Goal: Task Accomplishment & Management: Complete application form

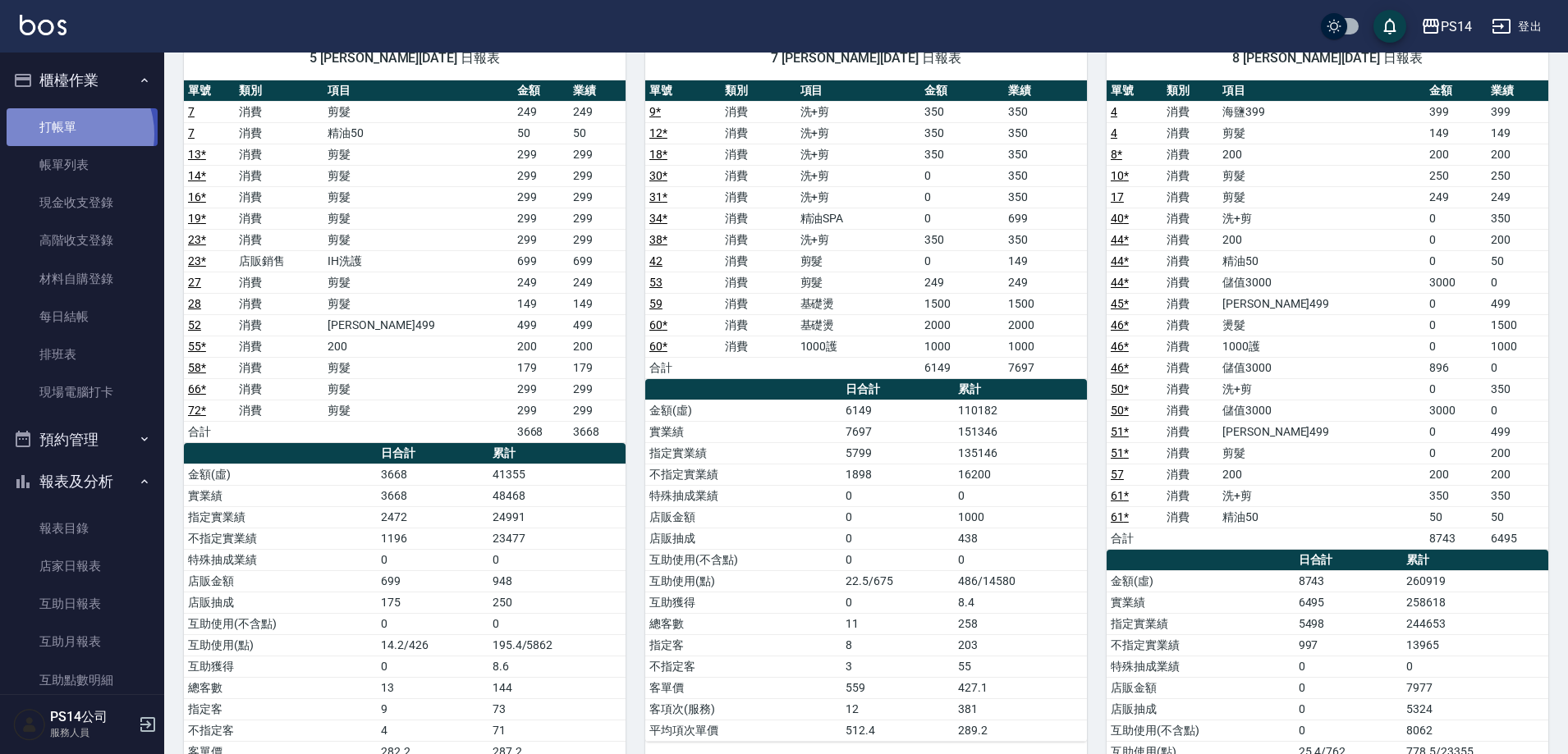
click at [67, 134] on link "打帳單" at bounding box center [82, 127] width 151 height 38
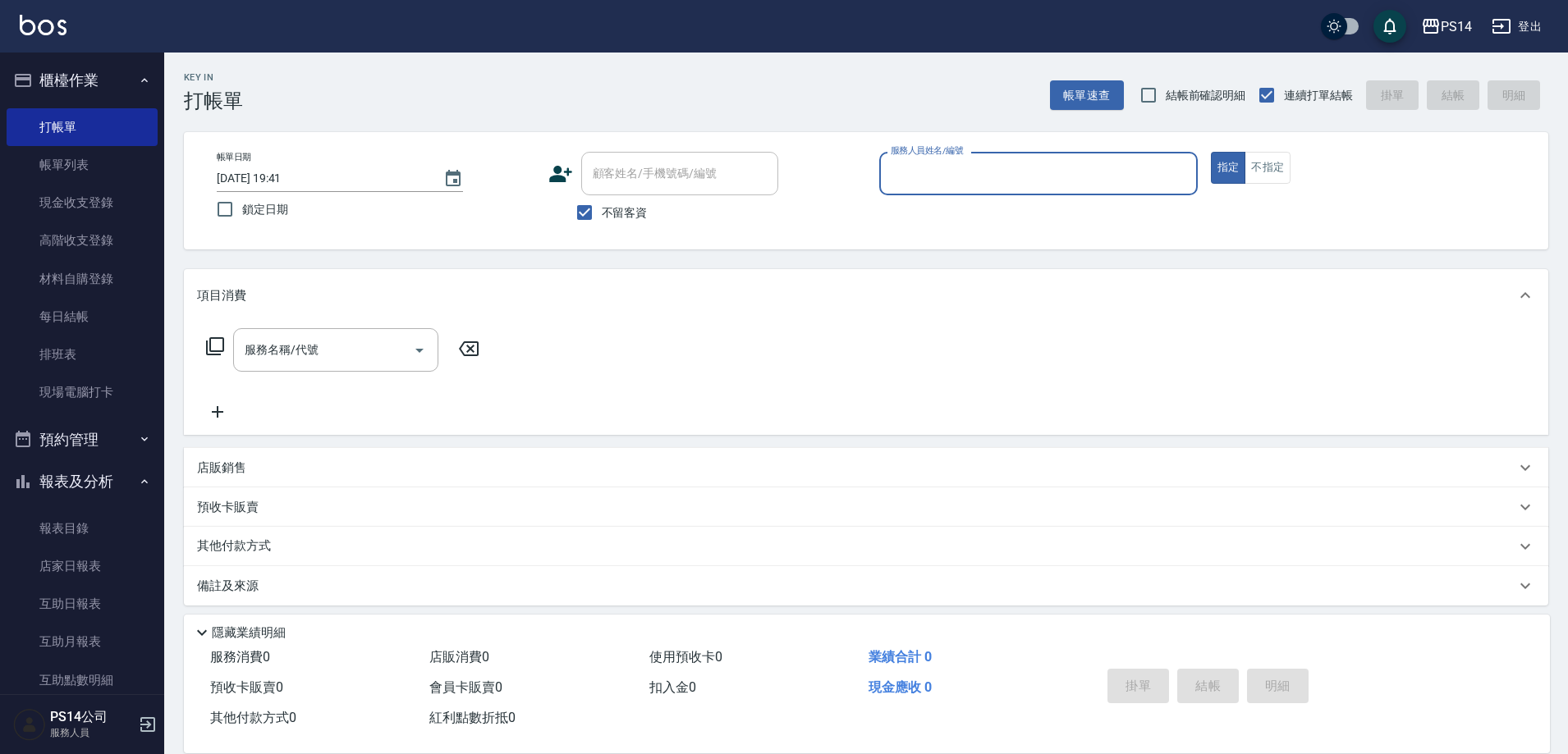
click at [1081, 169] on input "服務人員姓名/編號" at bounding box center [1038, 173] width 304 height 29
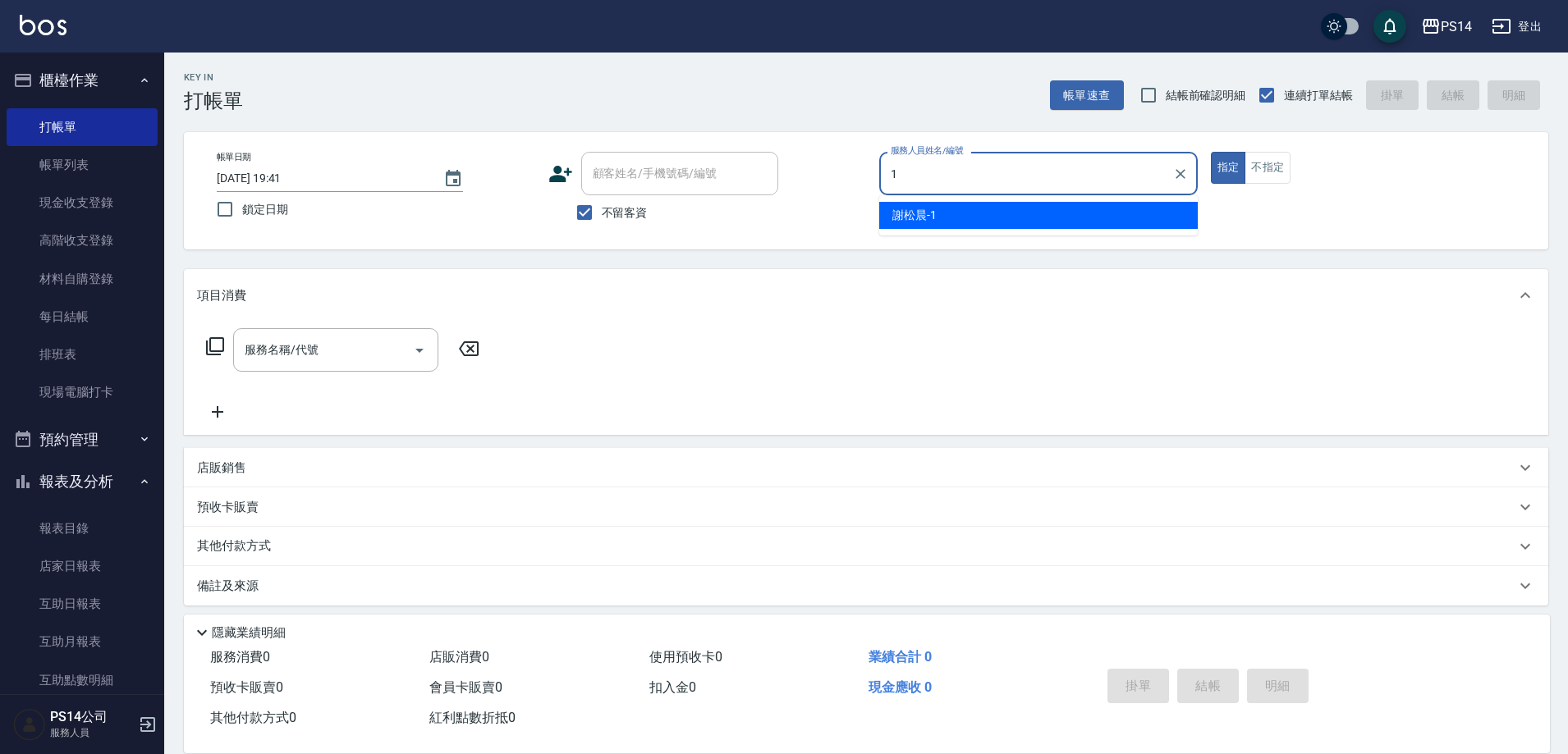
type input "謝松晨-1"
type button "true"
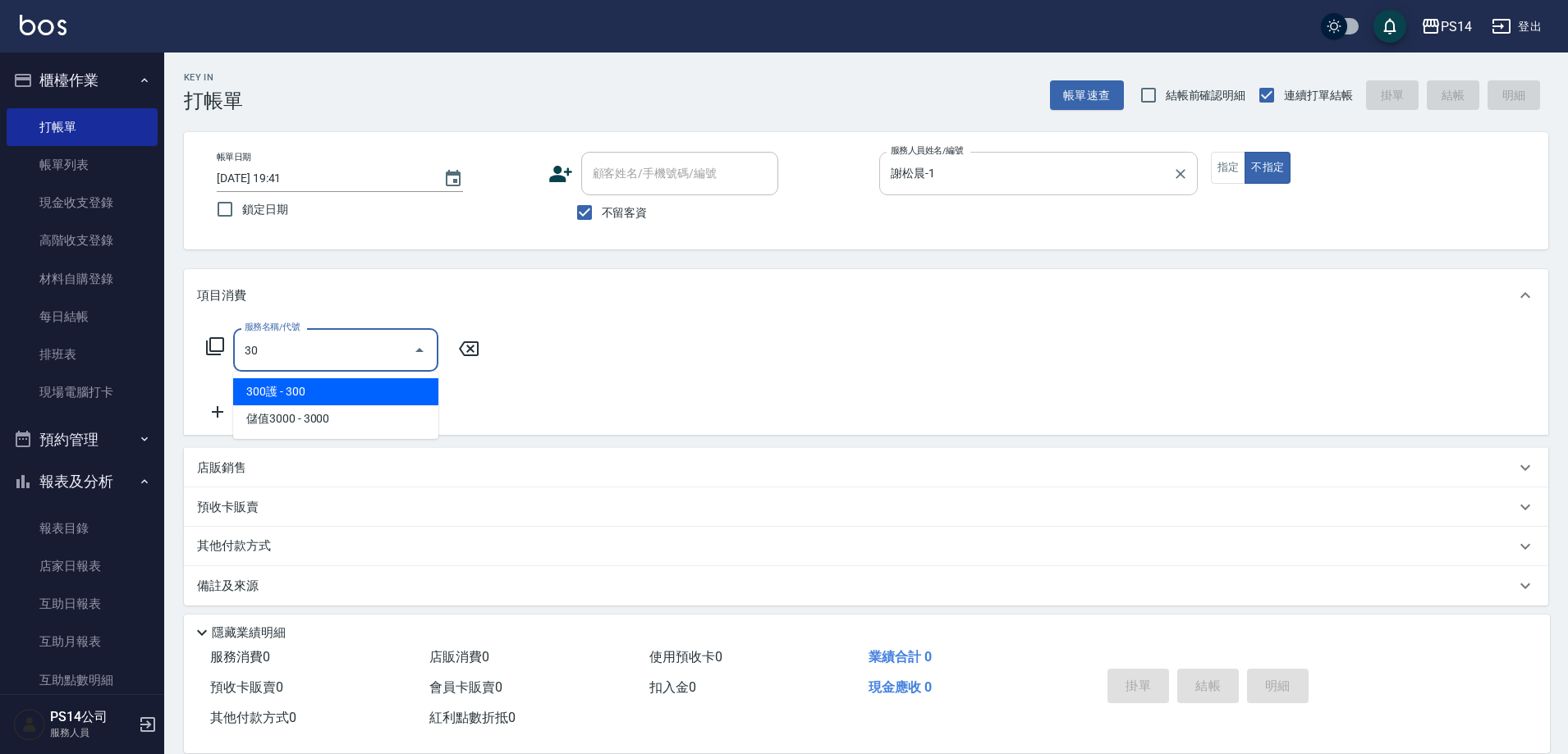
type input "3"
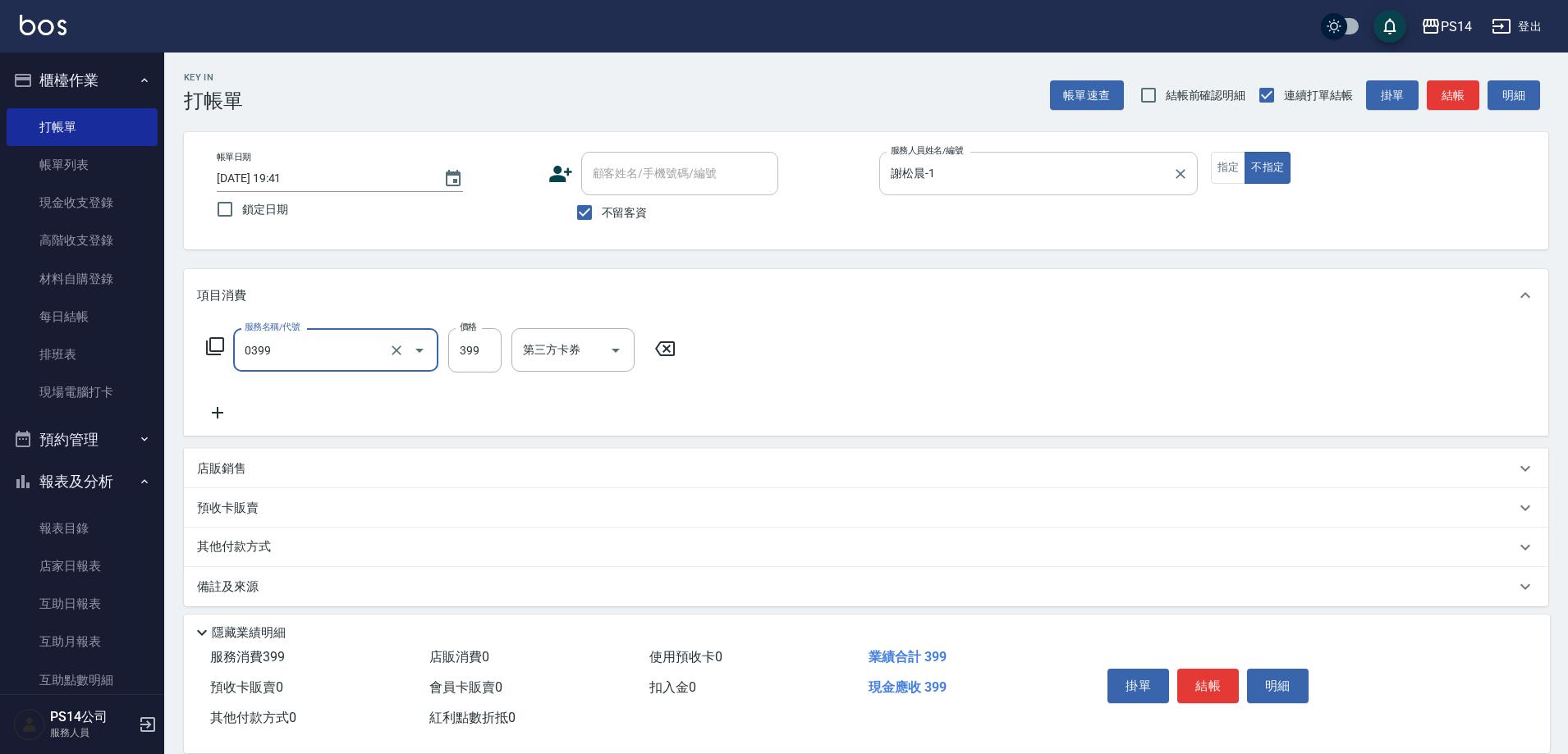
type input "海鹽399(0399)"
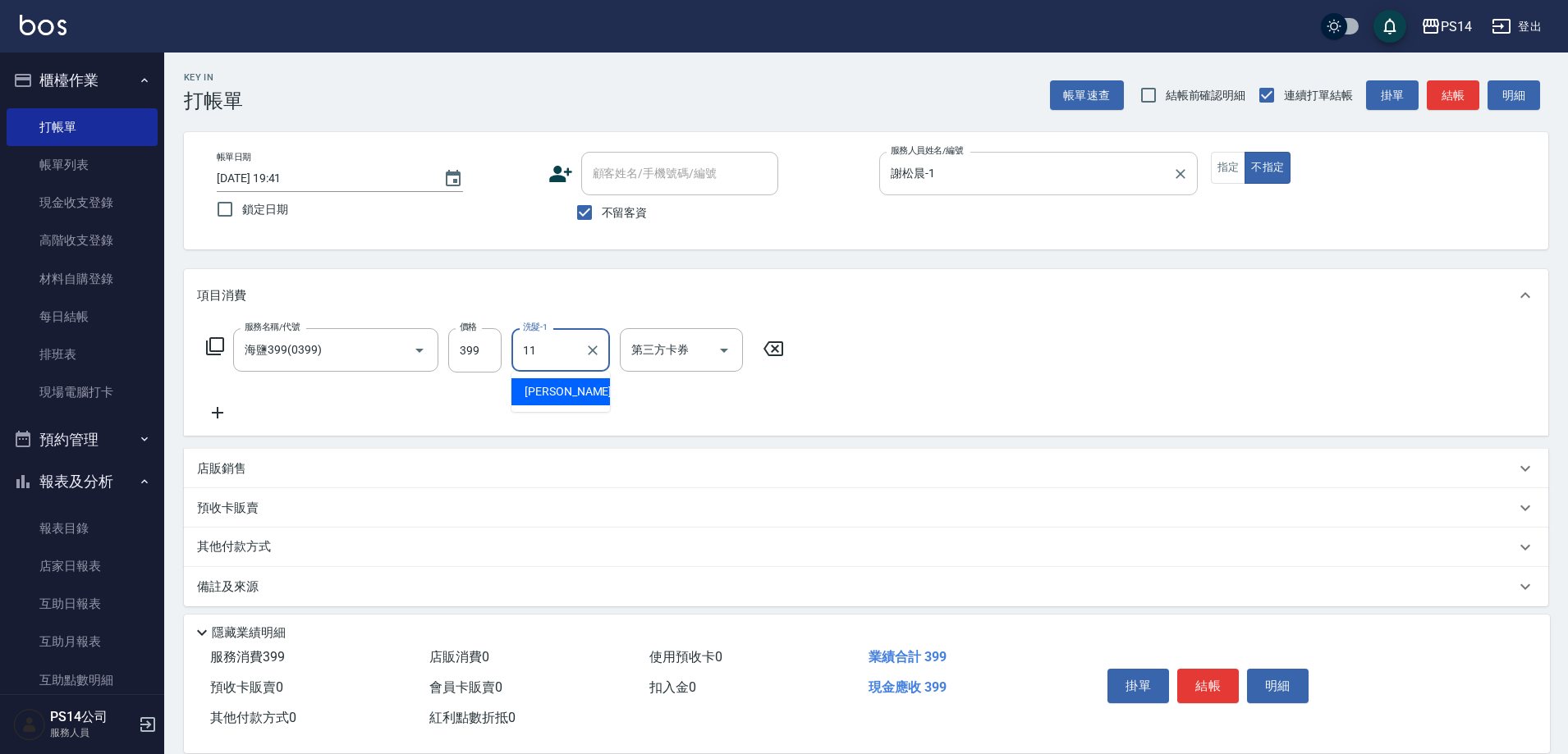
type input "[PERSON_NAME]-11"
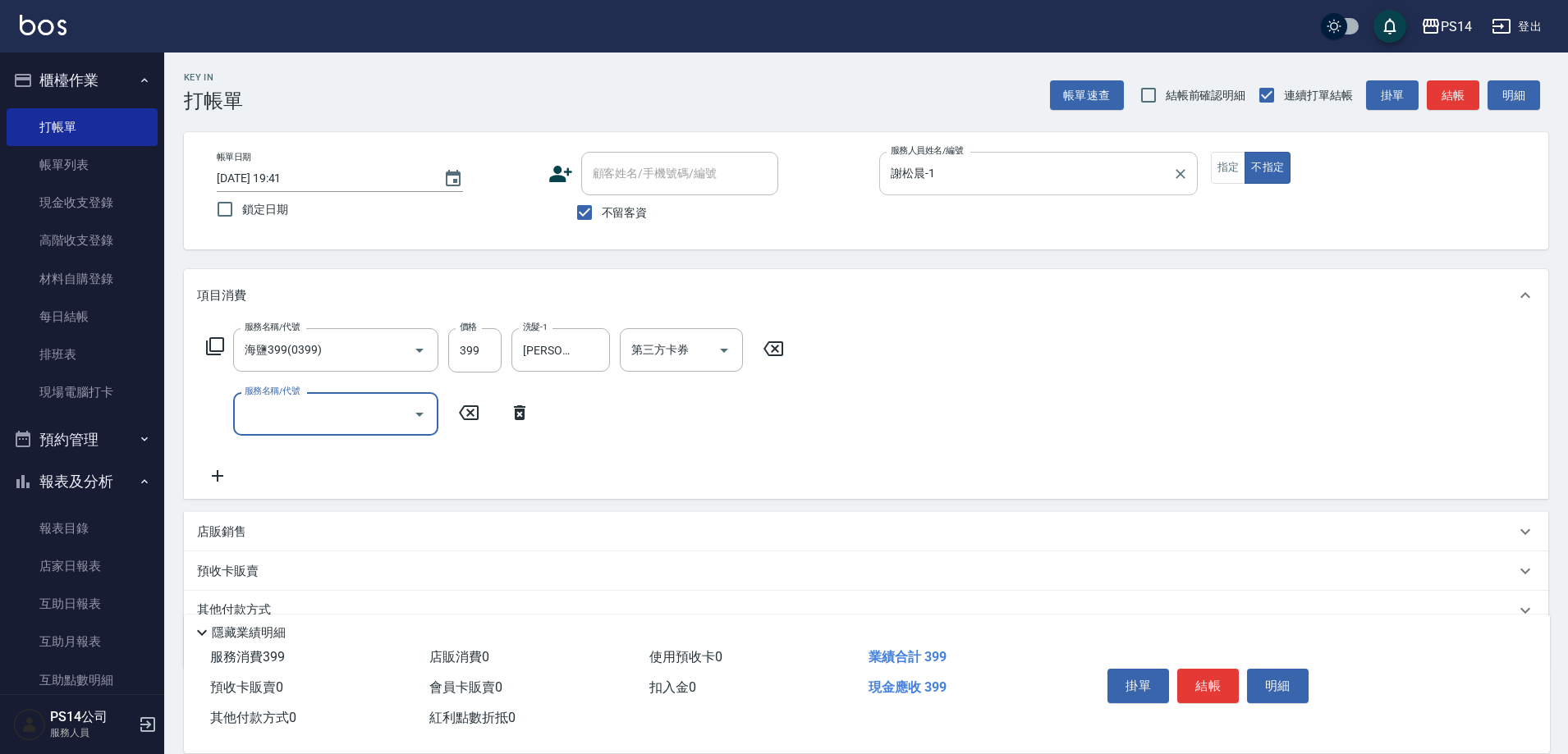
type input "1"
type input "304"
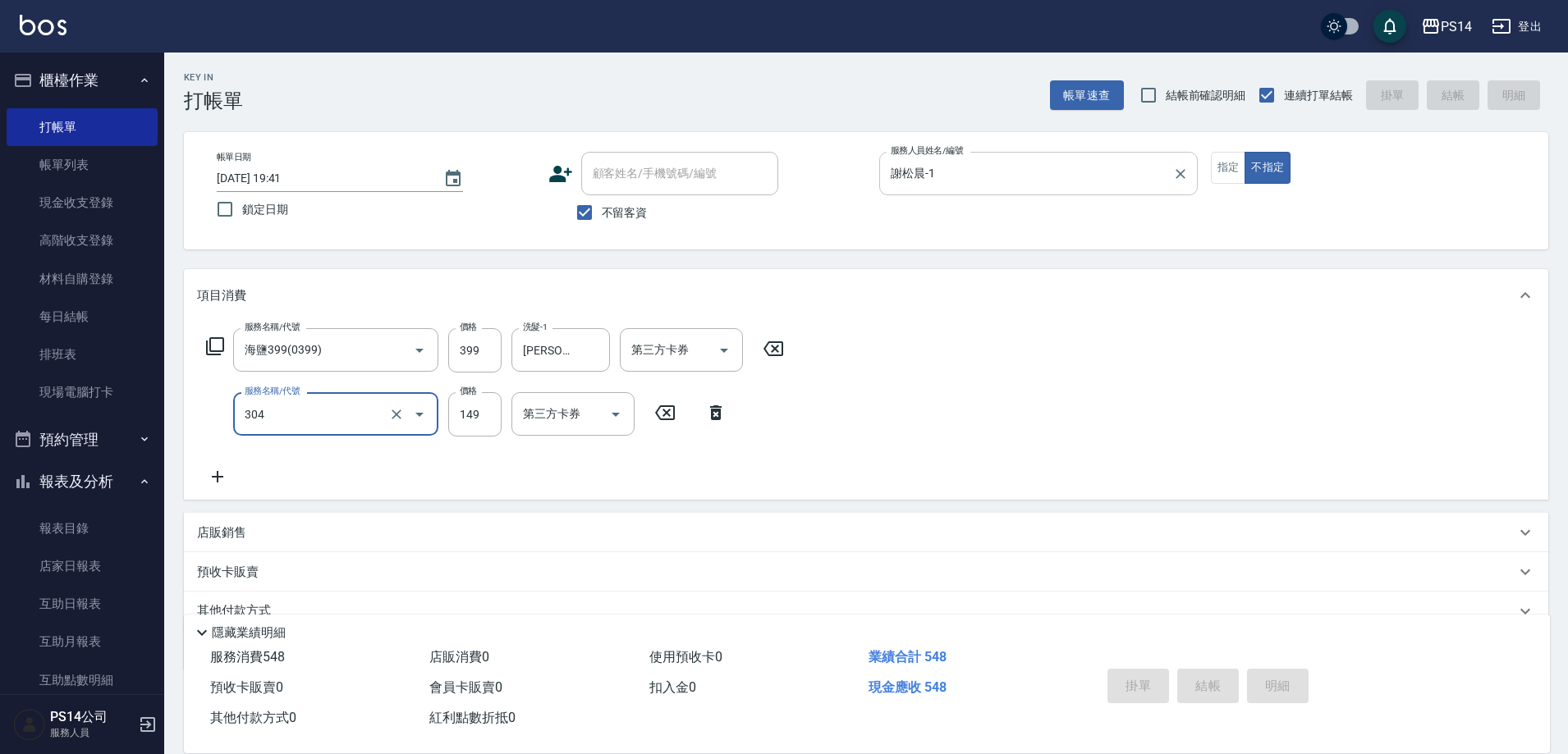
type input "[DATE] 19:42"
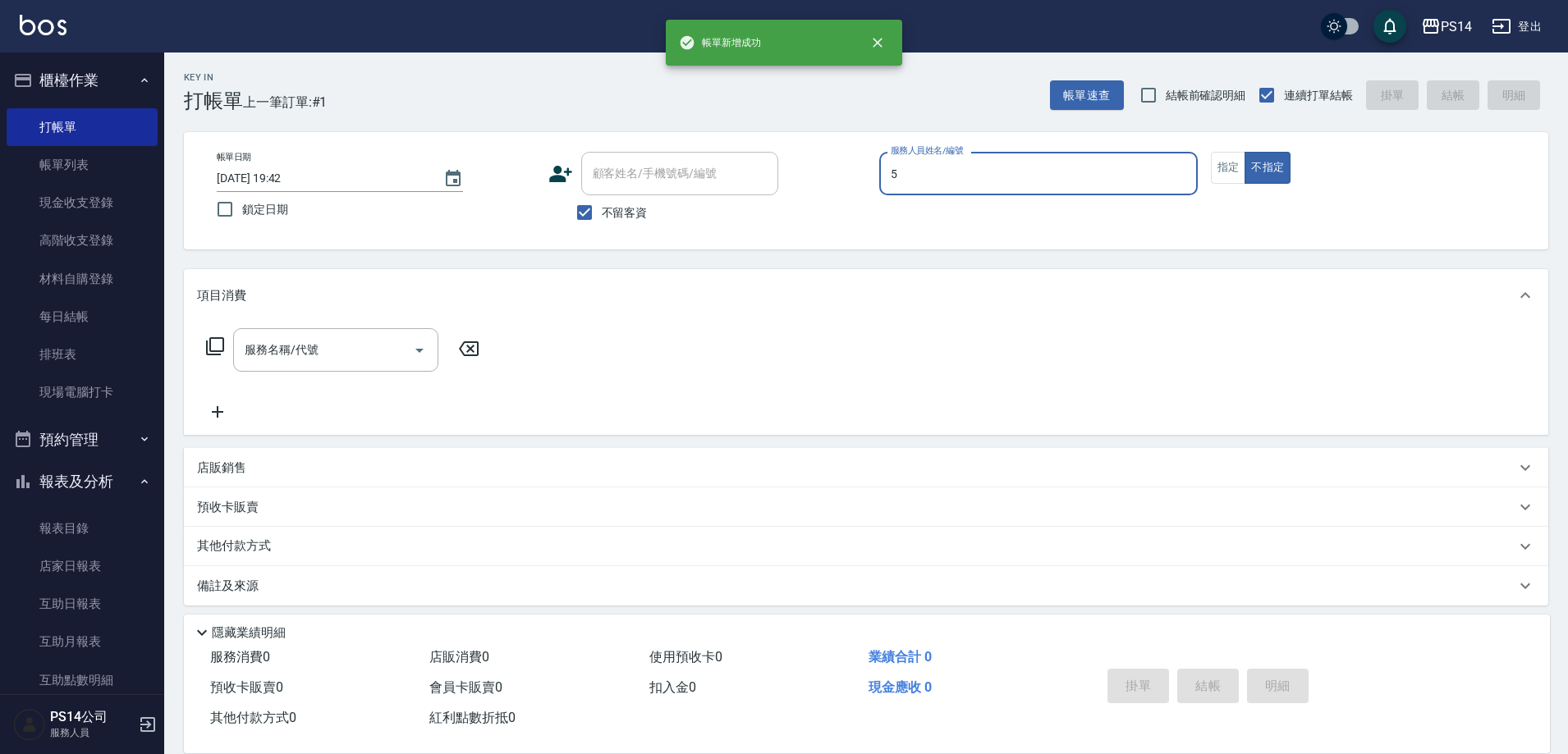
type input "劉珈均-5"
type button "false"
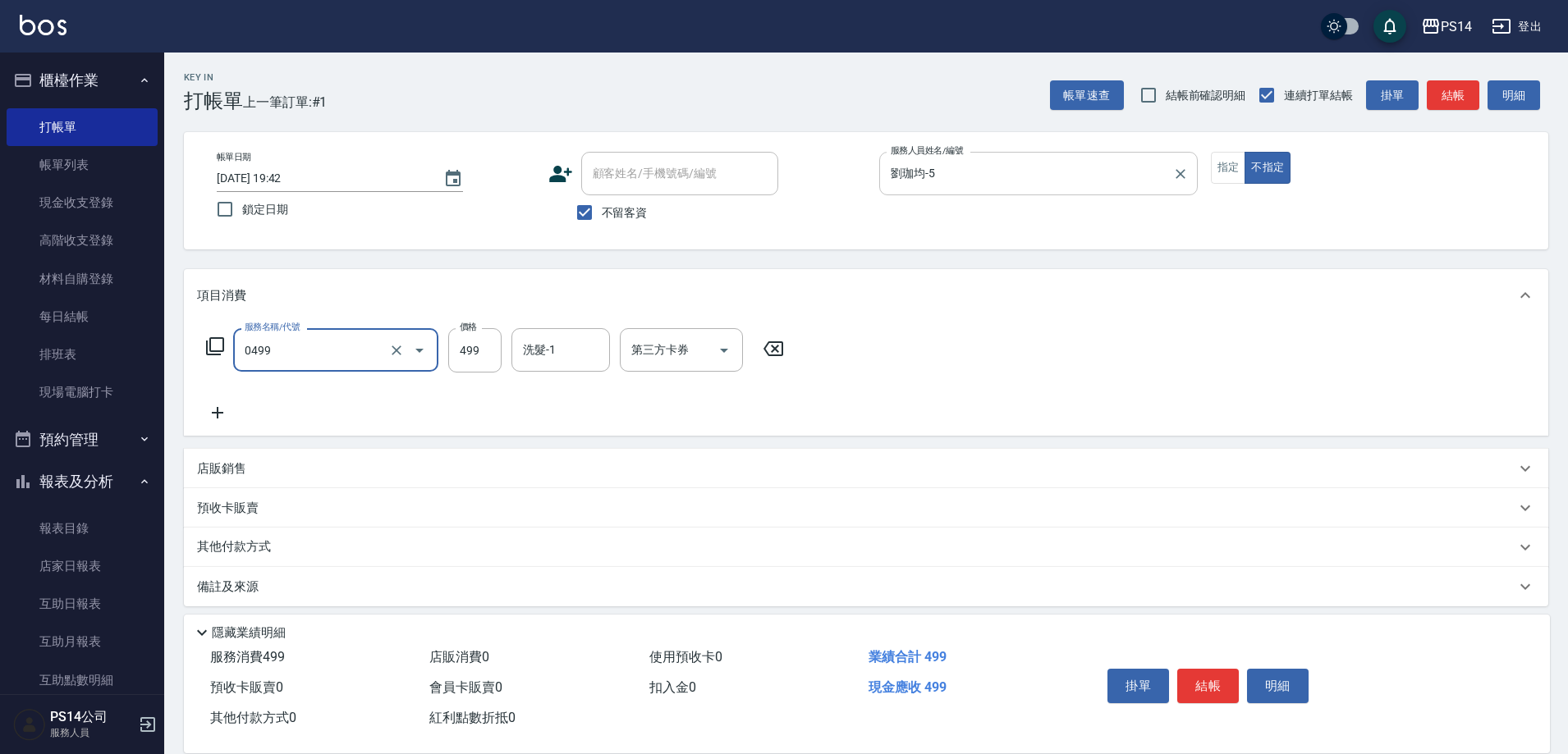
type input "[PERSON_NAME]499(0499)"
type input "謝欣紜-28"
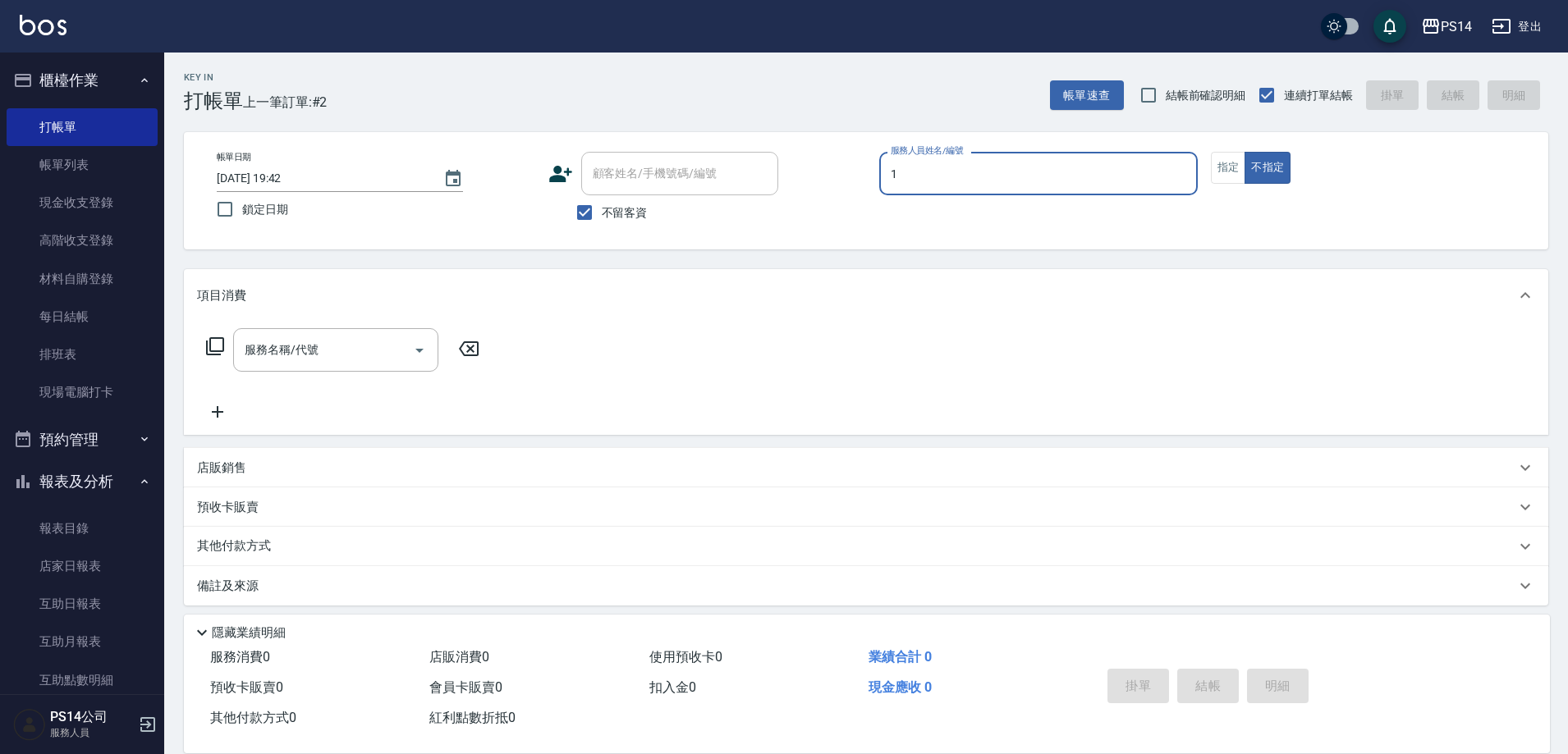
type input "謝松晨-1"
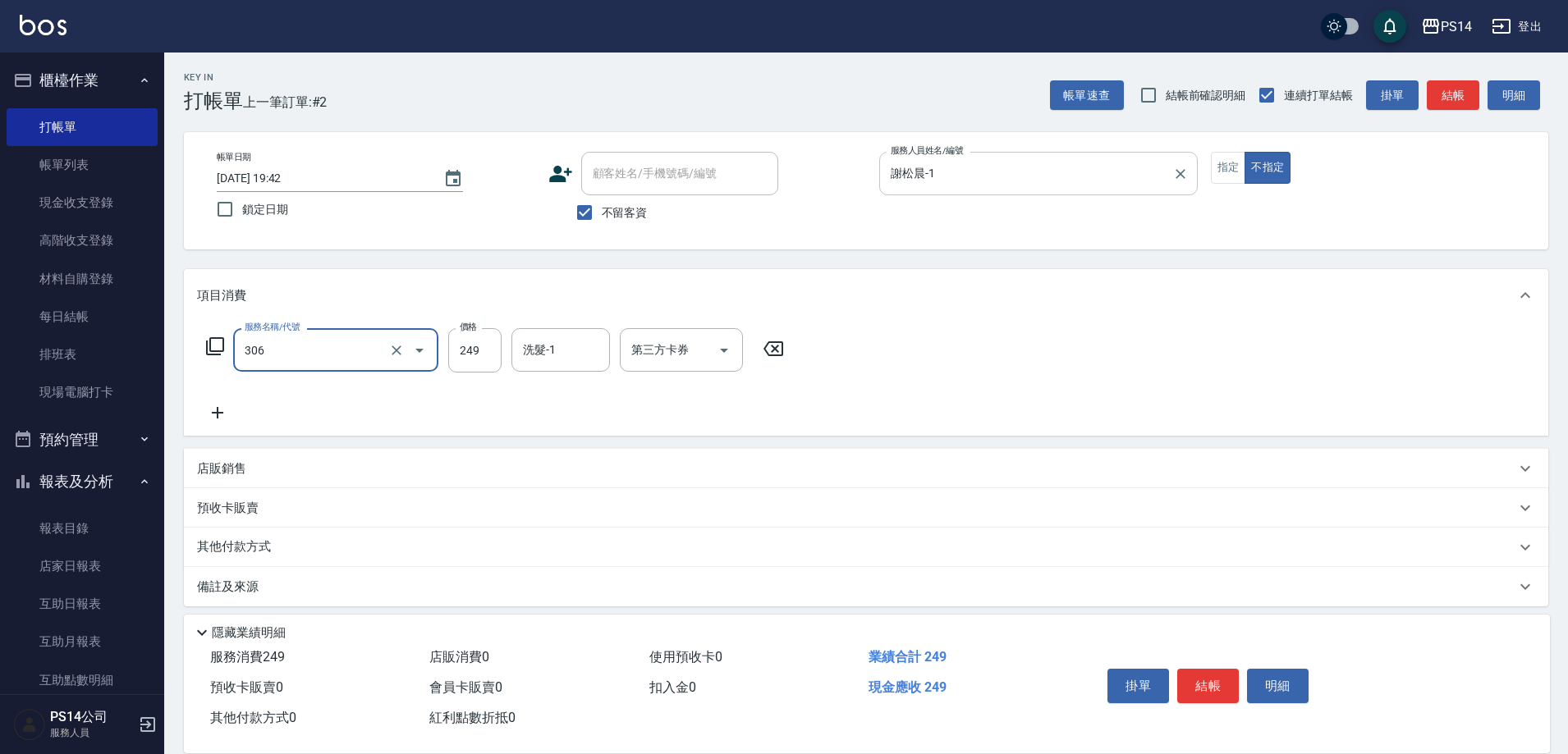
type input "剪髮(306)"
type input "謝松晨-1"
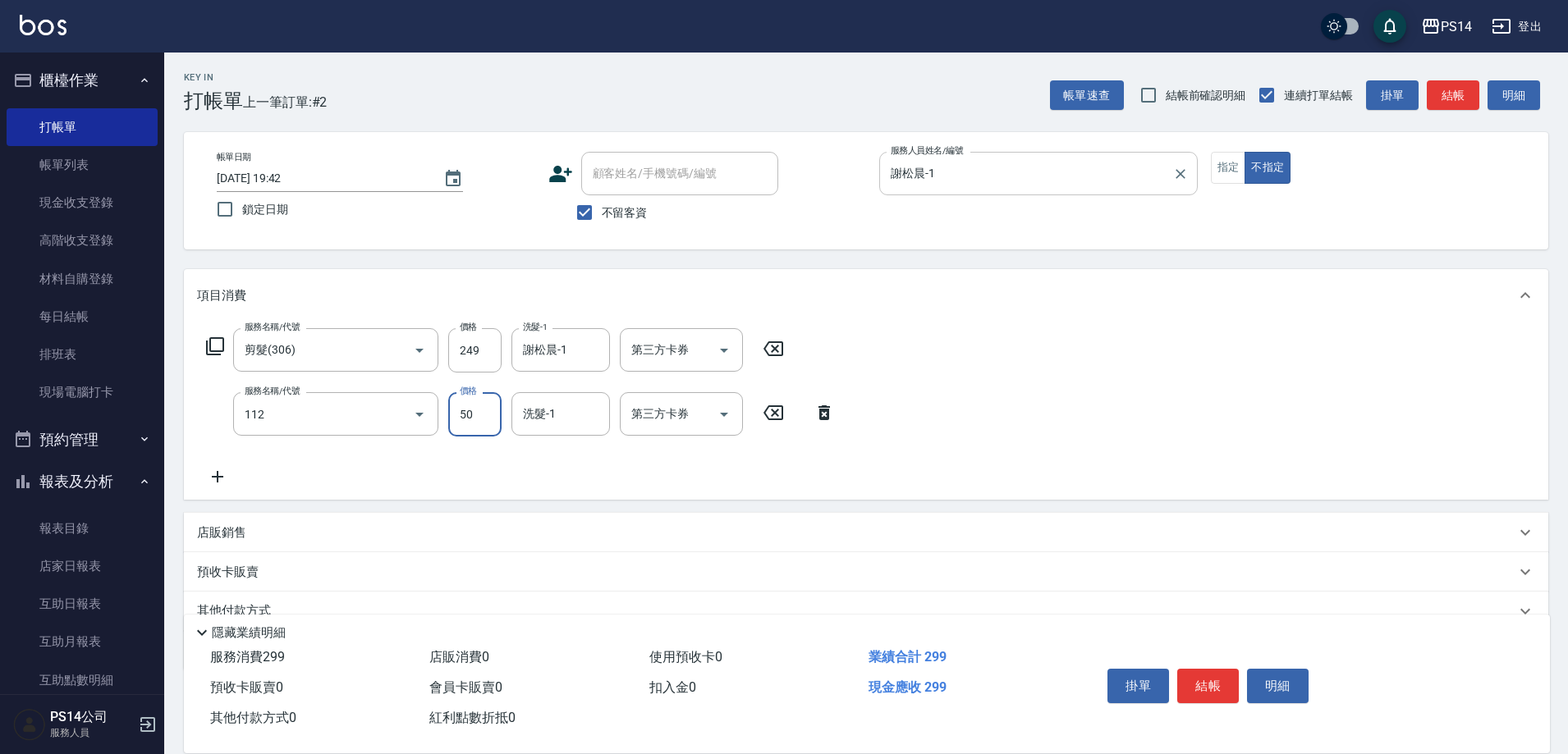
type input "精油50(112)"
type input "謝松晨-1"
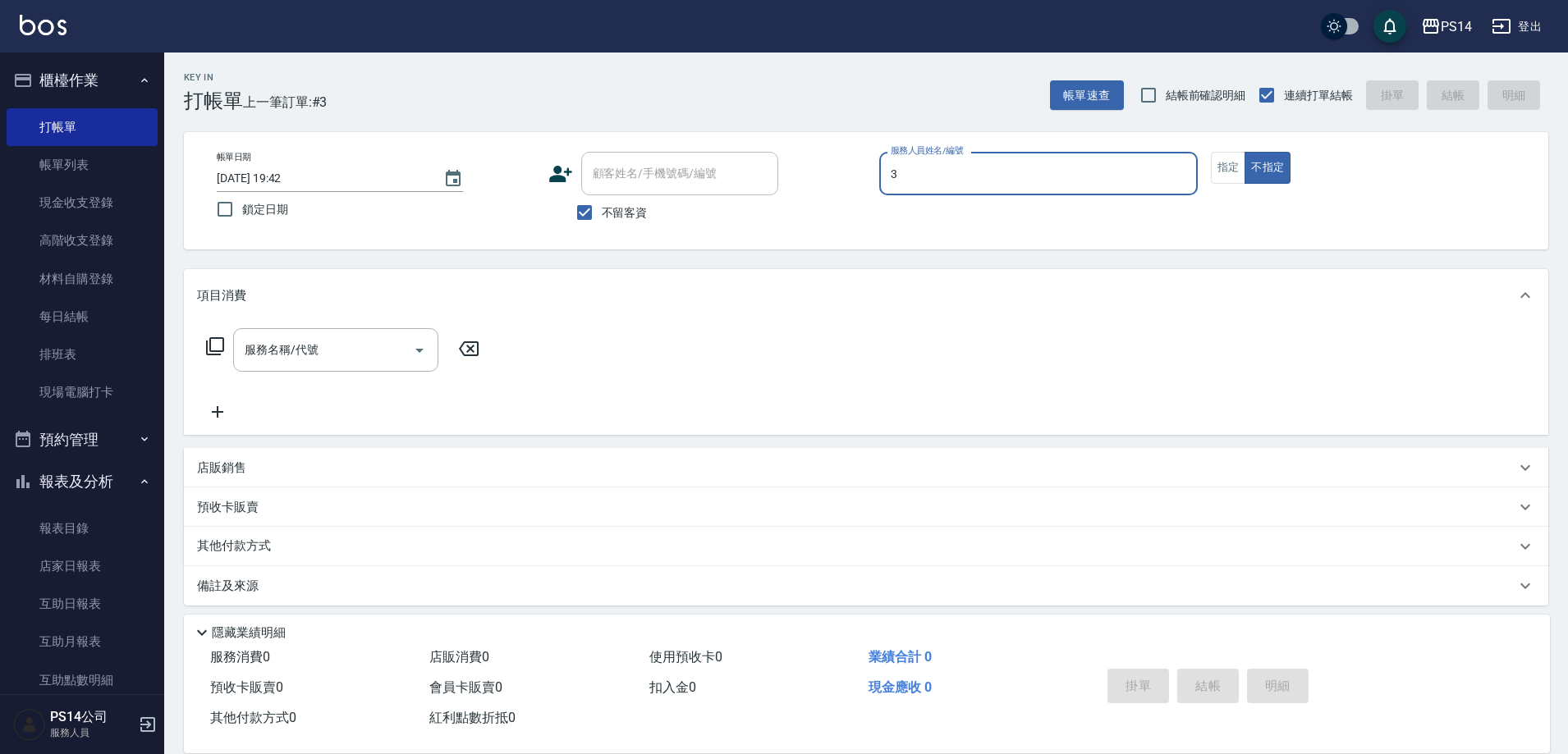
type input "[PERSON_NAME]-3"
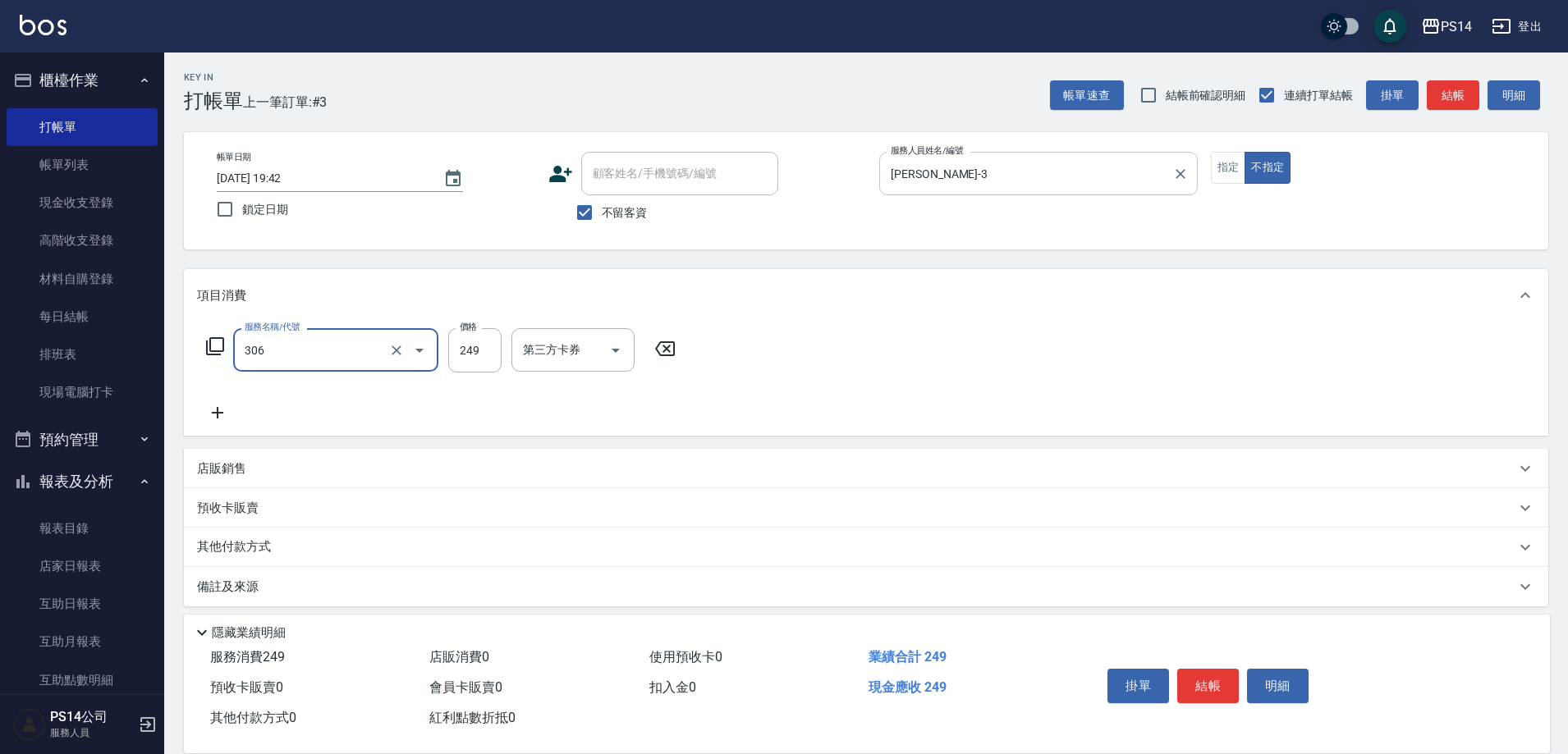
type input "剪髮(306)"
type input "[PERSON_NAME]-3"
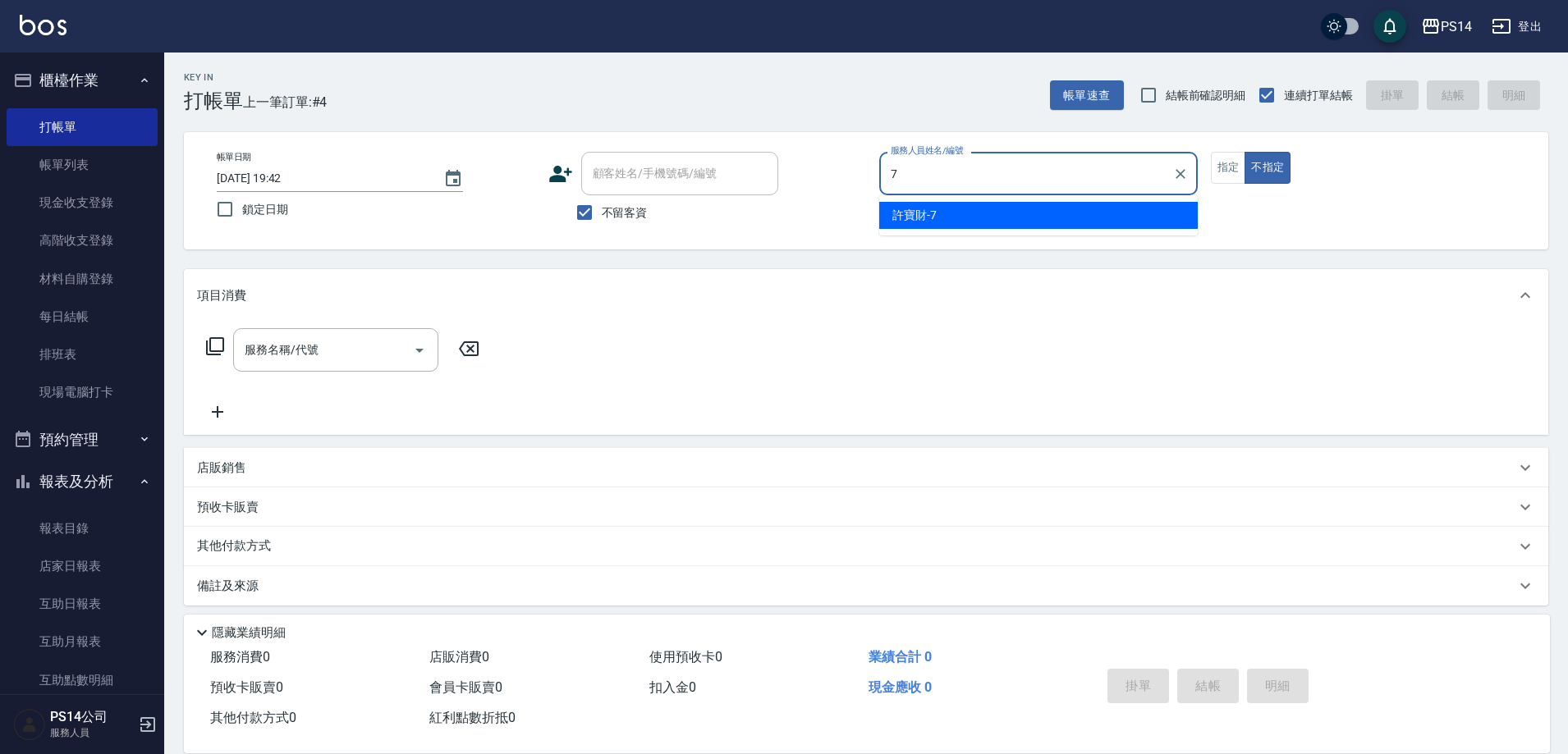
type input "[PERSON_NAME]-7"
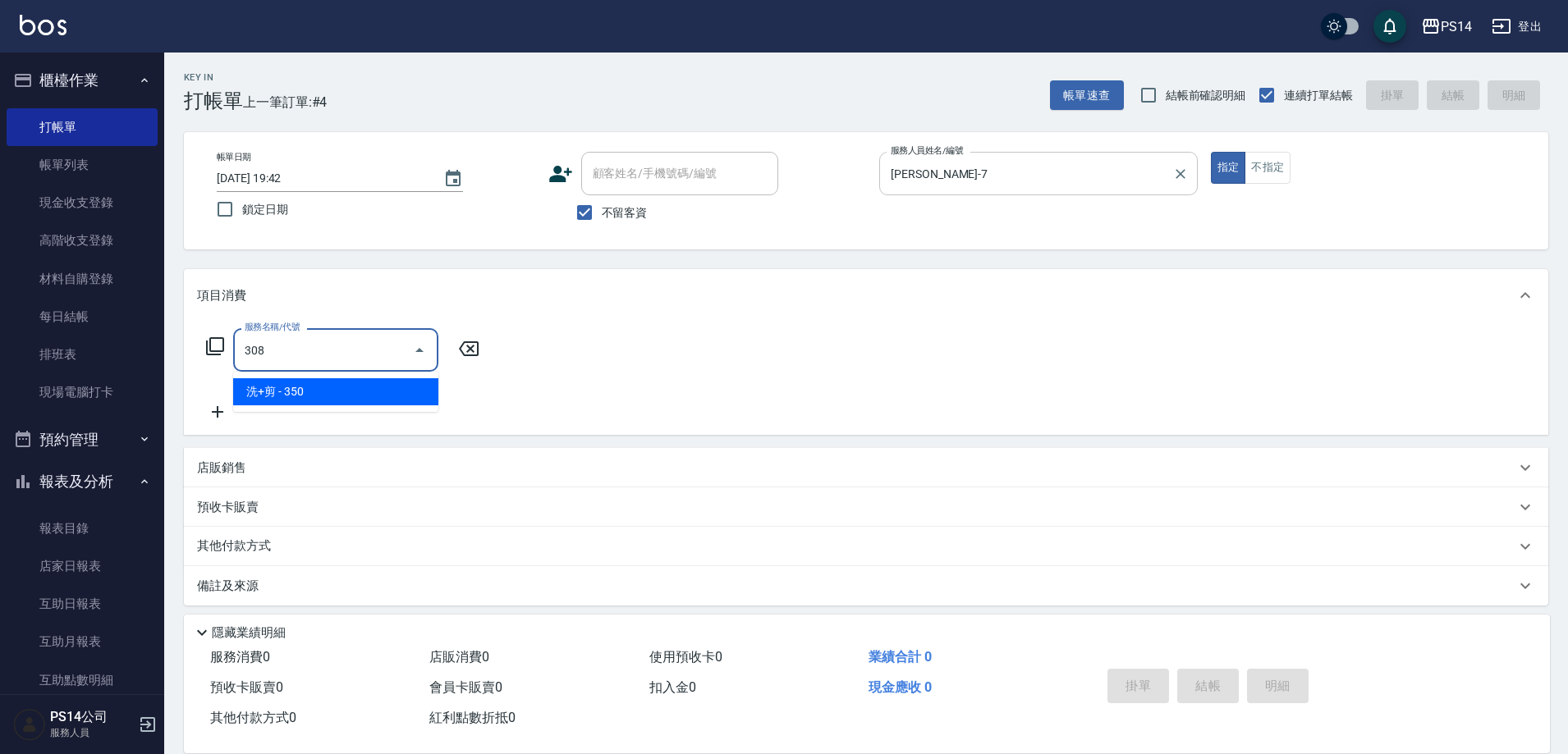
type input "洗+剪(308)"
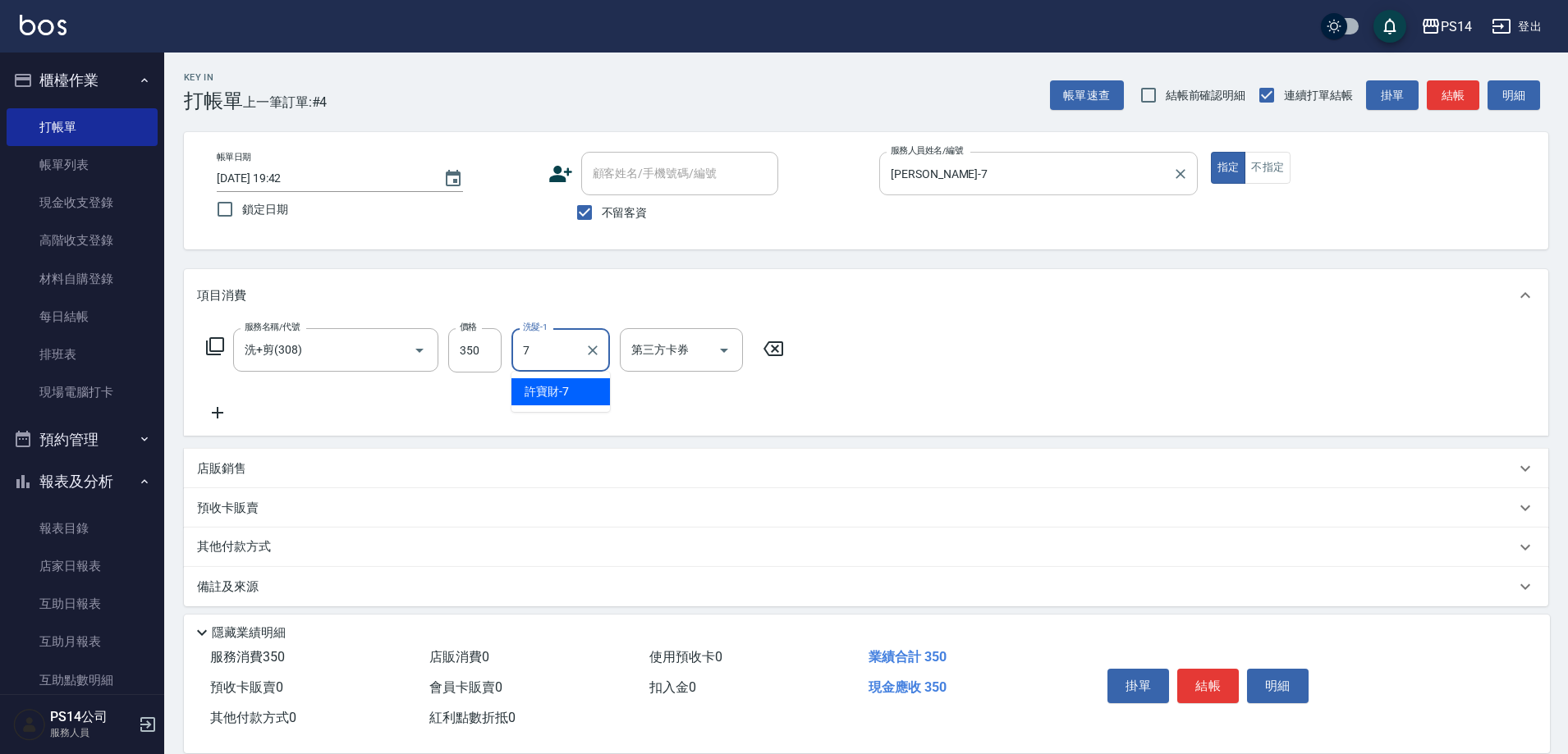
type input "[PERSON_NAME]-7"
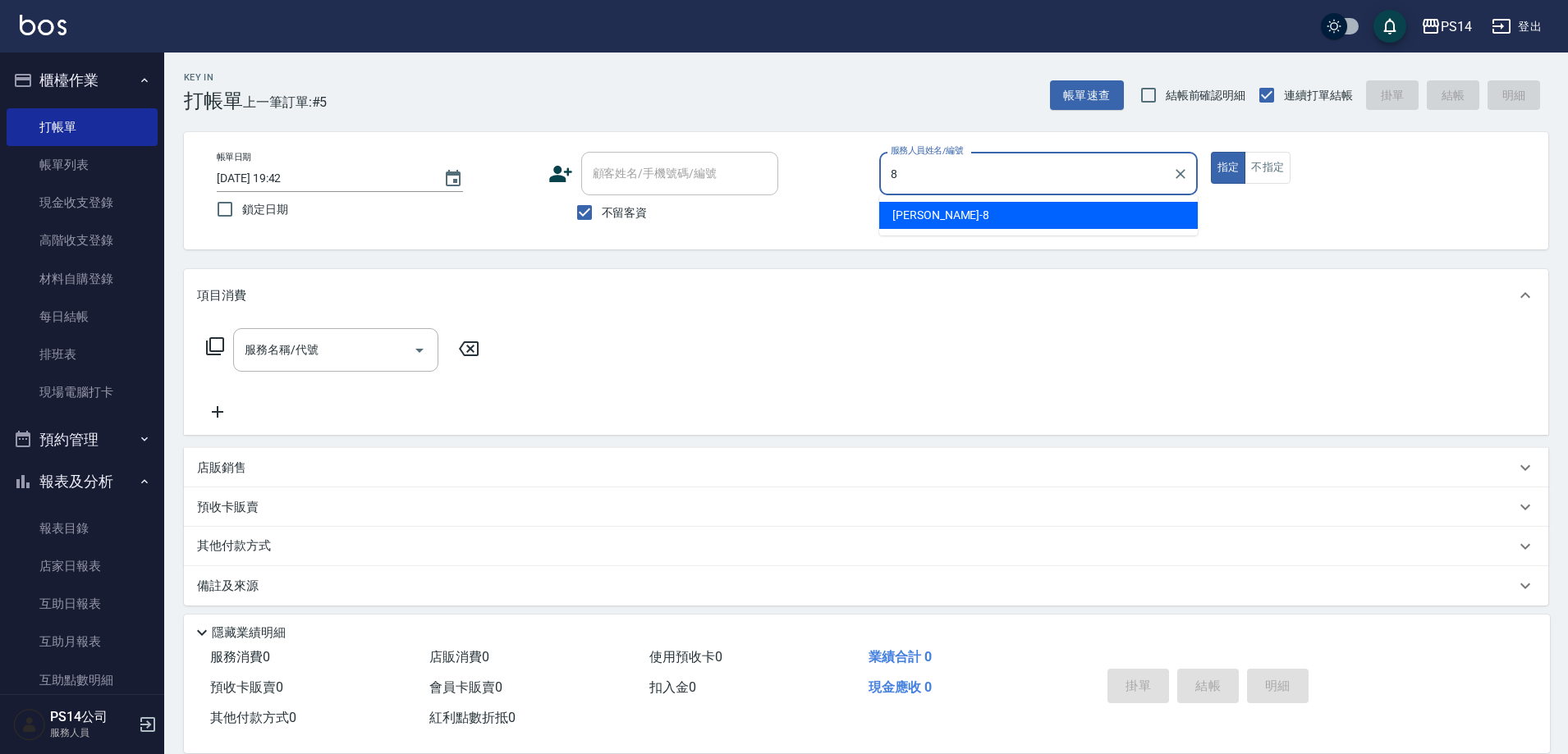
type input "[PERSON_NAME]-8"
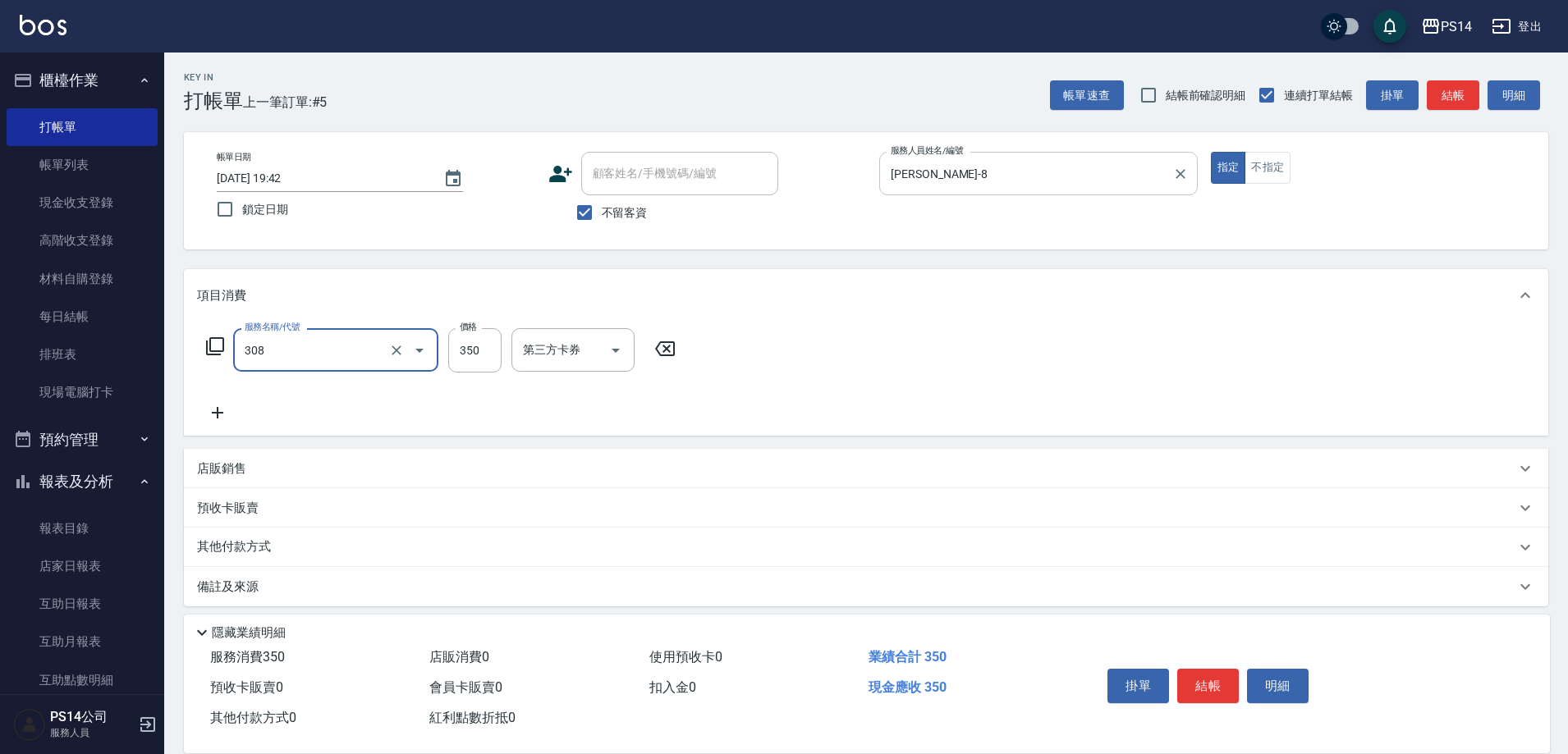
type input "洗+剪(308)"
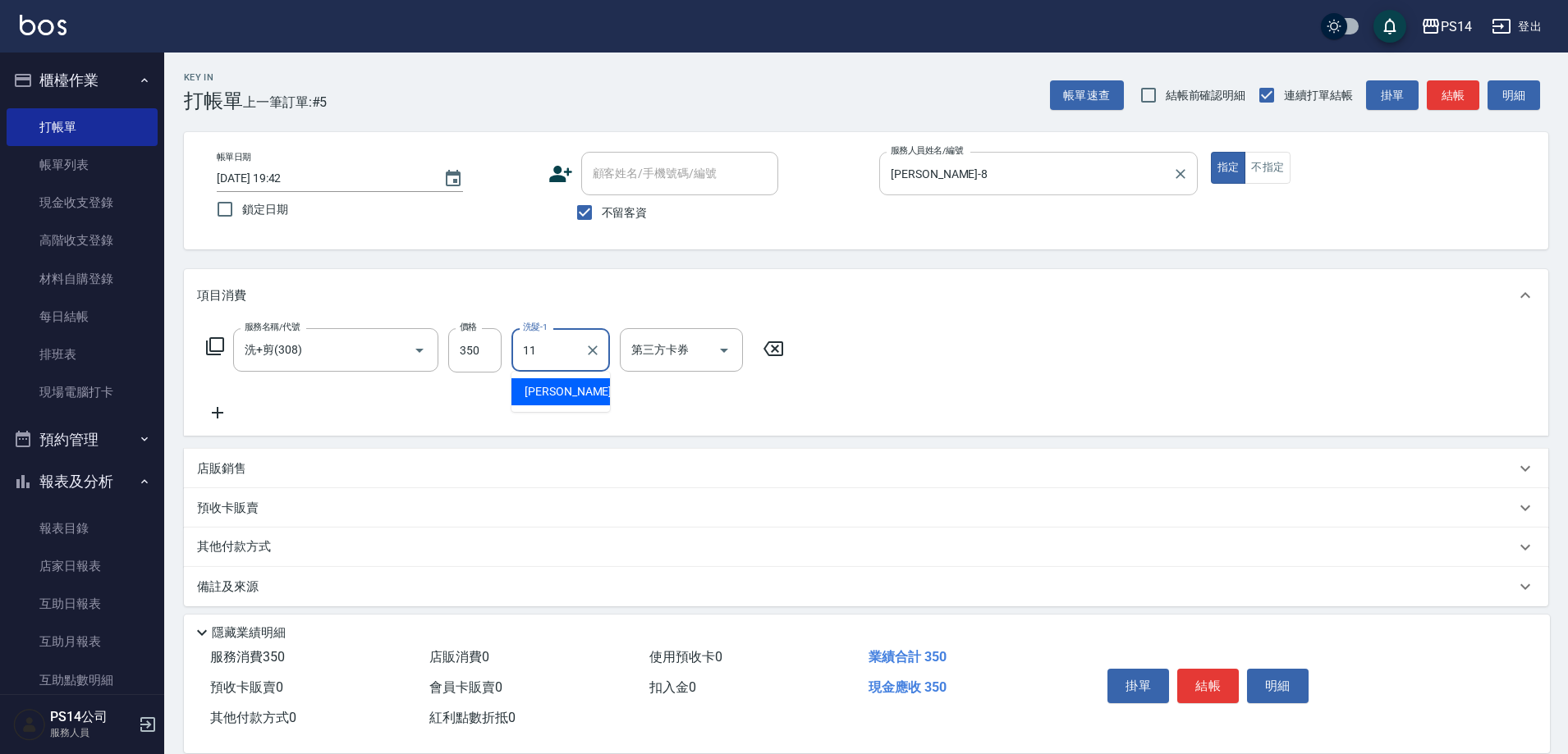
type input "[PERSON_NAME]-11"
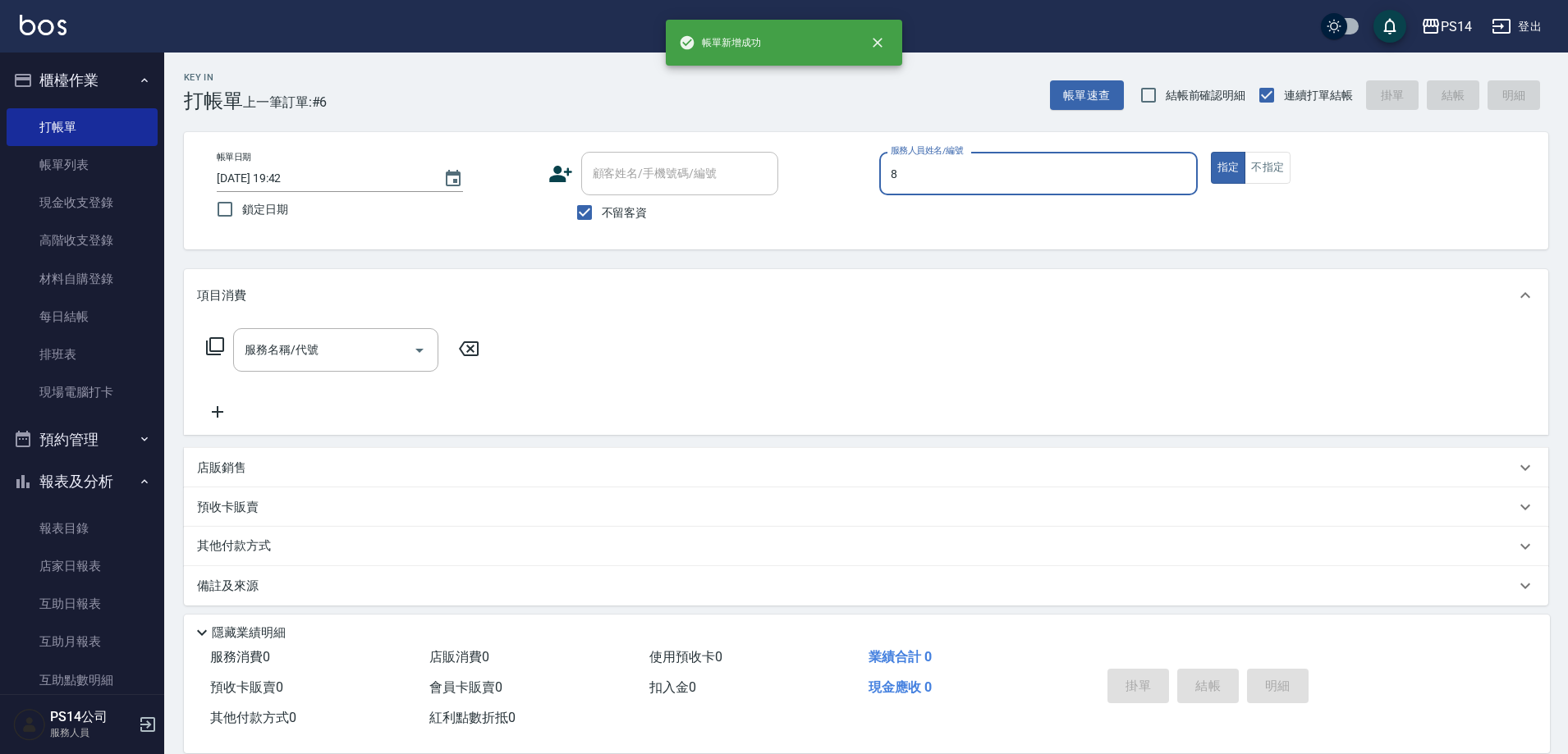
type input "[PERSON_NAME]-8"
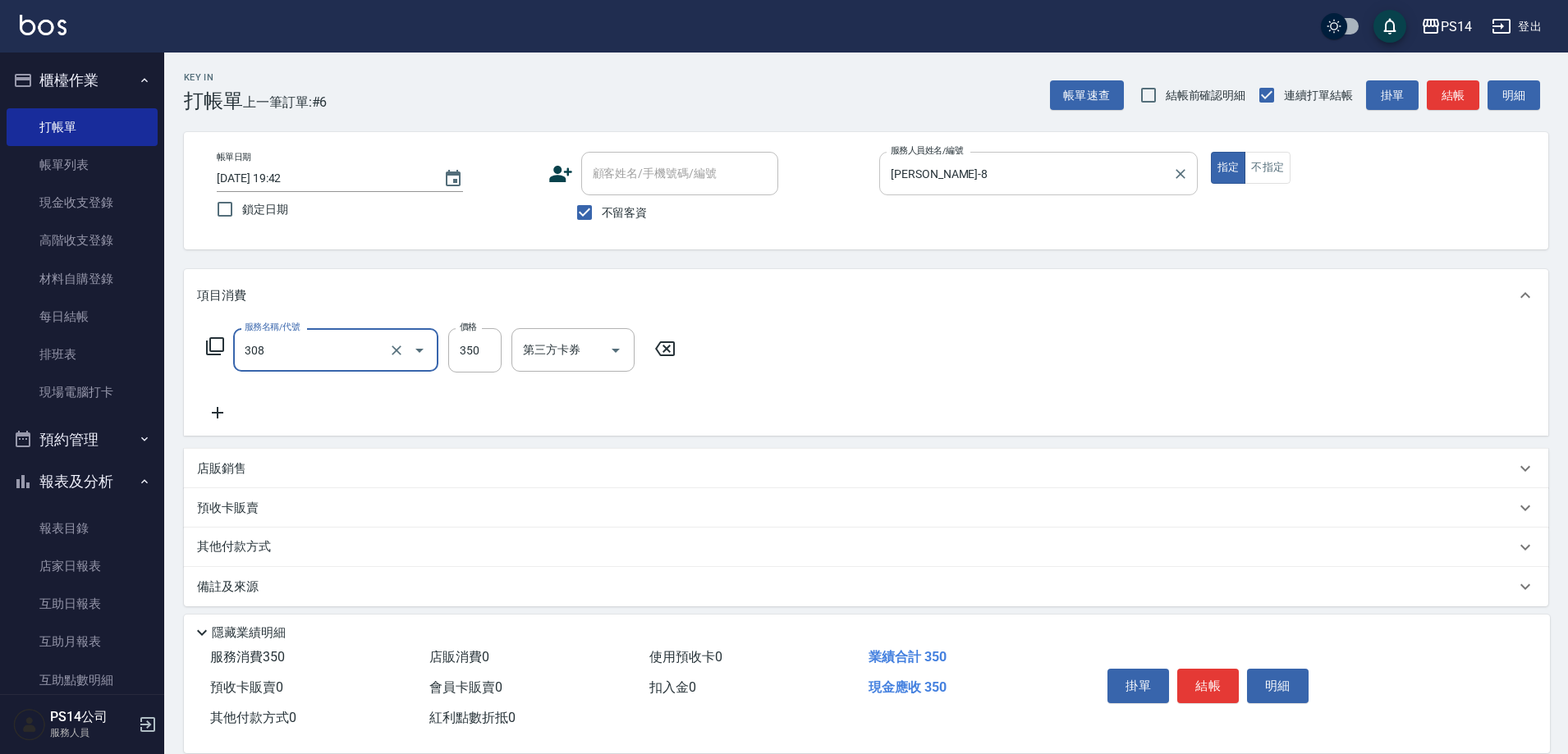
type input "洗+剪(308)"
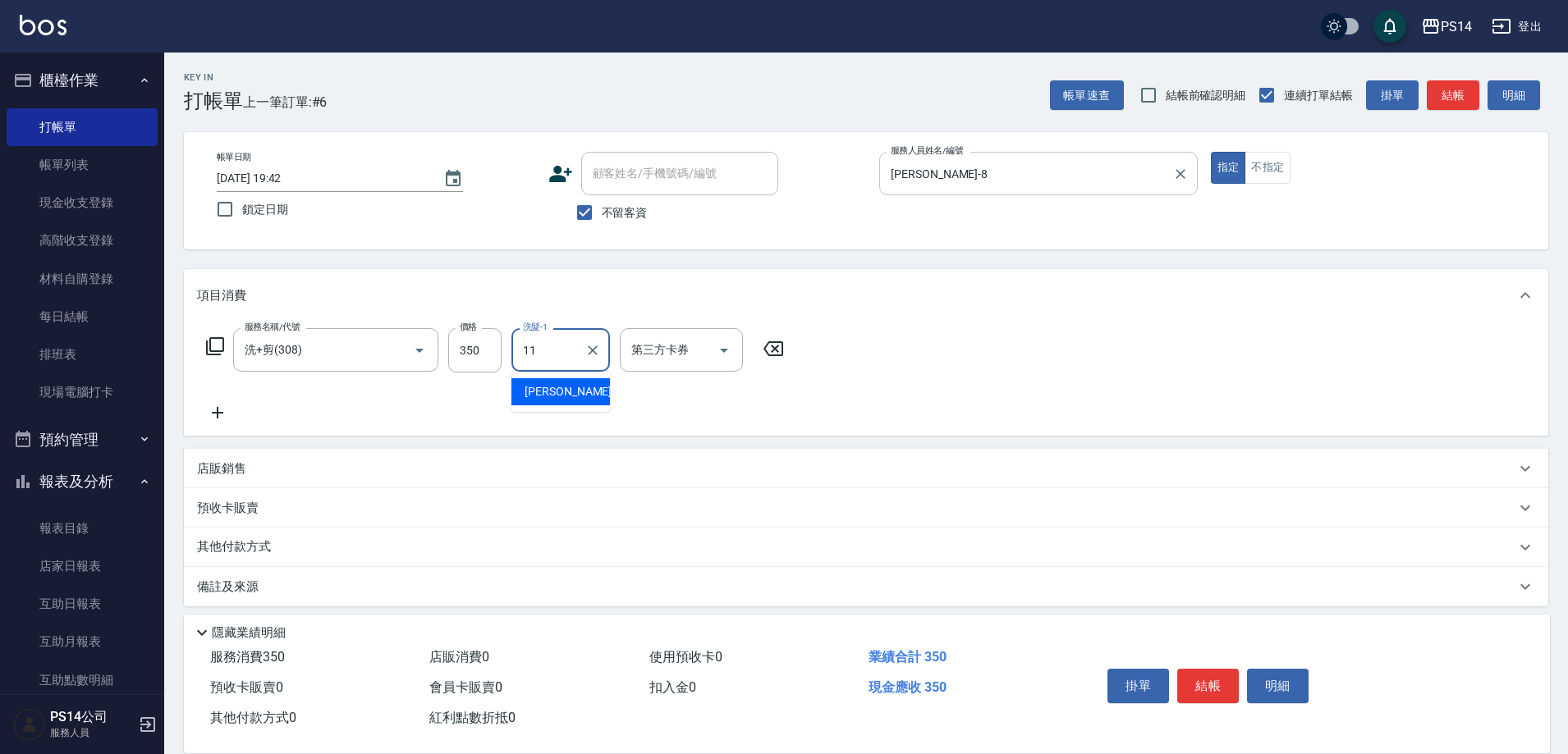
type input "[PERSON_NAME]-11"
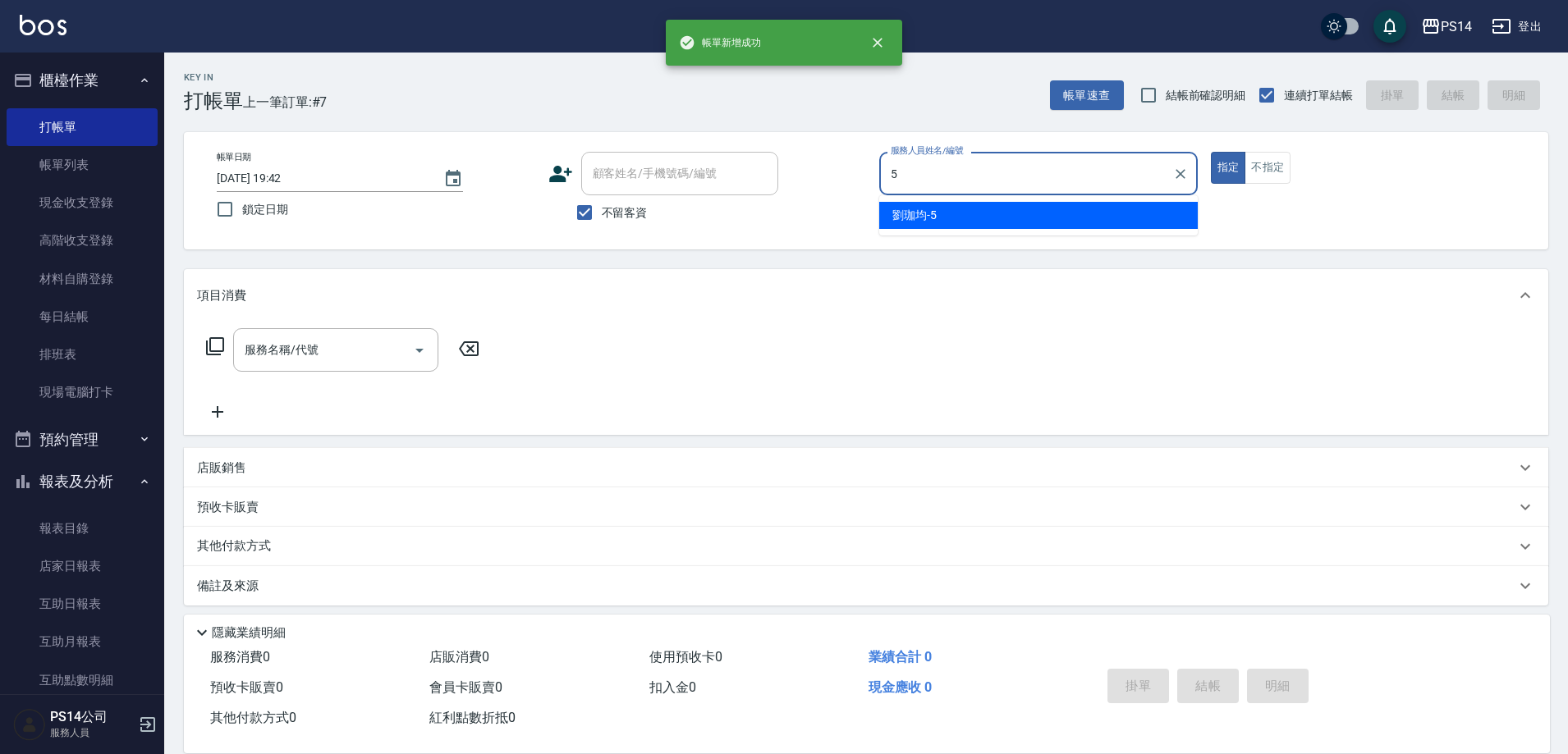
type input "劉珈均-5"
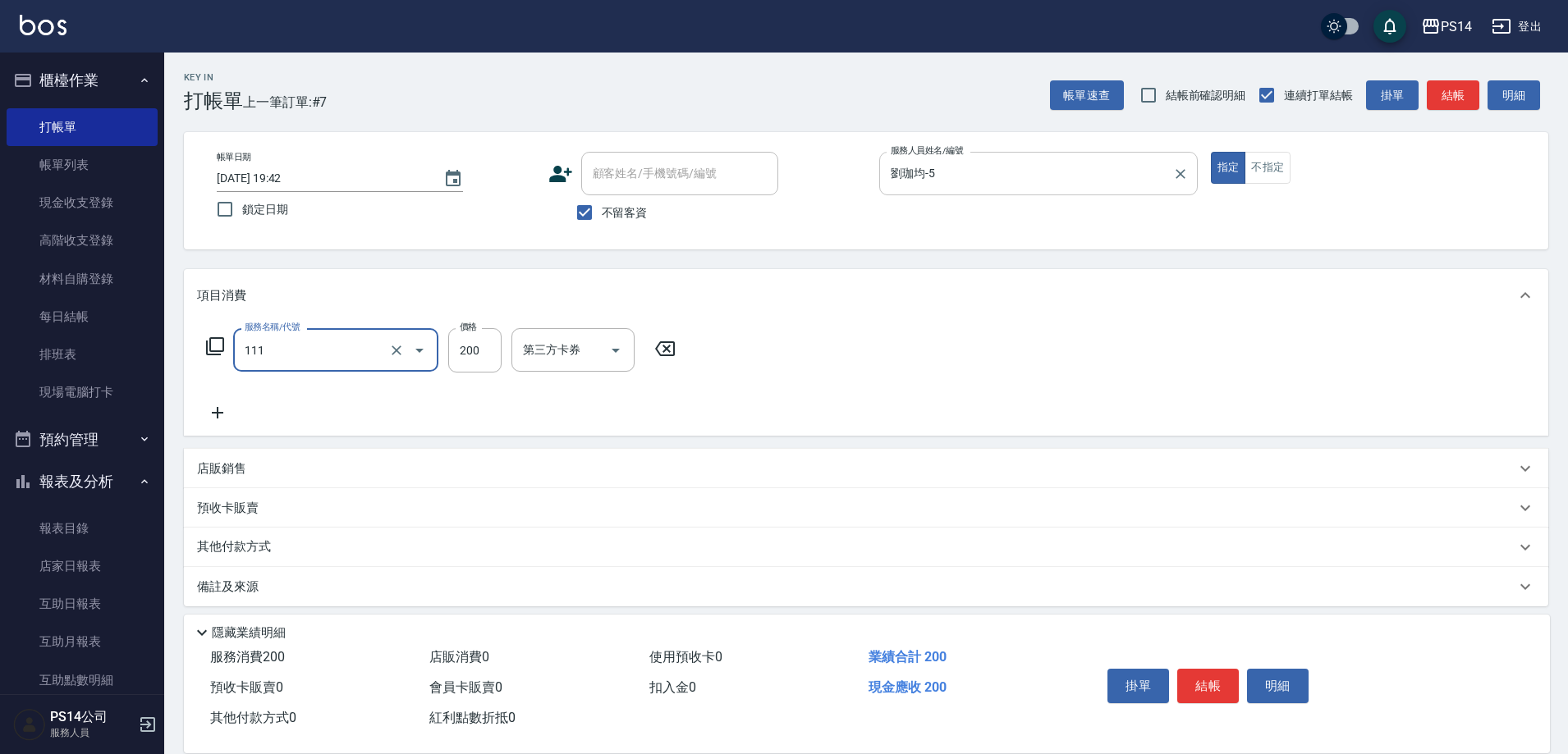
type input "200(111)"
type input "劉珈均-5"
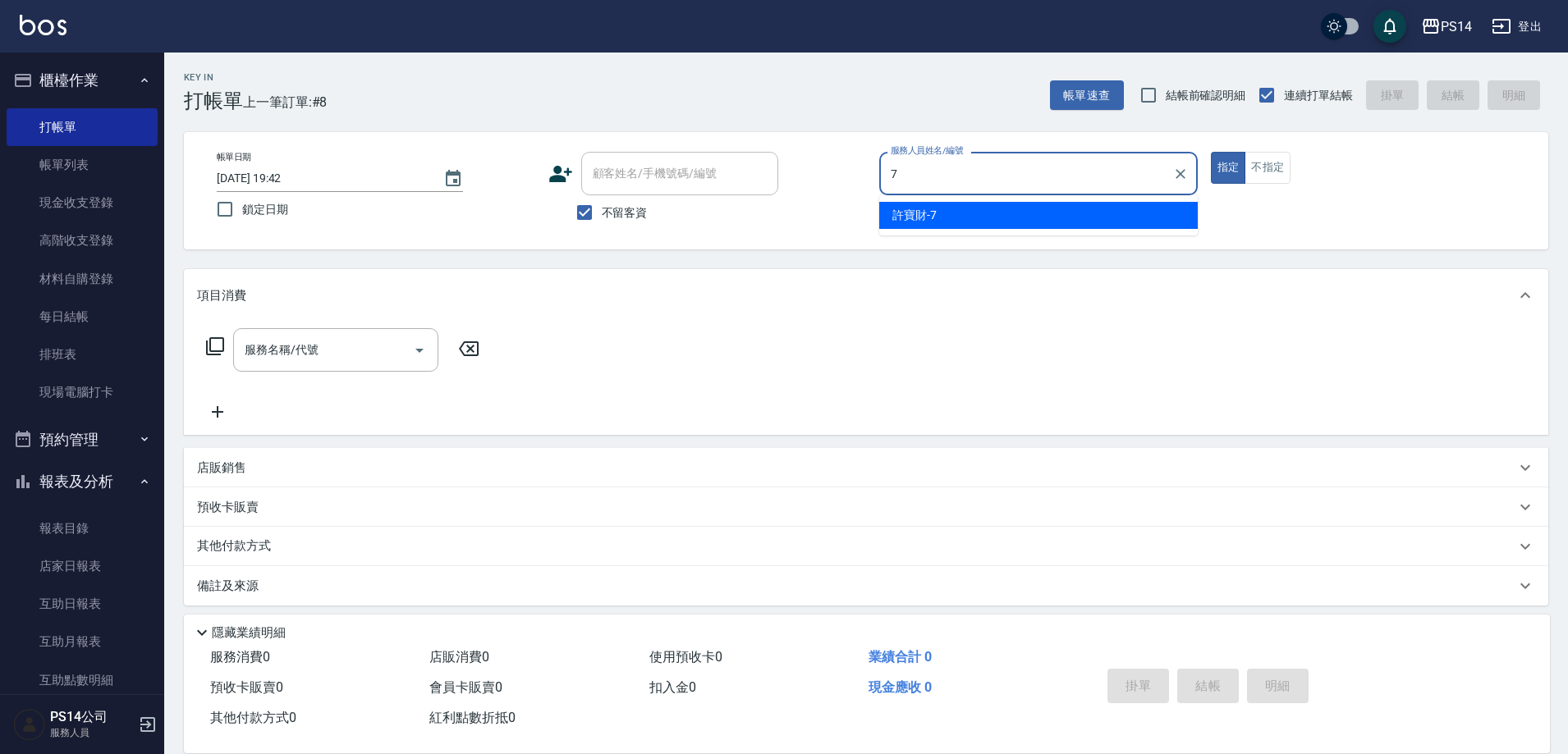
type input "[PERSON_NAME]-7"
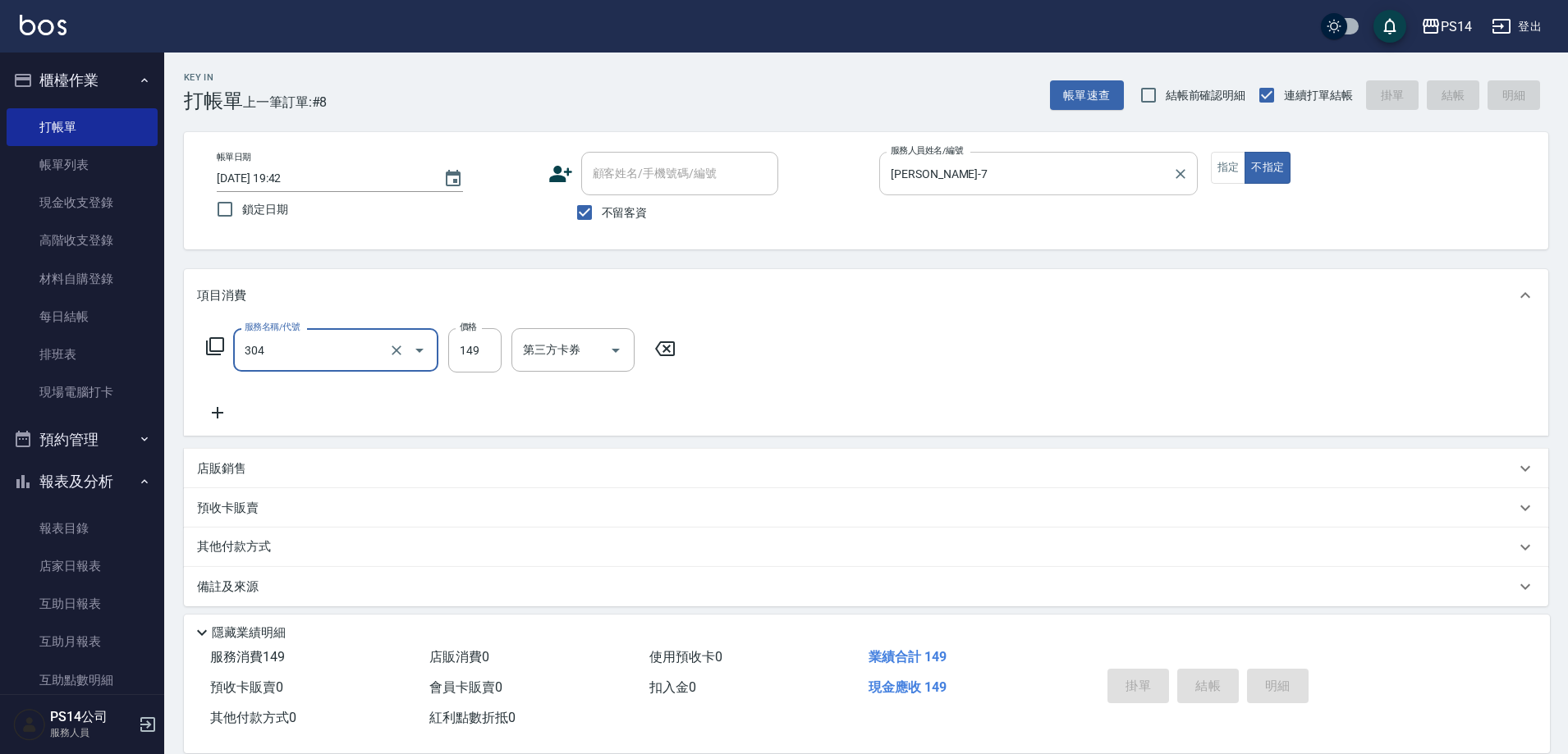
type input "304"
type input "[DATE] 19:43"
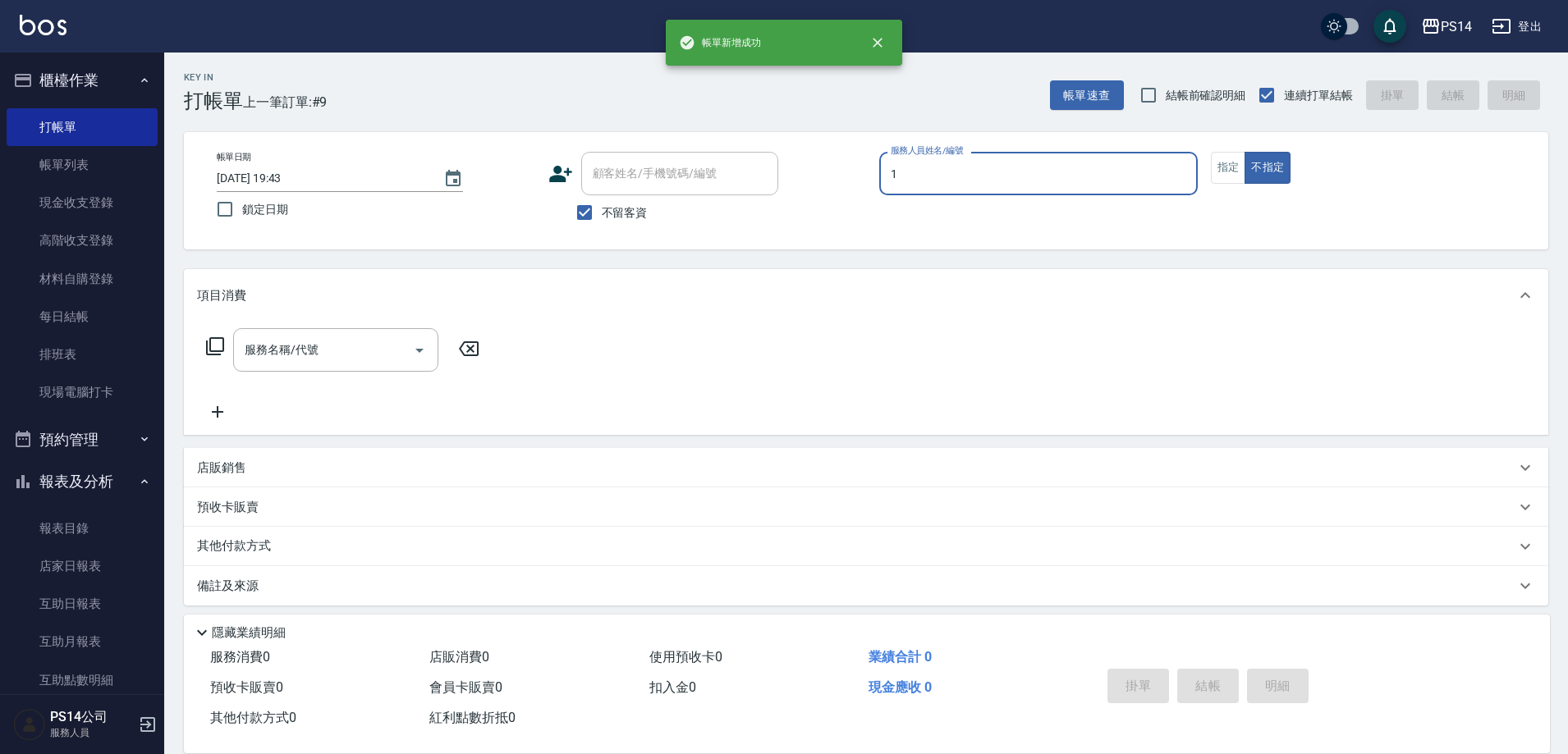
type input "謝松晨-1"
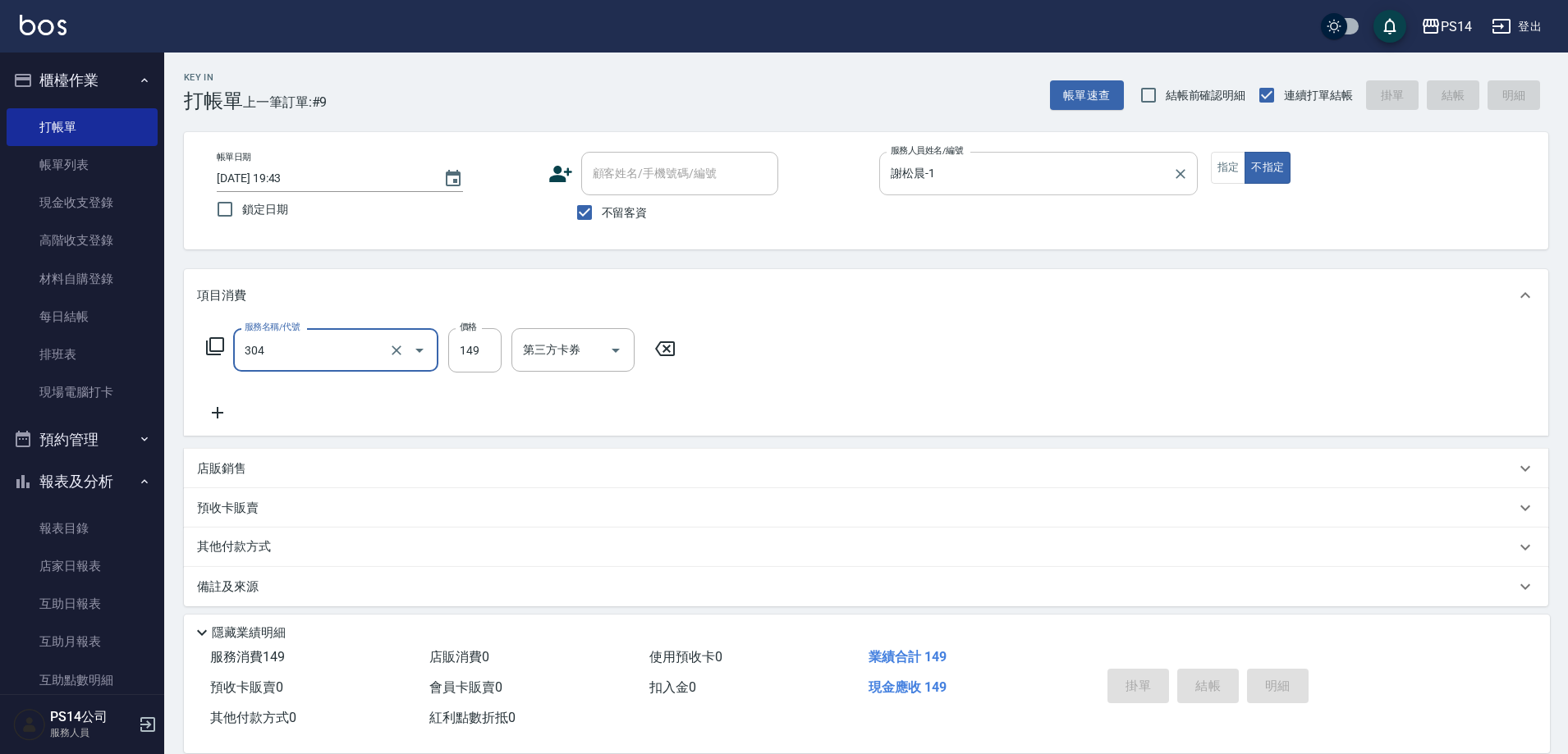
type input "304"
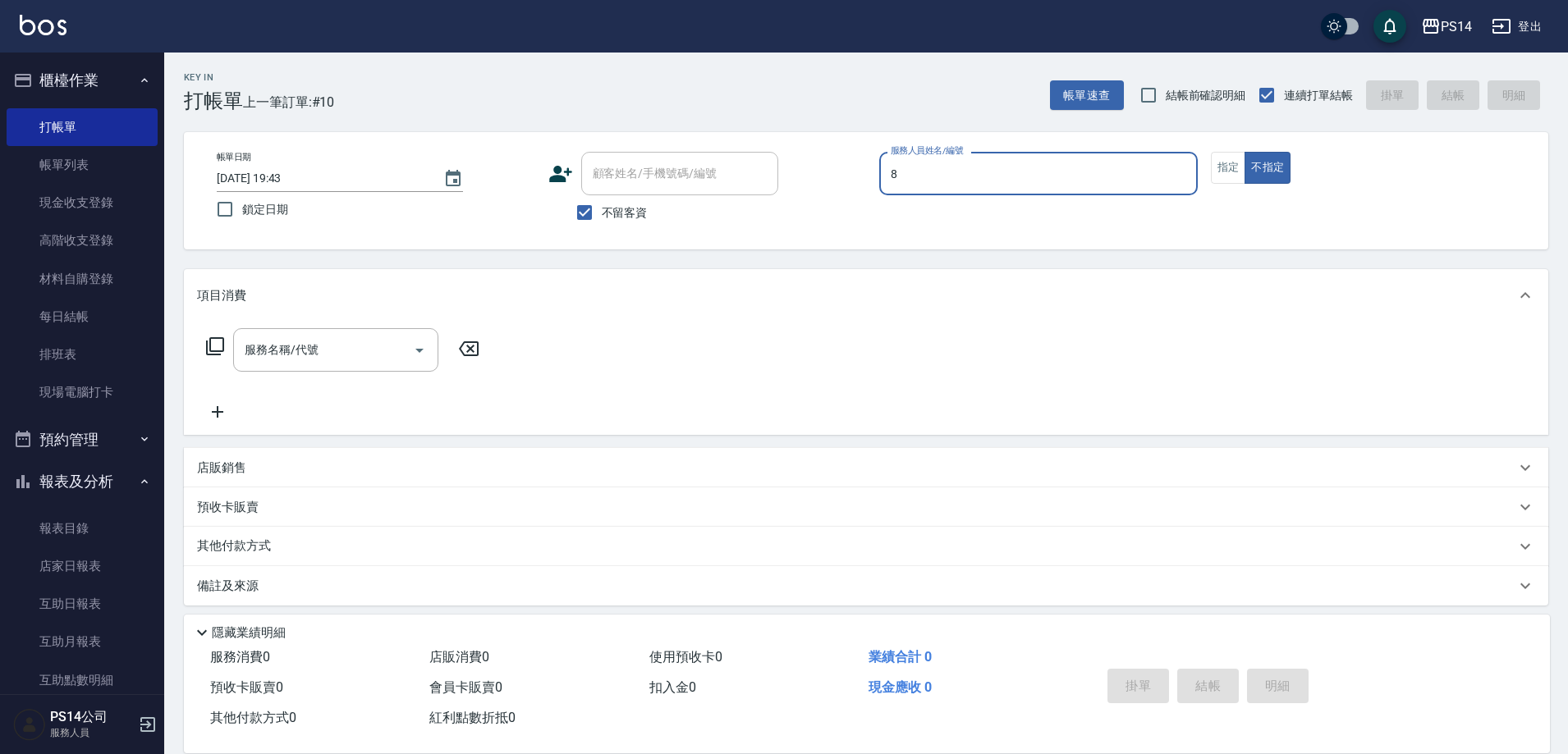
type input "[PERSON_NAME]-8"
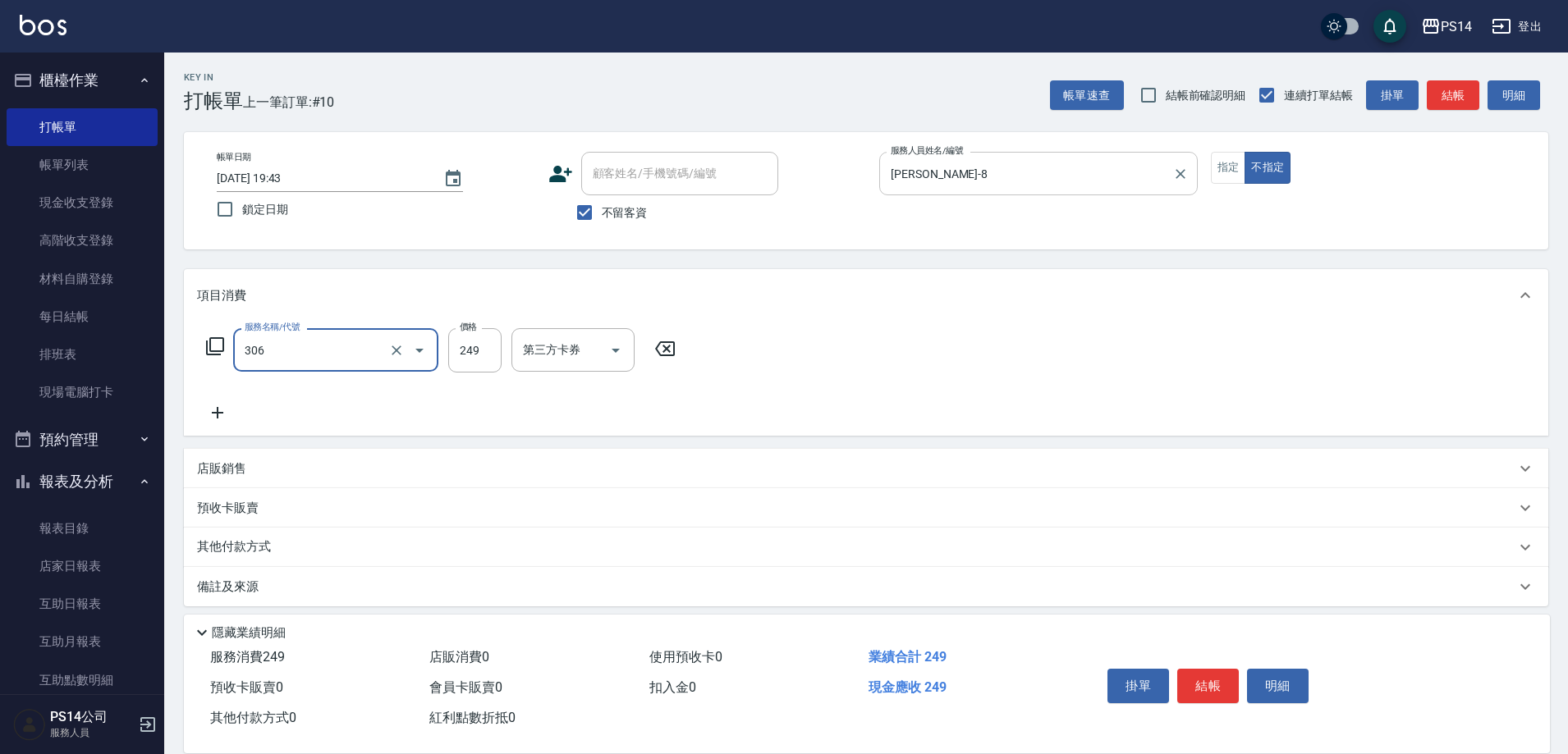
type input "剪髮(306)"
type input "[PERSON_NAME]-8"
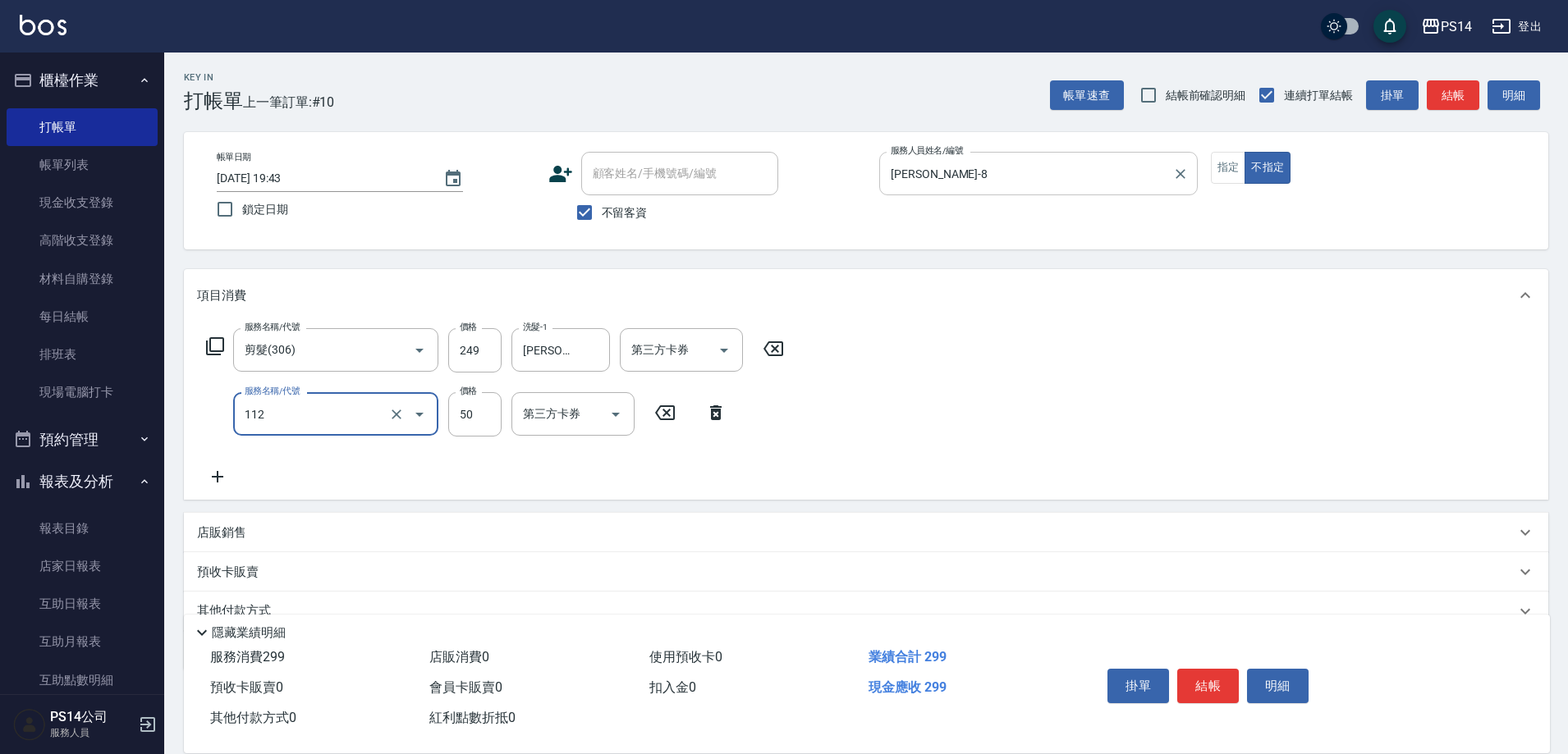
type input "精油50(112)"
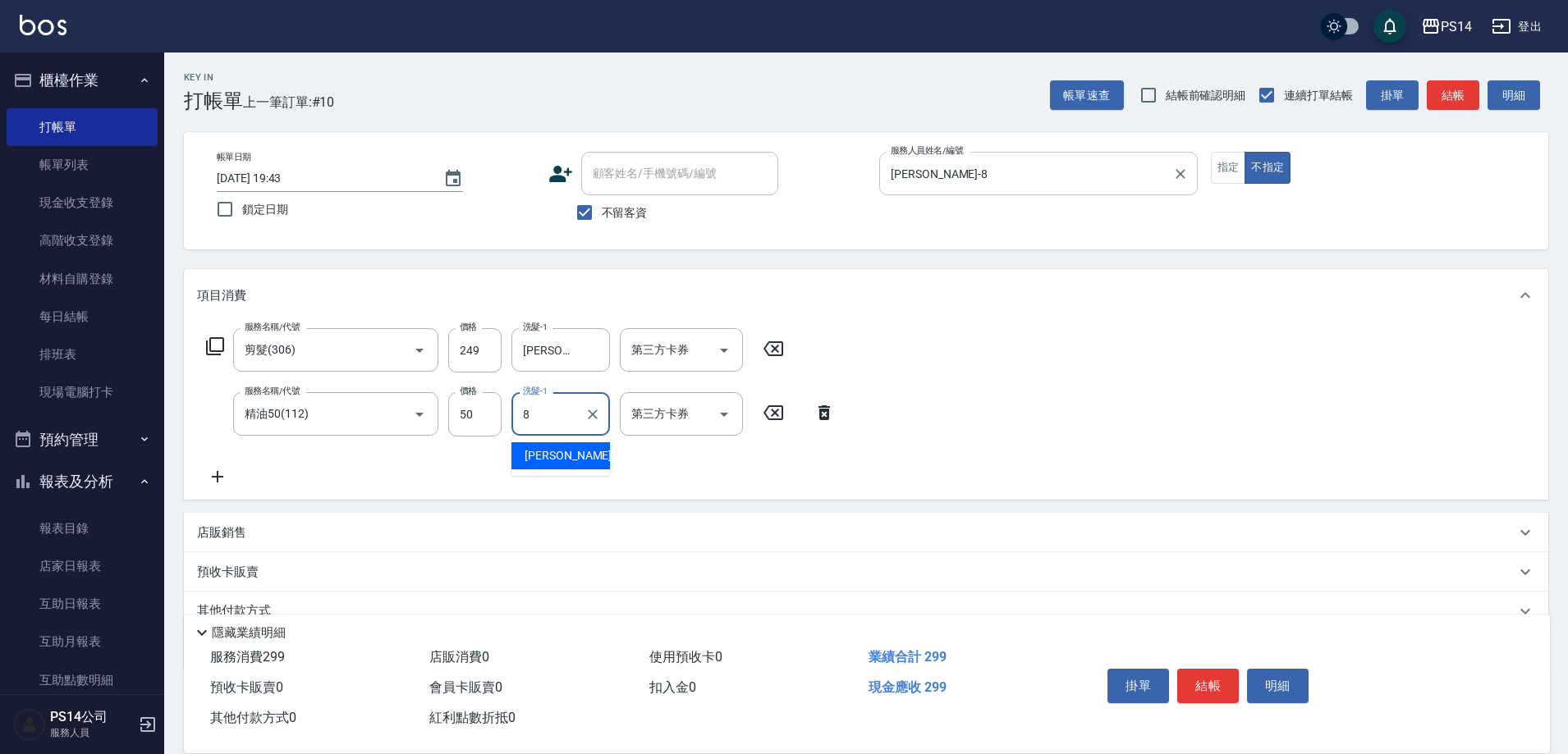
type input "[PERSON_NAME]-8"
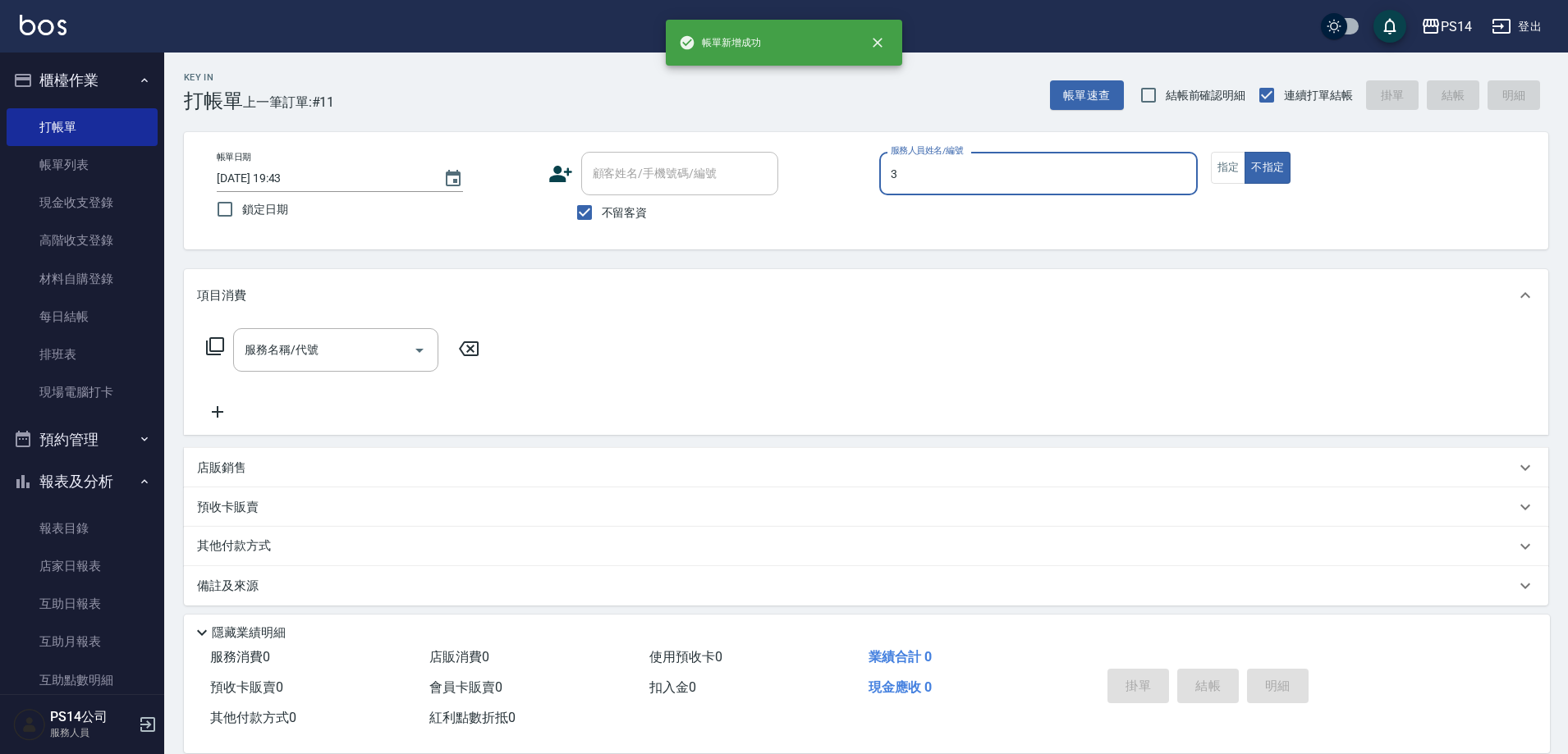
type input "[PERSON_NAME]-3"
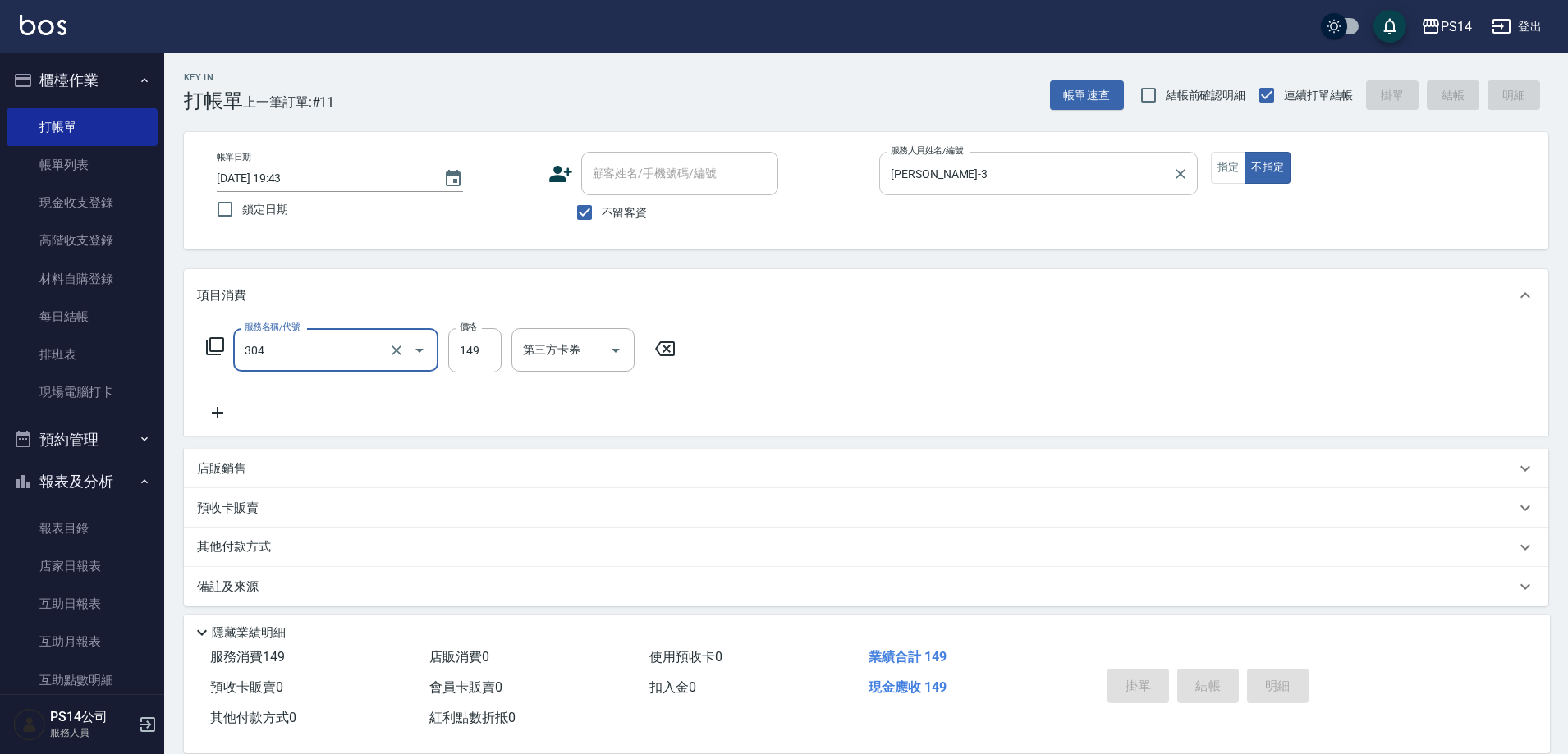
type input "304"
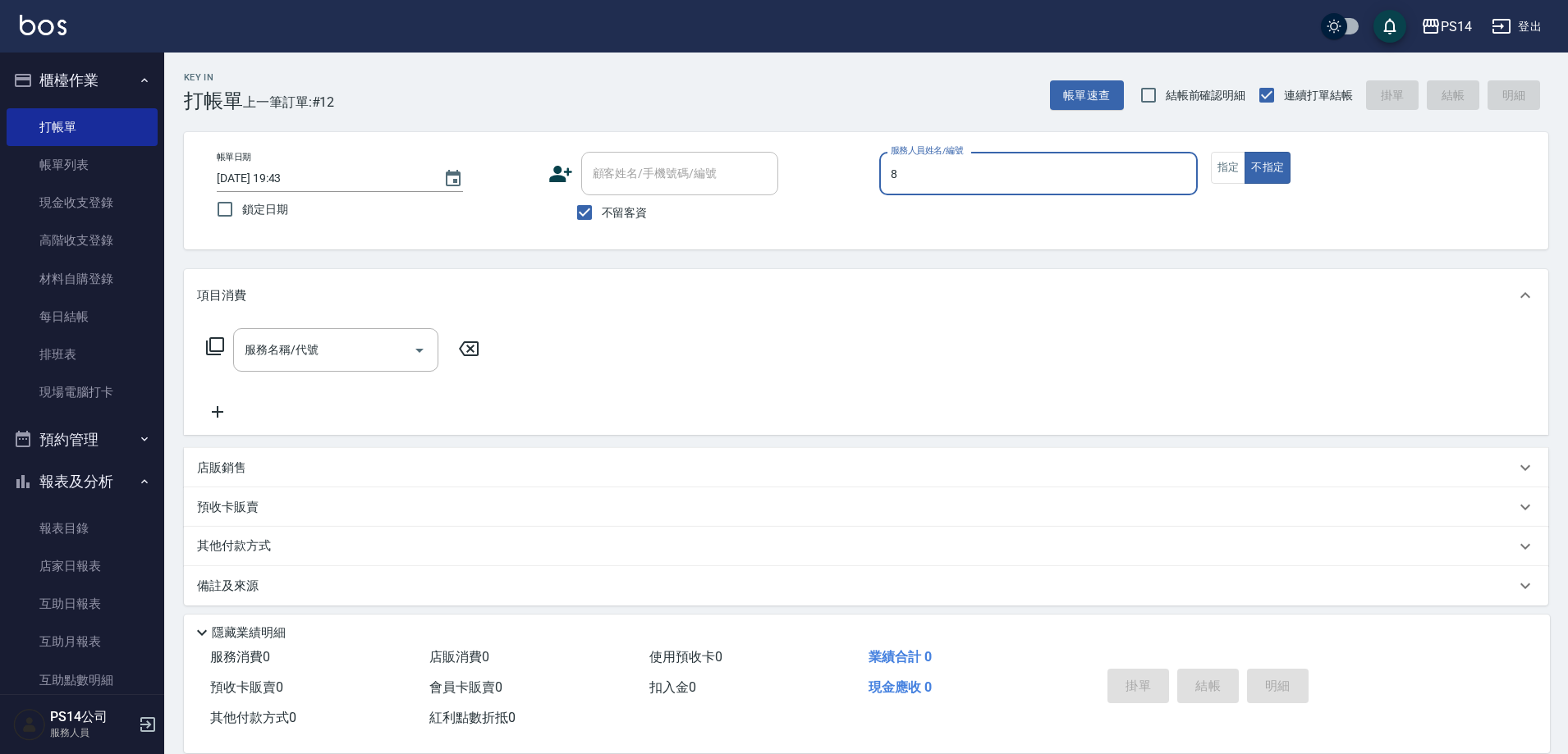
type input "[PERSON_NAME]-8"
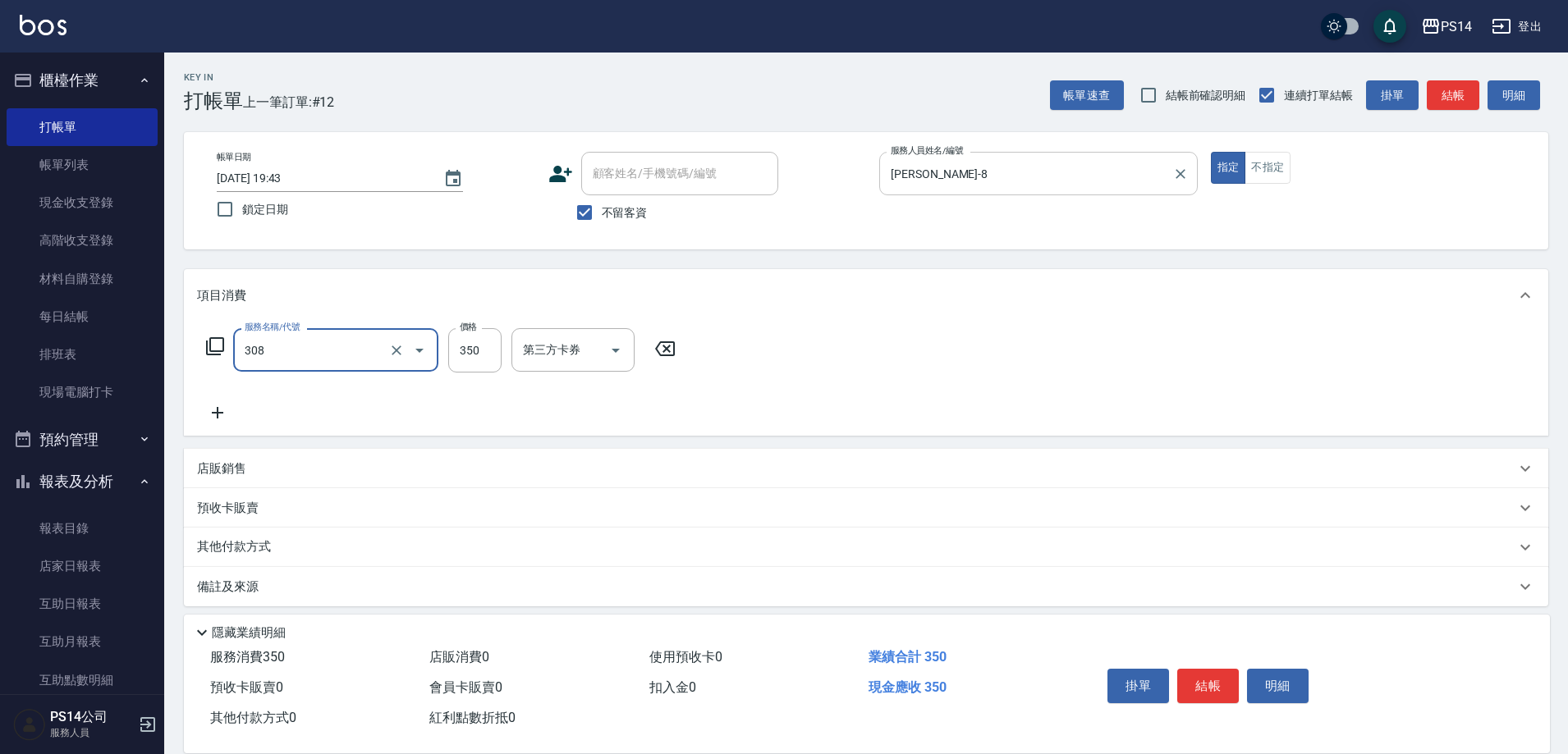
type input "洗+剪(308)"
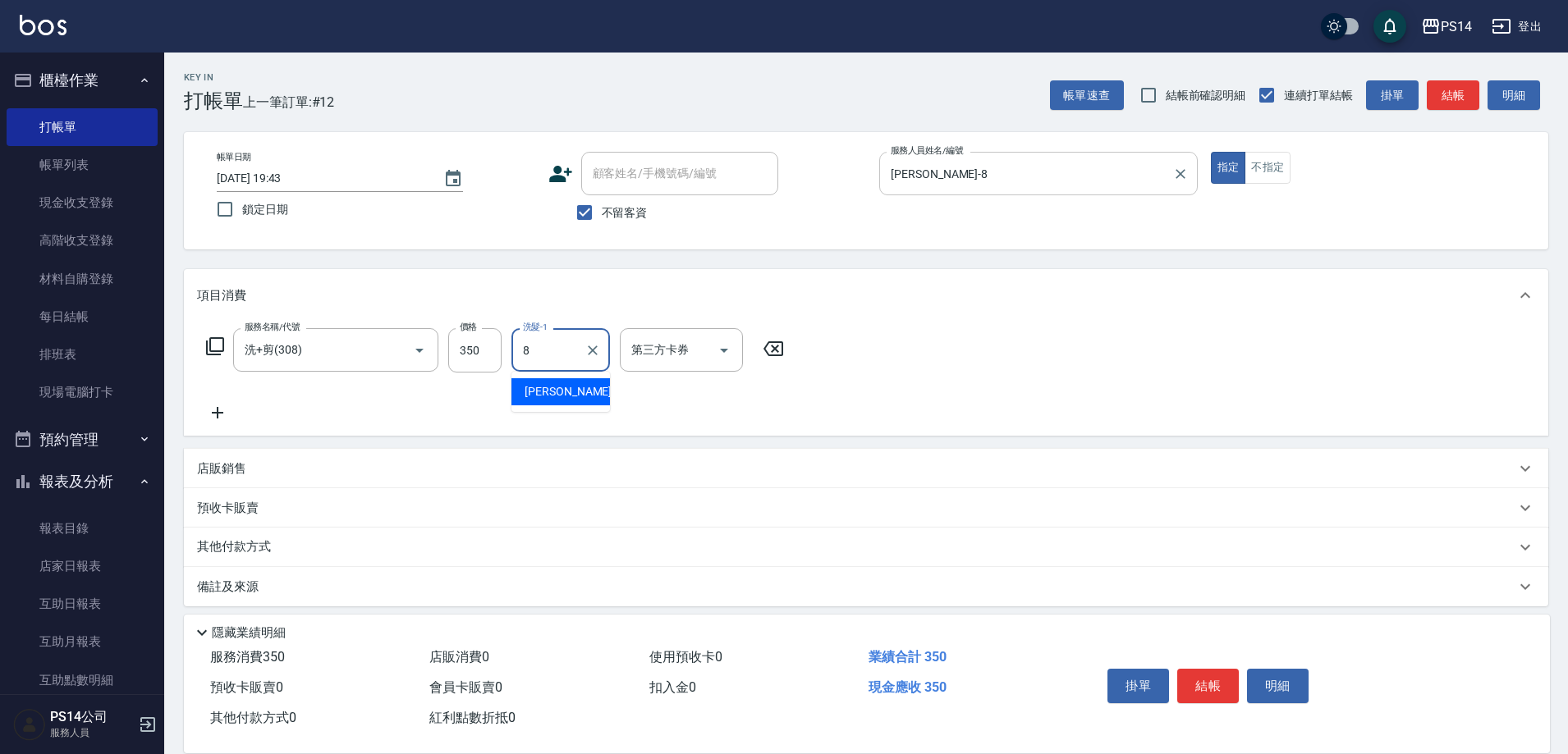
type input "[PERSON_NAME]-8"
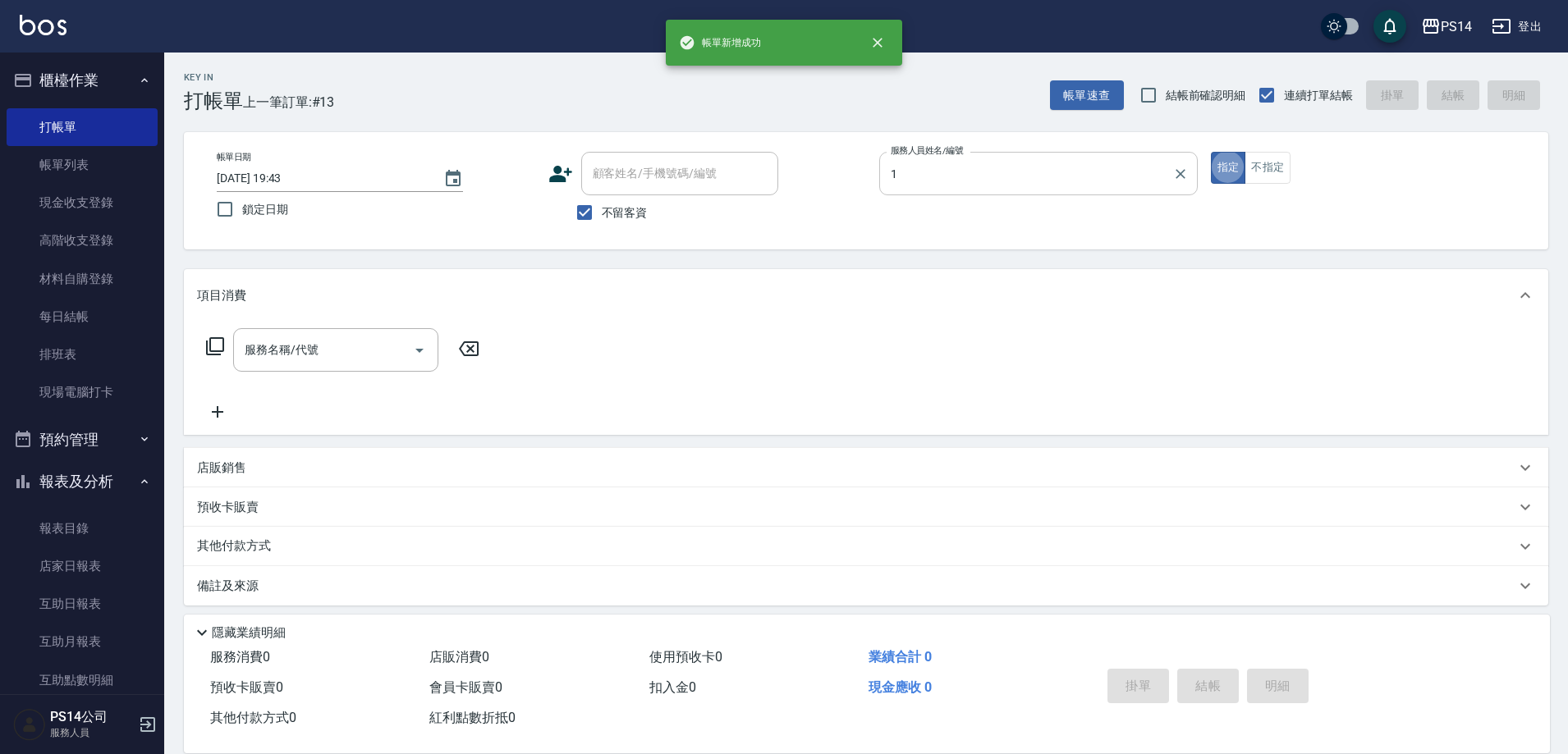
type input "謝松晨-1"
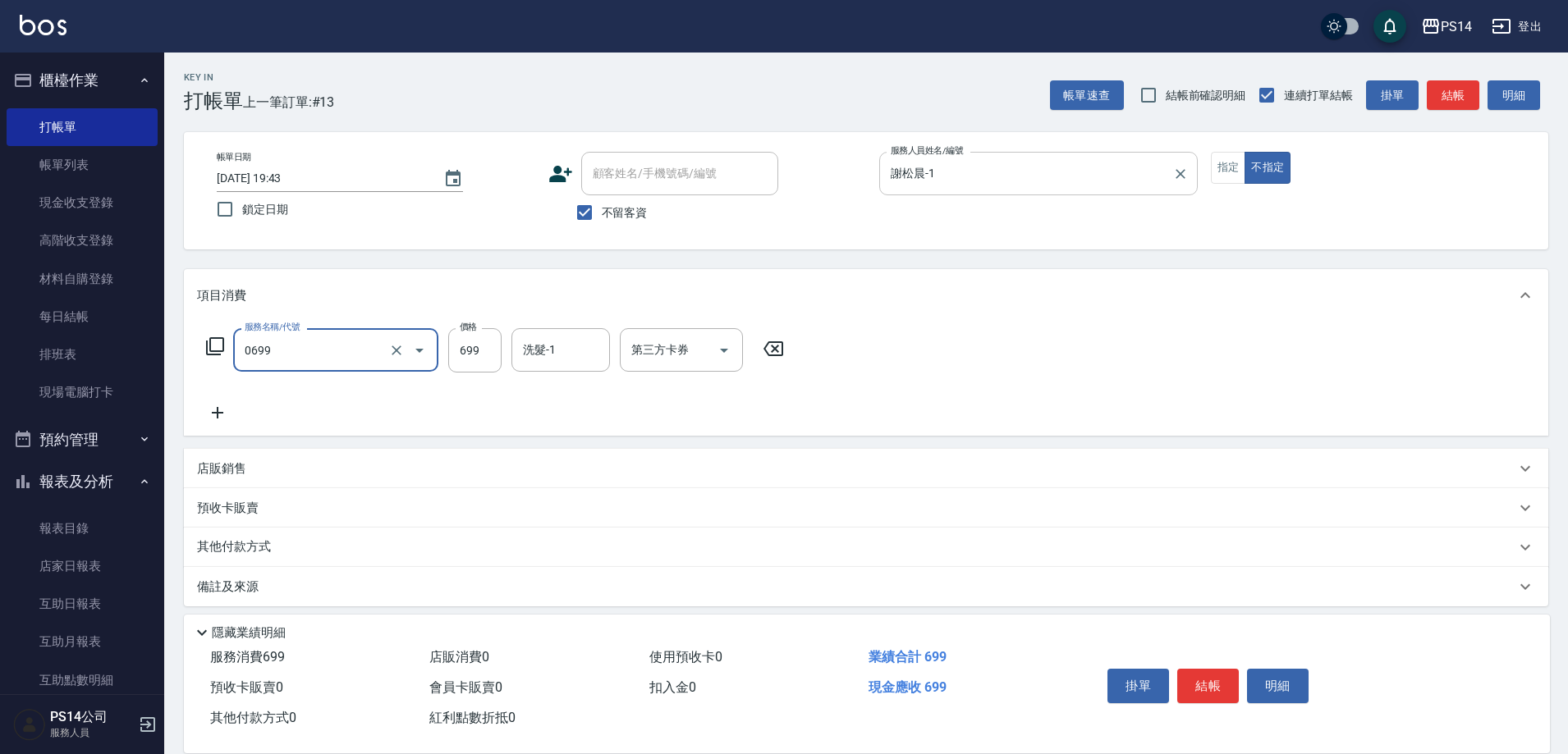
type input "精油SPA(0699)"
type input "304"
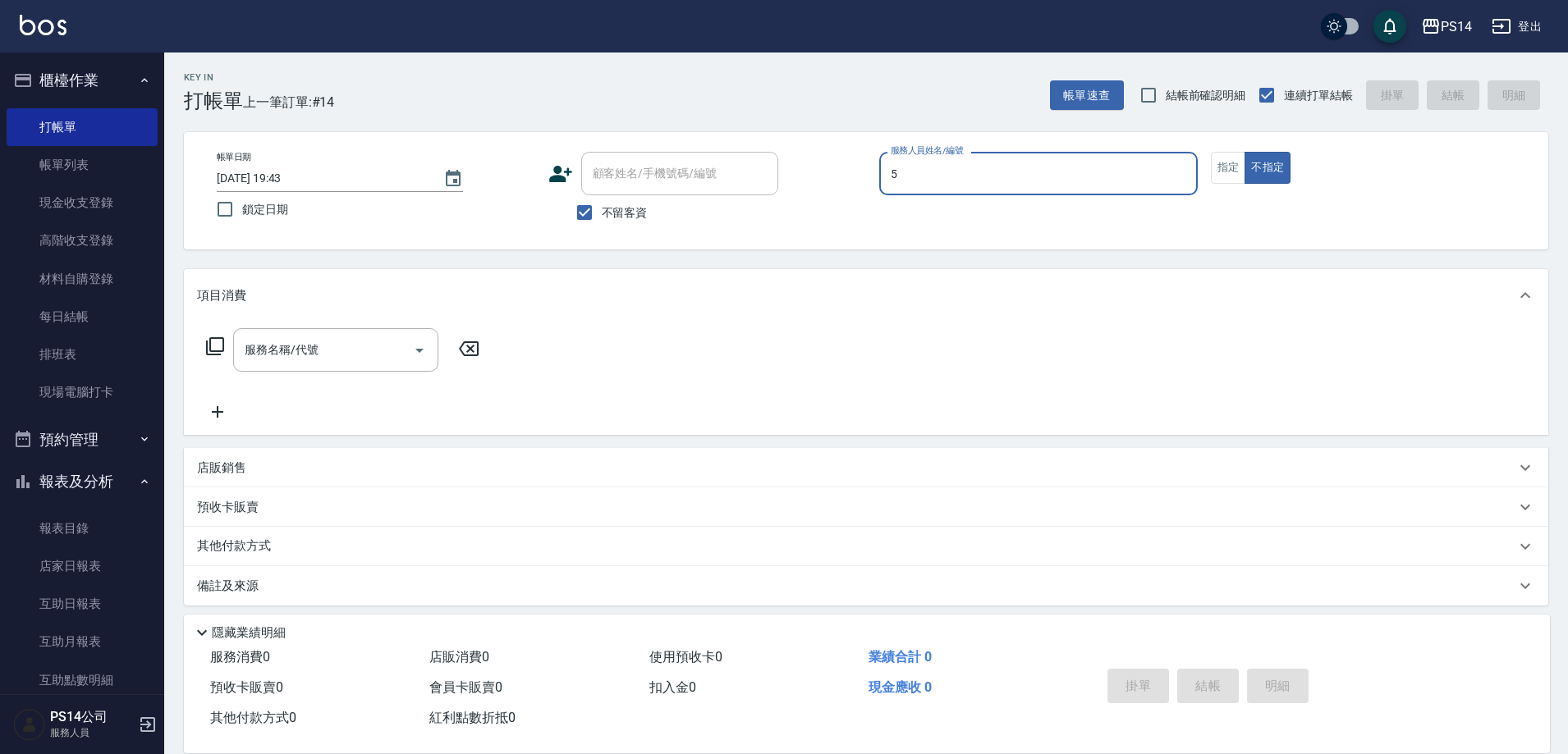
type input "劉珈均-5"
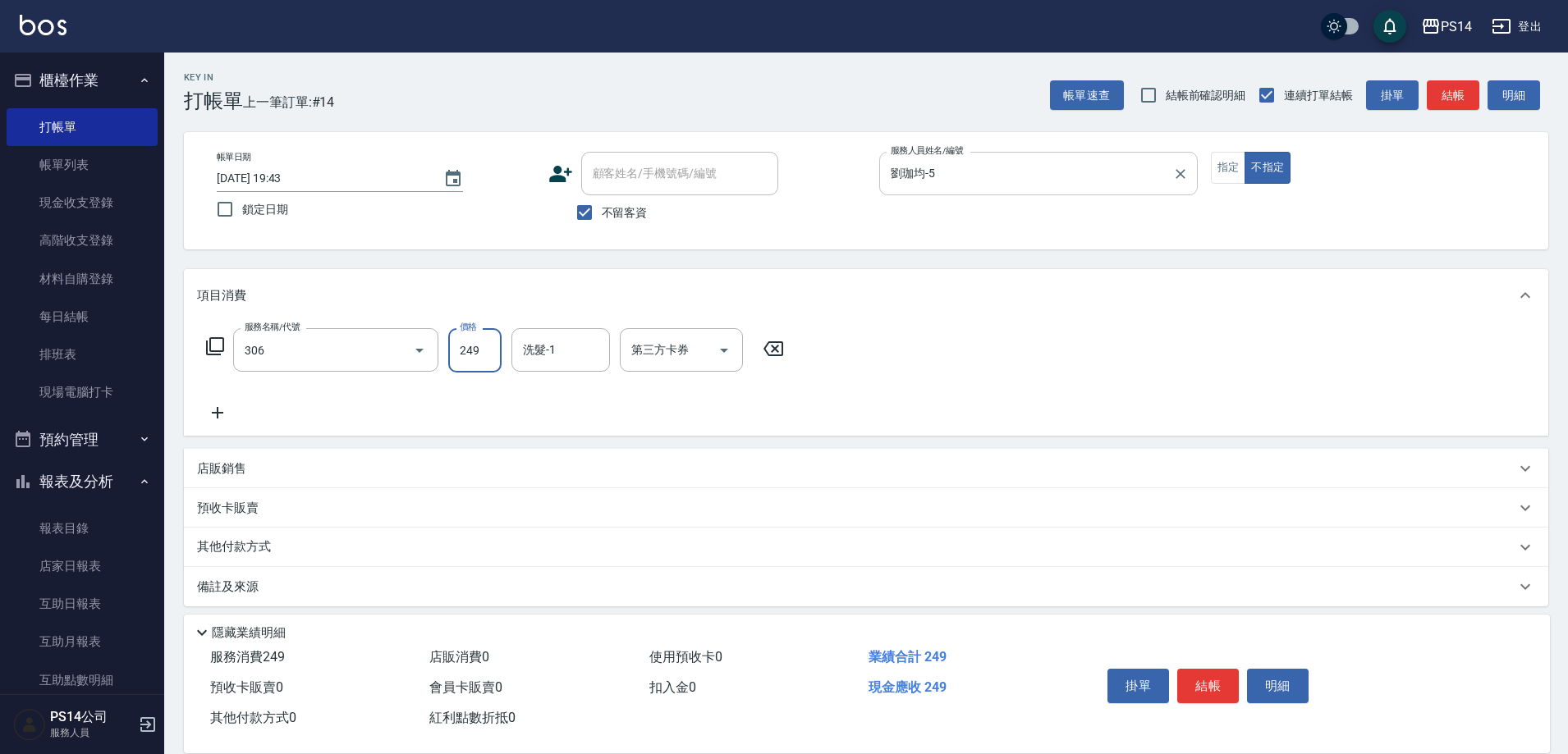
type input "剪髮(306)"
type input "謝欣紜-28"
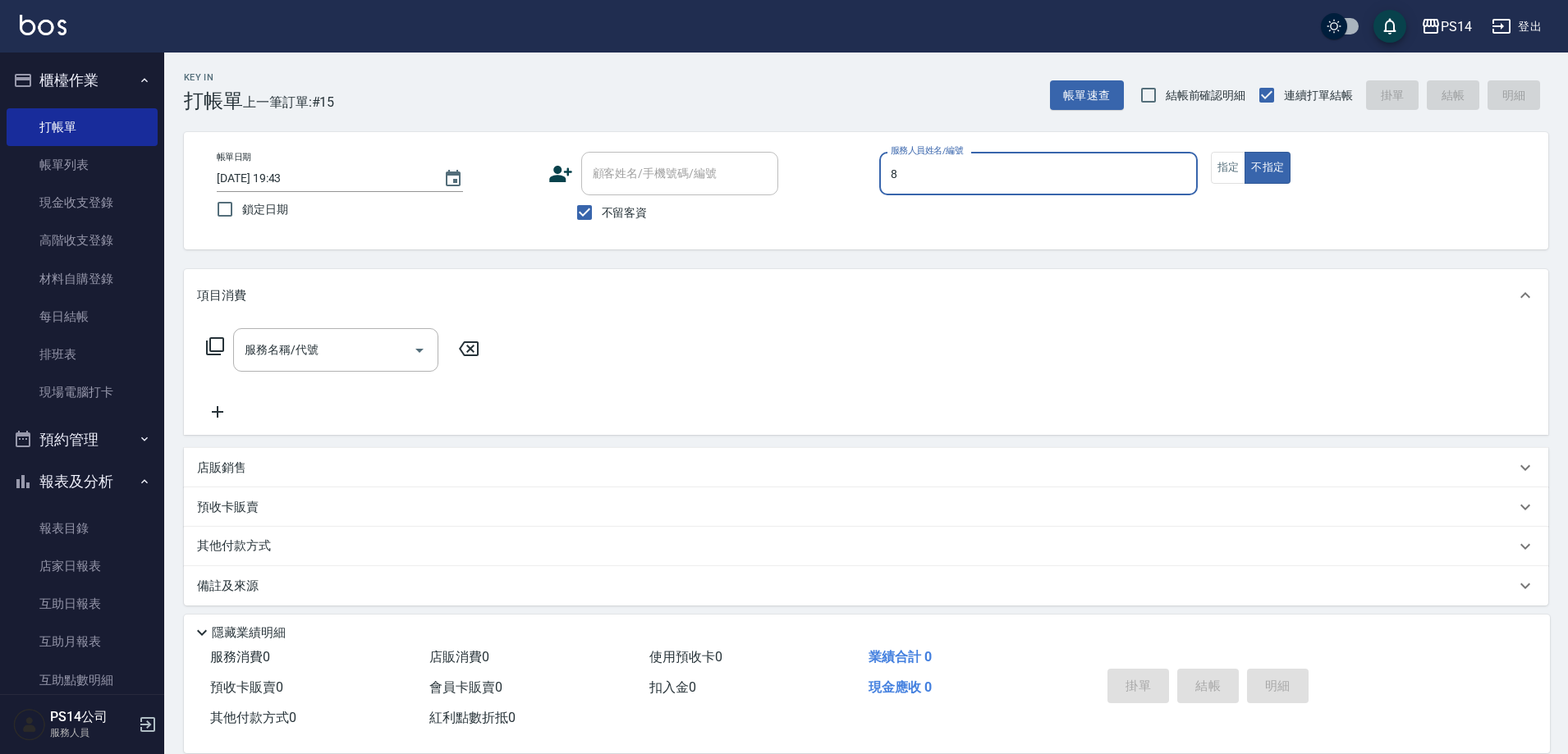
type input "[PERSON_NAME]-8"
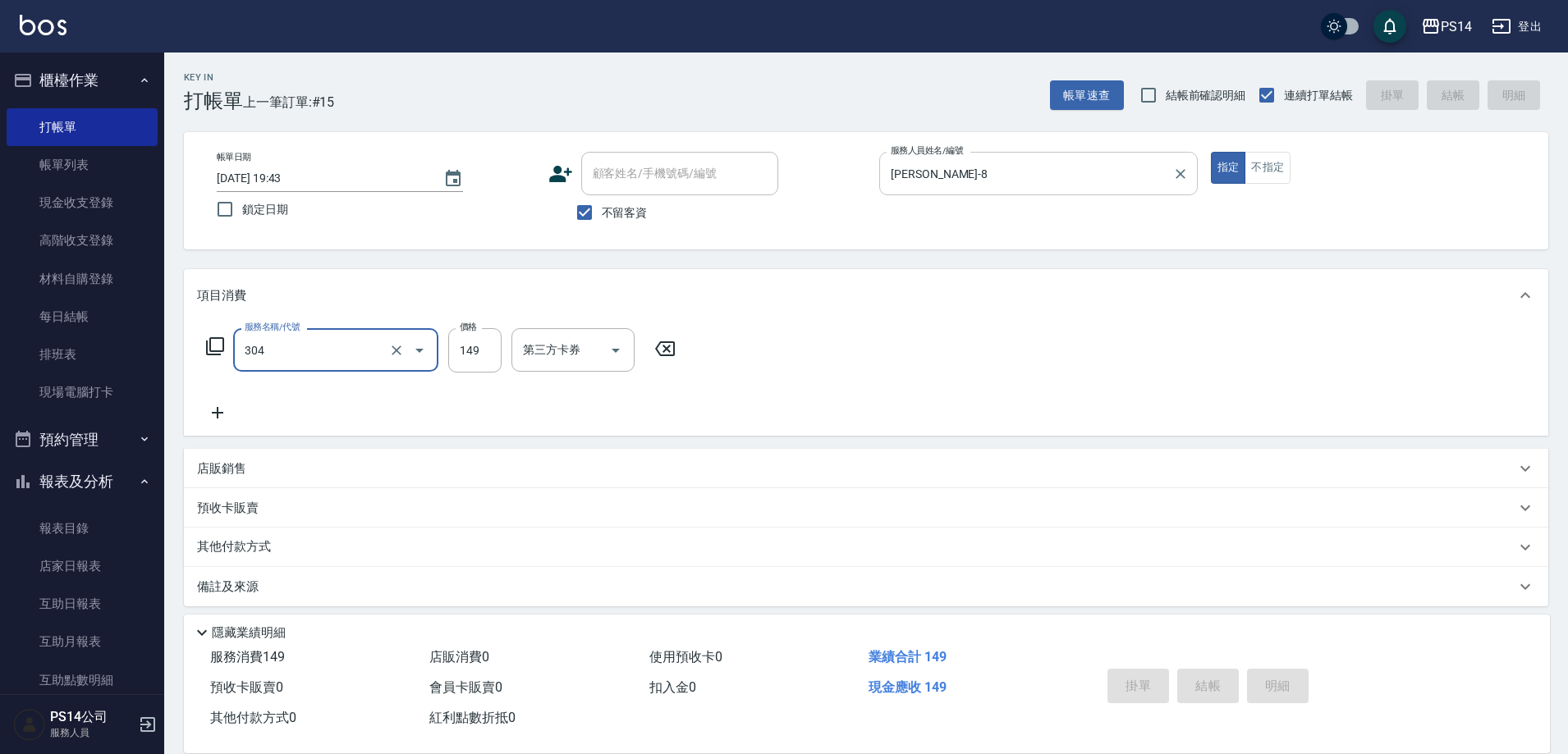
type input "304"
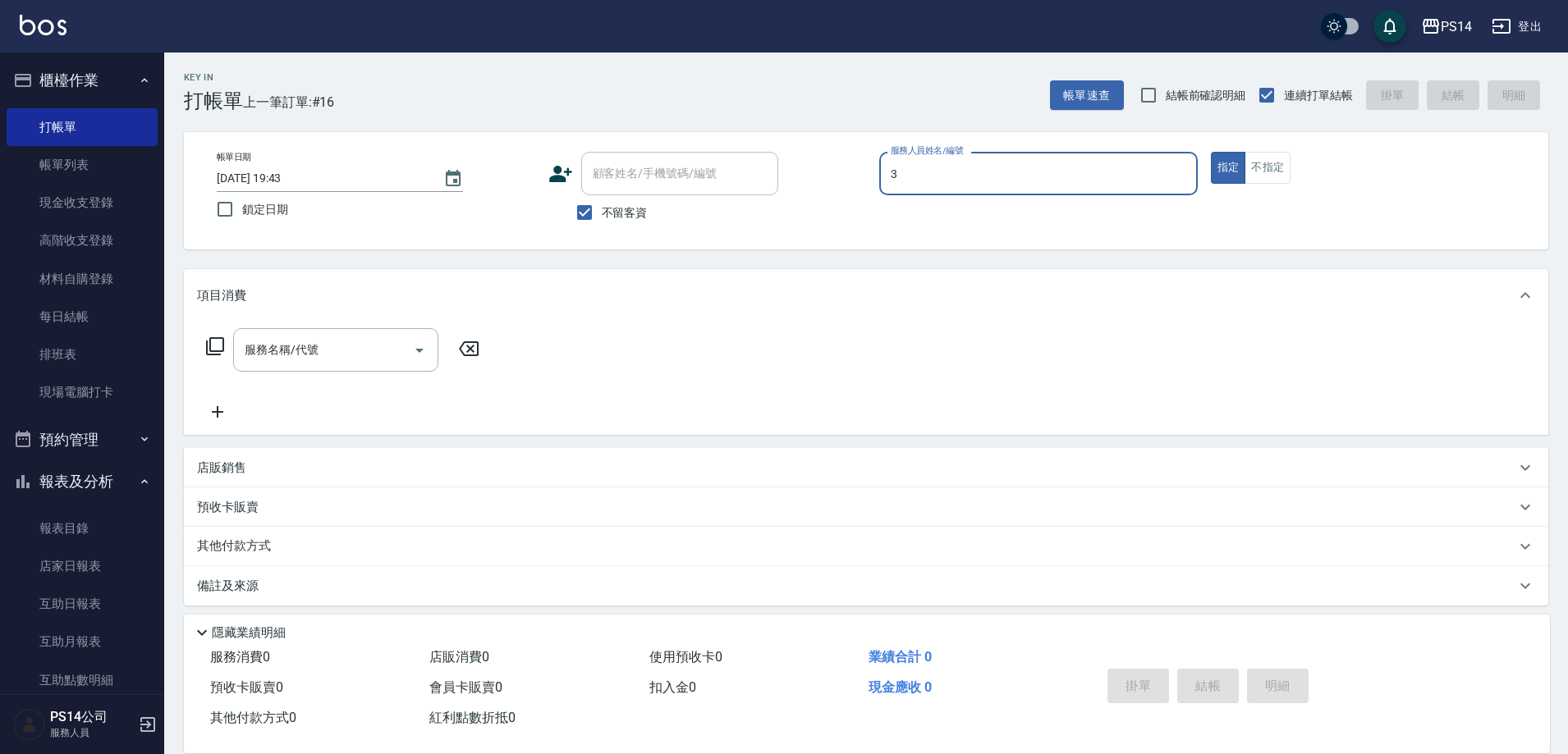
type input "[PERSON_NAME]-3"
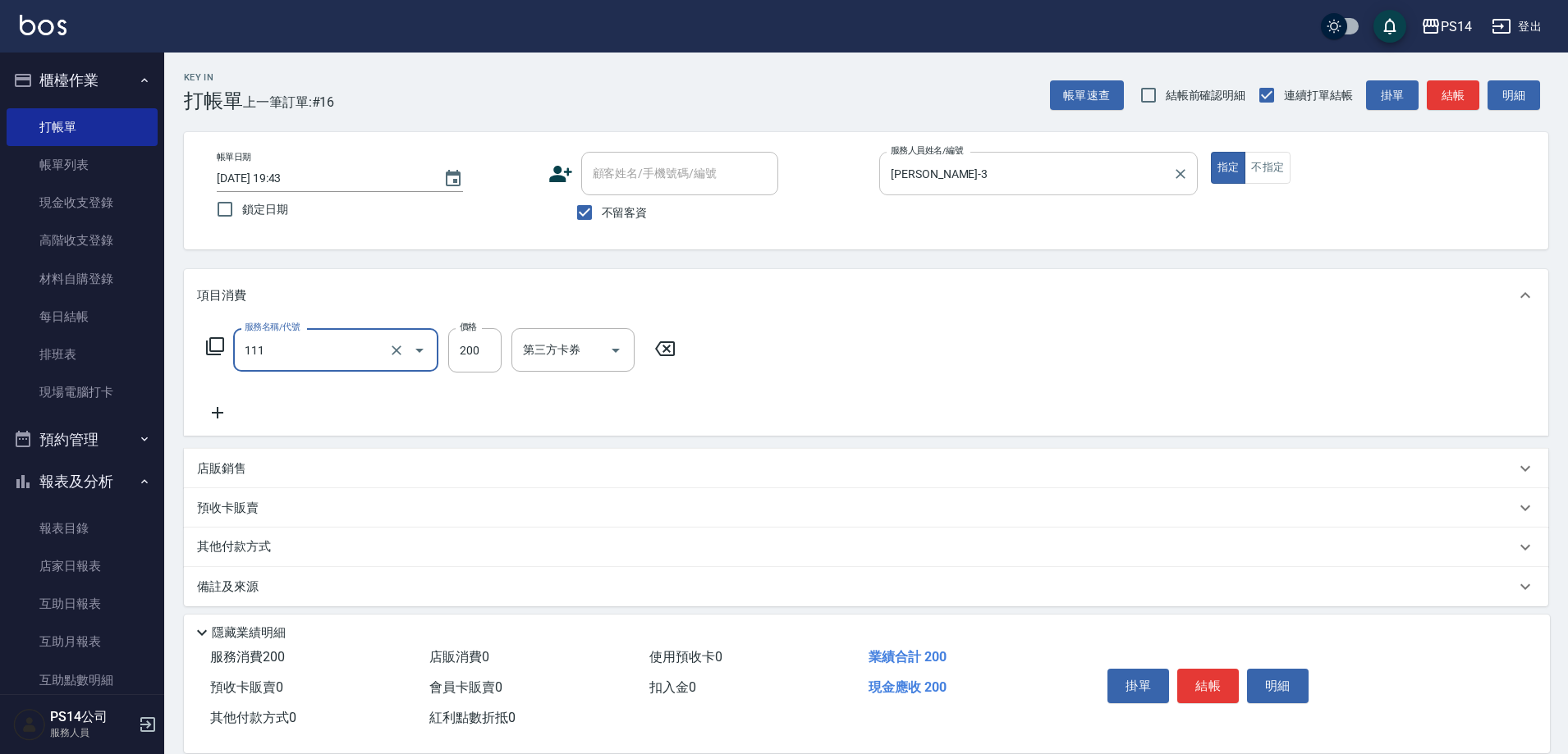
type input "200(111)"
type input "[PERSON_NAME]-3"
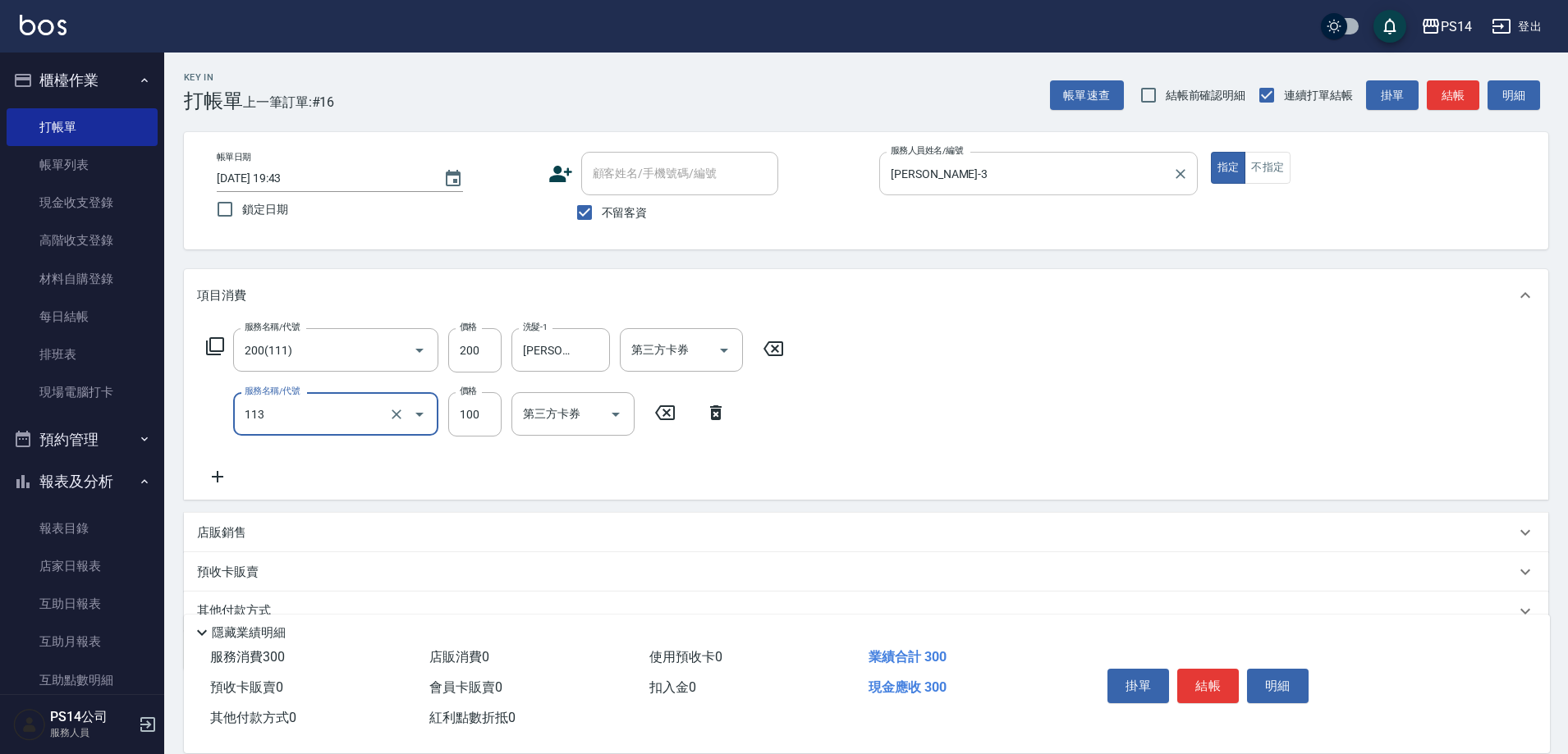
type input "瞬護100(113)"
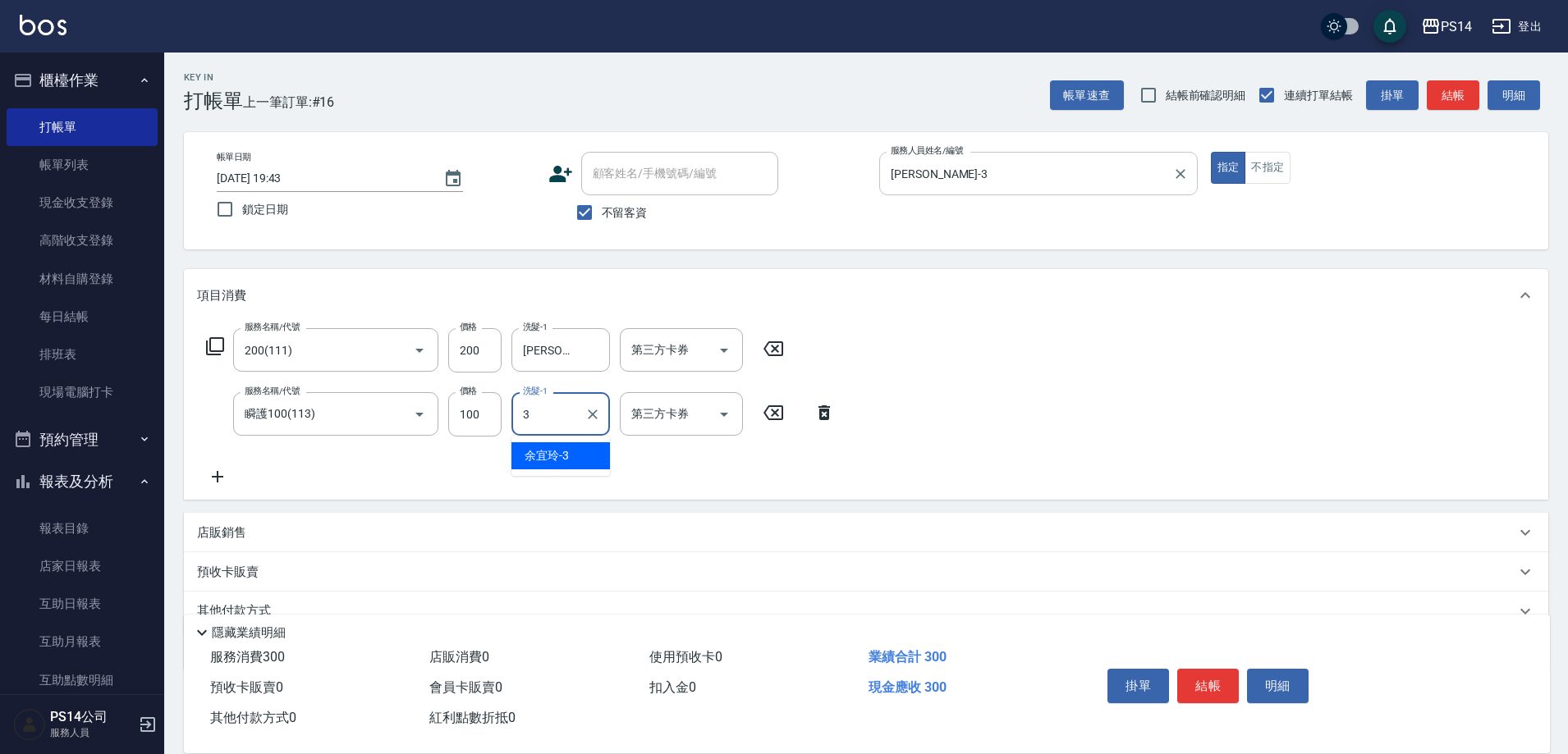
type input "[PERSON_NAME]-3"
click at [396, 416] on icon "Clear" at bounding box center [396, 415] width 10 height 10
type input "瞬護100(113)"
drag, startPoint x: 394, startPoint y: 415, endPoint x: 376, endPoint y: 416, distance: 18.0
click at [395, 415] on icon "Clear" at bounding box center [396, 415] width 17 height 17
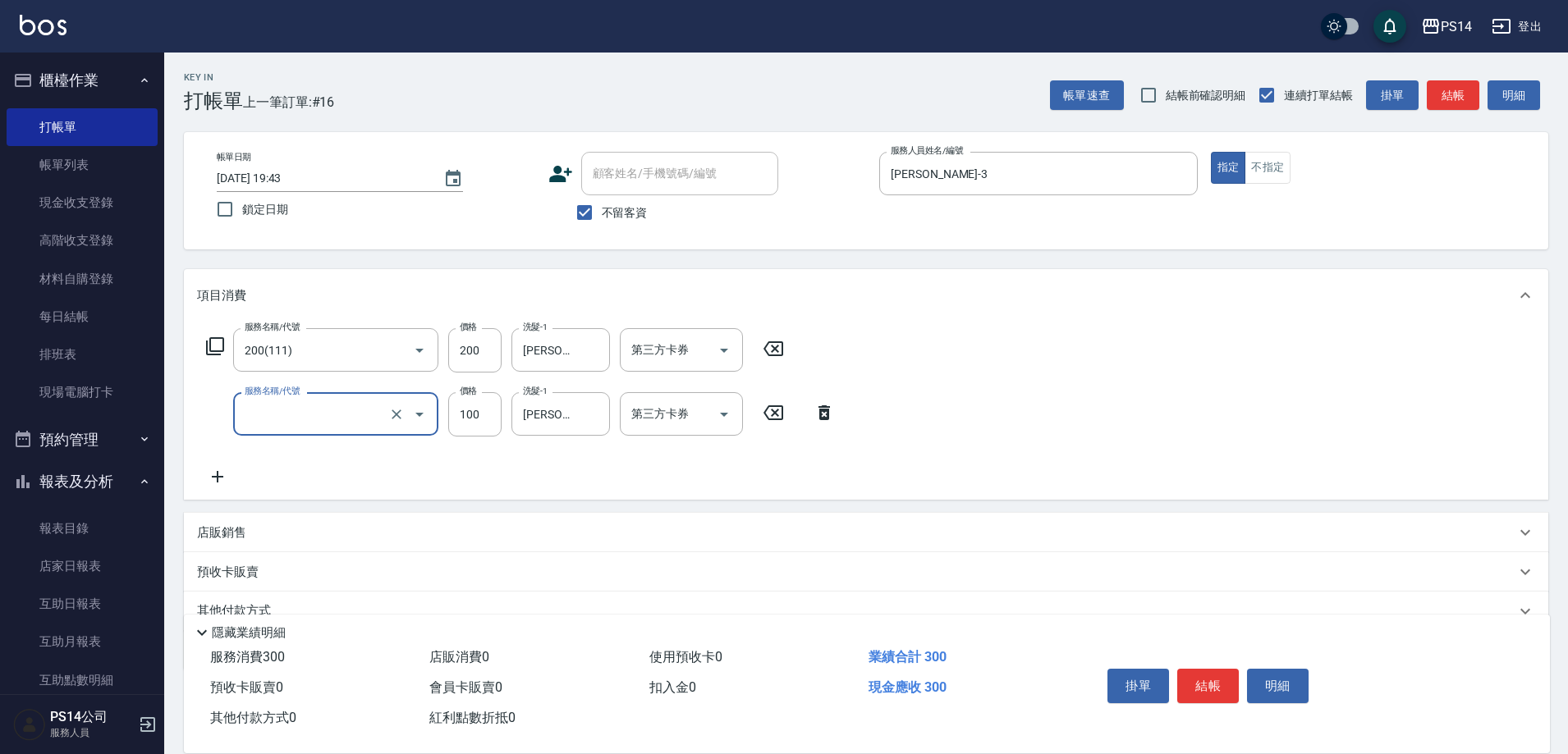
click at [349, 421] on input "服務名稱/代號" at bounding box center [313, 414] width 145 height 29
type input "1000護(404)"
type input "[PERSON_NAME]-3"
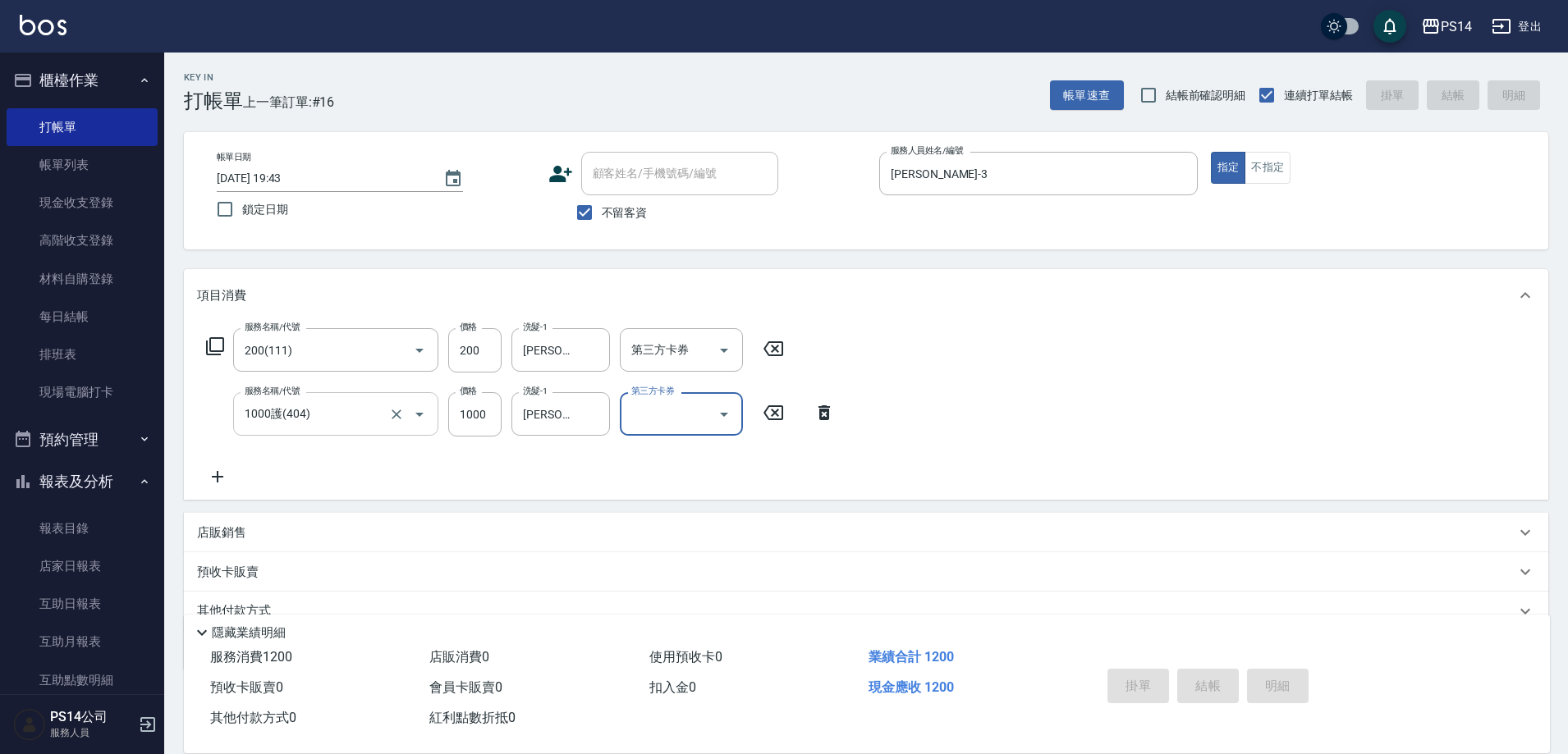
type input "[DATE] 19:44"
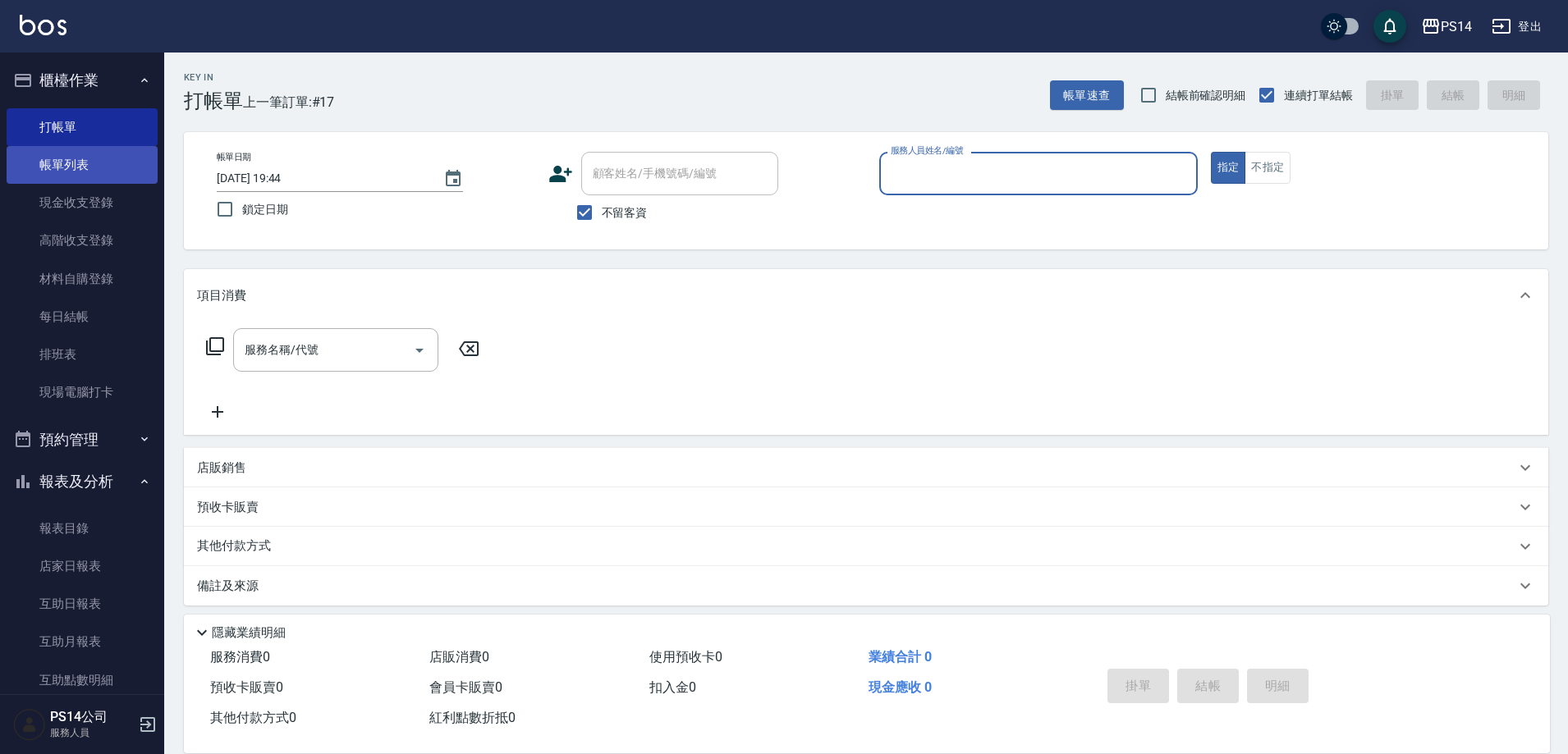
click at [75, 163] on link "帳單列表" at bounding box center [82, 165] width 151 height 38
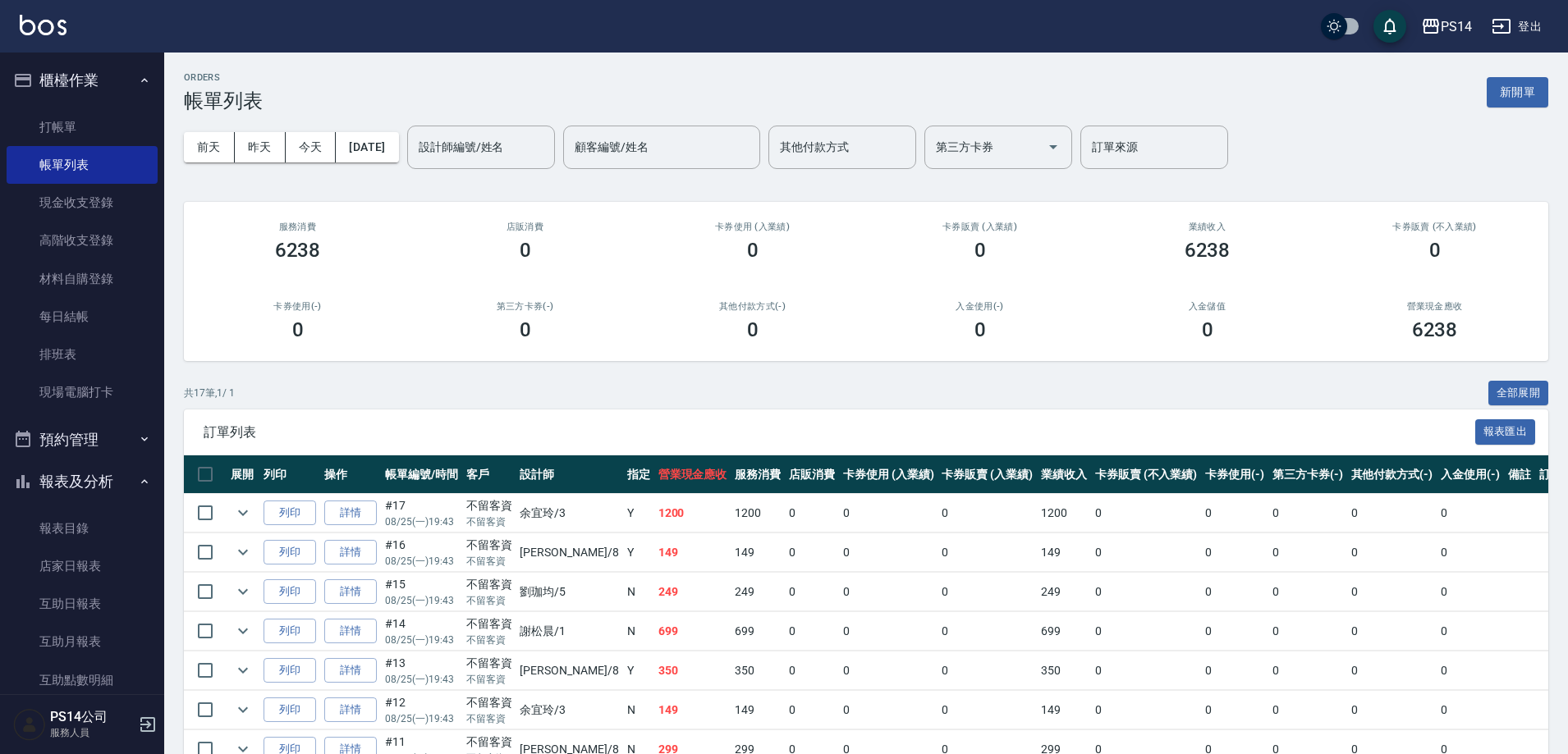
click at [353, 511] on link "詳情" at bounding box center [350, 513] width 52 height 25
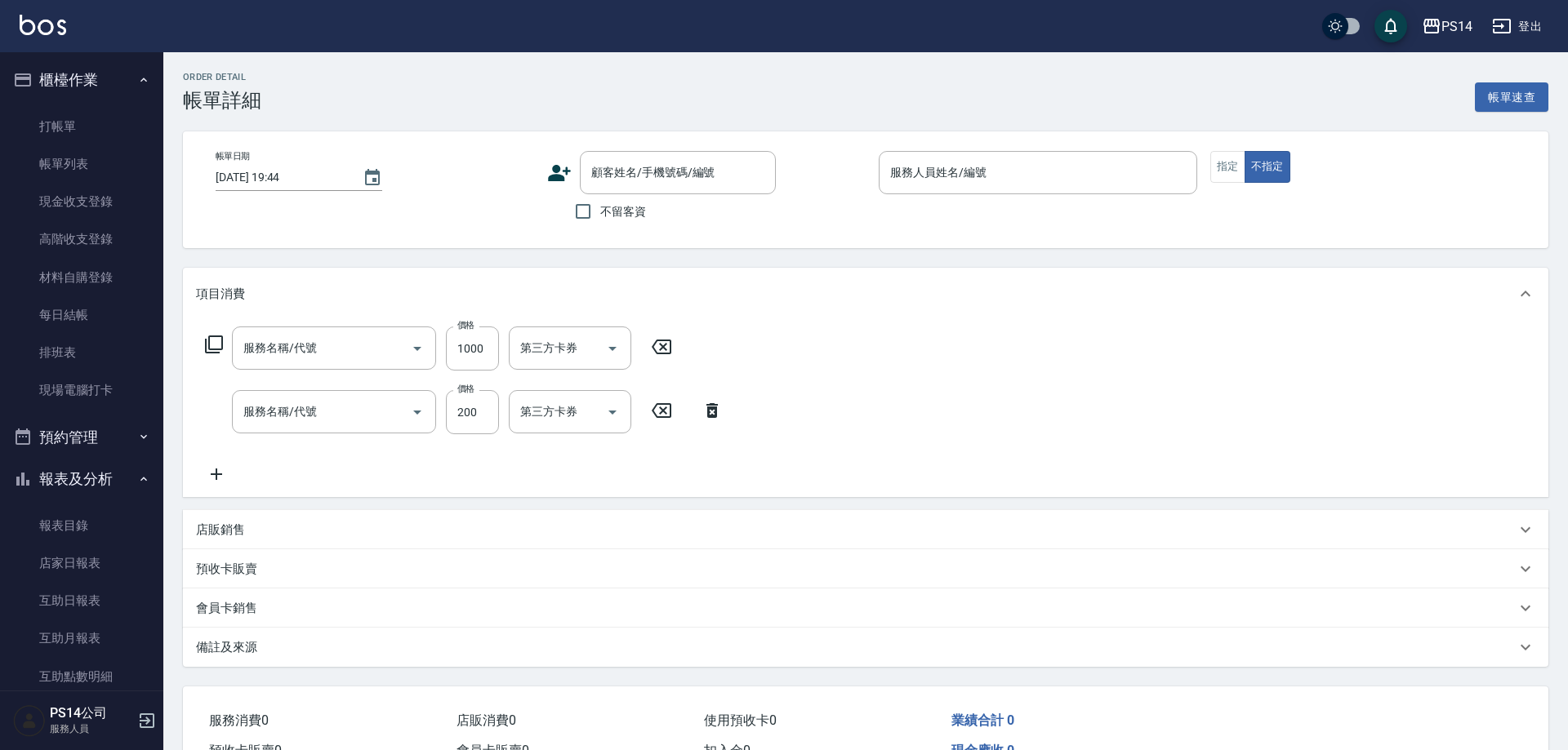
type input "[DATE] 19:43"
checkbox input "true"
type input "[PERSON_NAME]-3"
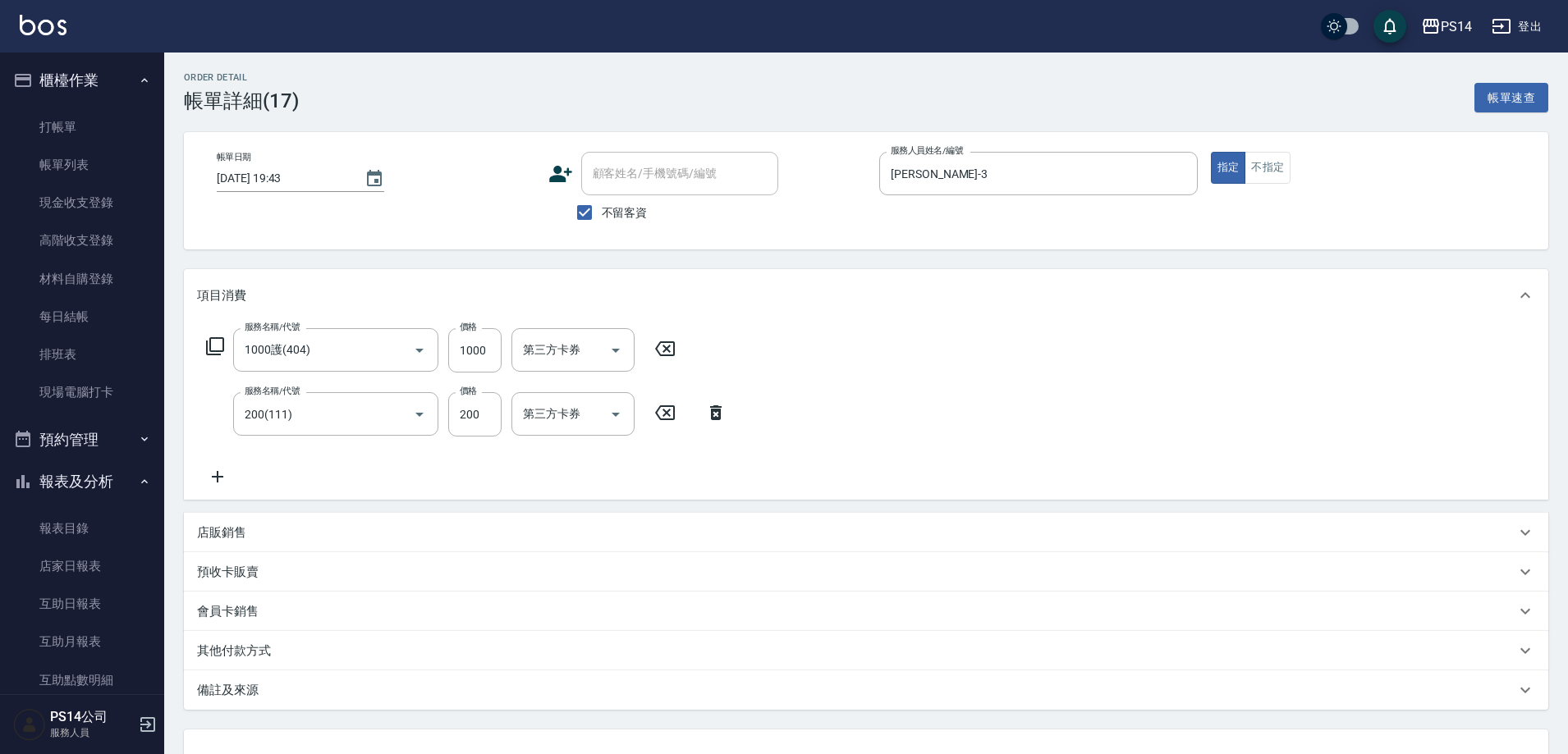
type input "1000護(404)"
type input "200(111)"
click at [70, 180] on link "帳單列表" at bounding box center [82, 165] width 151 height 38
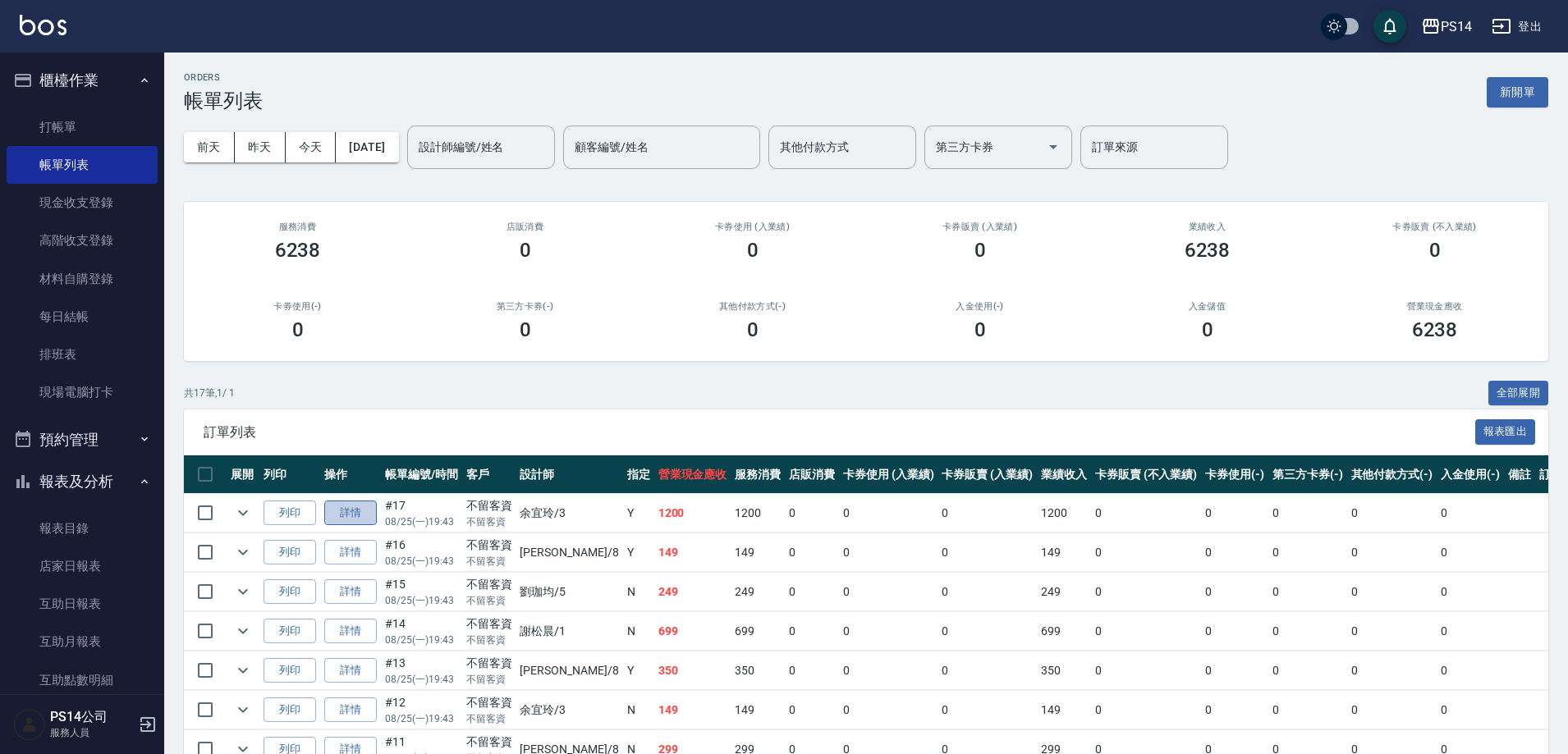
click at [349, 512] on link "詳情" at bounding box center [350, 513] width 52 height 25
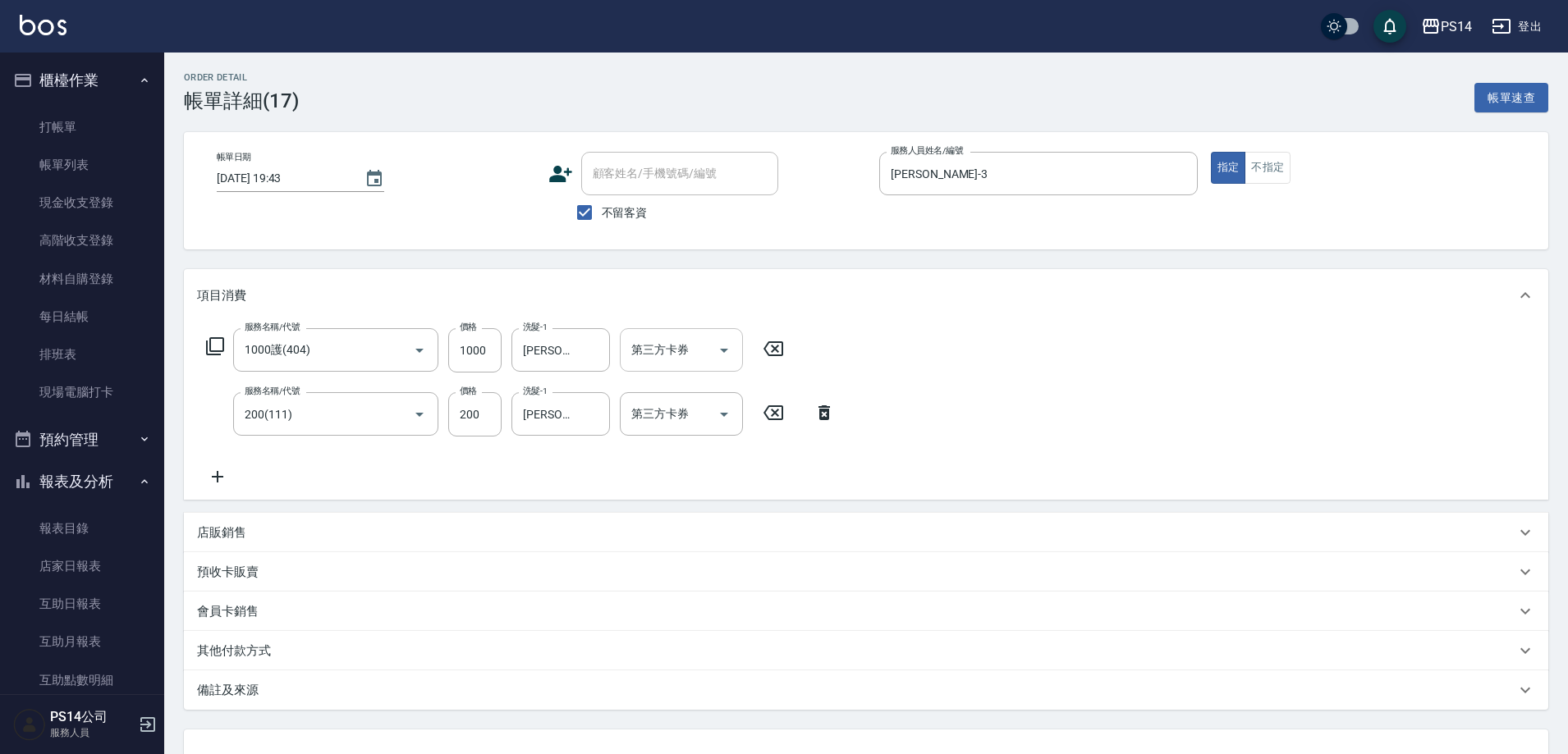
click at [731, 351] on icon "Open" at bounding box center [724, 350] width 19 height 19
click at [688, 463] on span "儲值卡" at bounding box center [681, 473] width 123 height 27
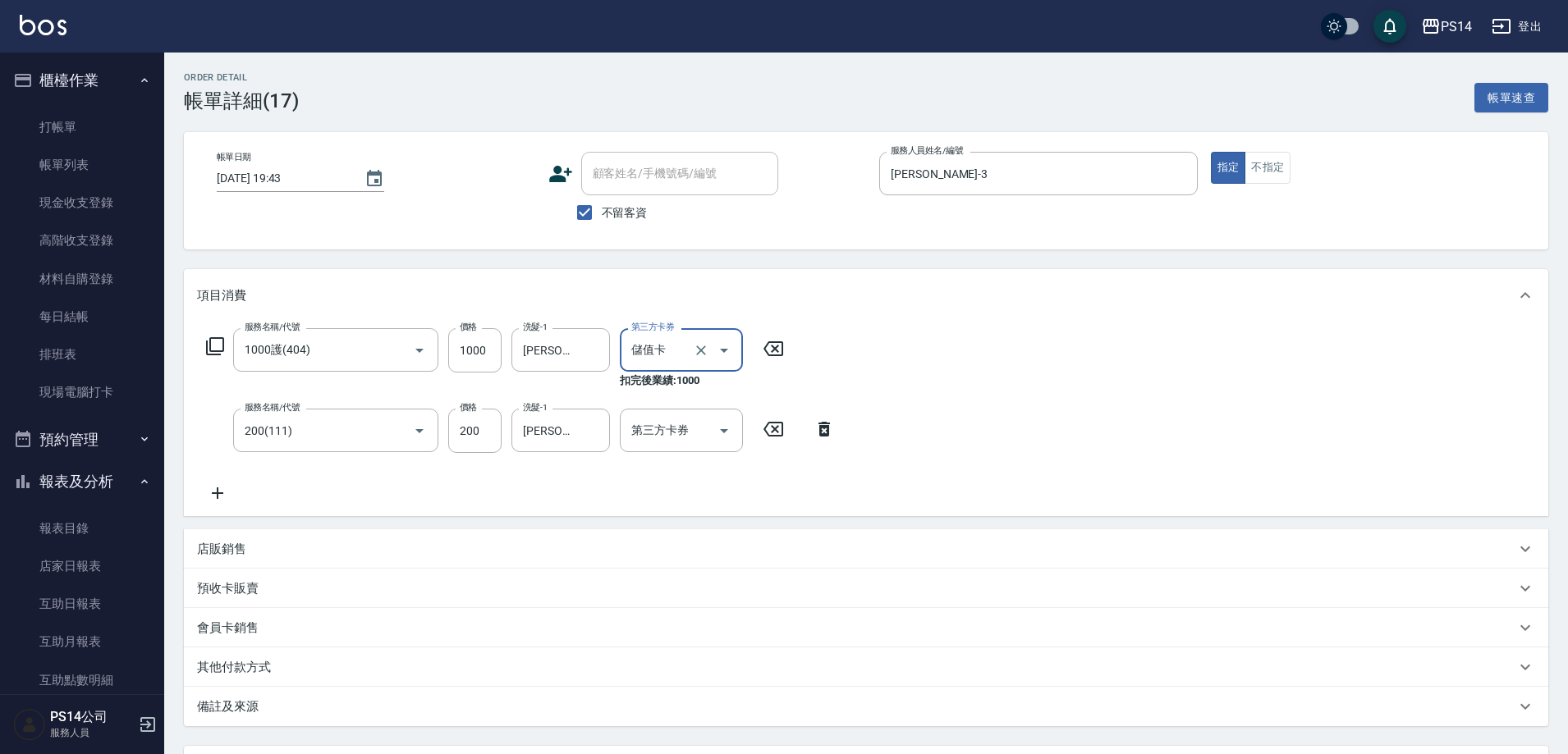
type input "儲值卡"
click at [731, 441] on button "Open" at bounding box center [724, 430] width 26 height 26
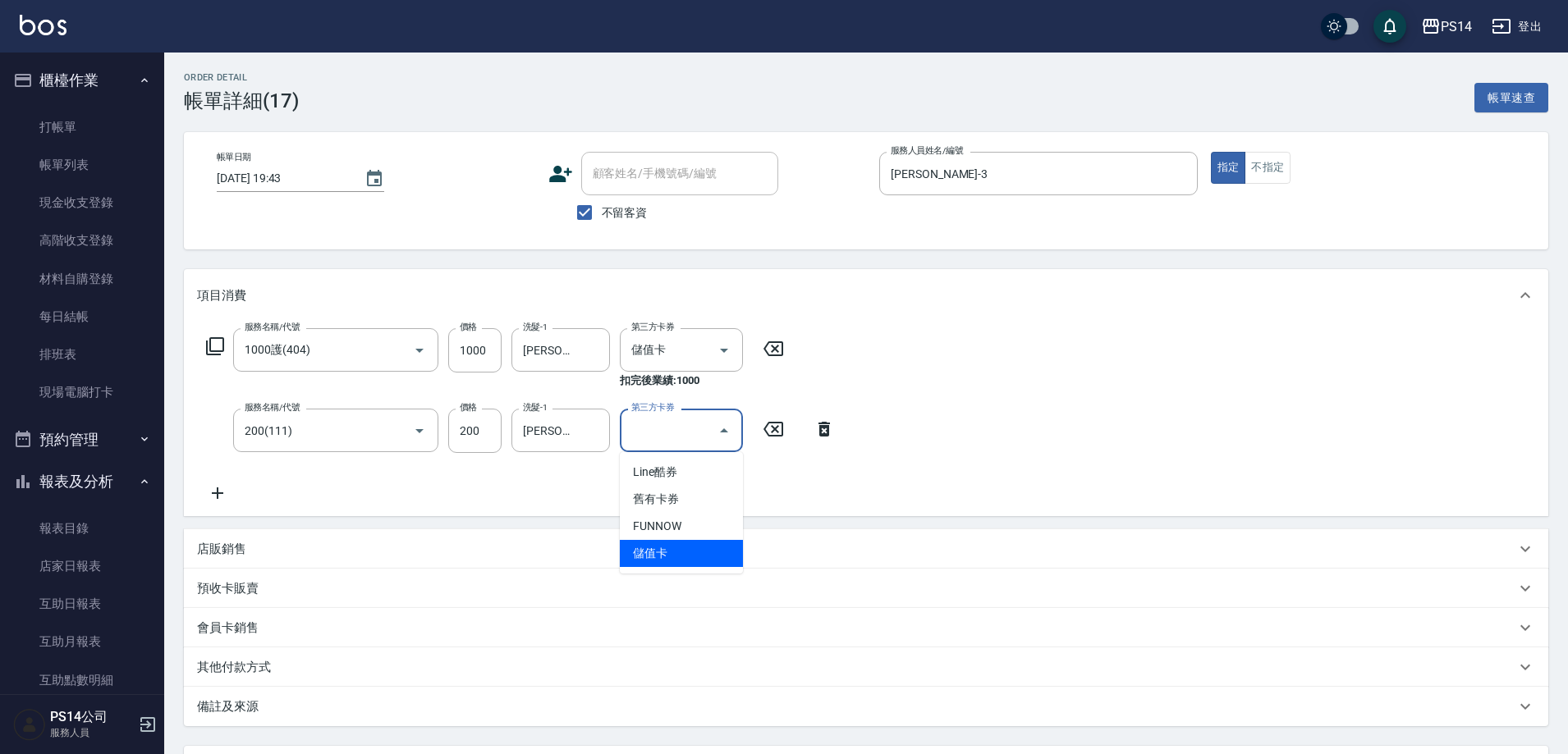
click at [694, 550] on span "儲值卡" at bounding box center [681, 554] width 123 height 27
type input "儲值卡"
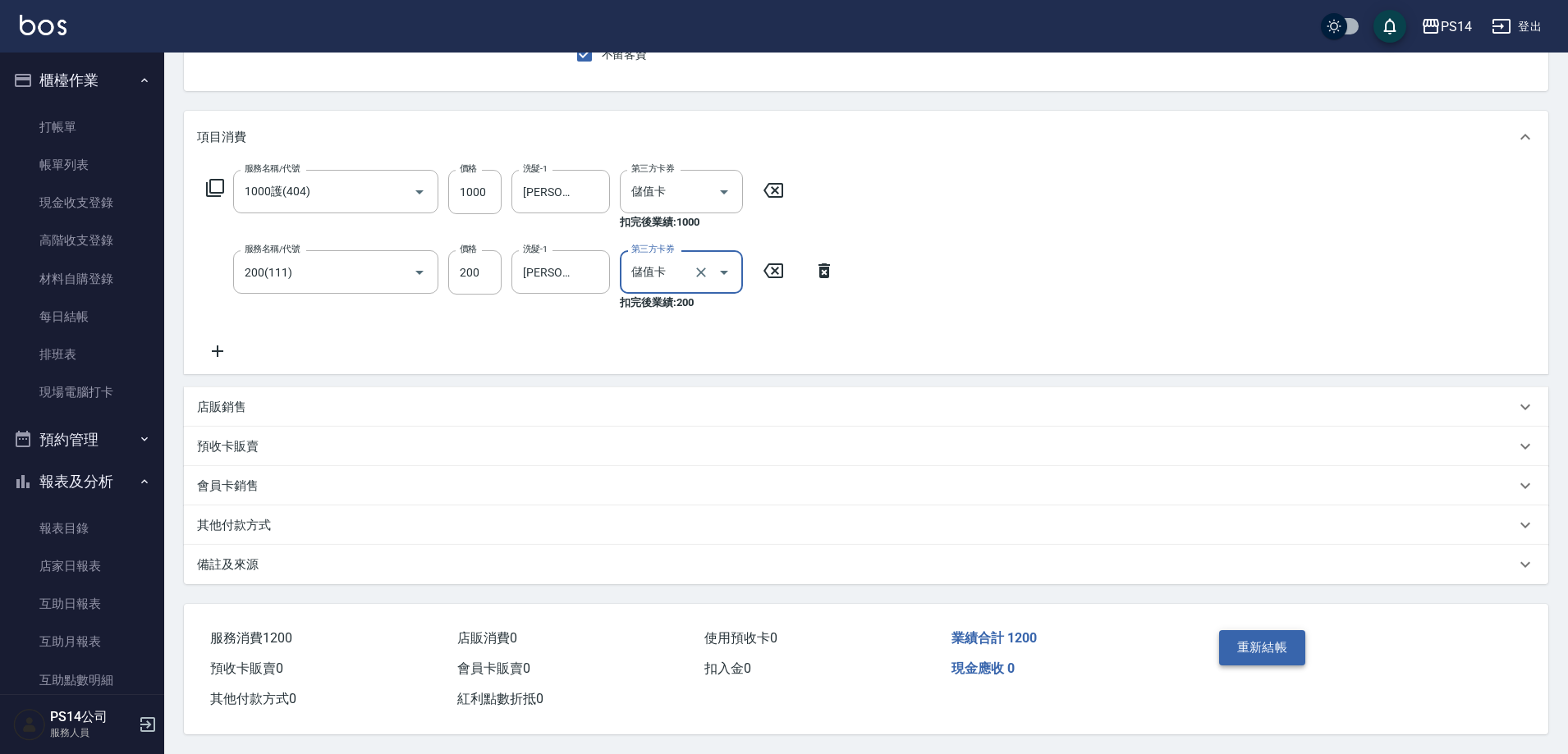
scroll to position [166, 0]
click at [1266, 650] on button "重新結帳" at bounding box center [1262, 647] width 87 height 35
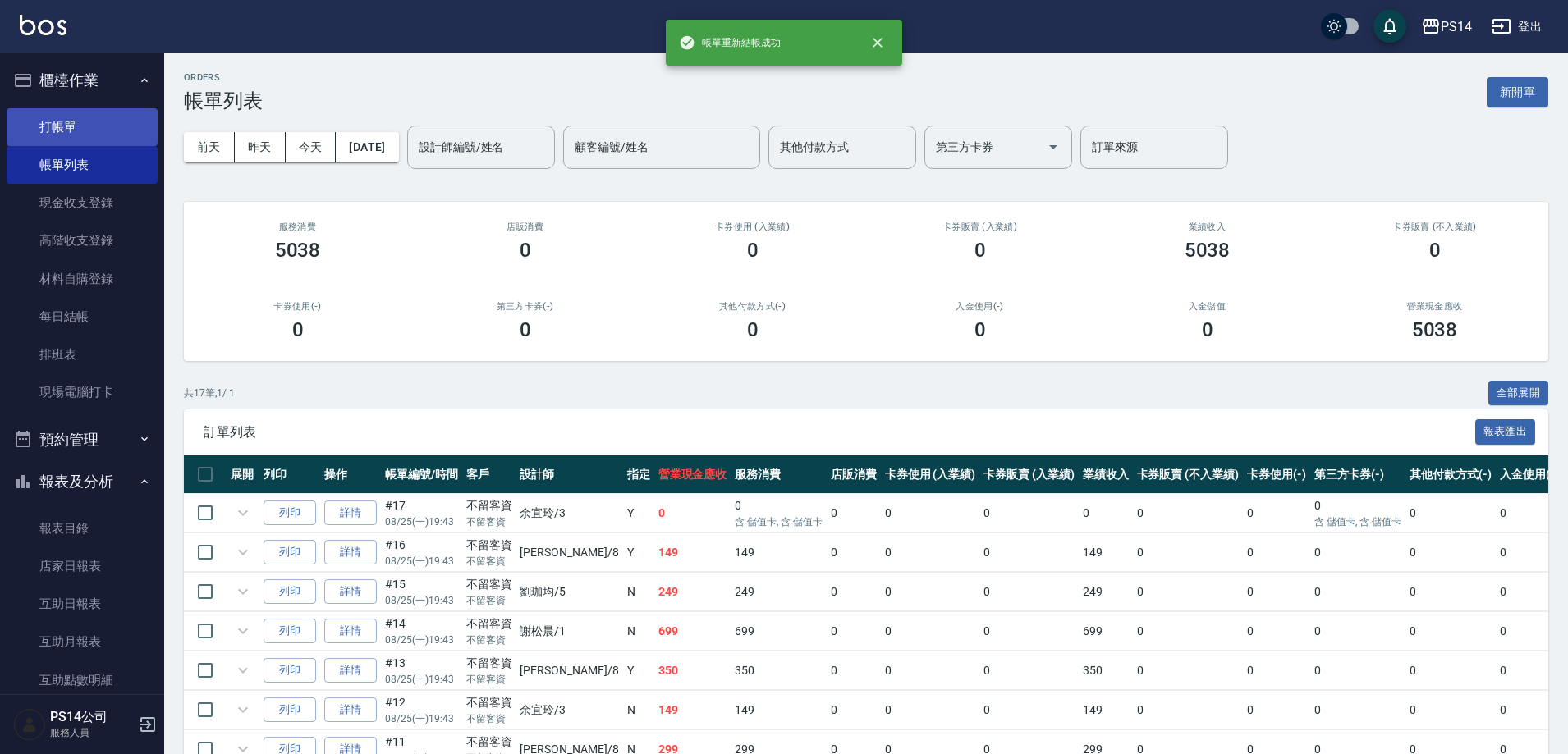
click at [22, 122] on link "打帳單" at bounding box center [82, 127] width 151 height 38
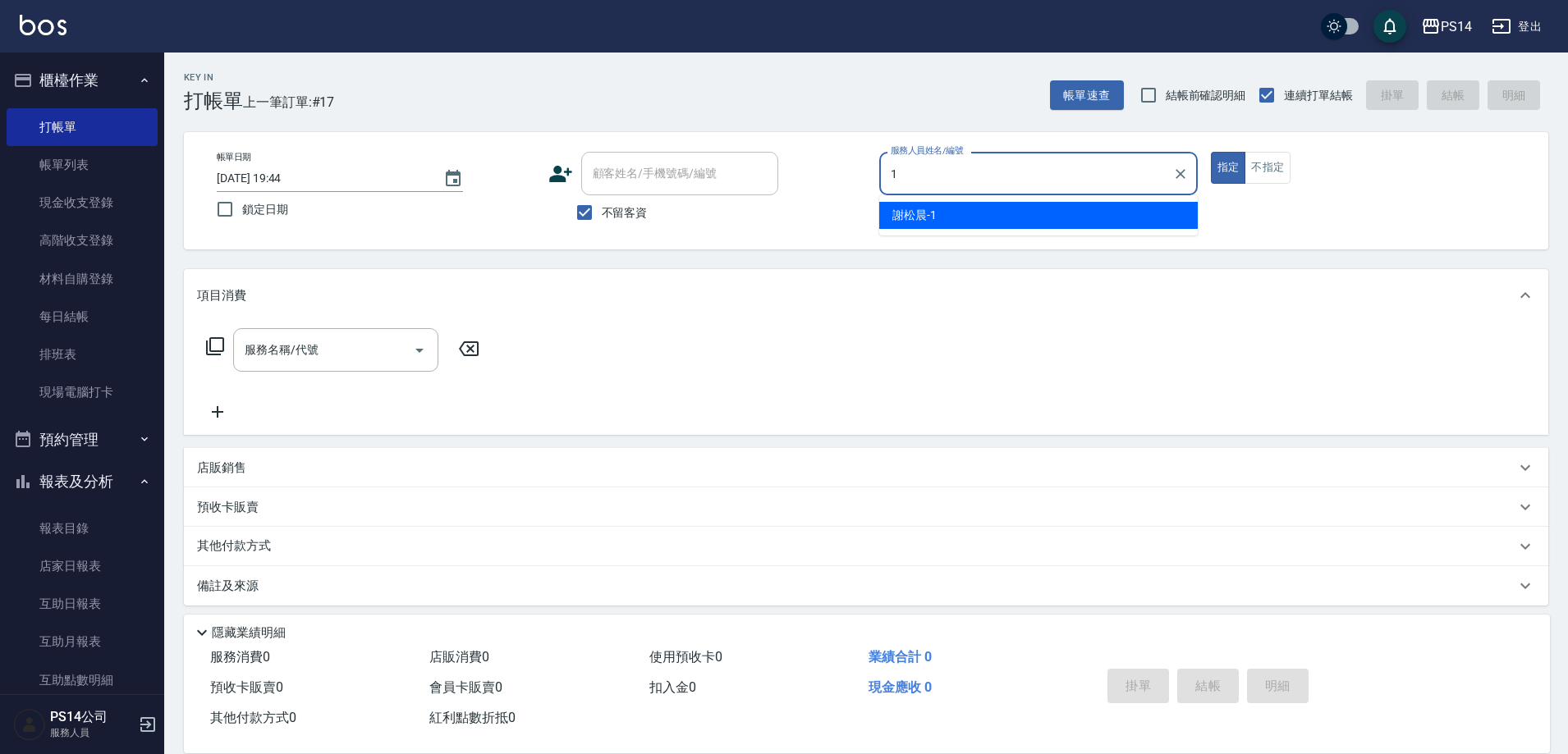
type input "謝松晨-1"
type button "true"
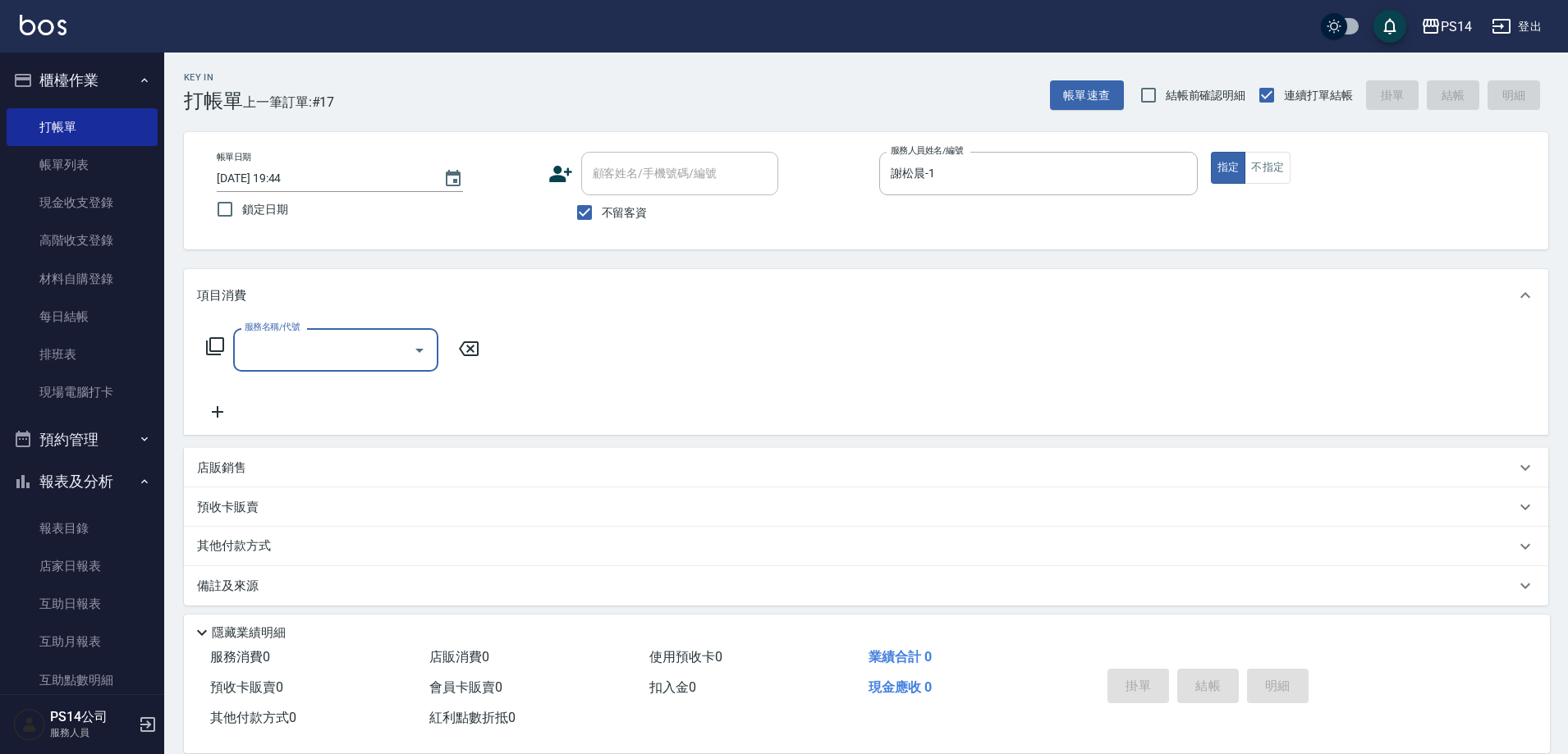
type input "0"
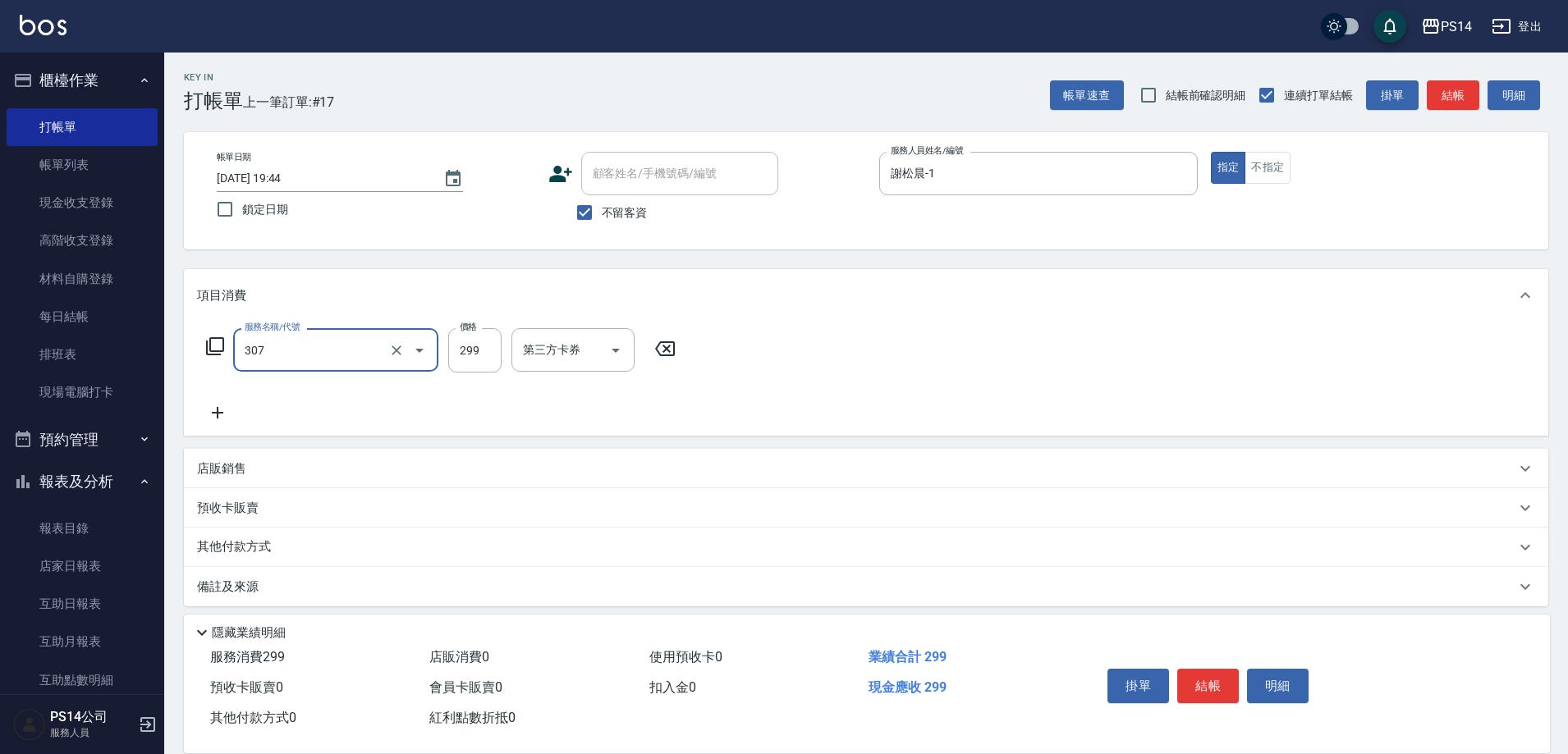
type input "剪髮(307)"
type input "劉珈均-5"
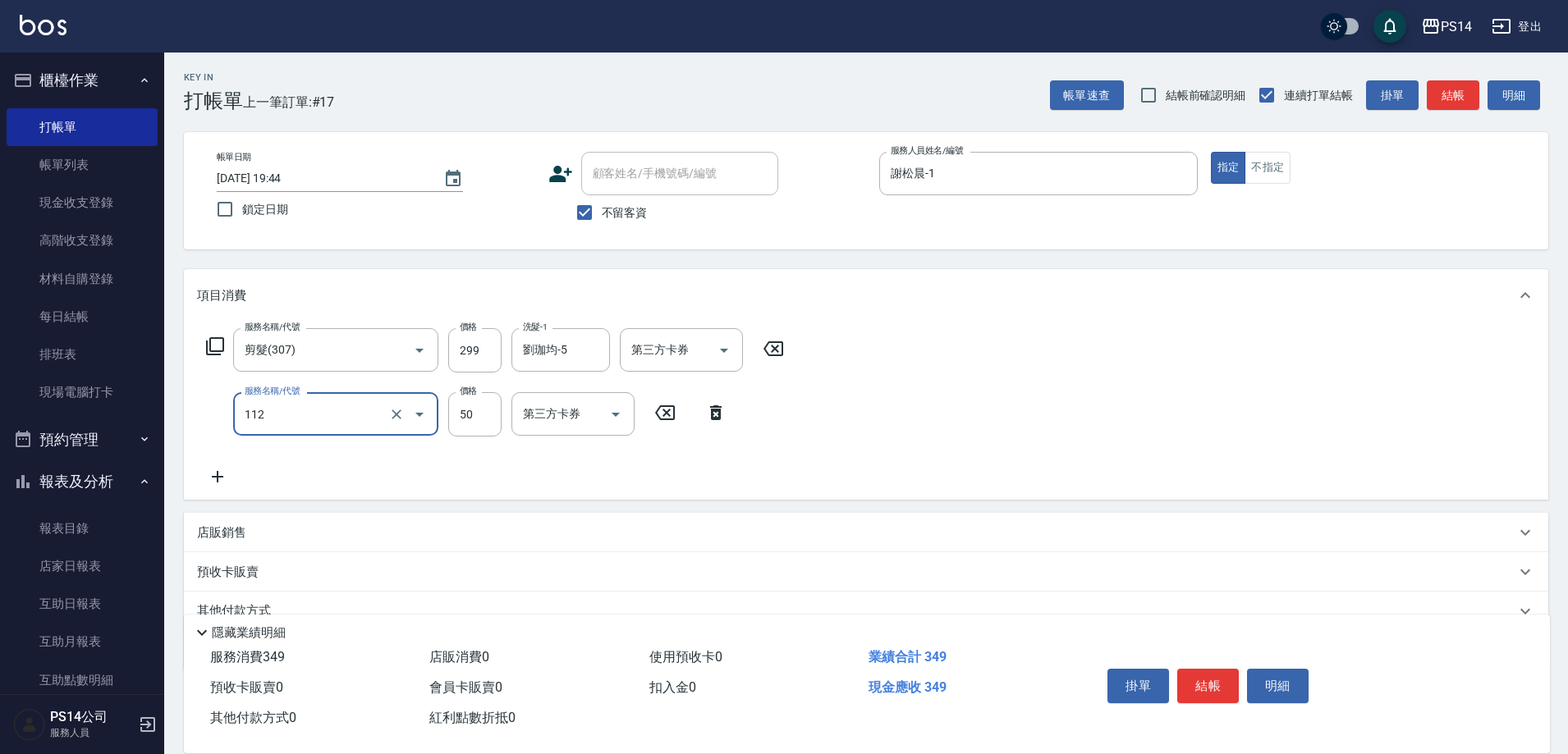
type input "精油50(112)"
type input "劉珈均-5"
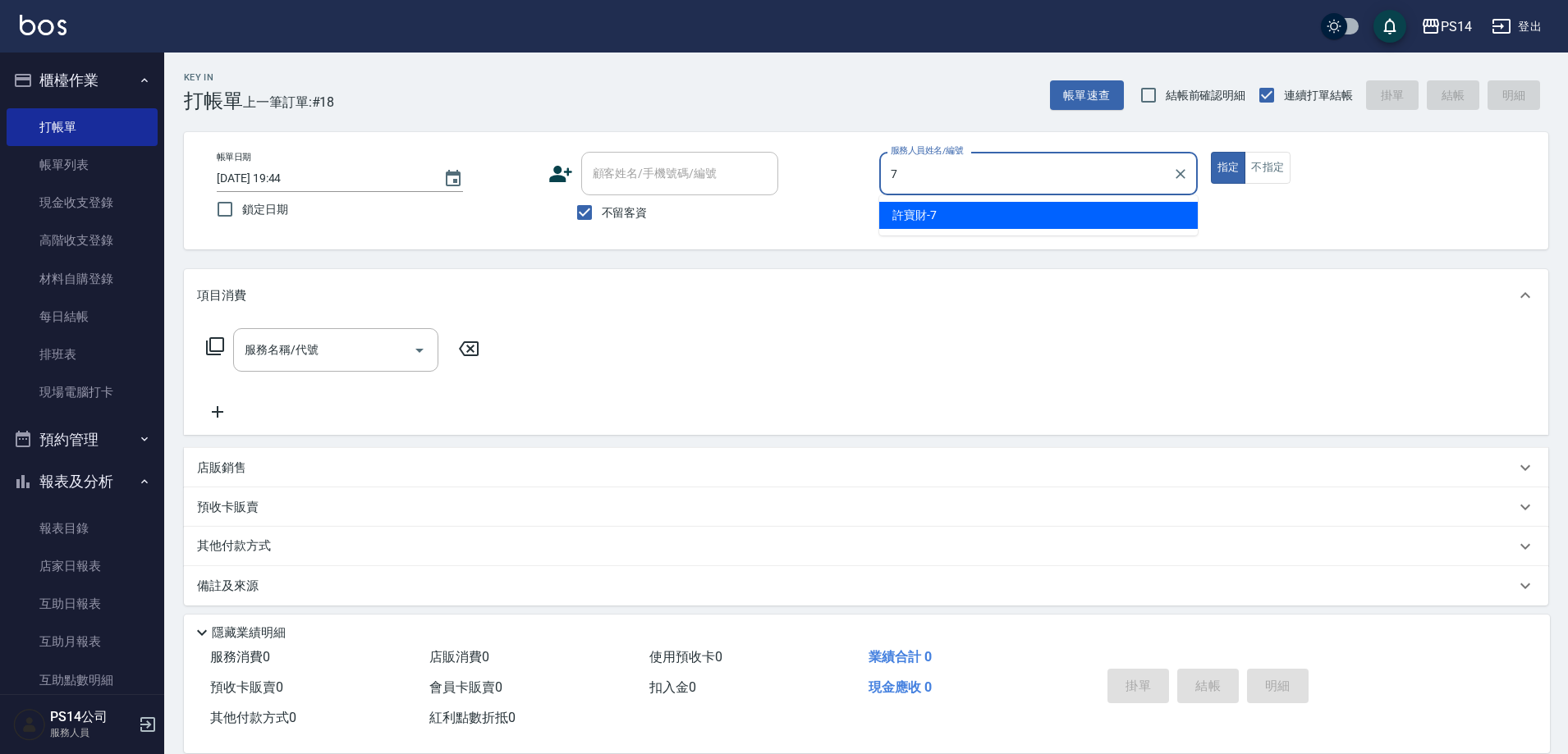
type input "[PERSON_NAME]-7"
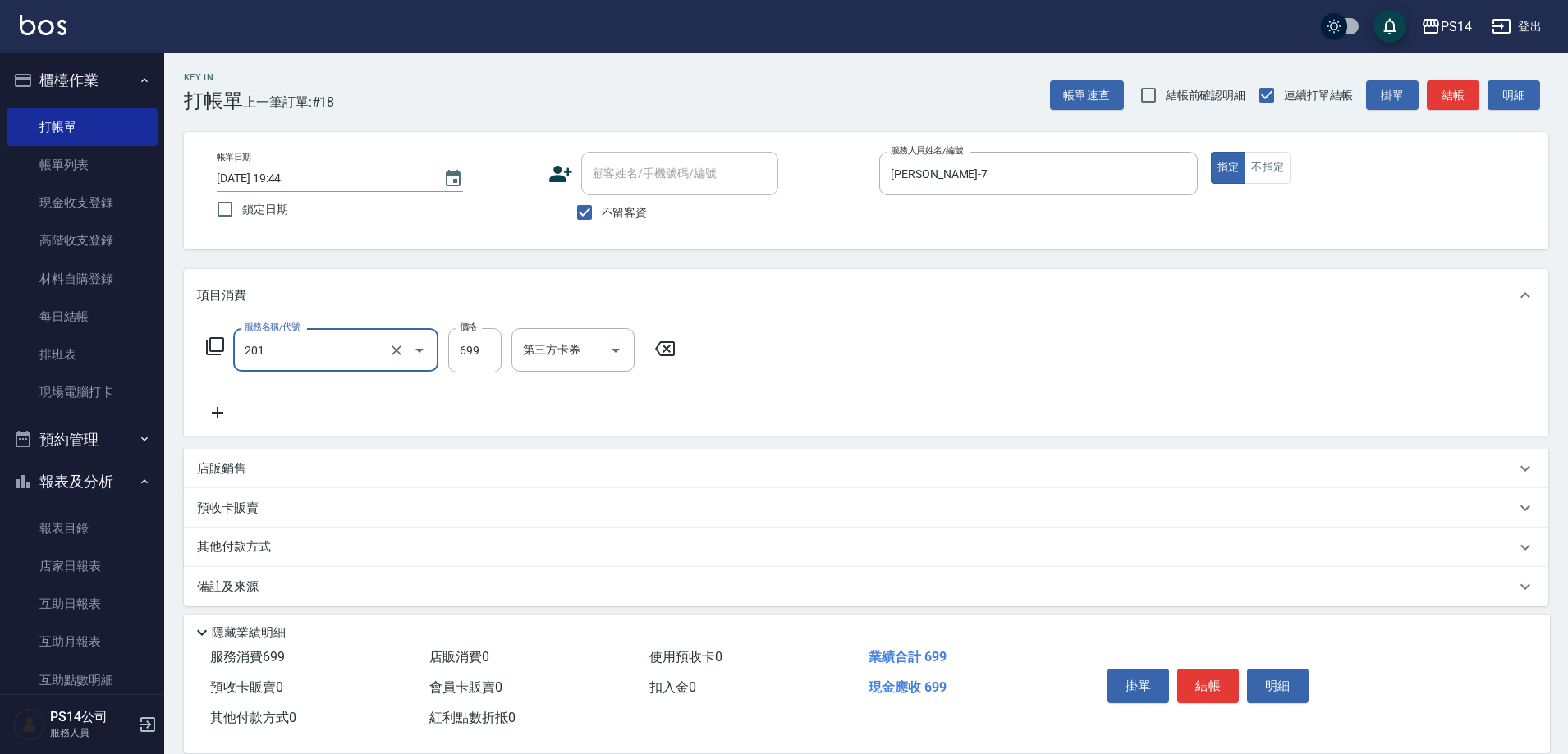
type input "基礎燙(201)"
click at [458, 331] on input "699" at bounding box center [475, 350] width 53 height 45
type input "2000"
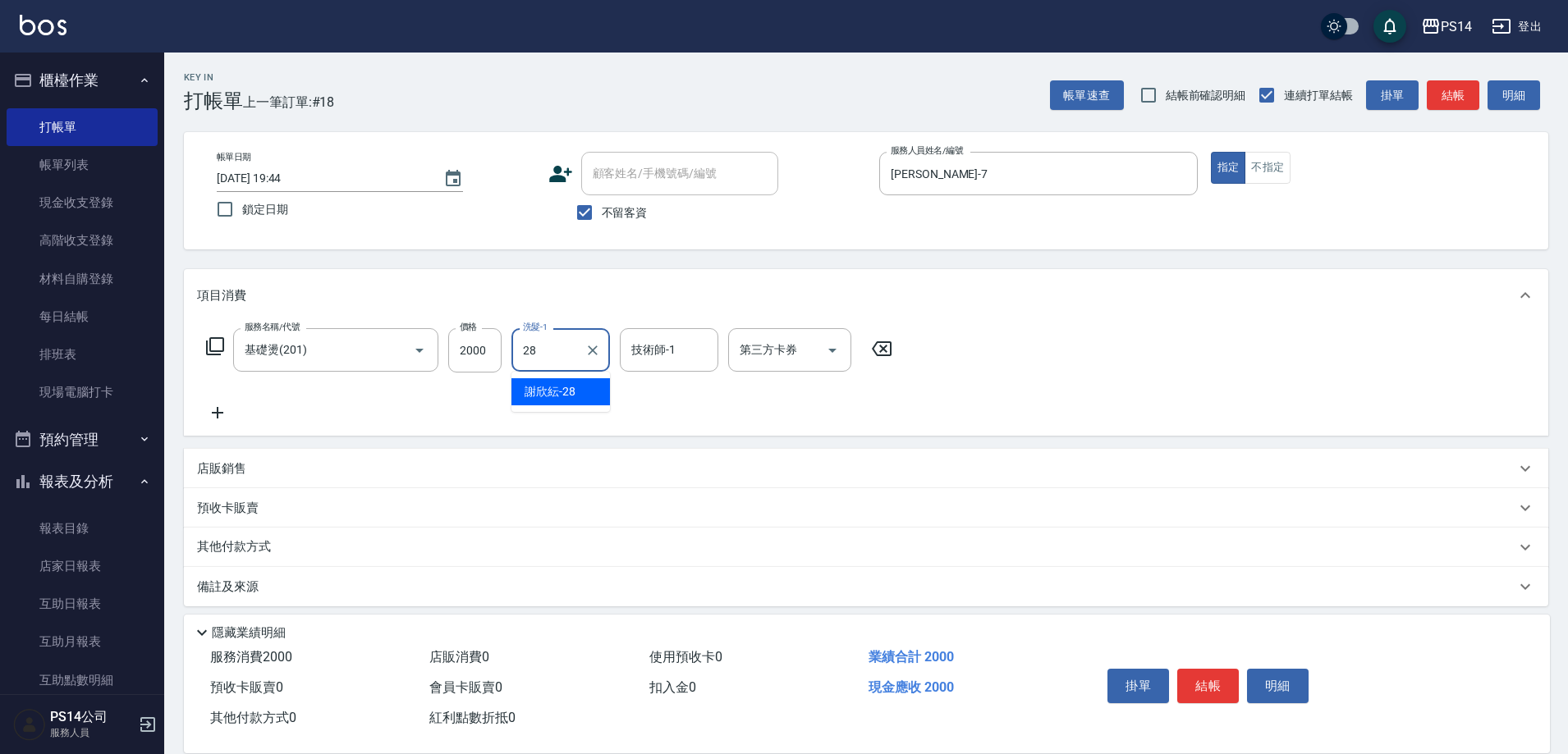
type input "謝欣紜-28"
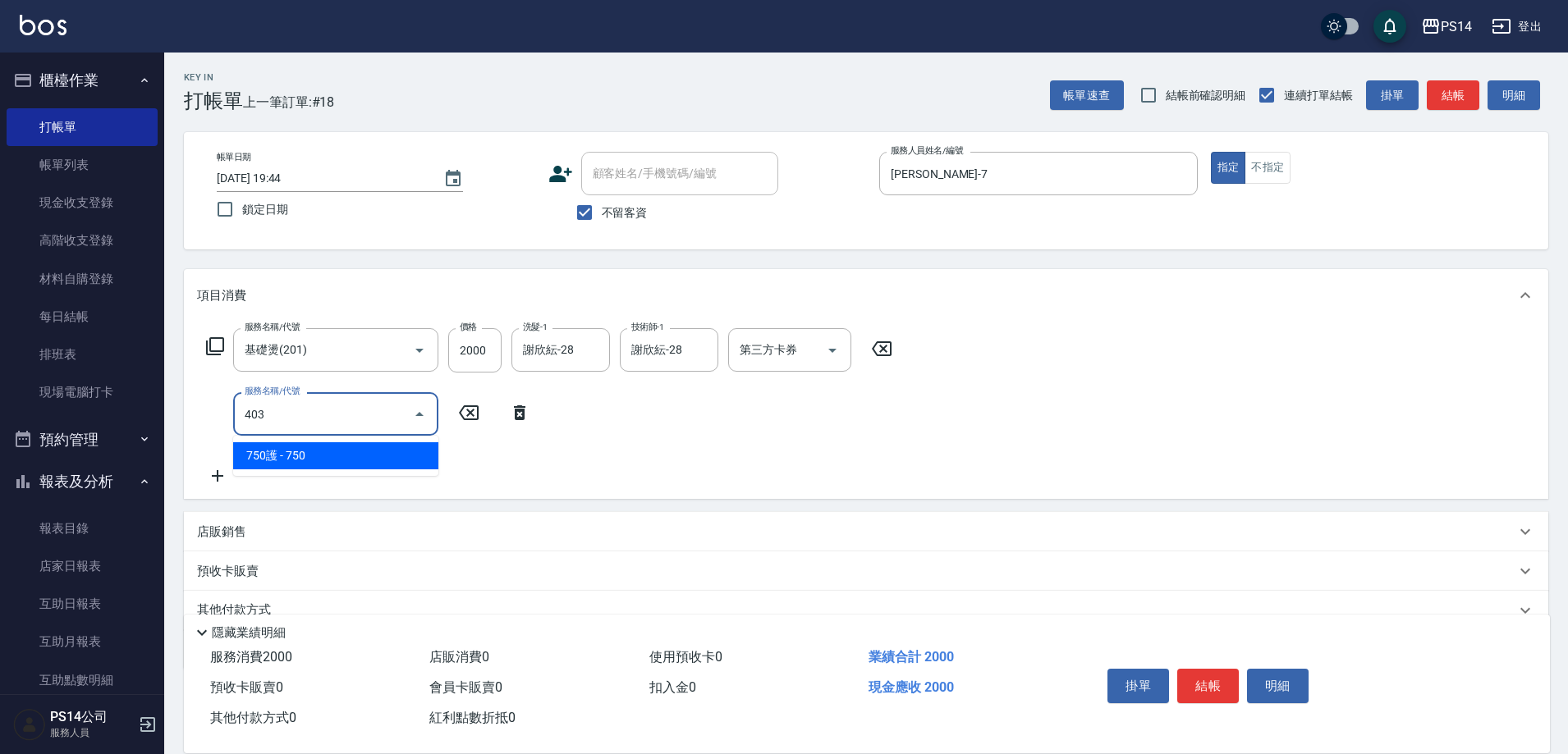
type input "750護(403)"
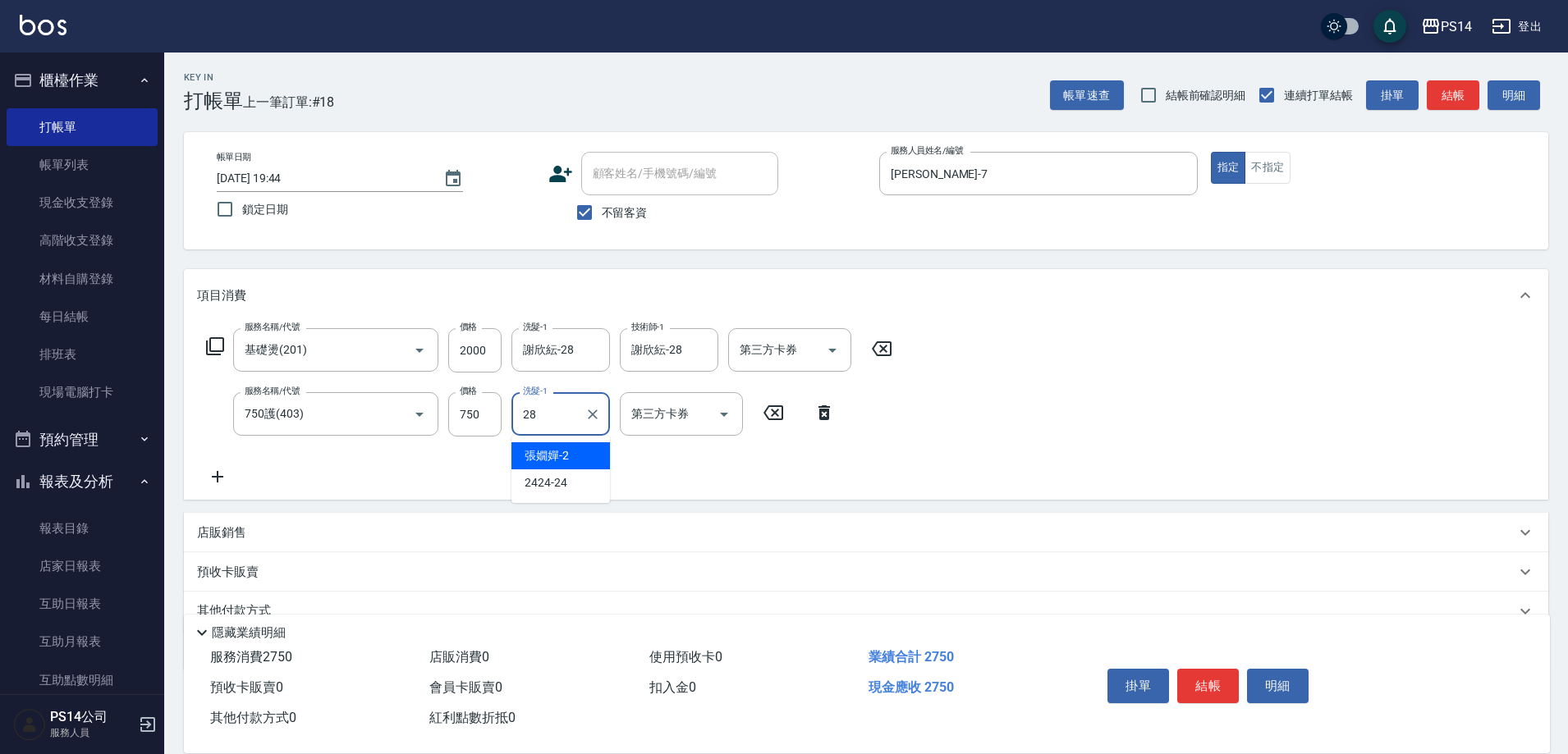
type input "謝欣紜-28"
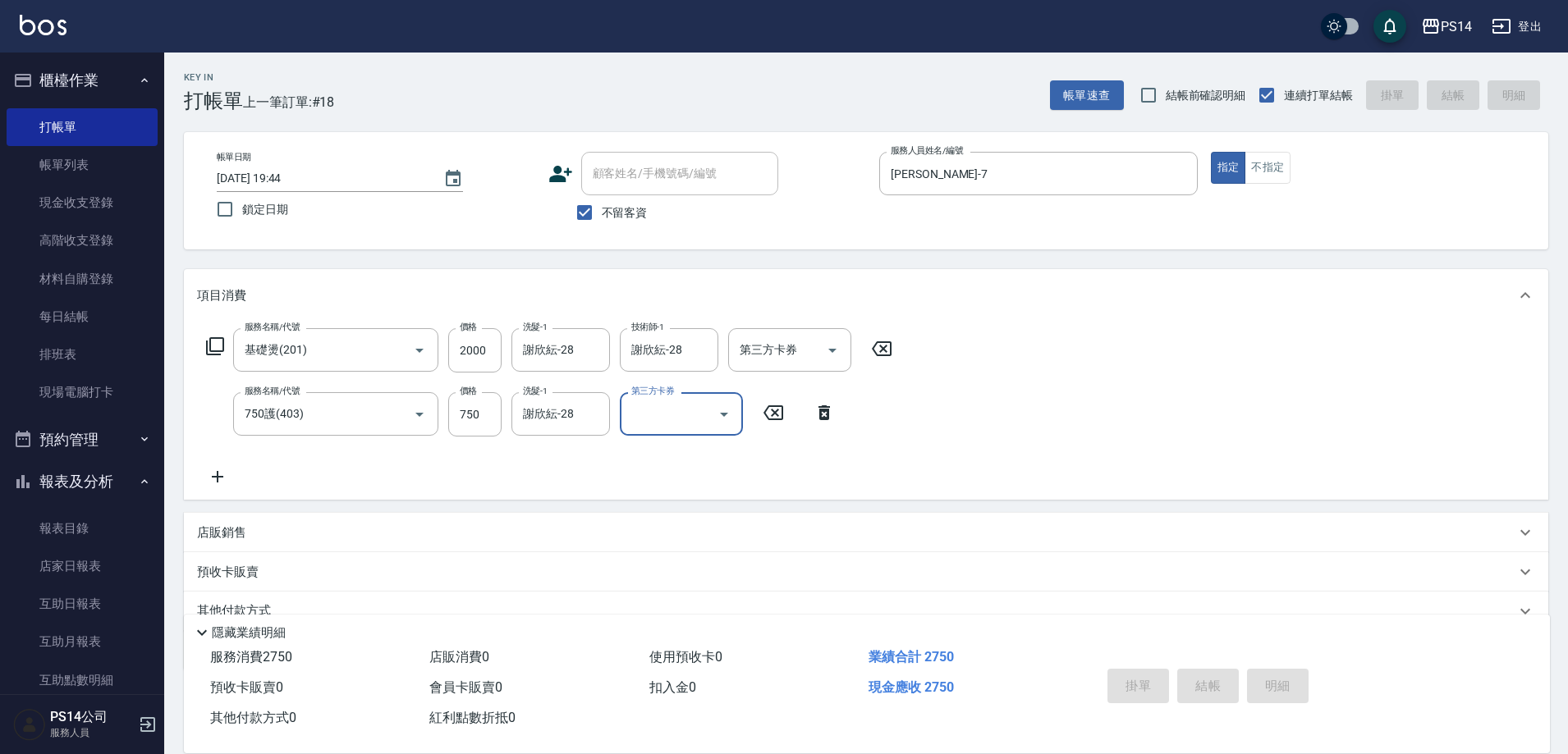
type input "[DATE] 19:45"
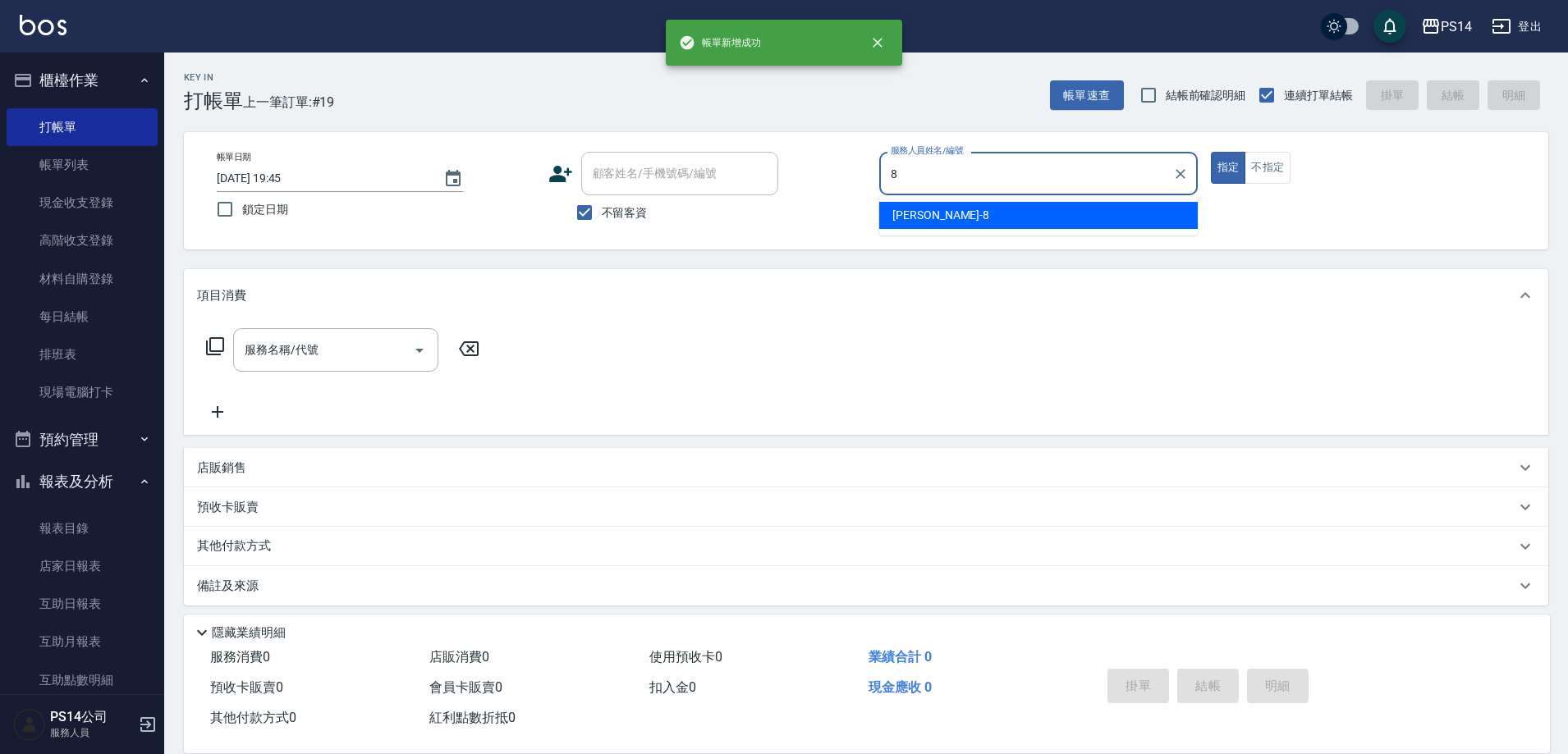
type input "[PERSON_NAME]-8"
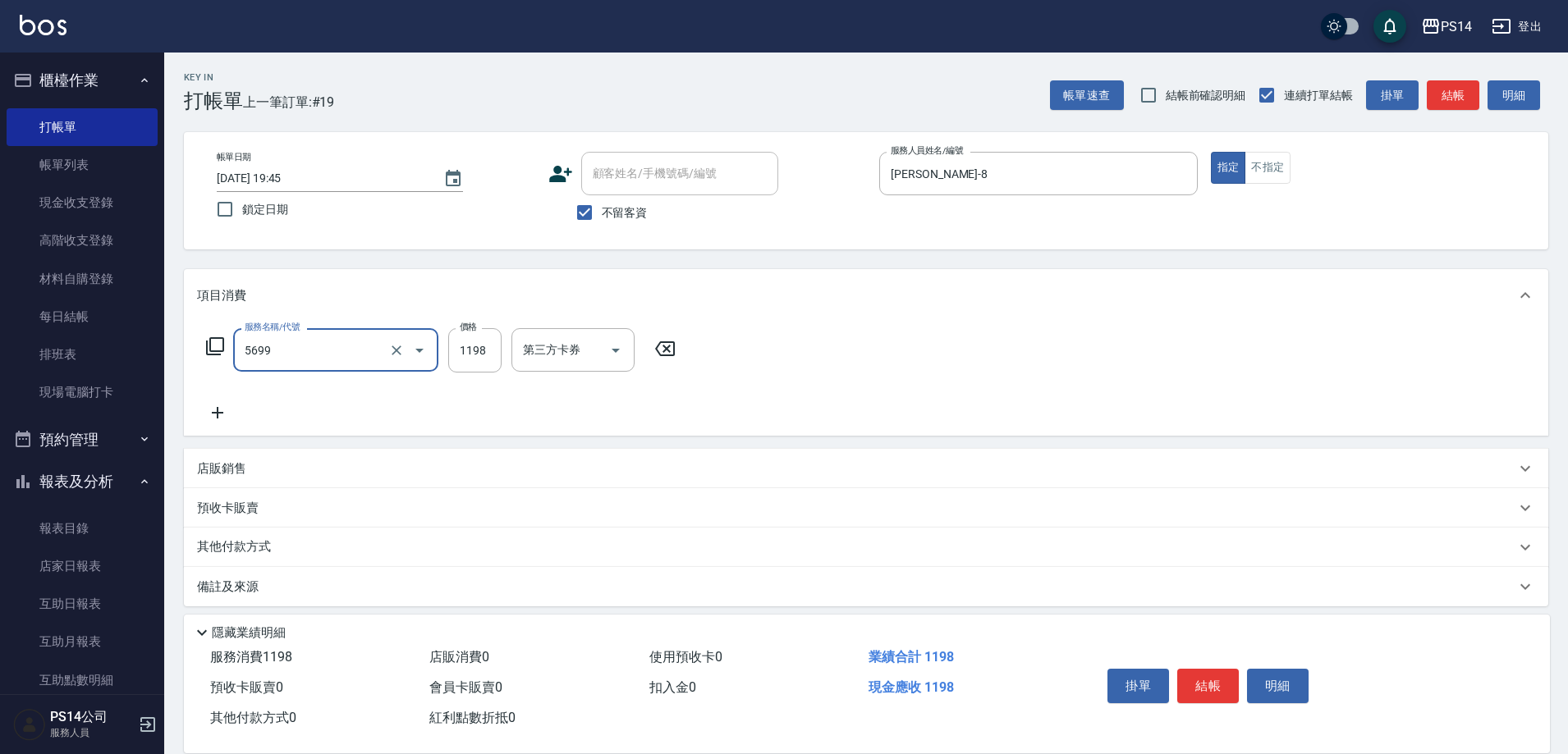
type input "水沁涼套餐(5699)"
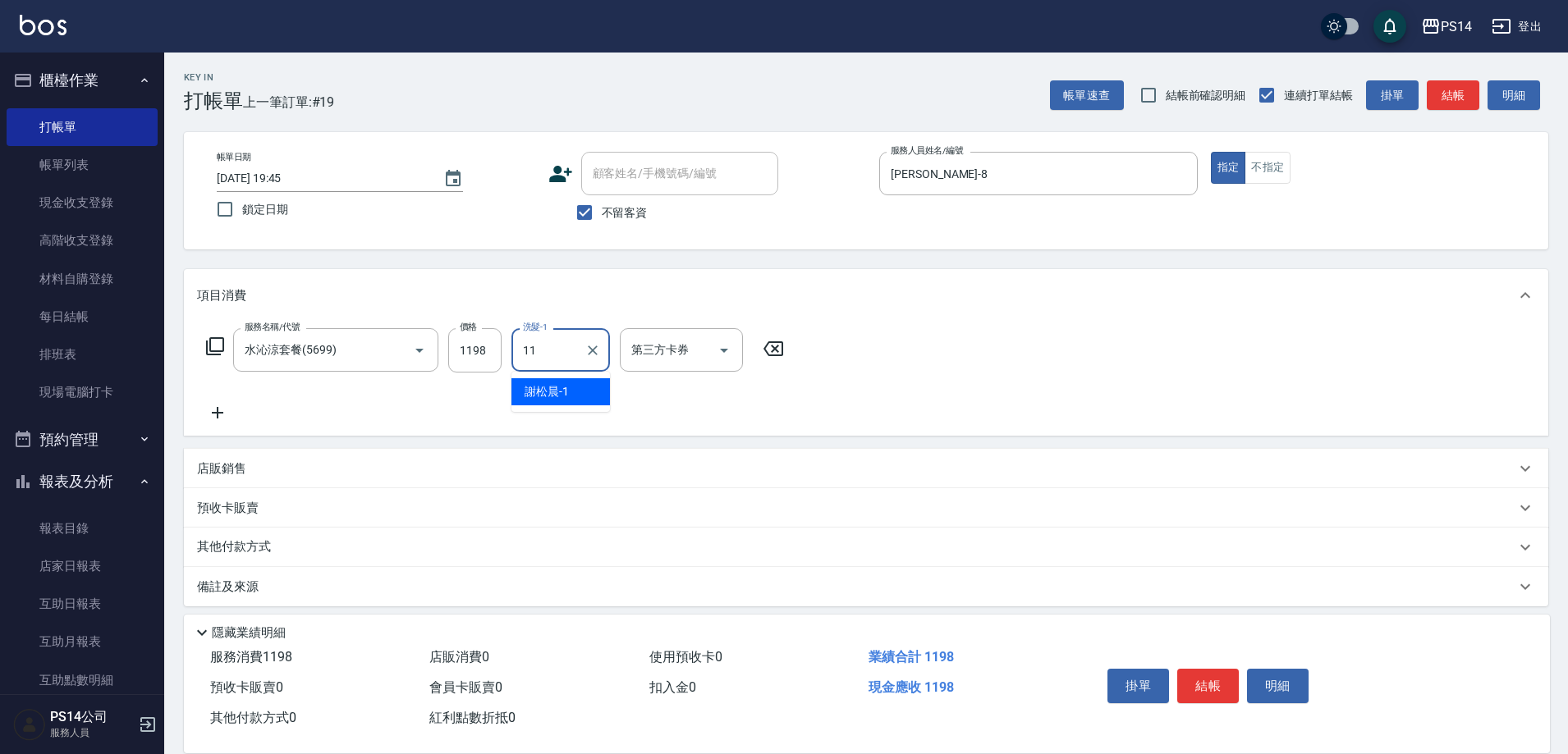
type input "[PERSON_NAME]-11"
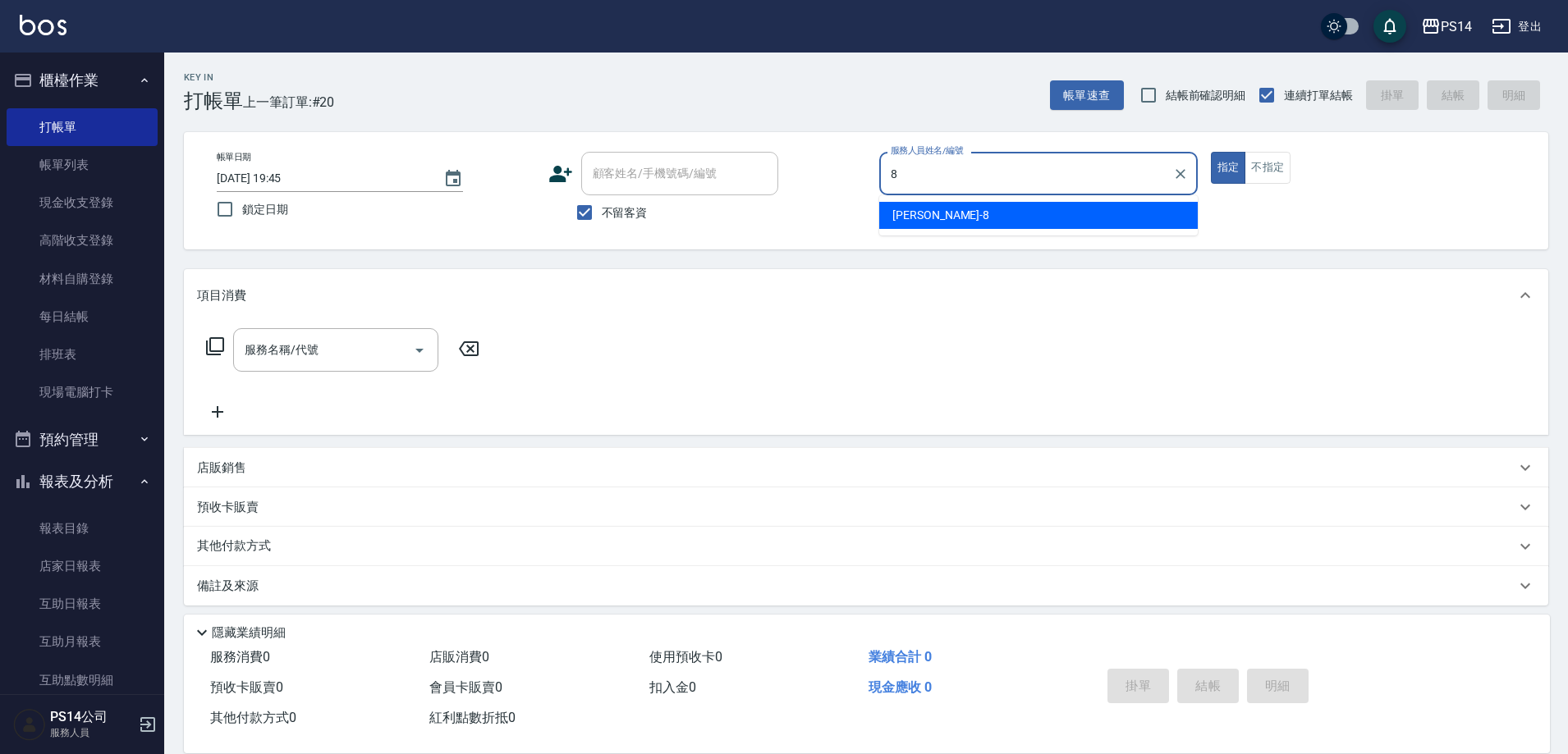
type input "[PERSON_NAME]-8"
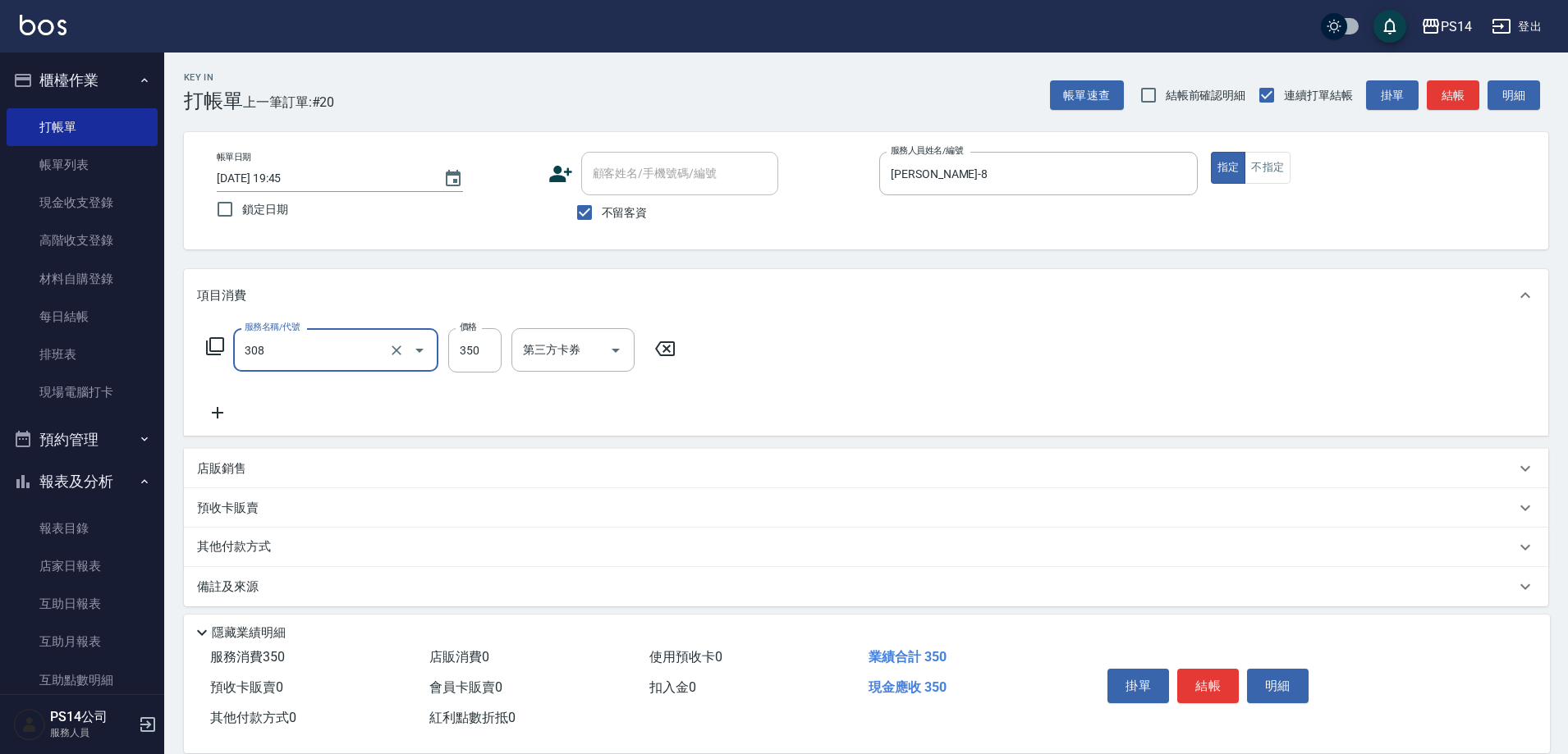
type input "洗+剪(308)"
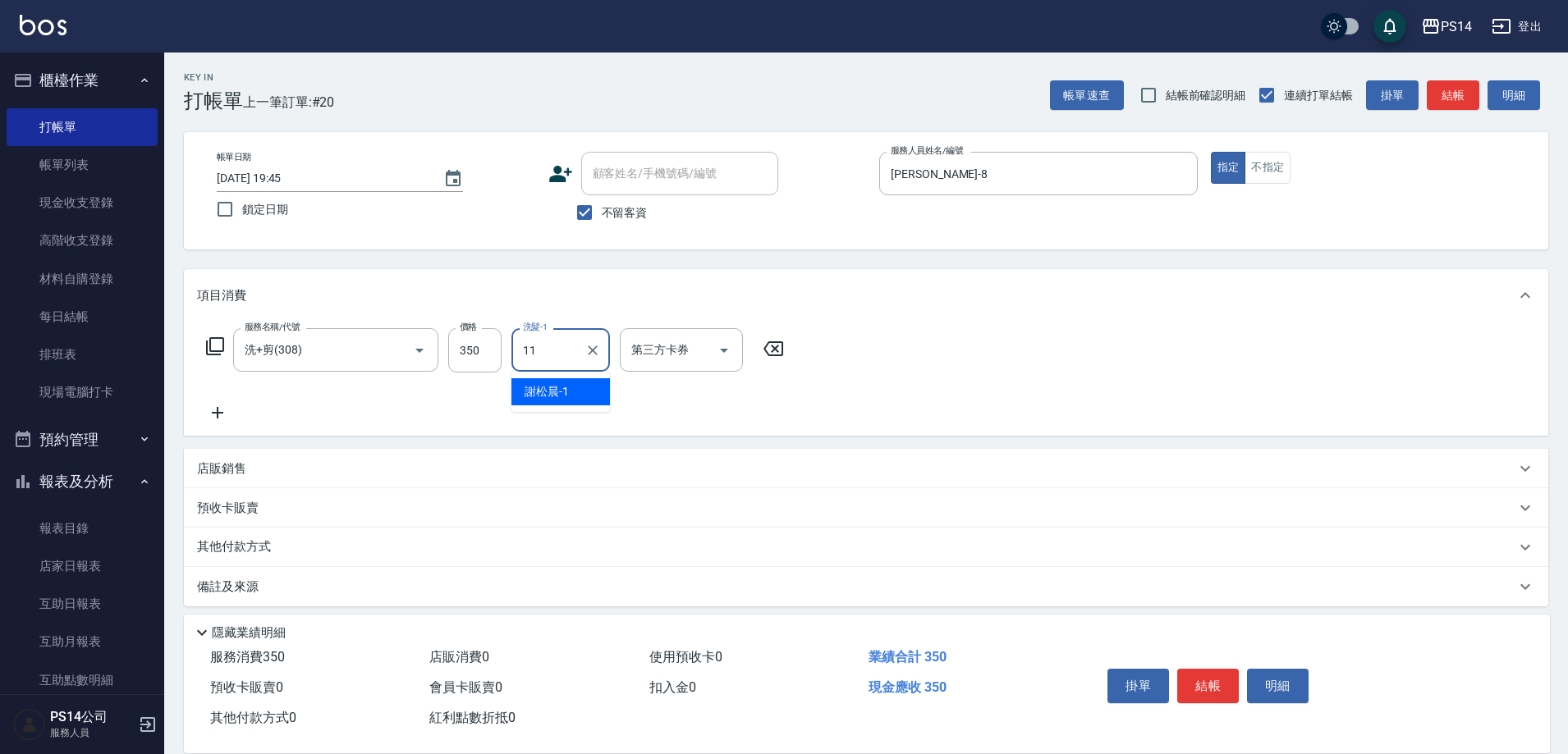
type input "[PERSON_NAME]-11"
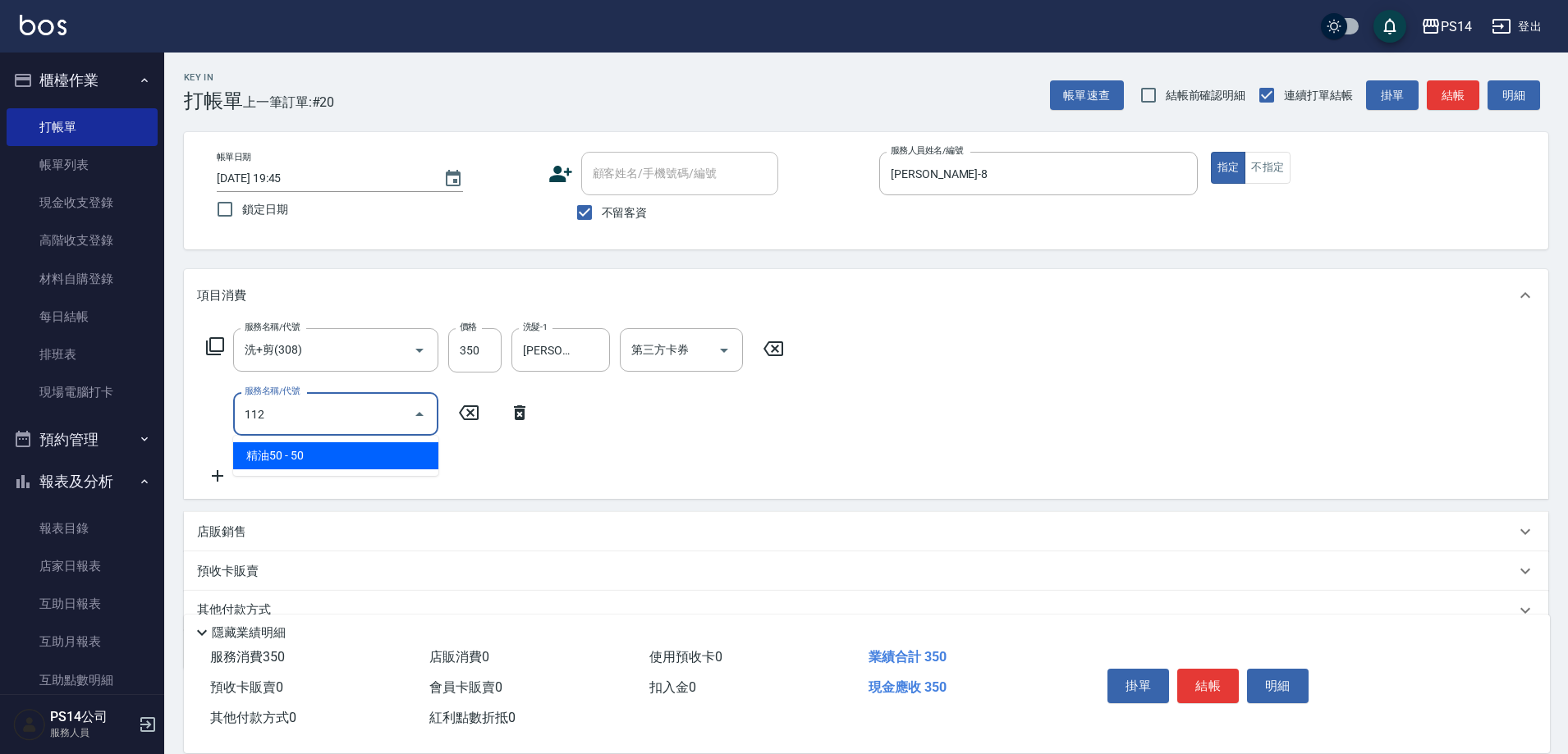
type input "精油50(112)"
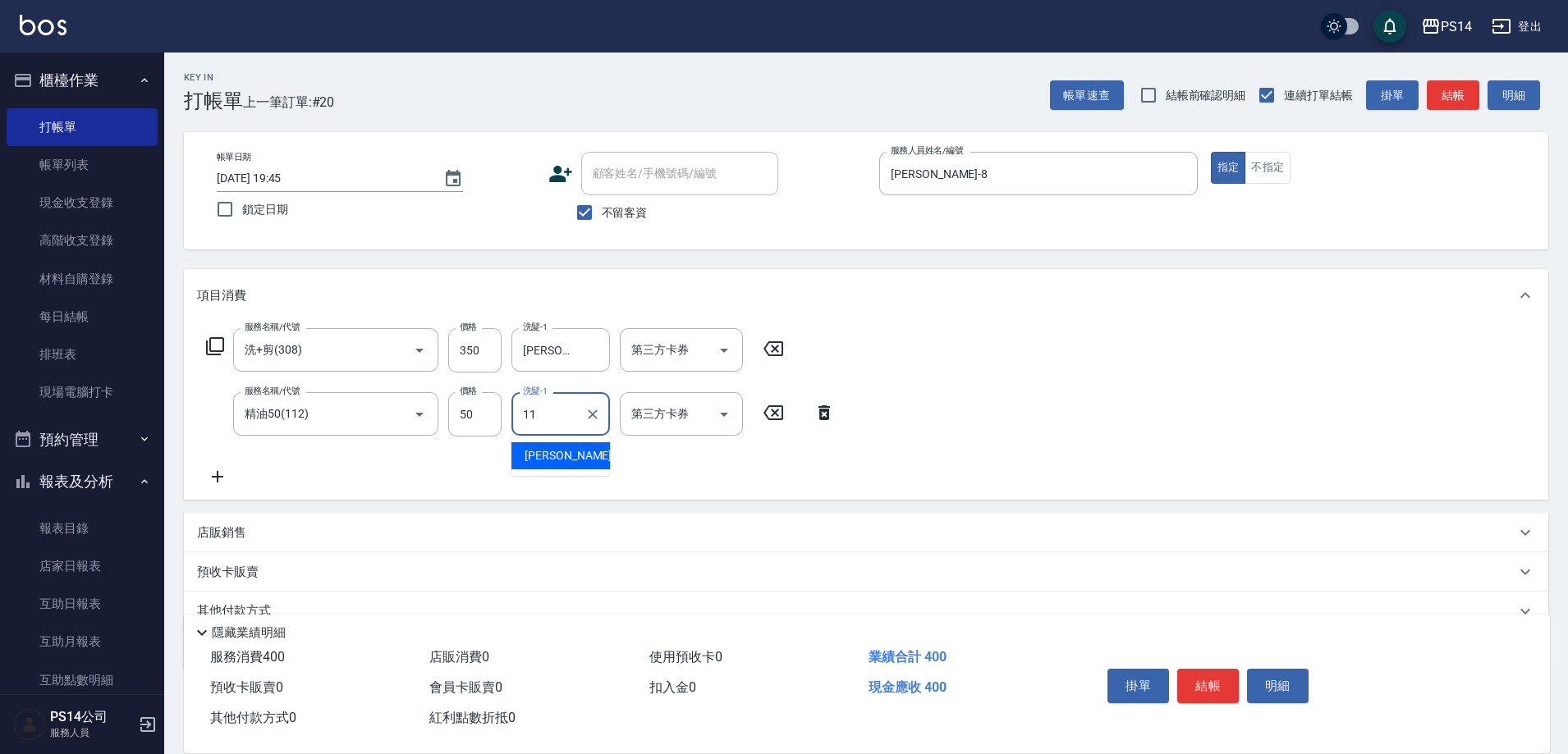
type input "[PERSON_NAME]-11"
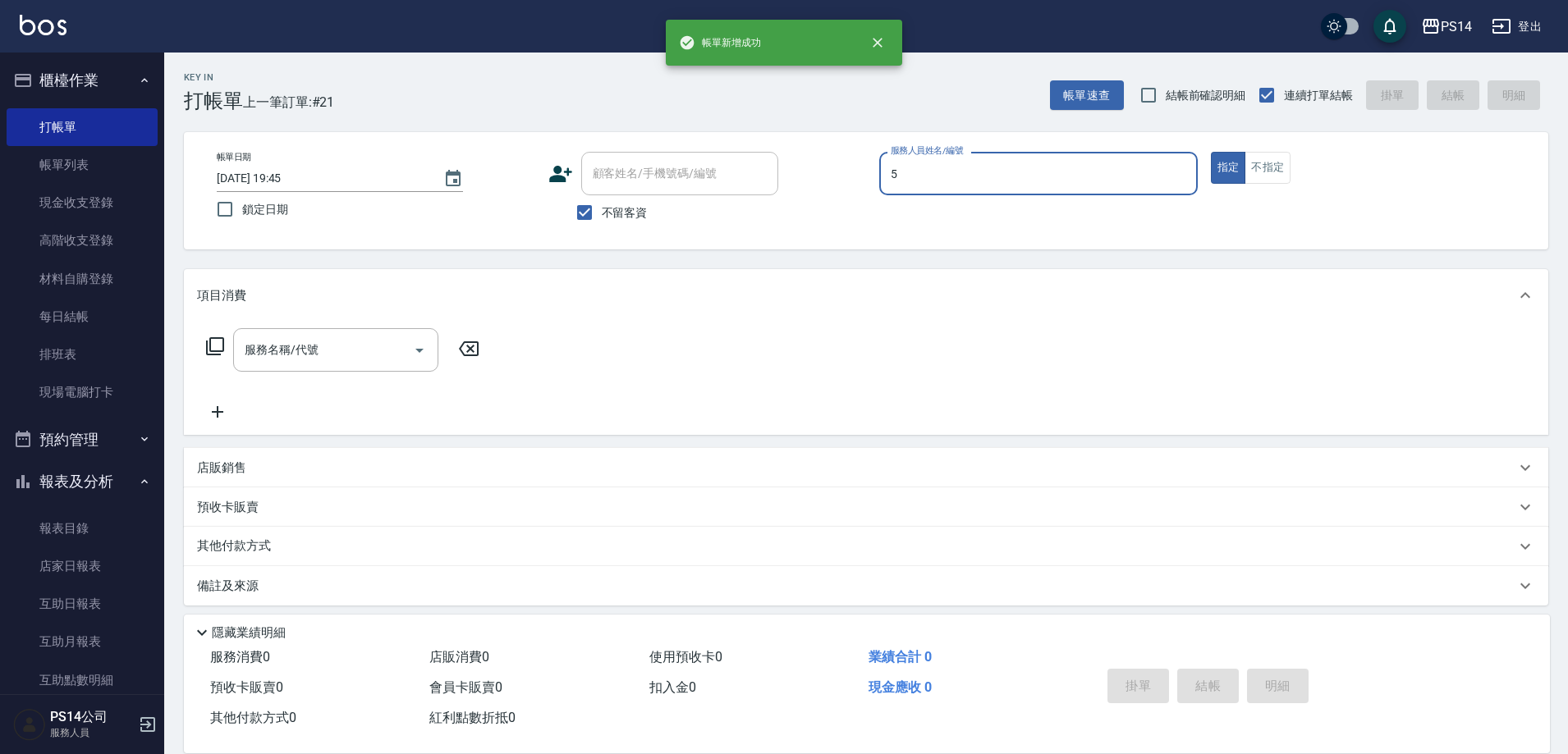
type input "劉珈均-5"
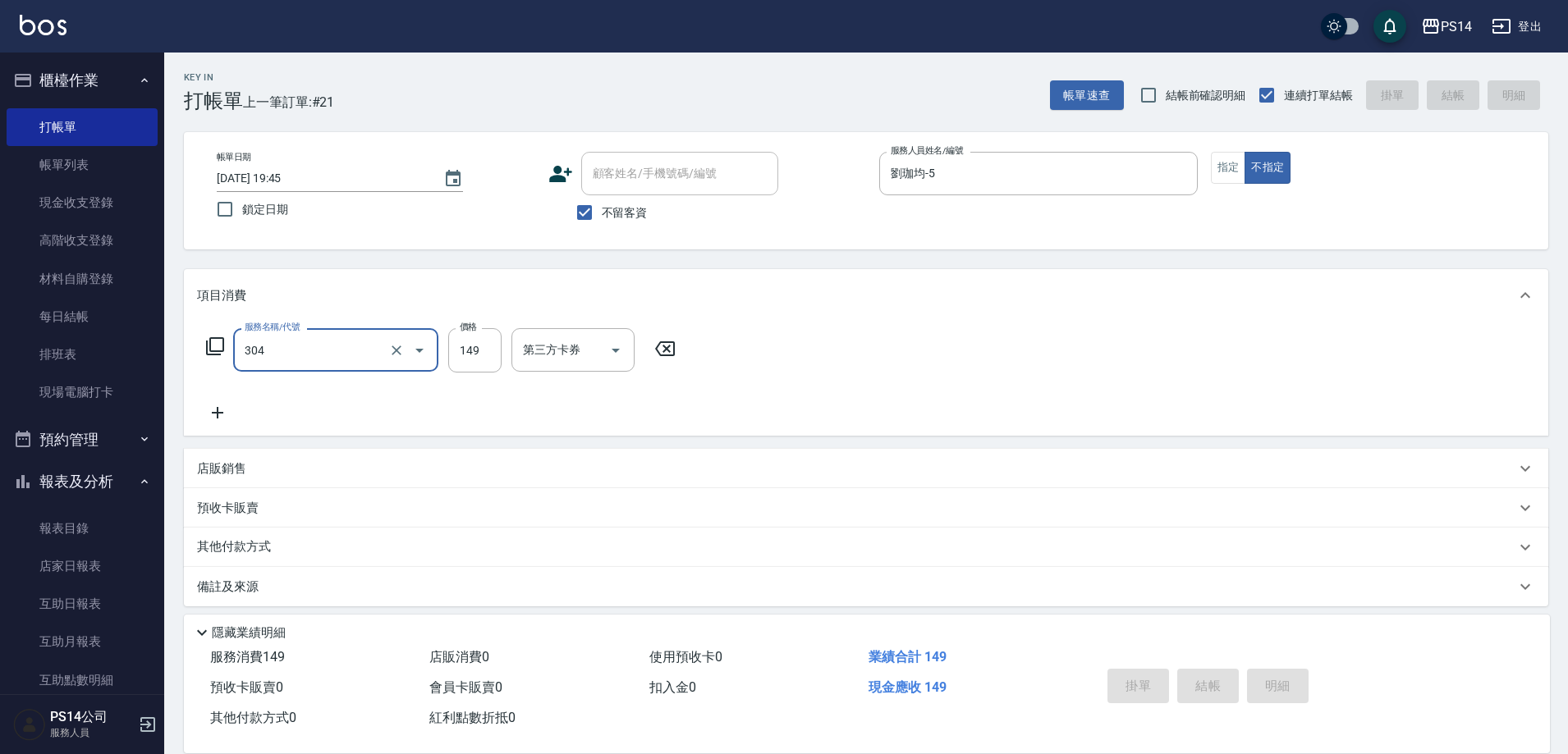
type input "304"
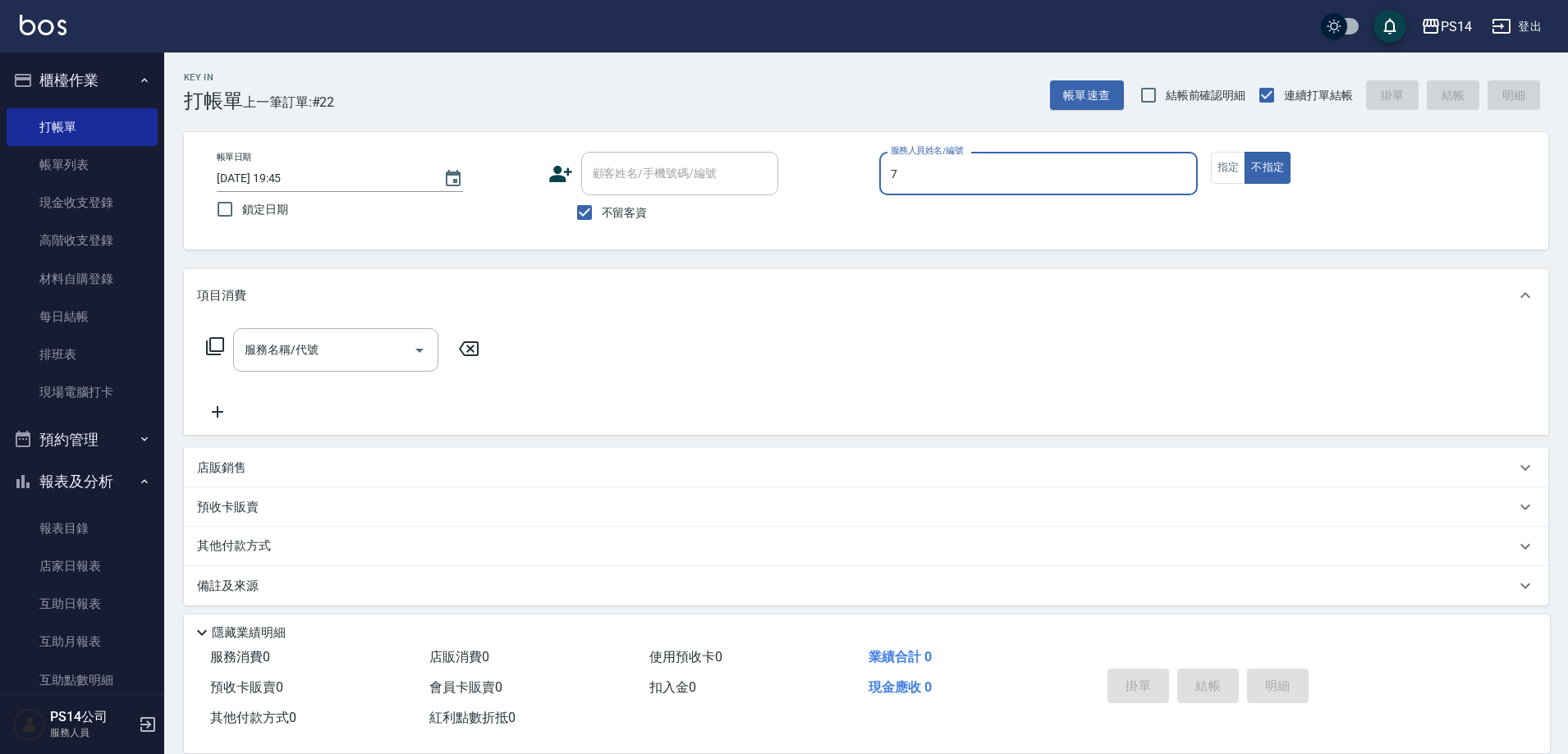
type input "[PERSON_NAME]-7"
type button "false"
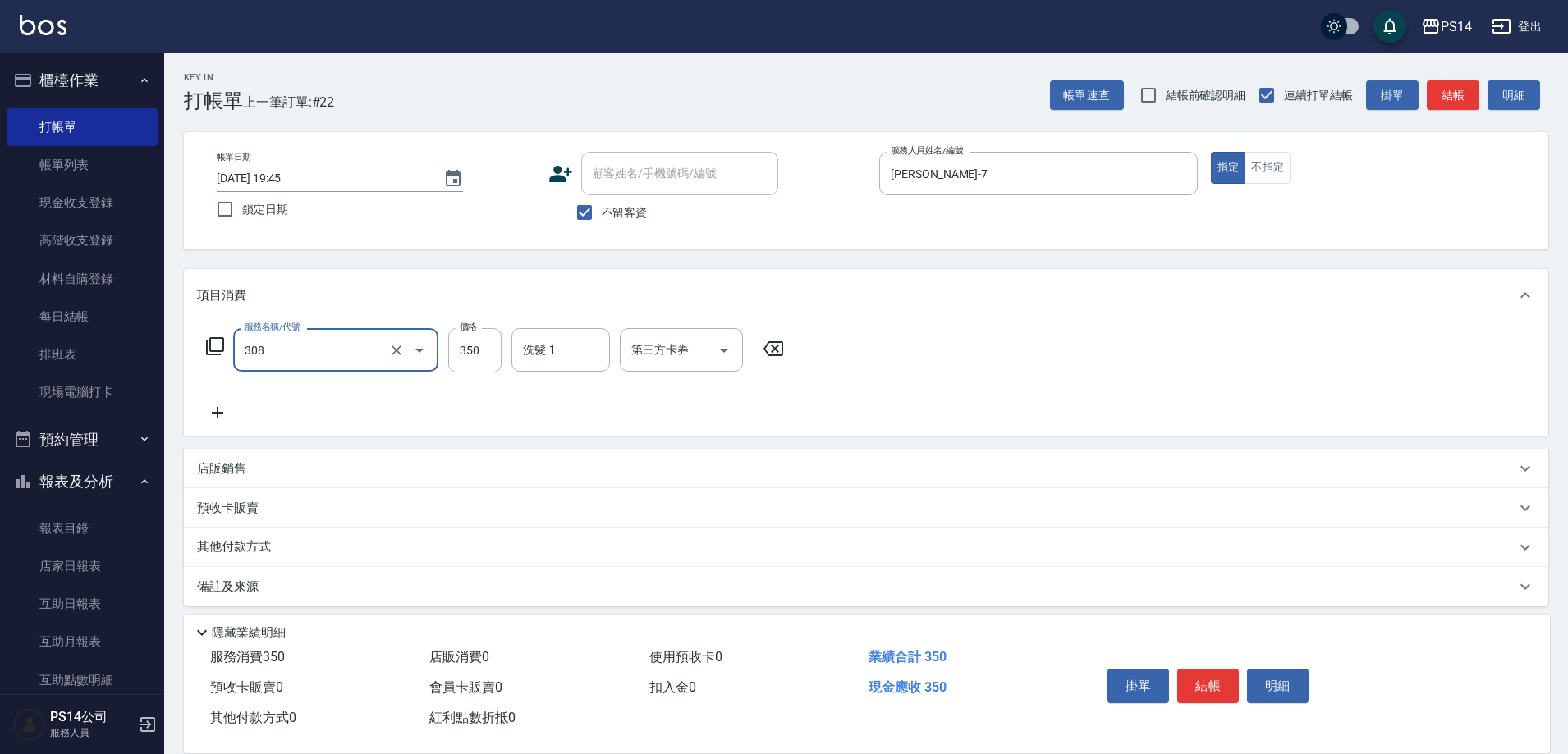
type input "洗+剪(308)"
type input "謝欣紜-28"
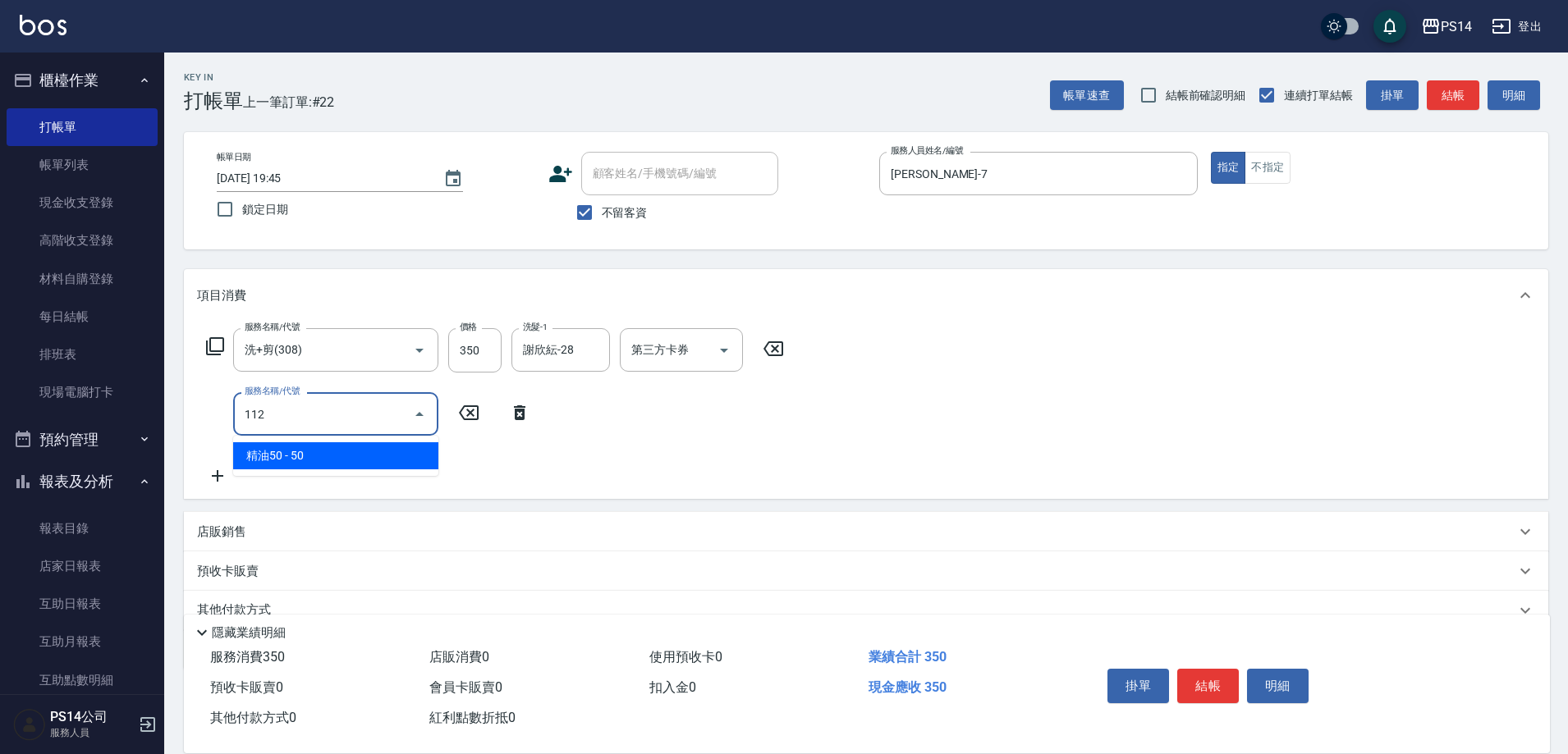
type input "精油50(112)"
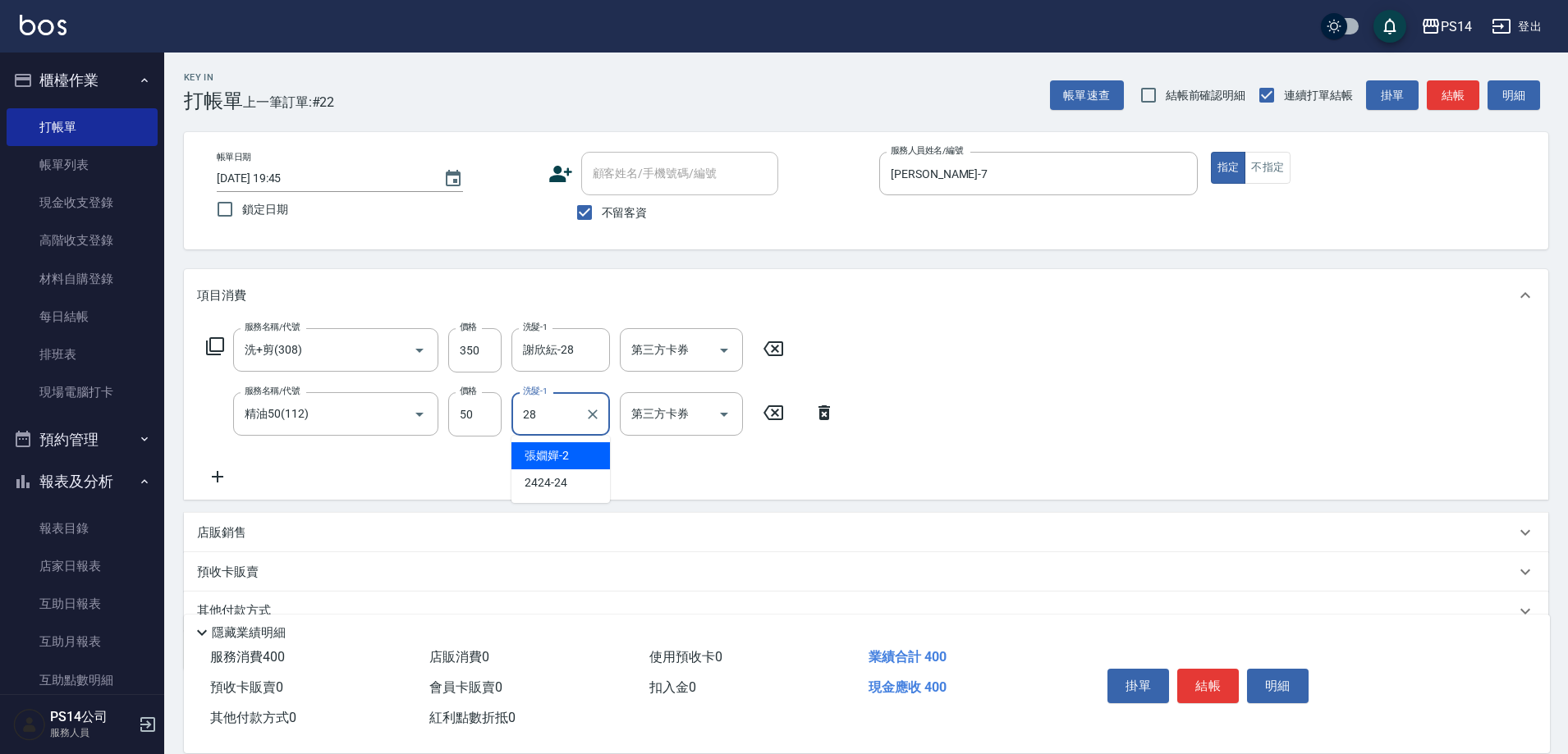
type input "謝欣紜-28"
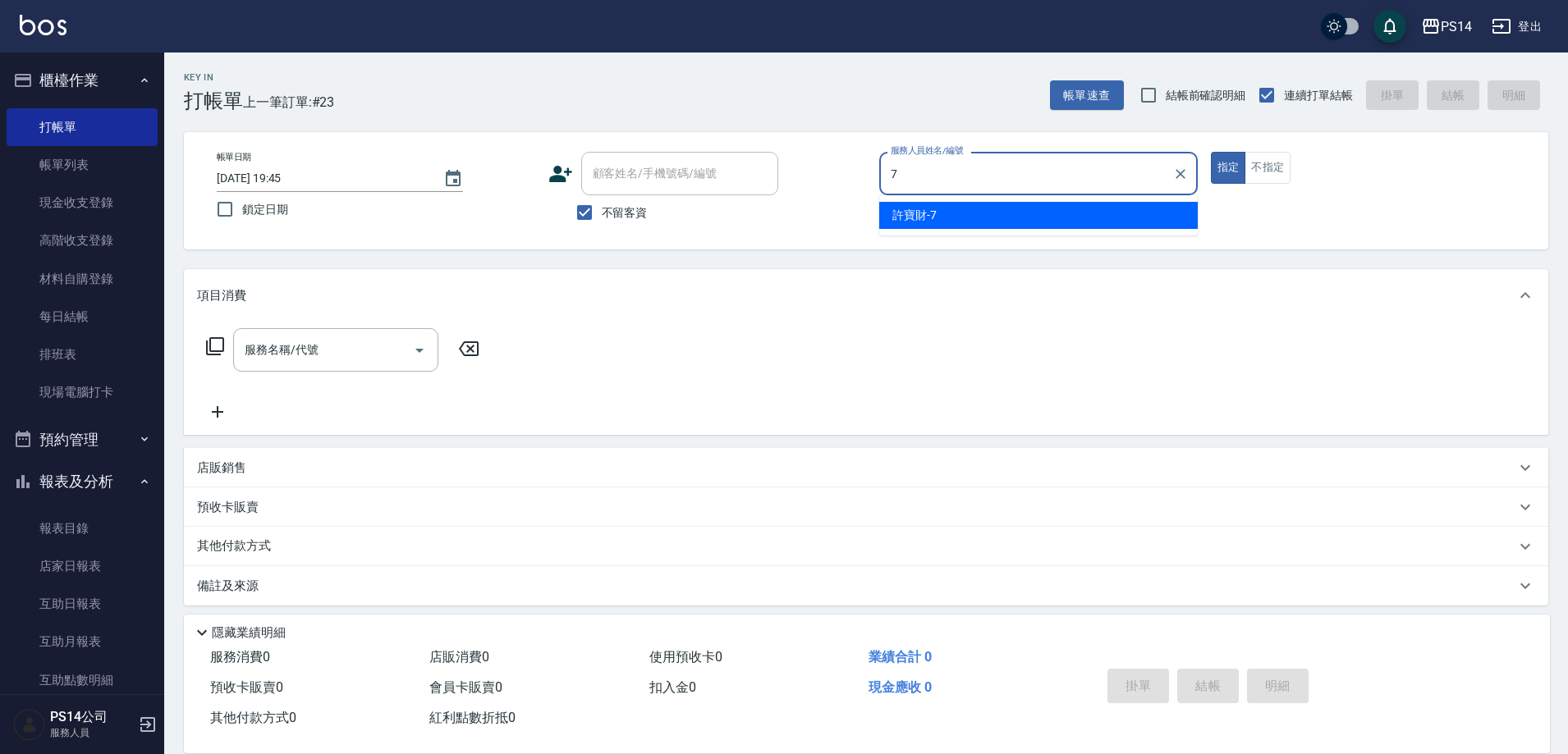
type input "[PERSON_NAME]-7"
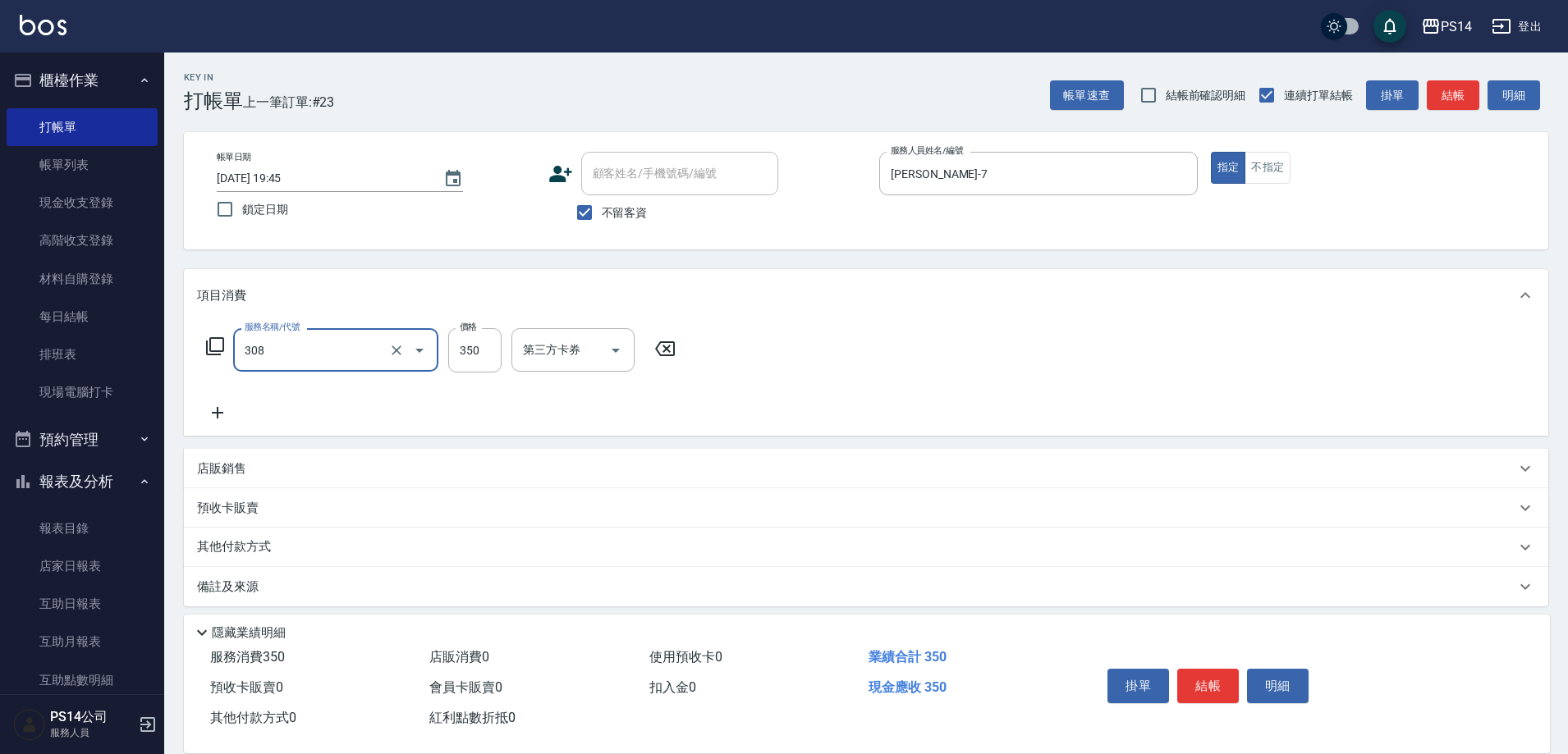
type input "洗+剪(308)"
type input "[PERSON_NAME]-11"
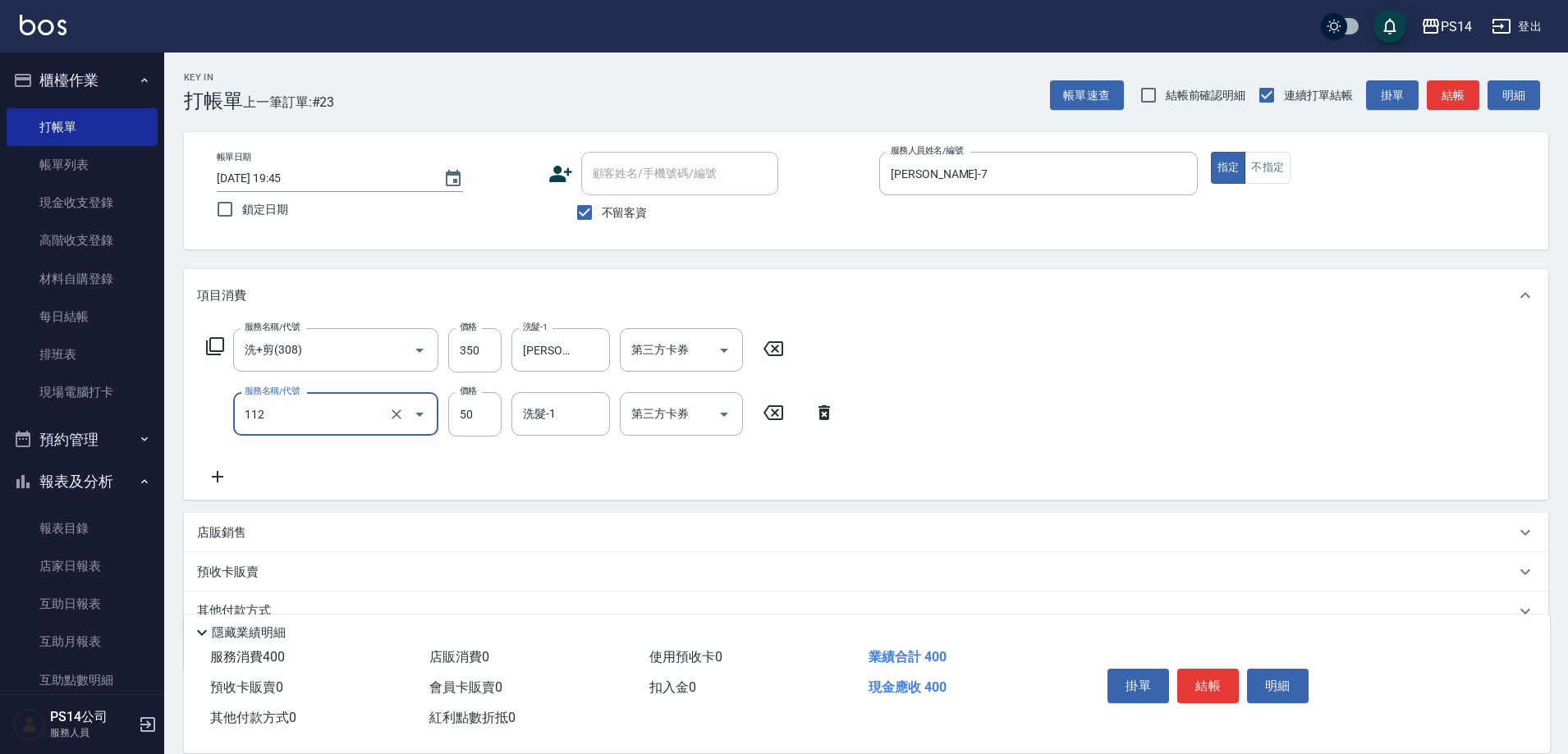
type input "精油50(112)"
type input "2"
type input "[PERSON_NAME]-11"
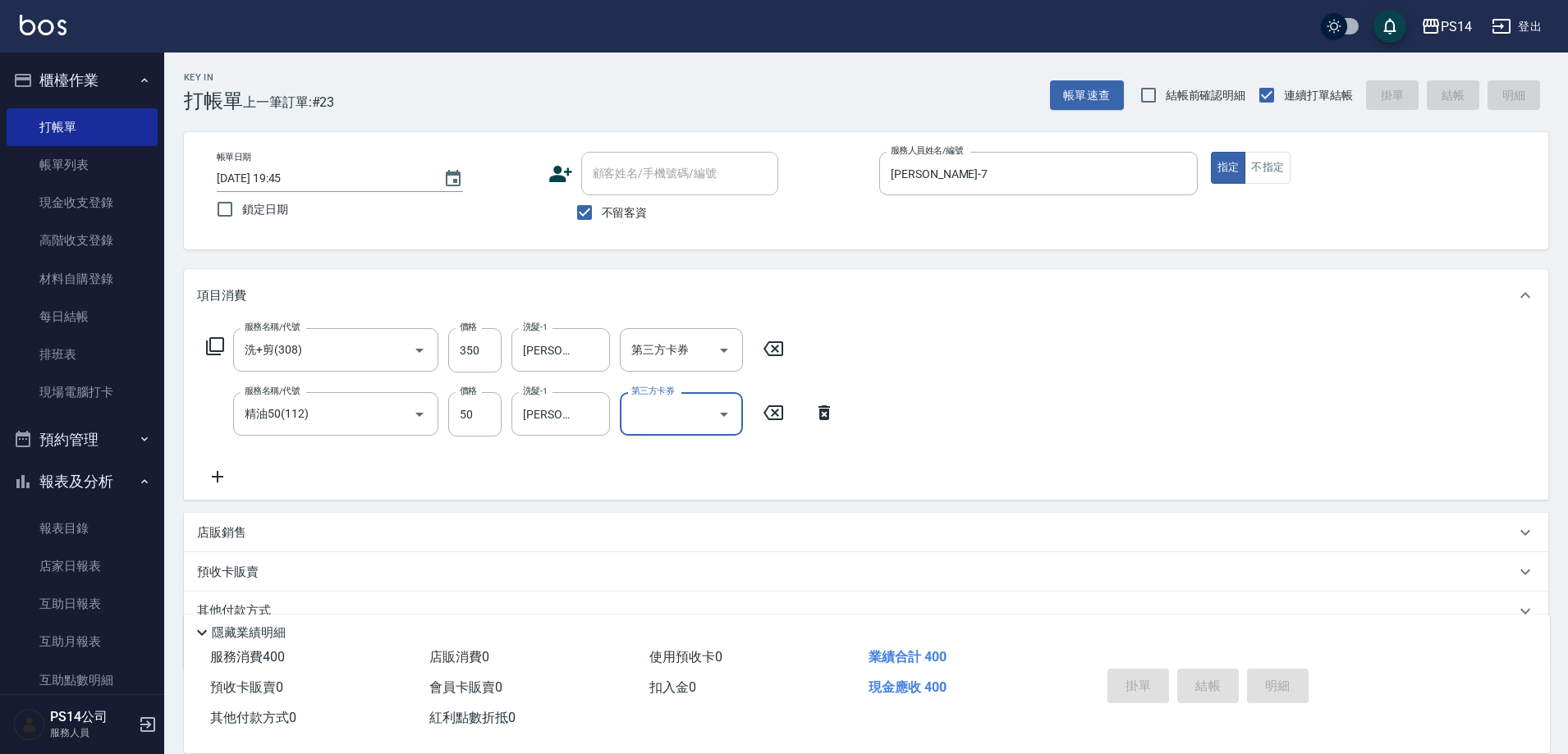
type input "[DATE] 19:46"
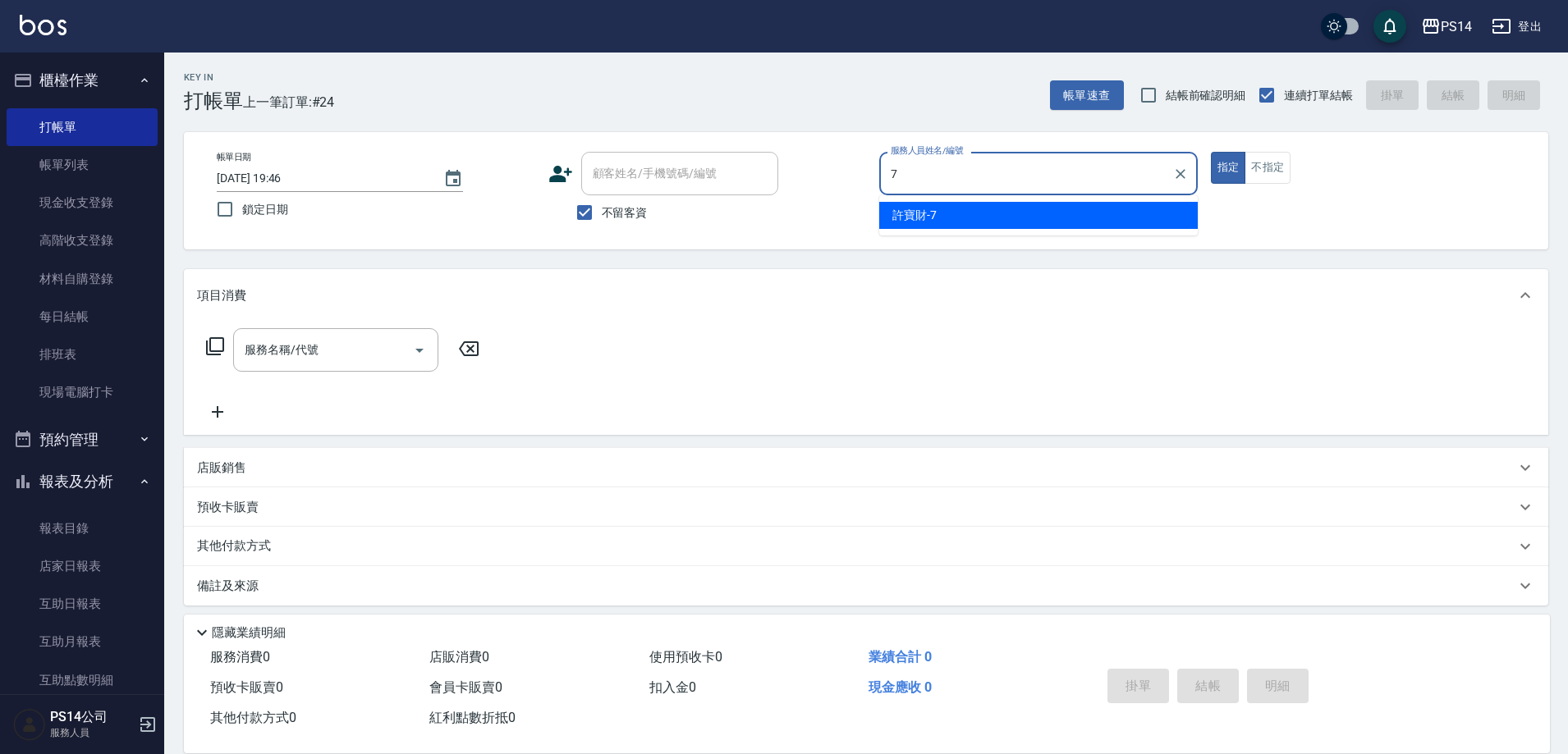
type input "[PERSON_NAME]-7"
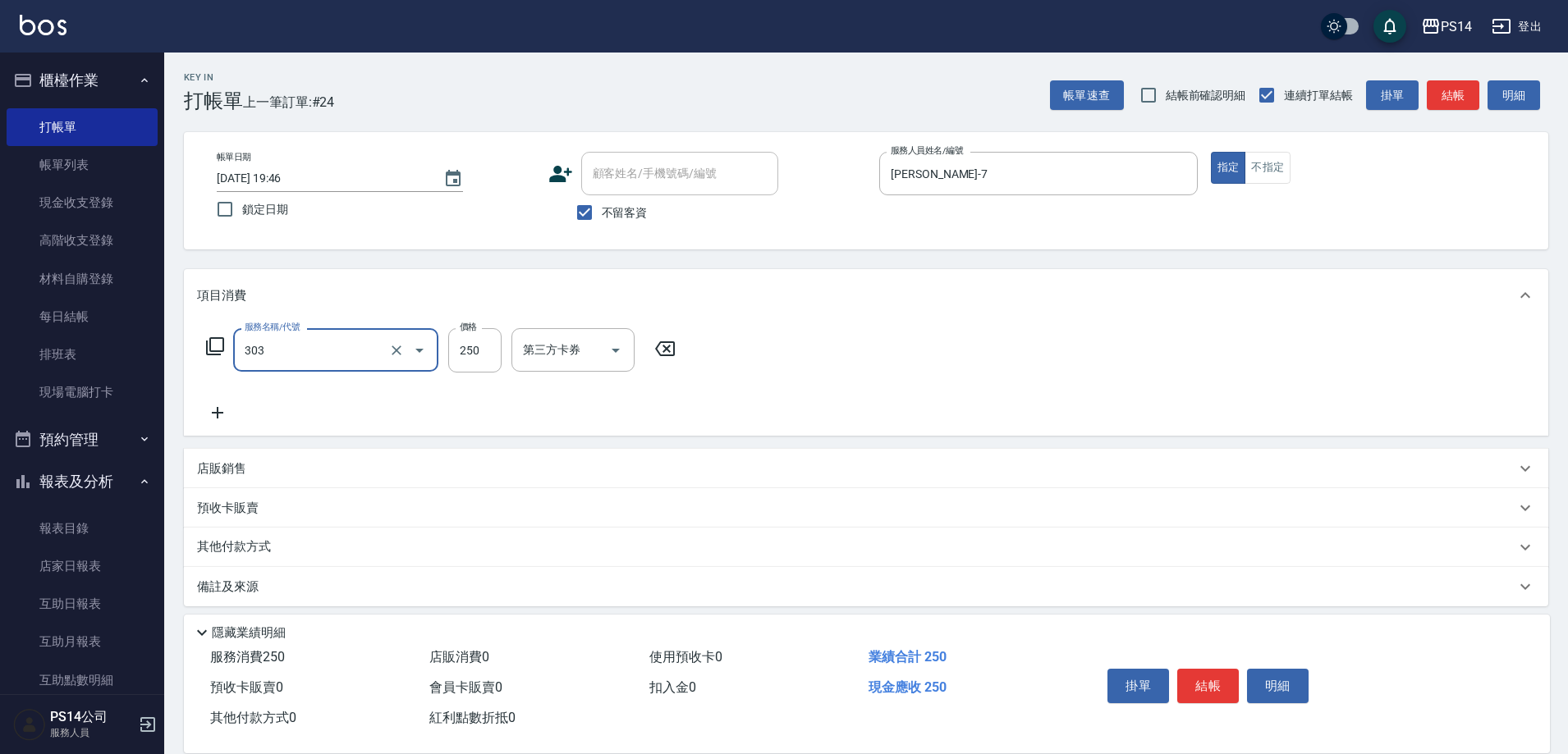
type input "剪髮(303)"
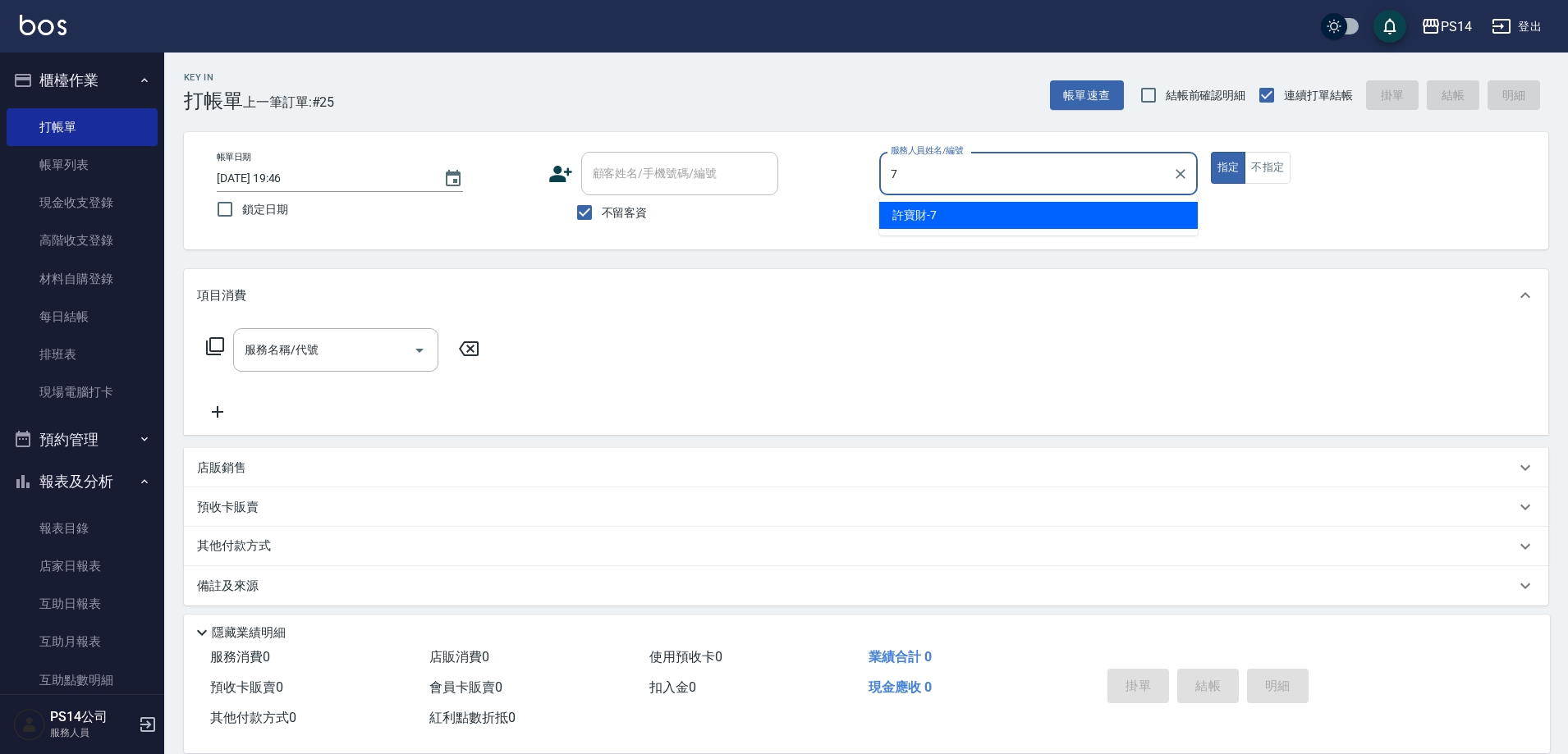
type input "[PERSON_NAME]-7"
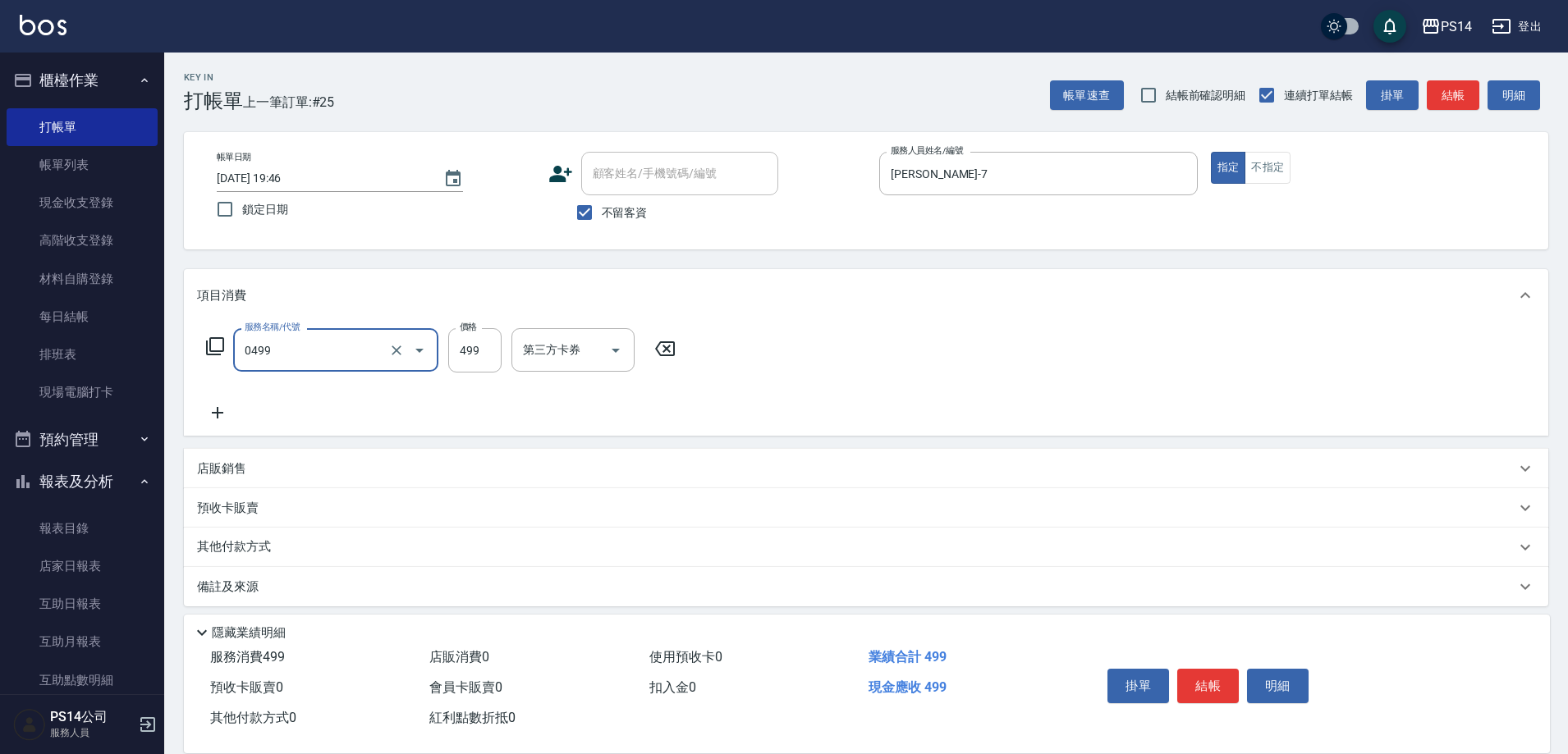
type input "[PERSON_NAME]499(0499)"
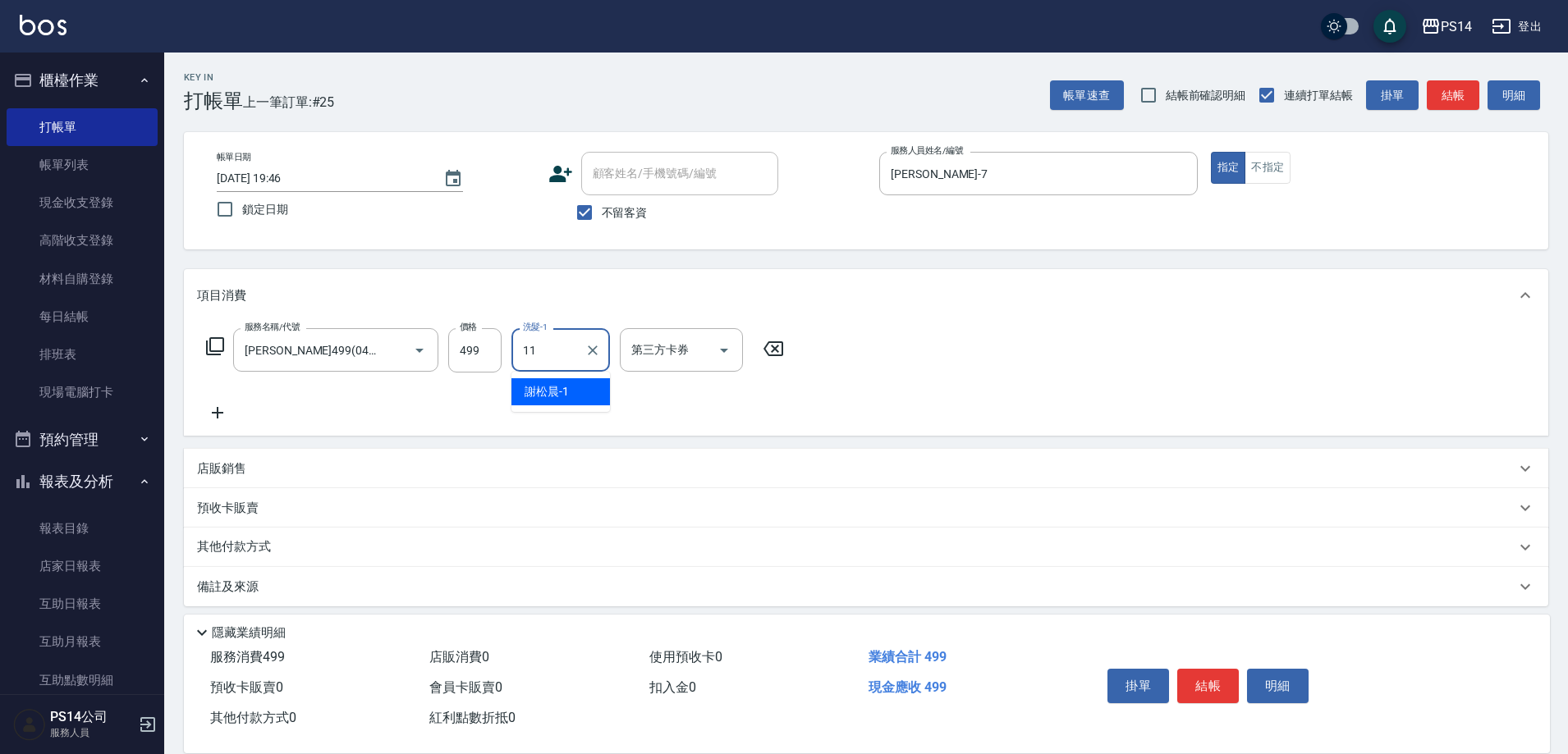
type input "[PERSON_NAME]-11"
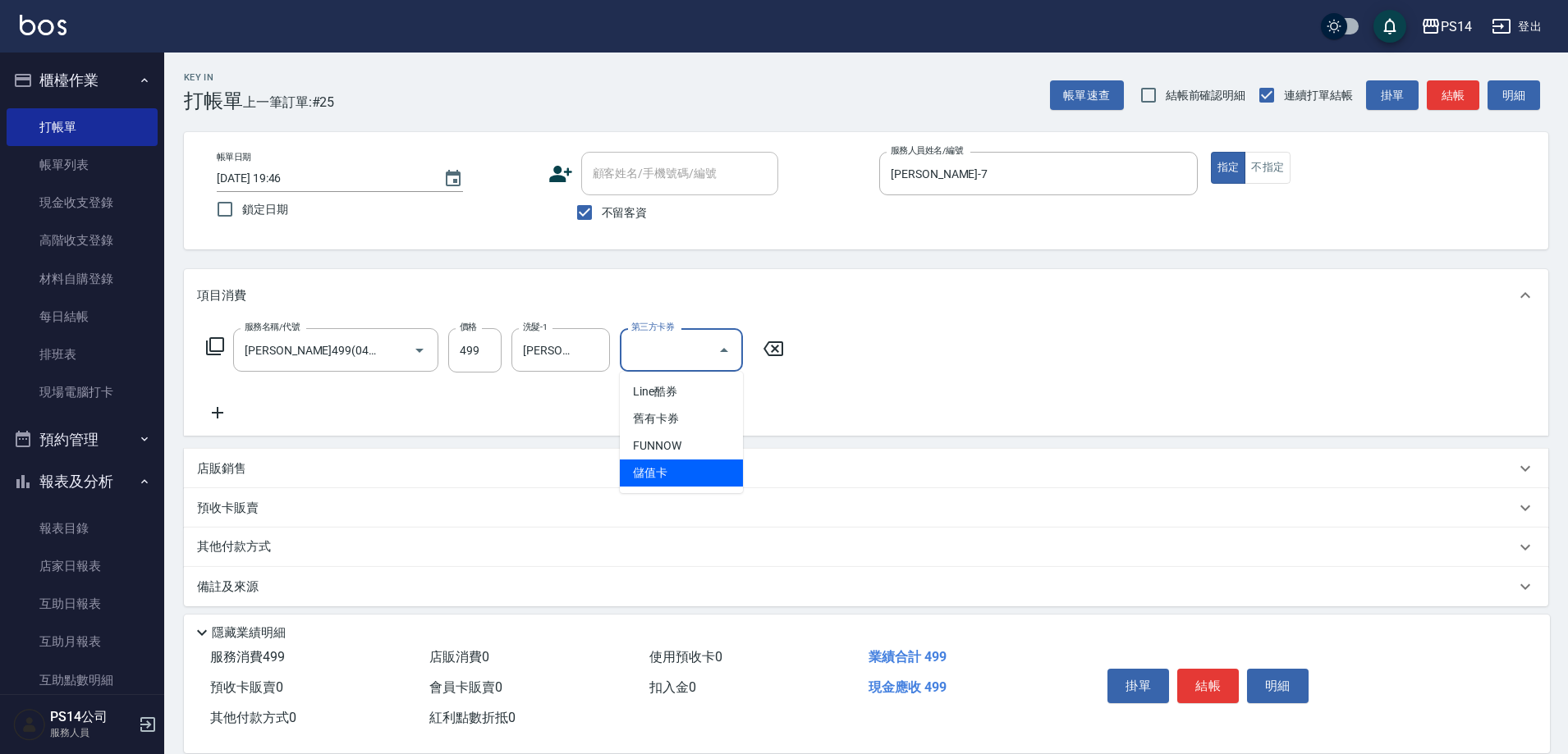
type input "儲值卡"
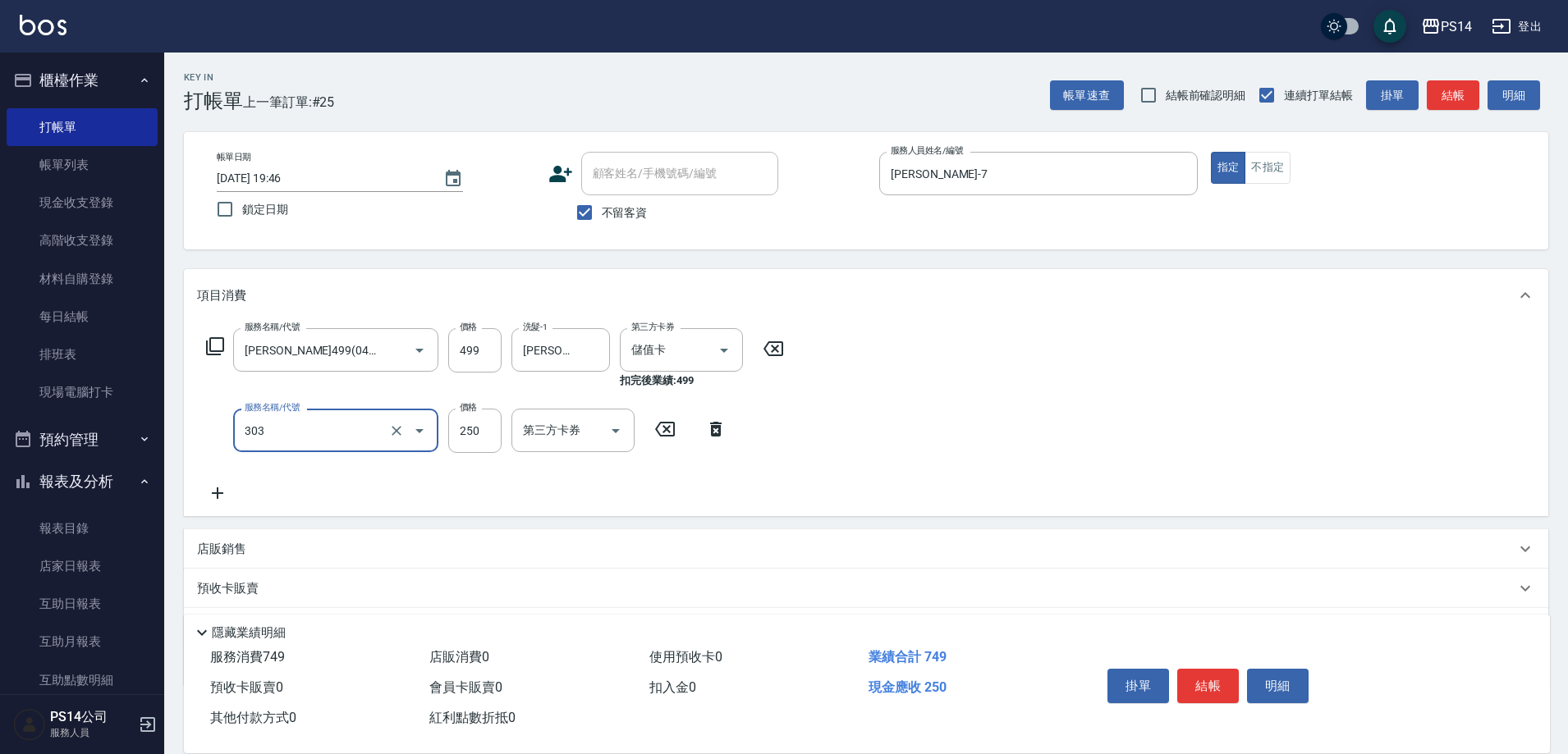
type input "剪髮(303)"
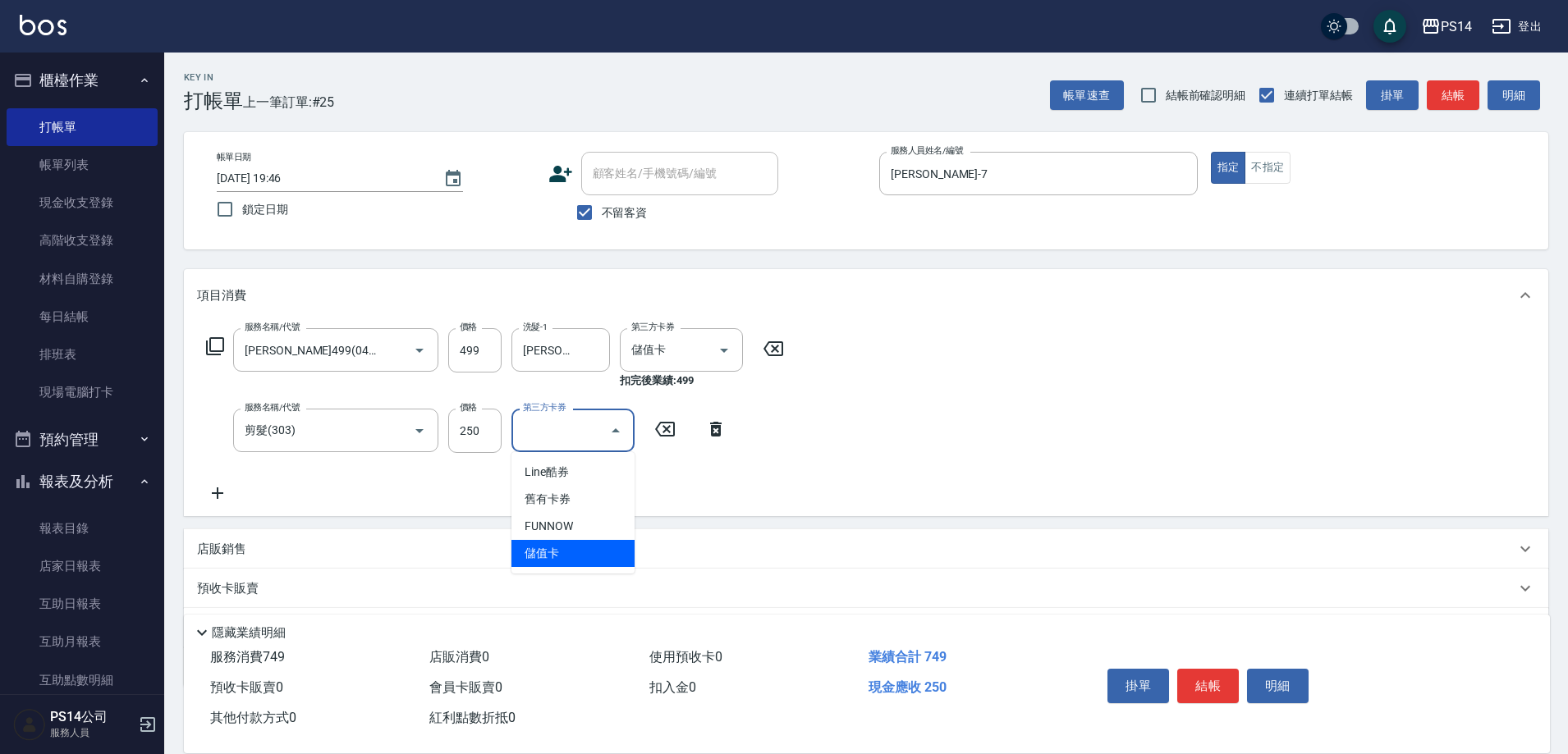
type input "儲值卡"
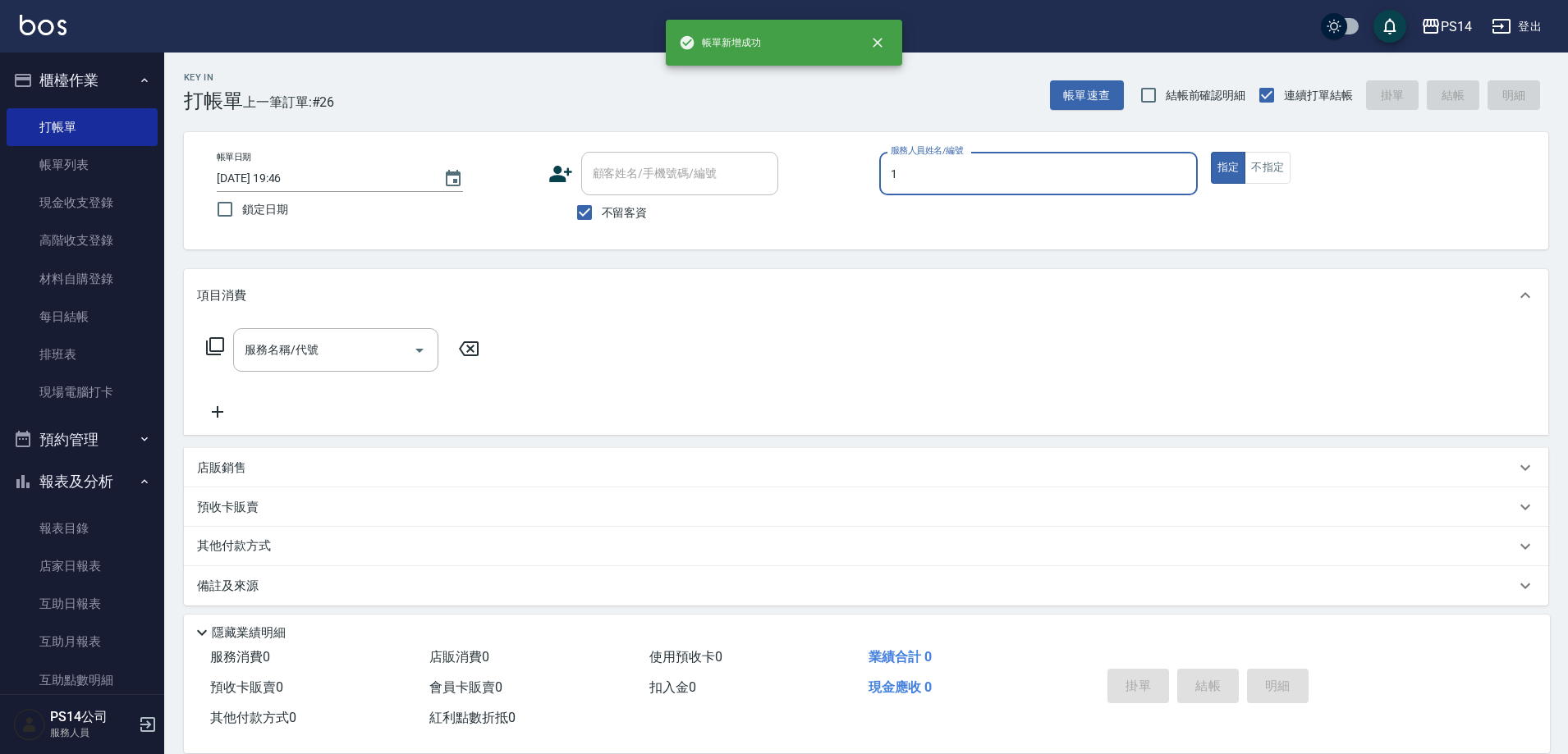
type input "謝松晨-1"
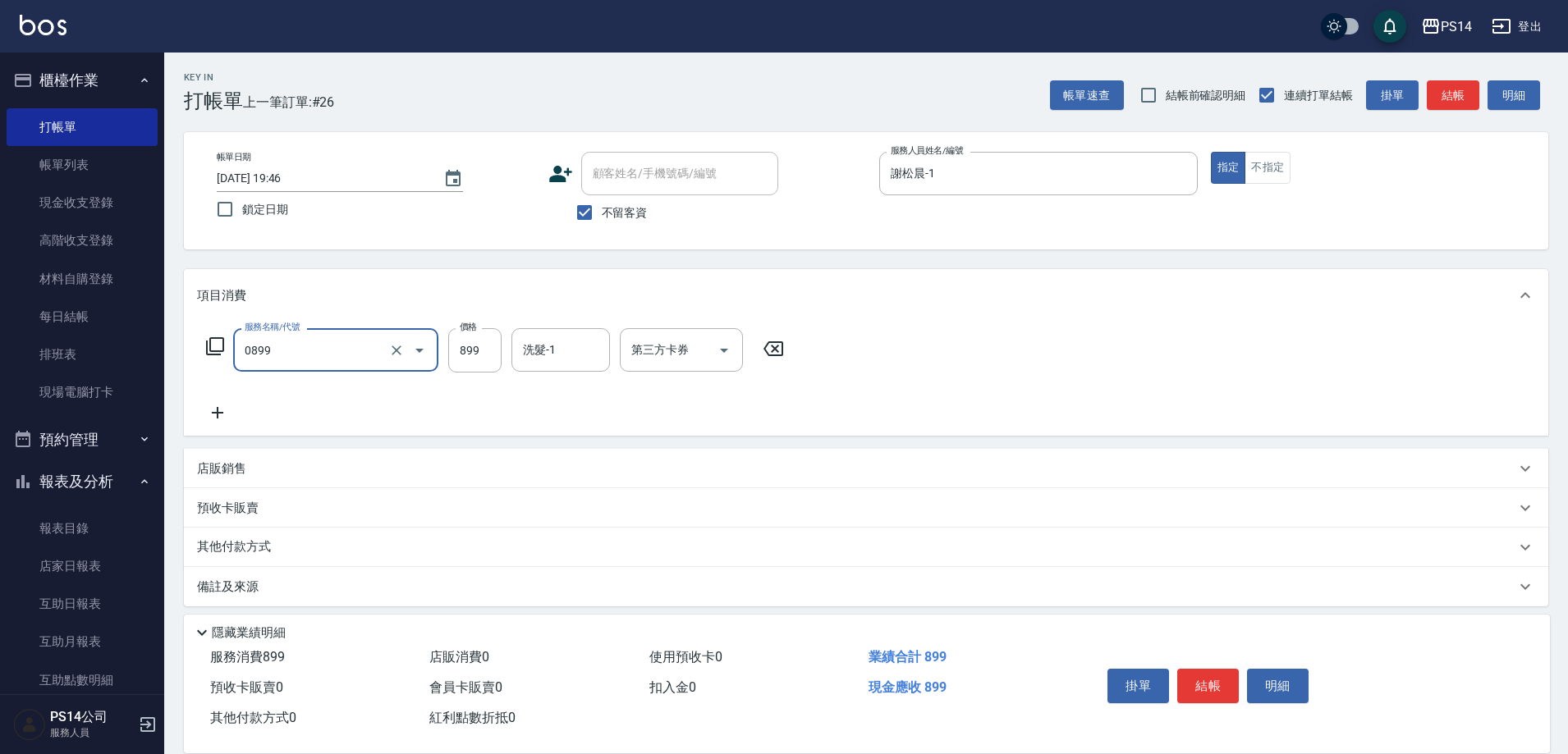
type input "排毒SPA(0899)"
type input "謝欣紜-28"
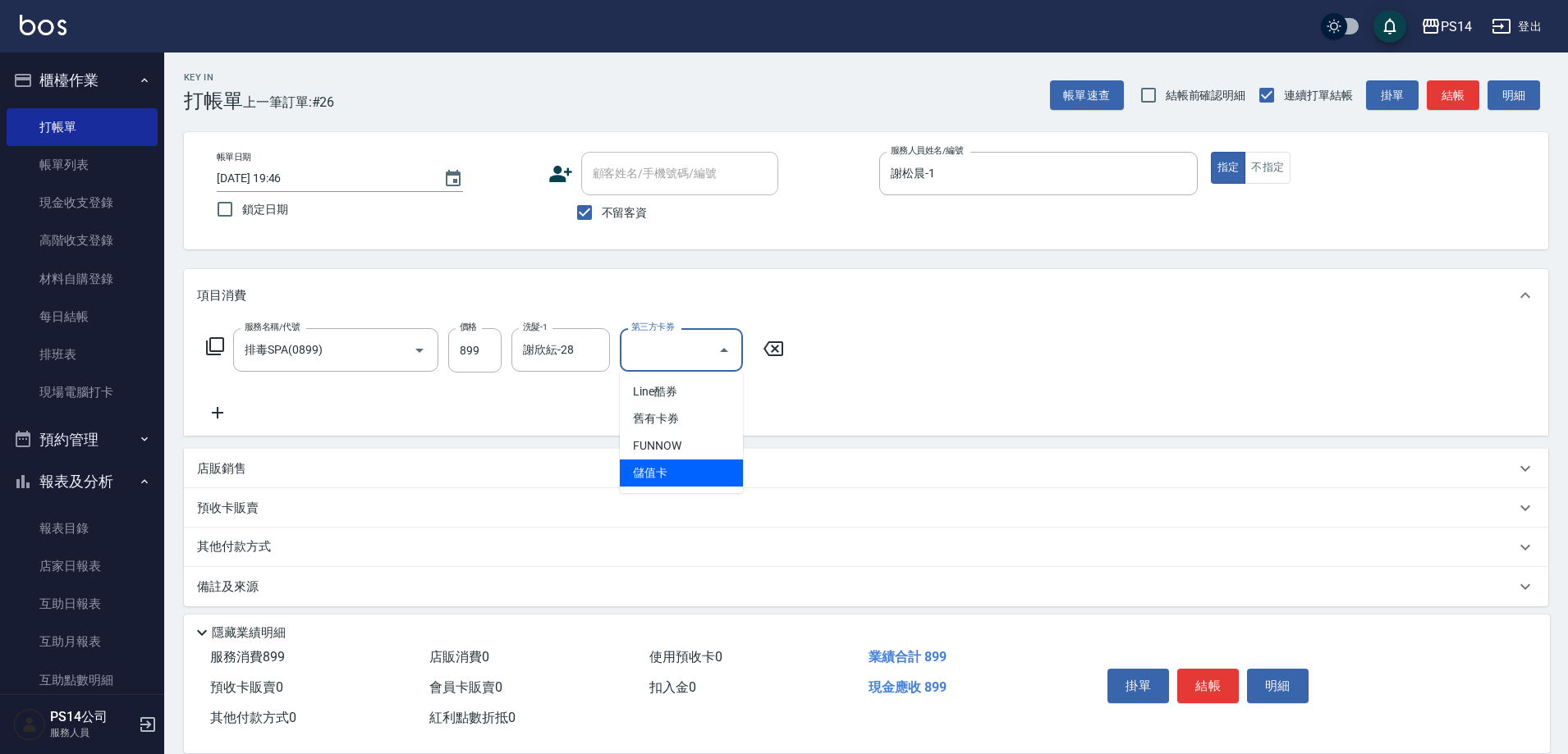
type input "儲值卡"
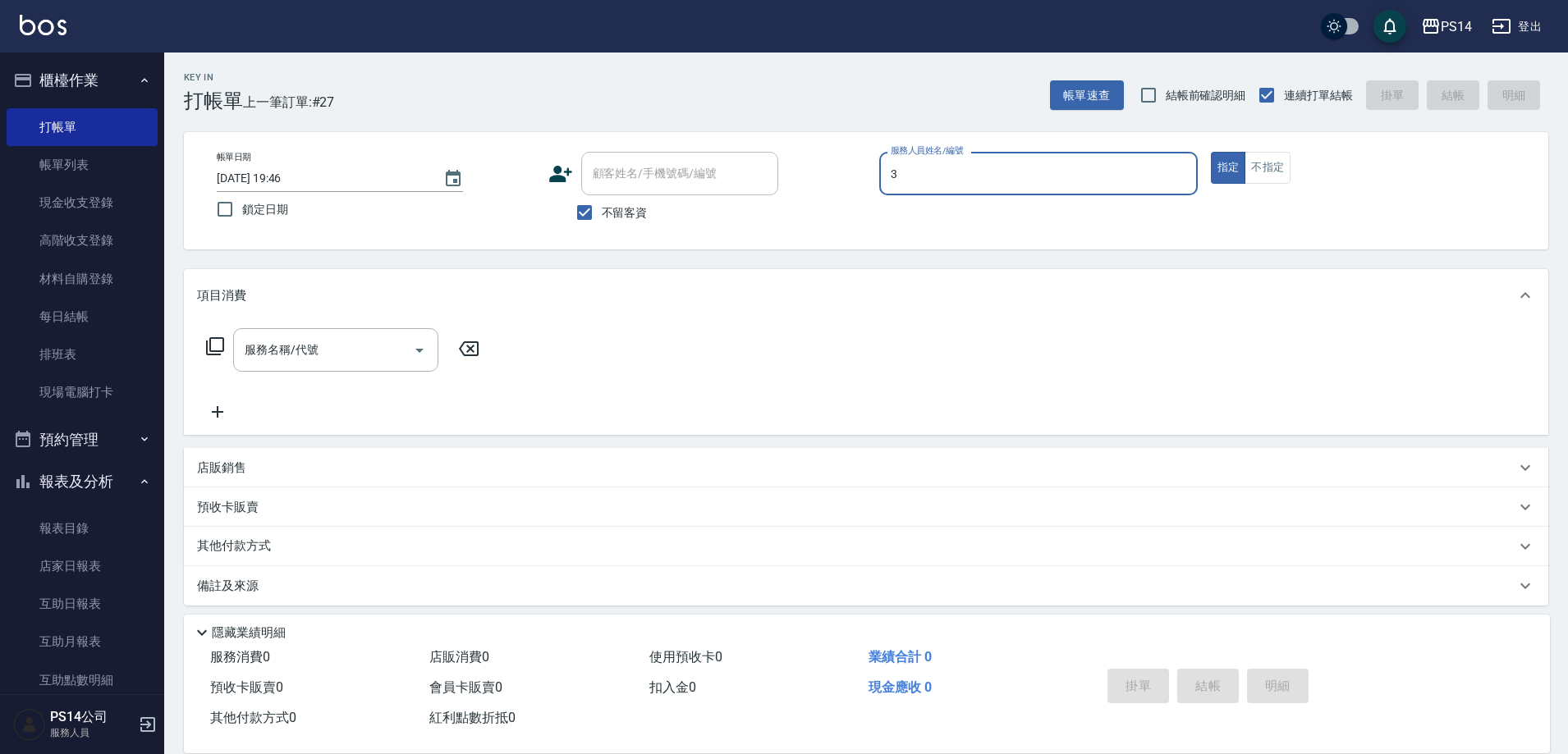
type input "[PERSON_NAME]-3"
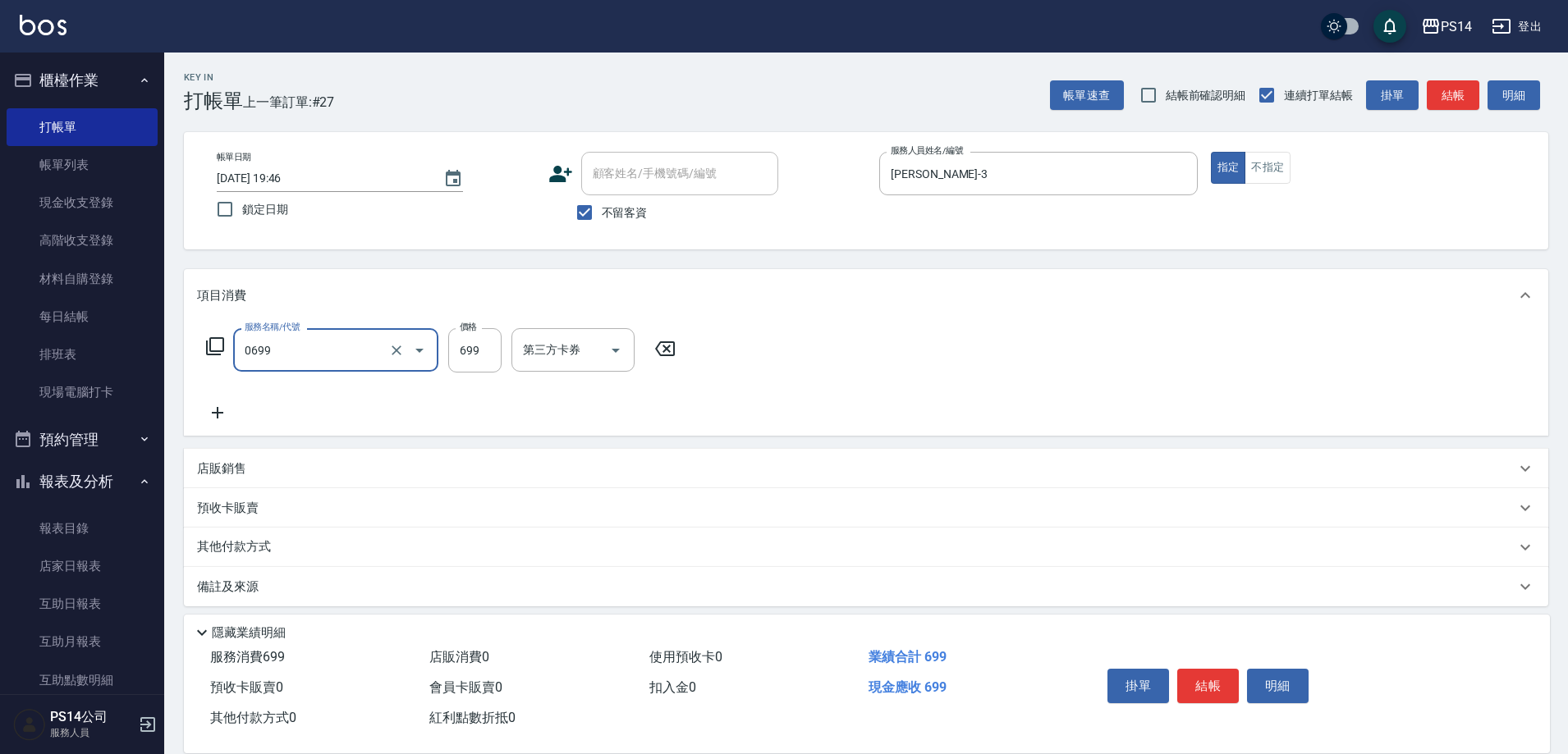
type input "精油SPA(0699)"
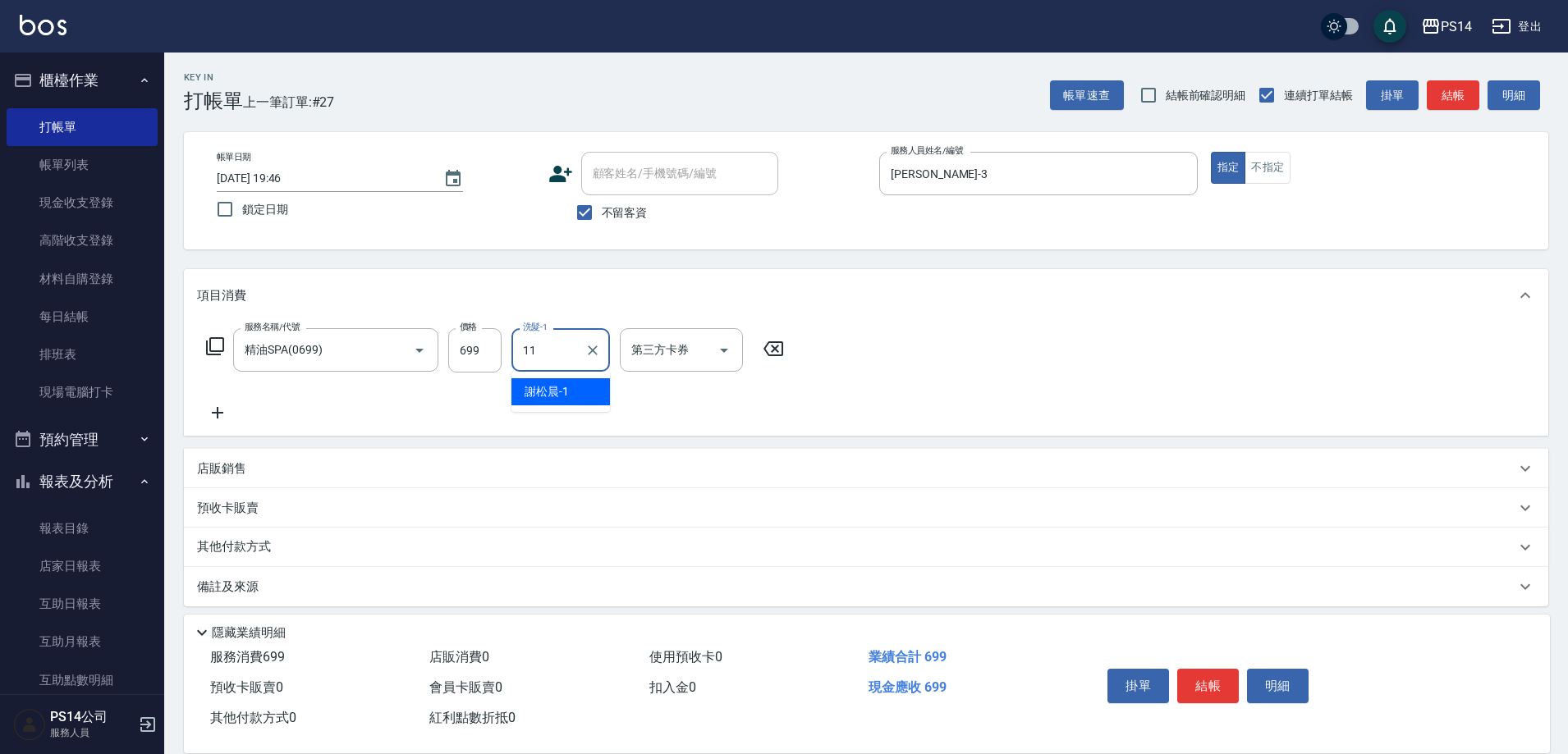
type input "[PERSON_NAME]-11"
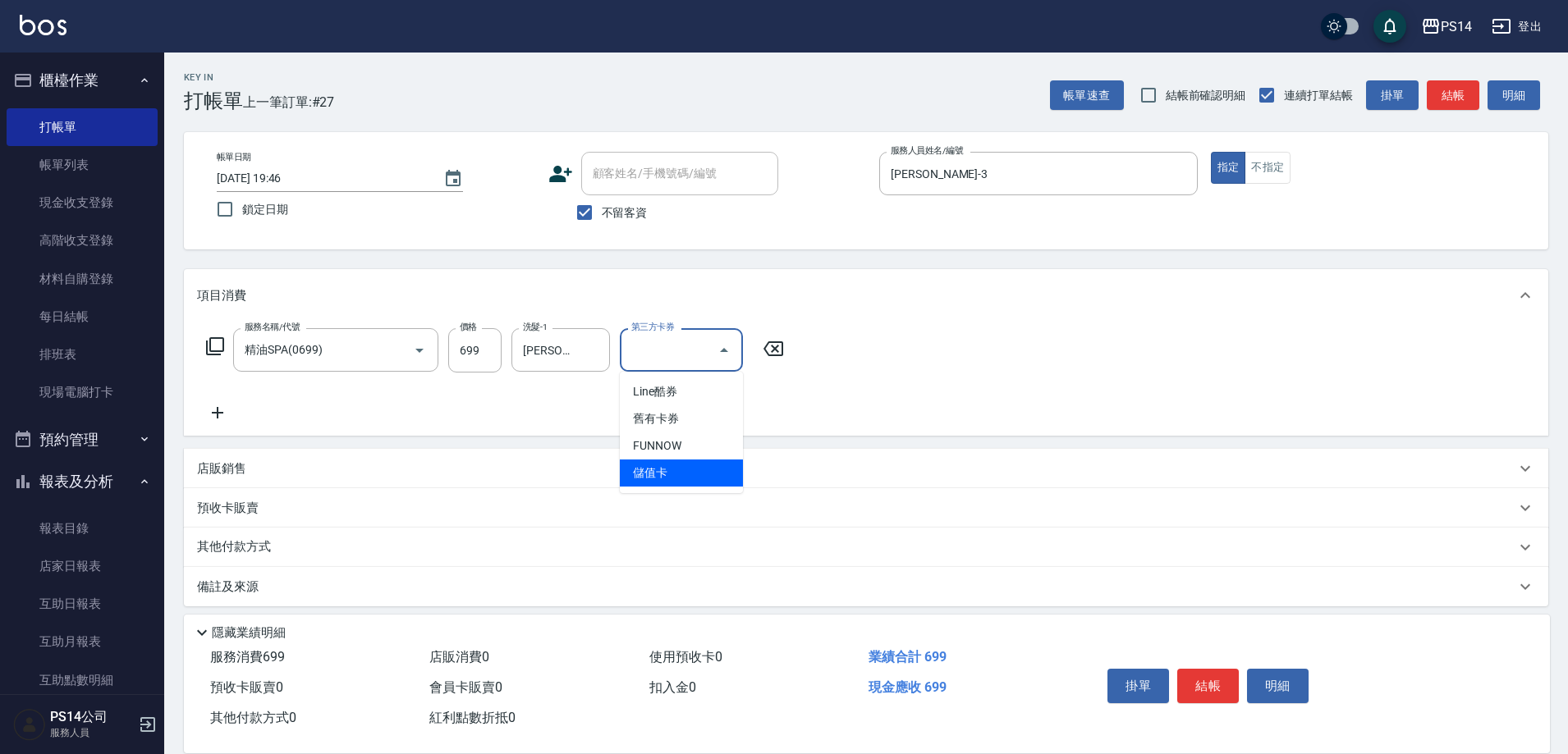
type input "儲值卡"
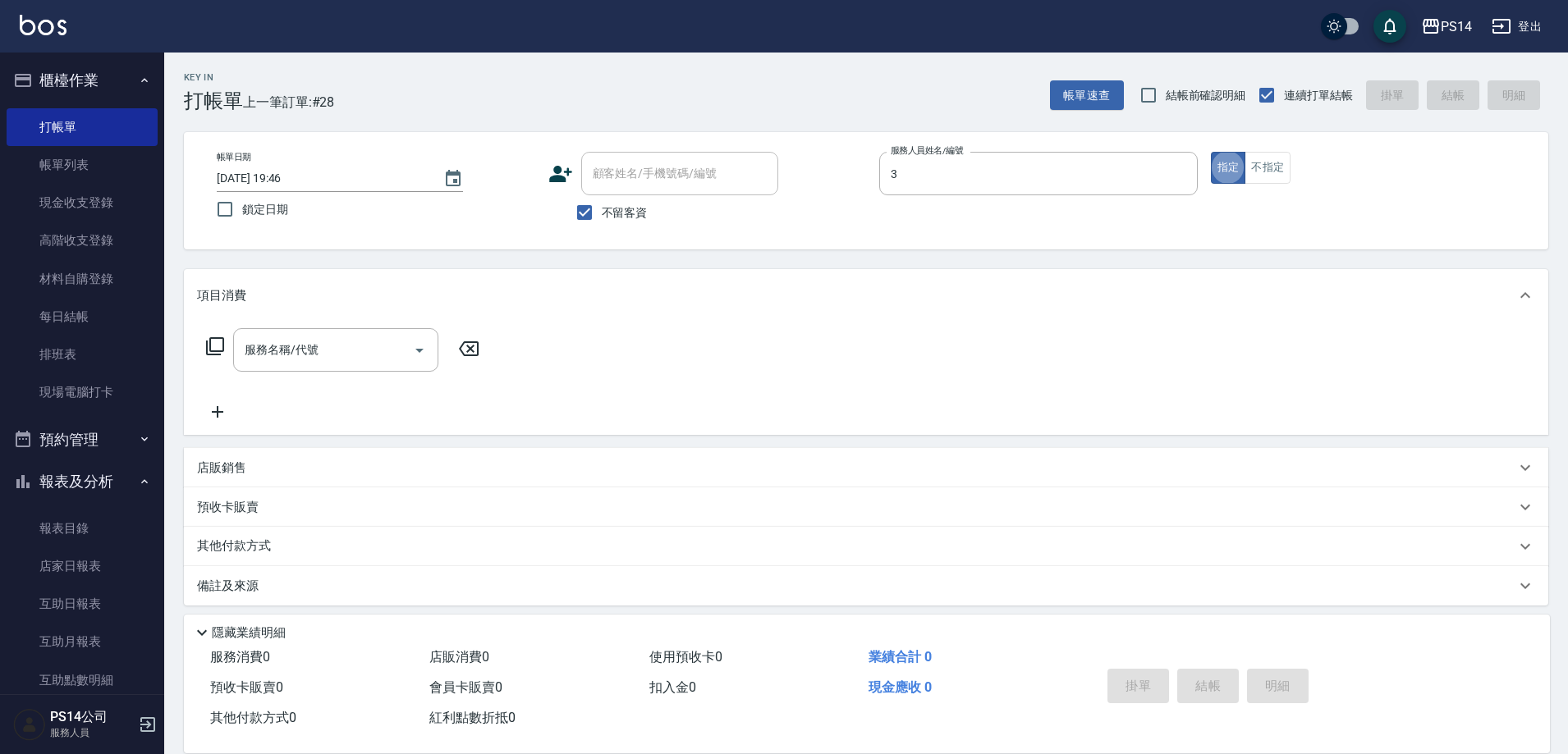
type input "[PERSON_NAME]-3"
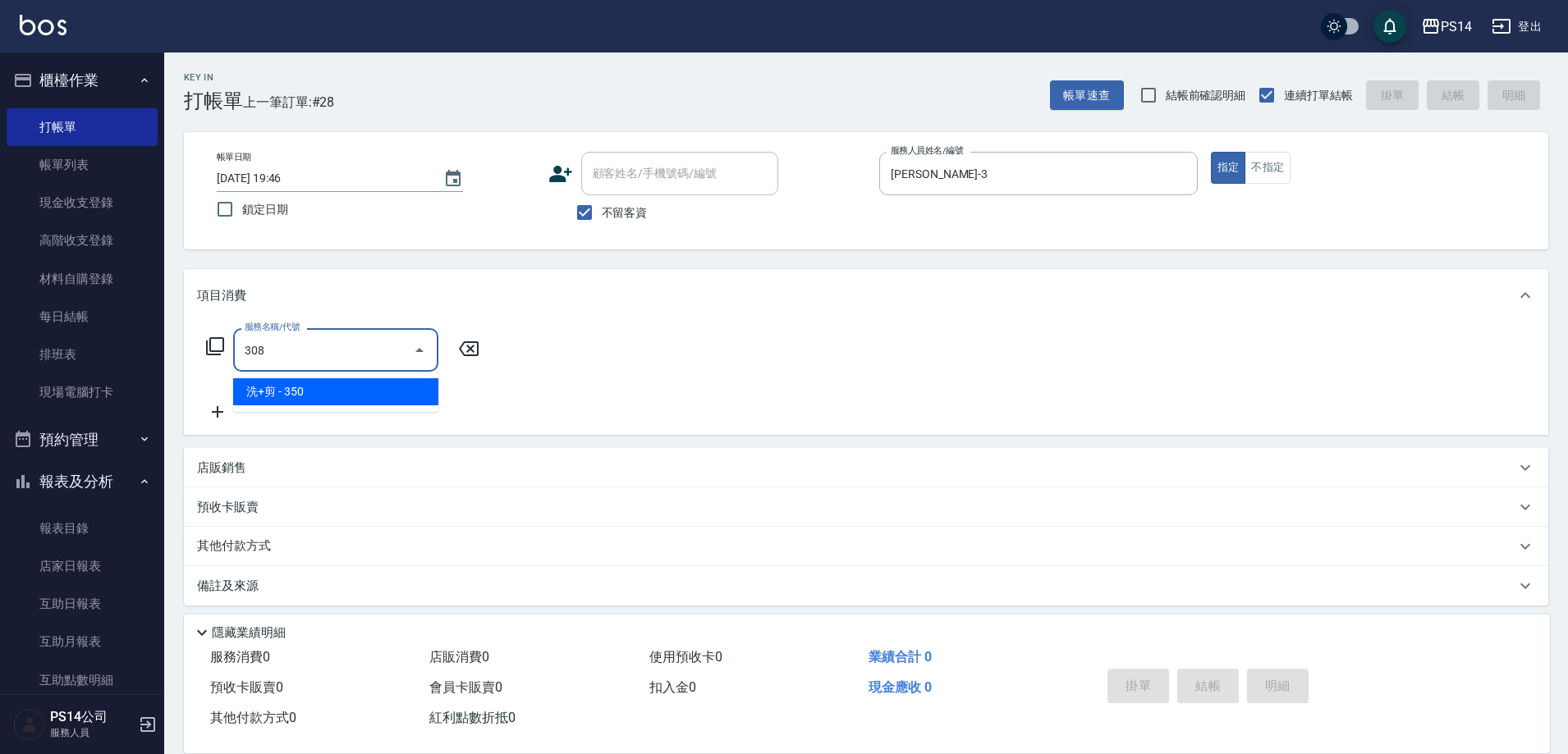
type input "洗+剪(308)"
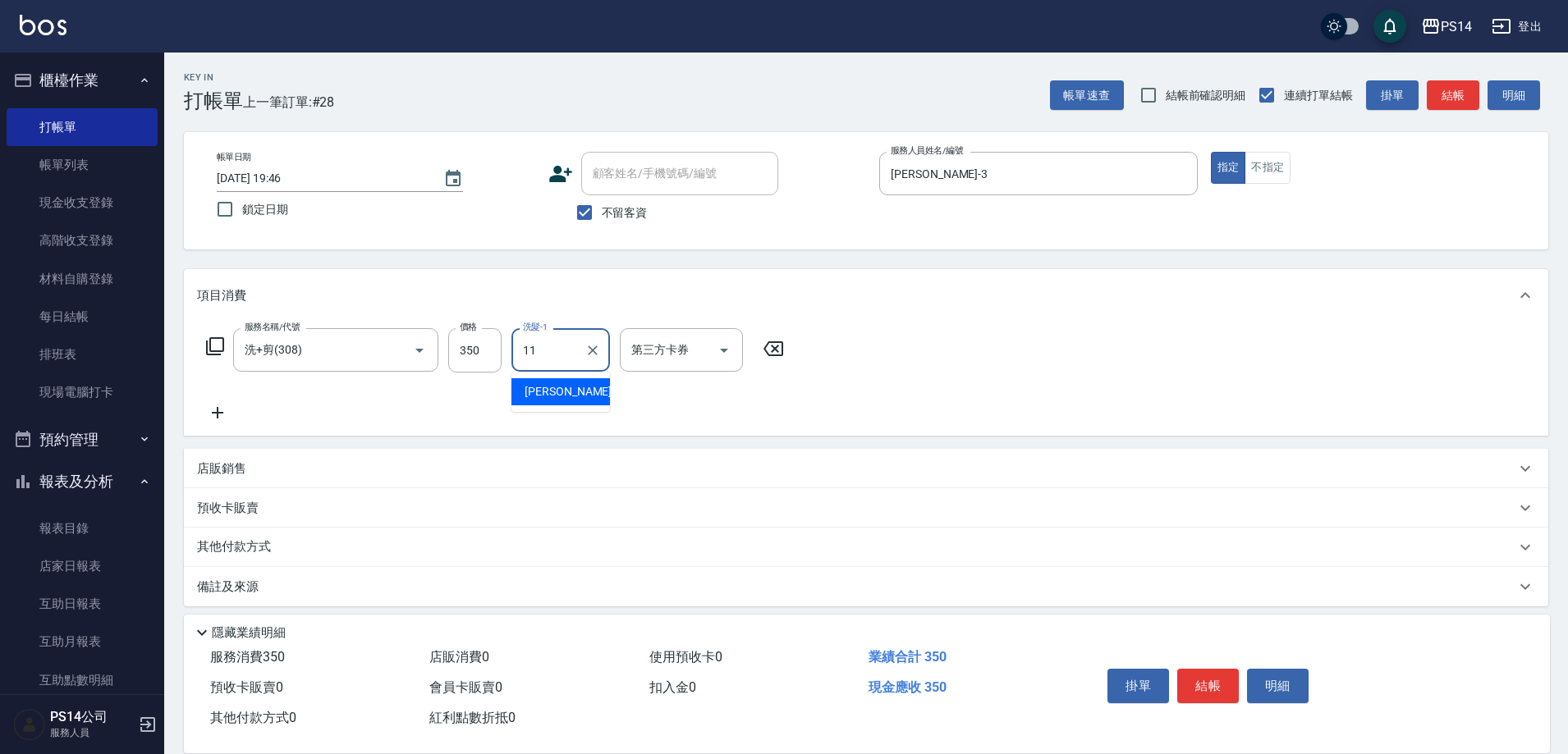
type input "[PERSON_NAME]-11"
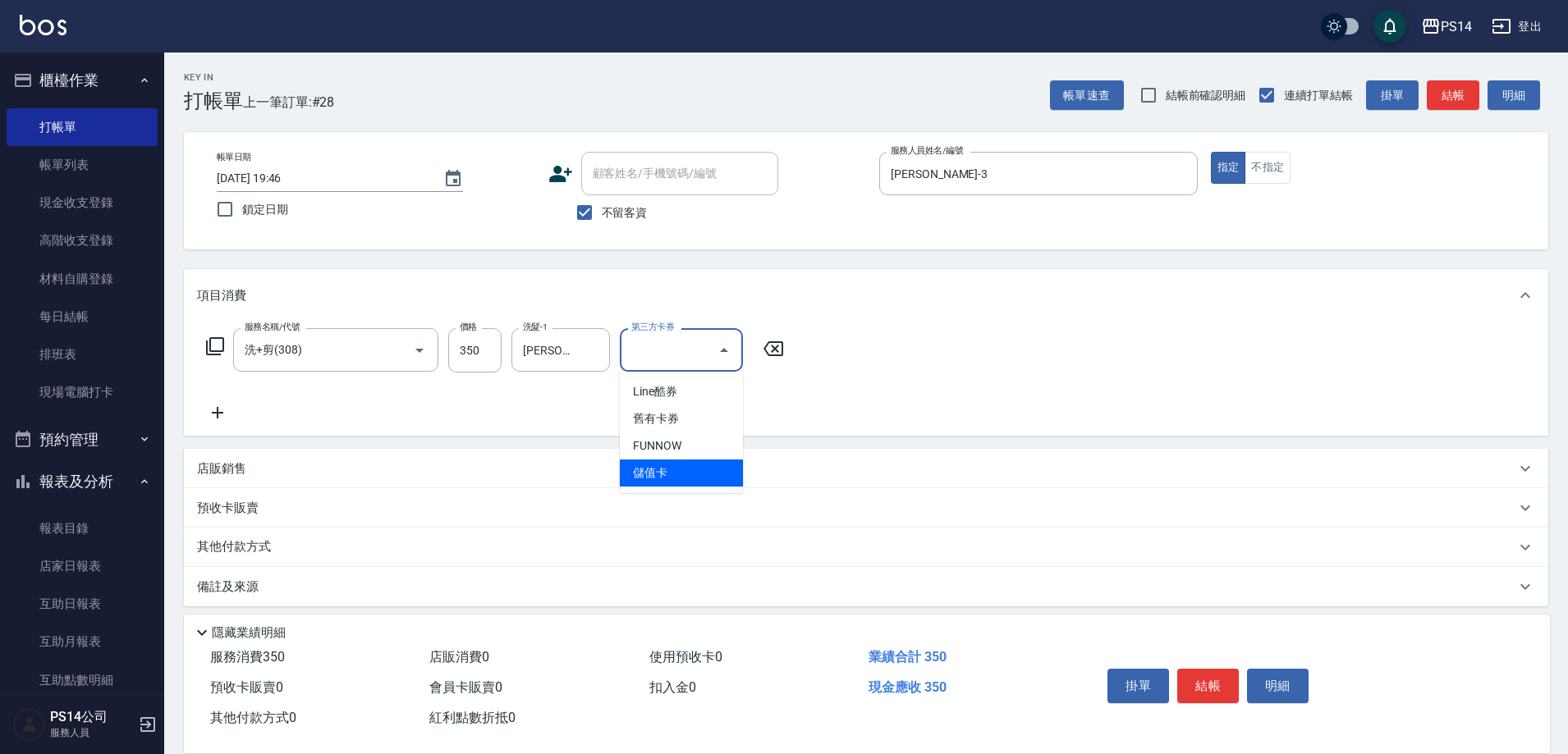
type input "儲值卡"
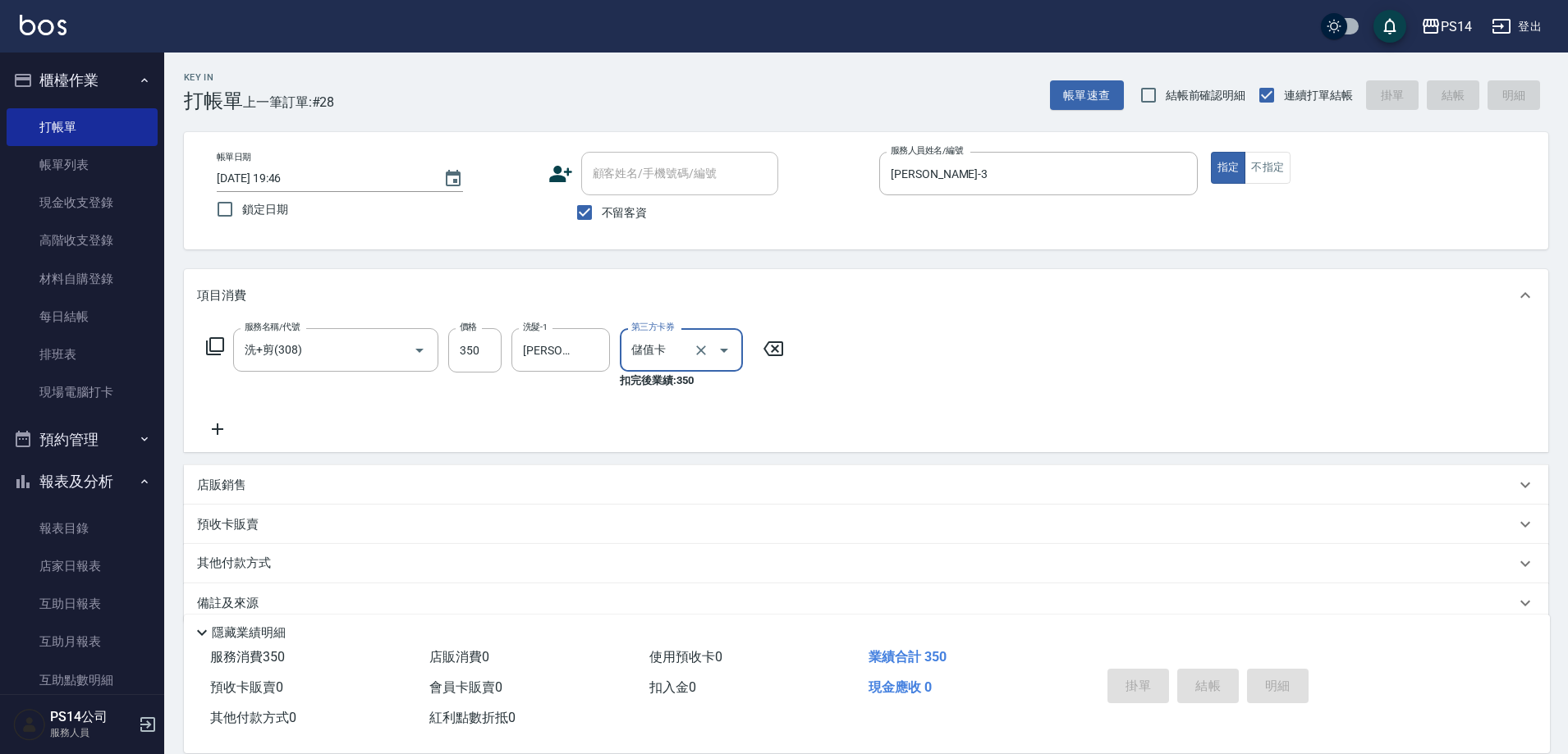
type input "[DATE] 19:47"
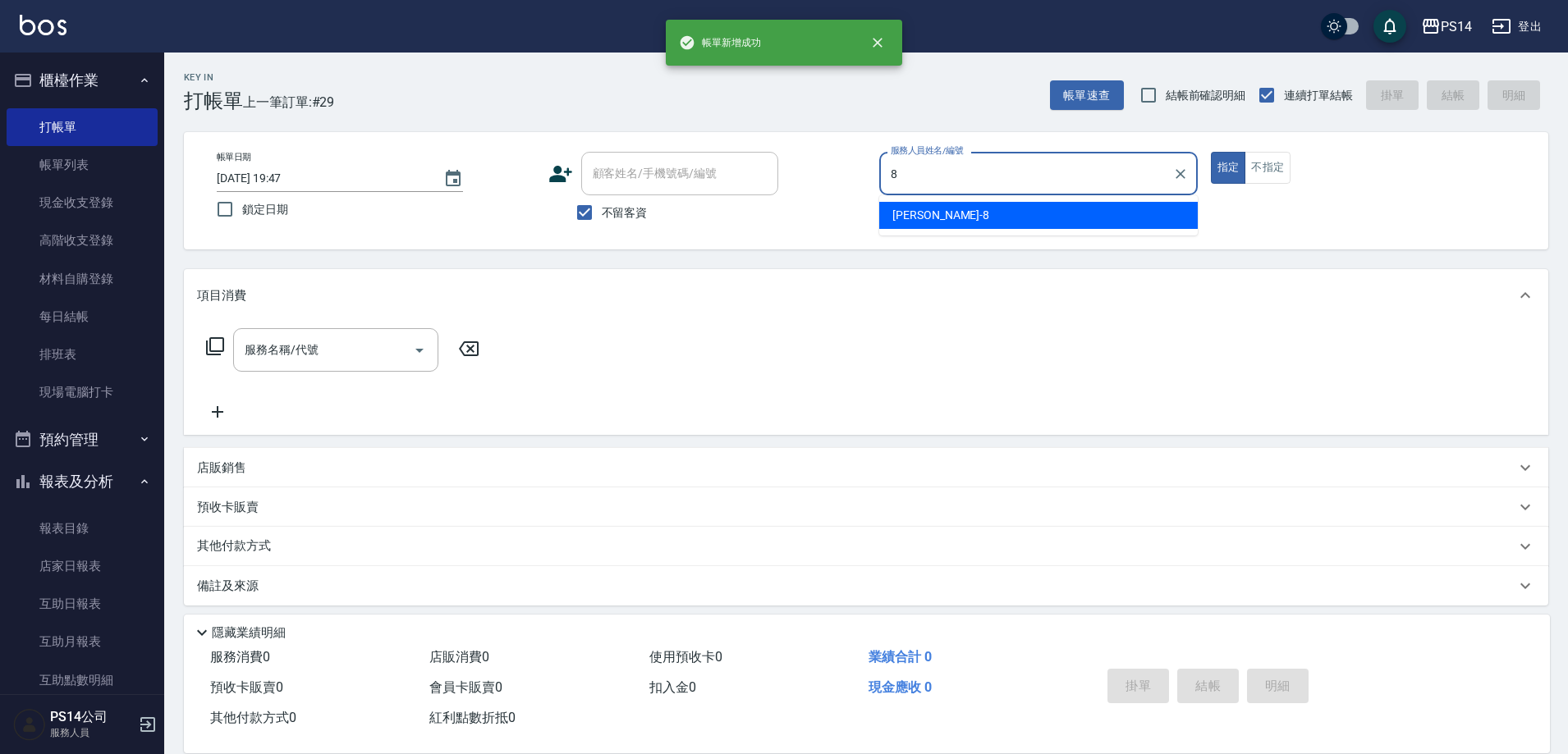
type input "[PERSON_NAME]-8"
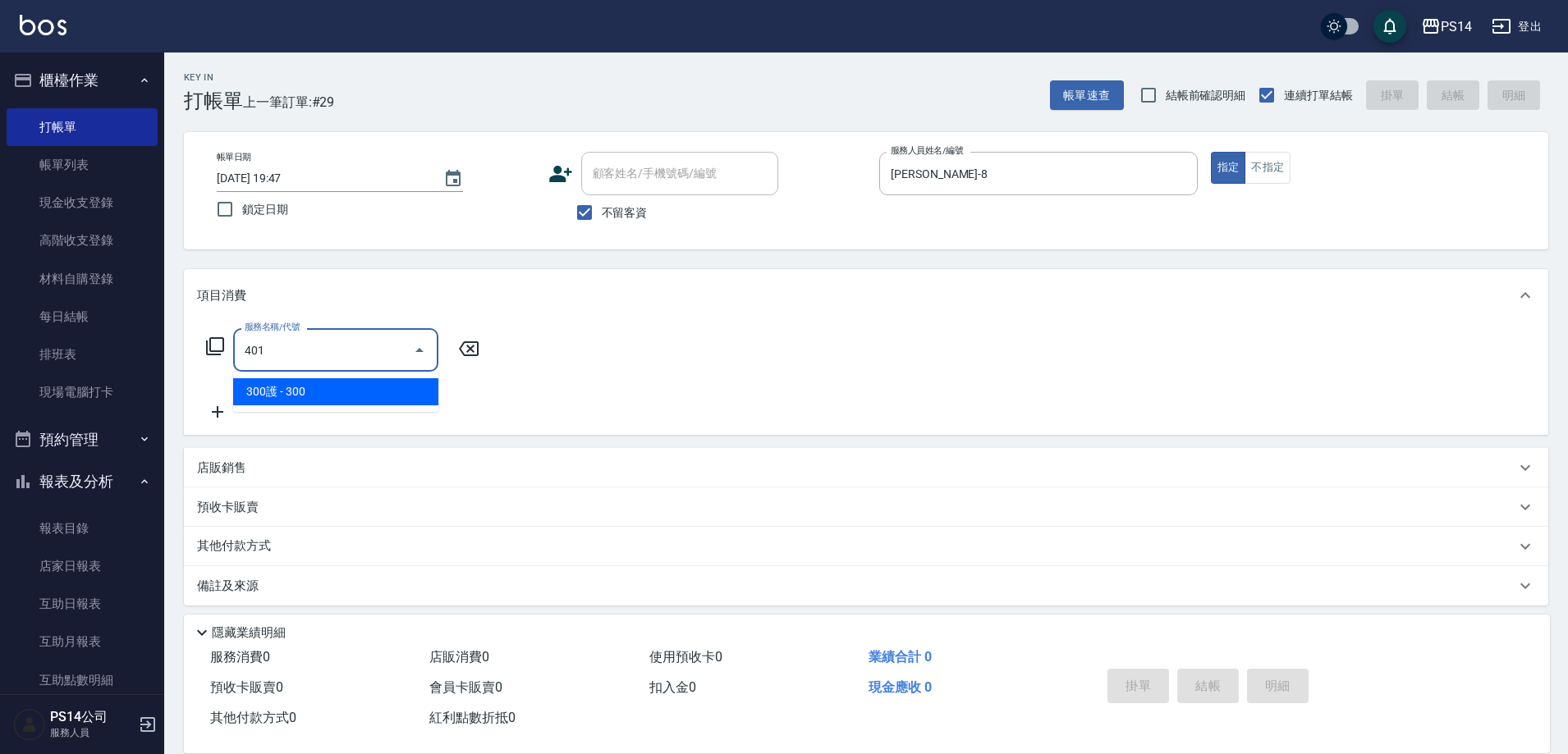
type input "300護(401)"
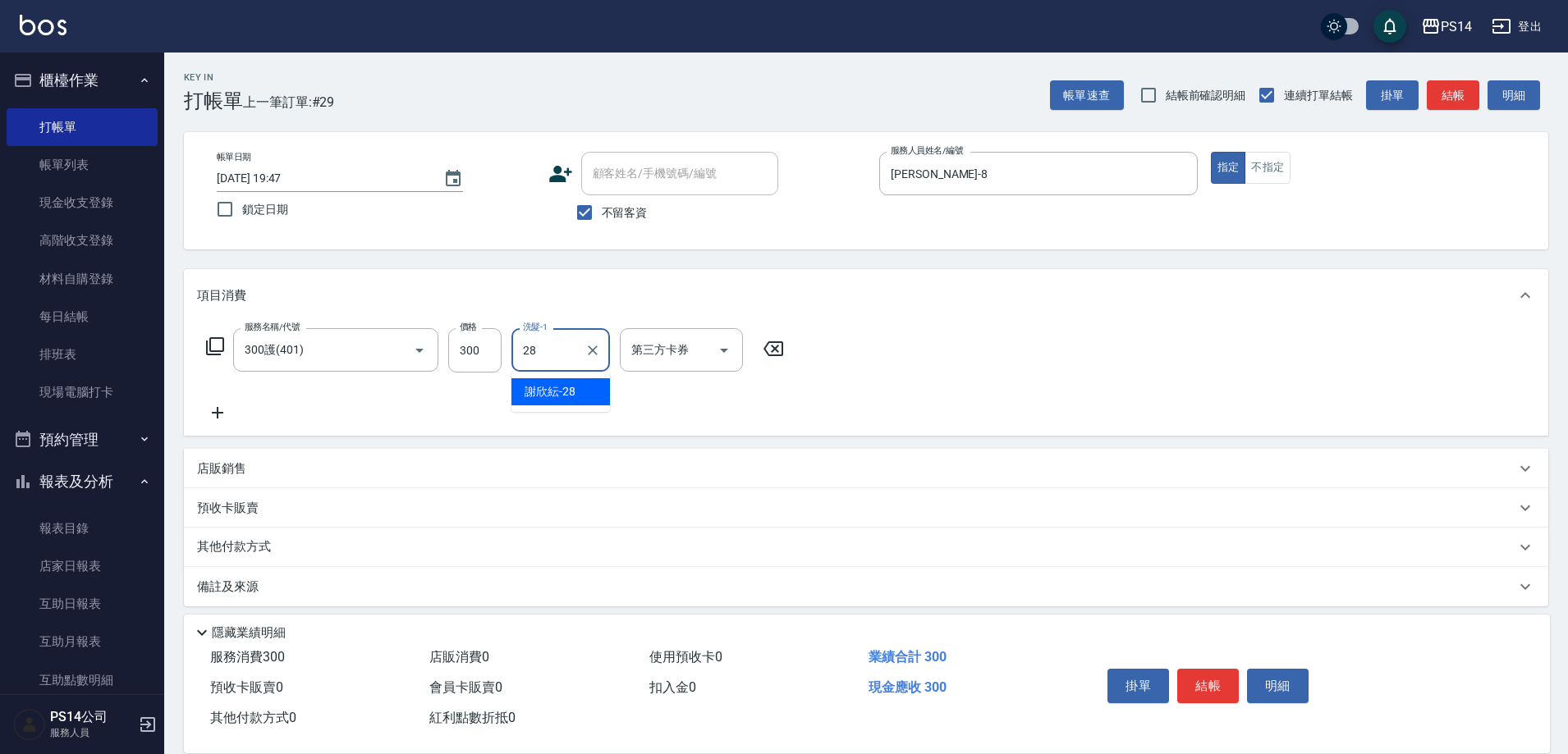
type input "謝欣紜-28"
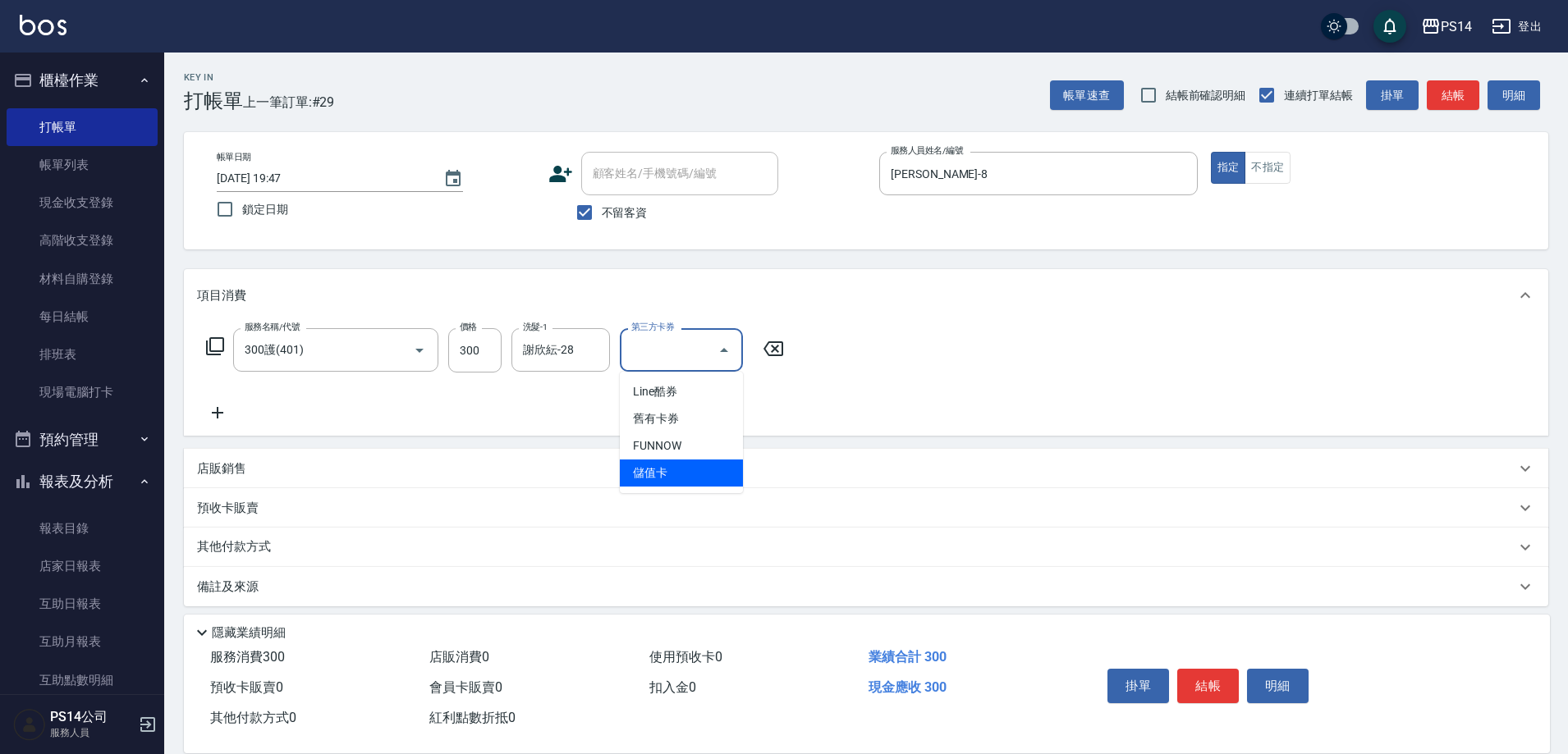
type input "儲值卡"
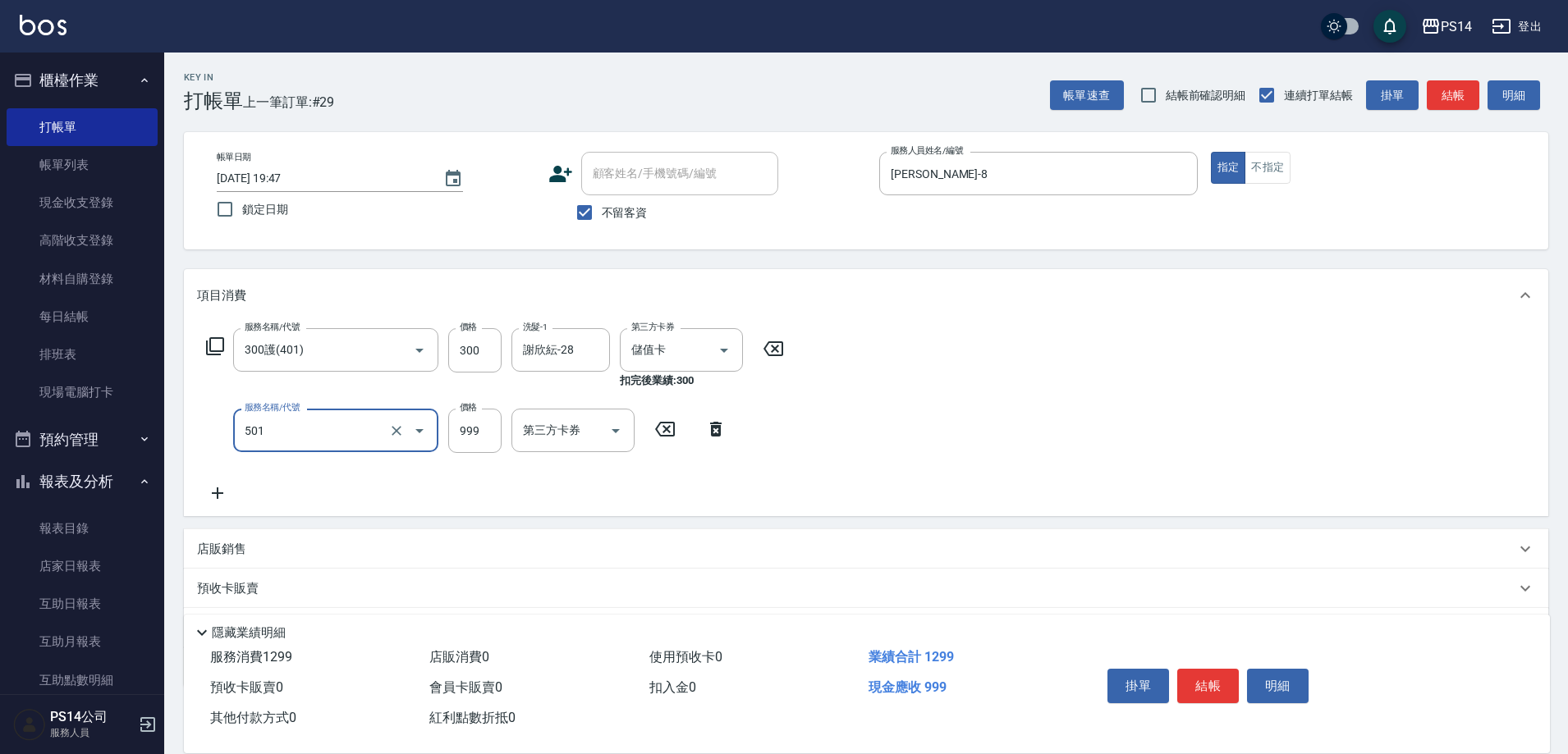
type input "染髮(501)"
type input "1500"
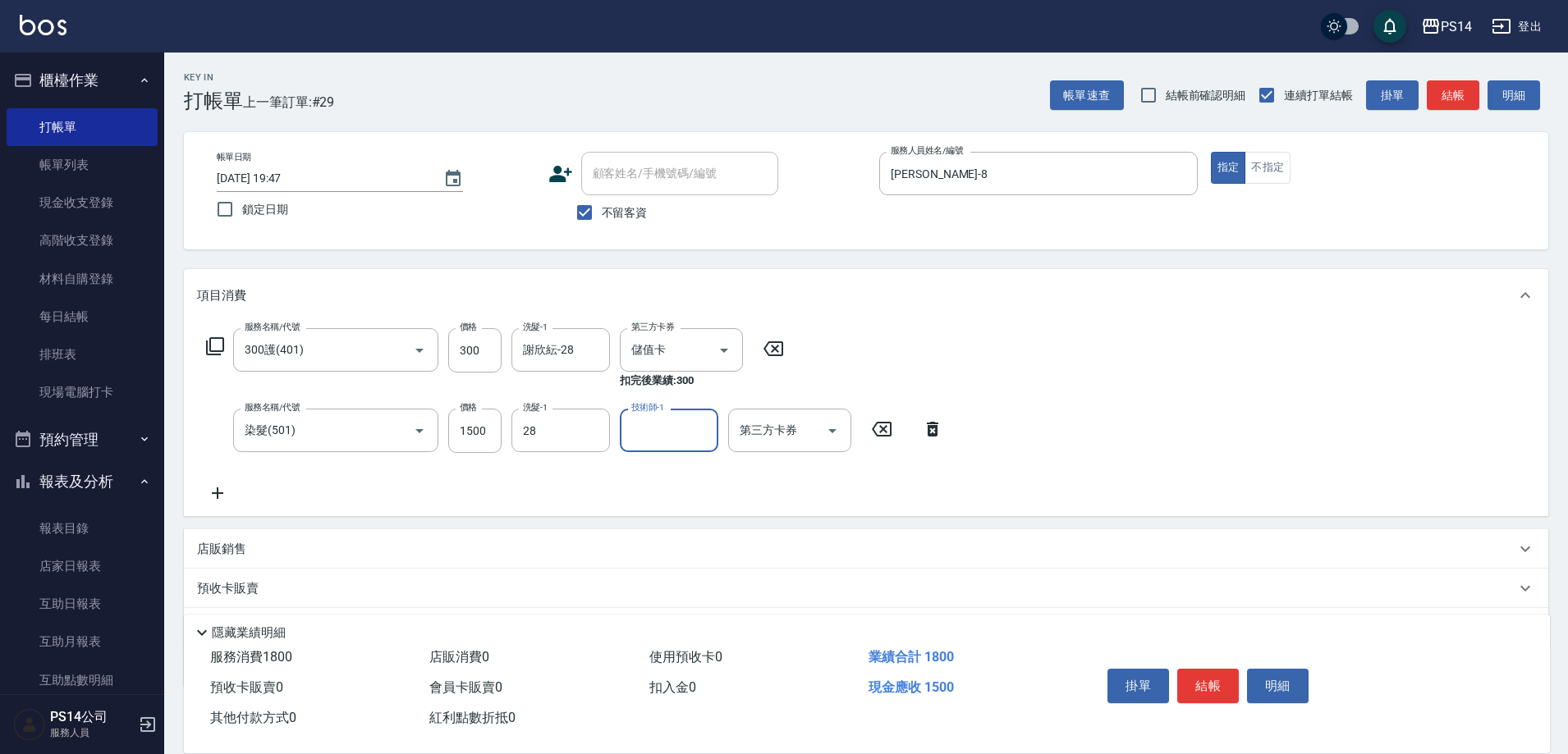
type input "謝欣紜-28"
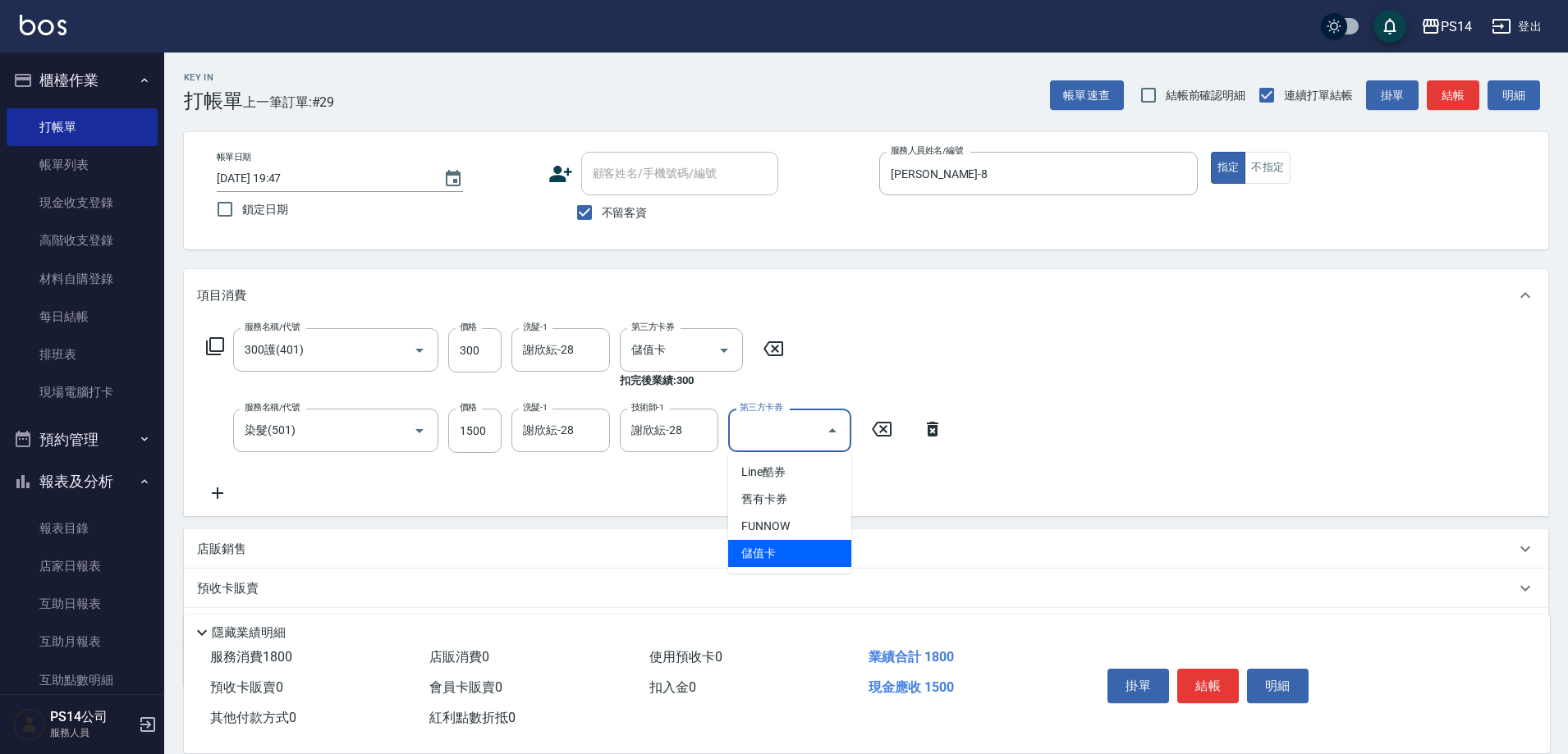
type input "儲值卡"
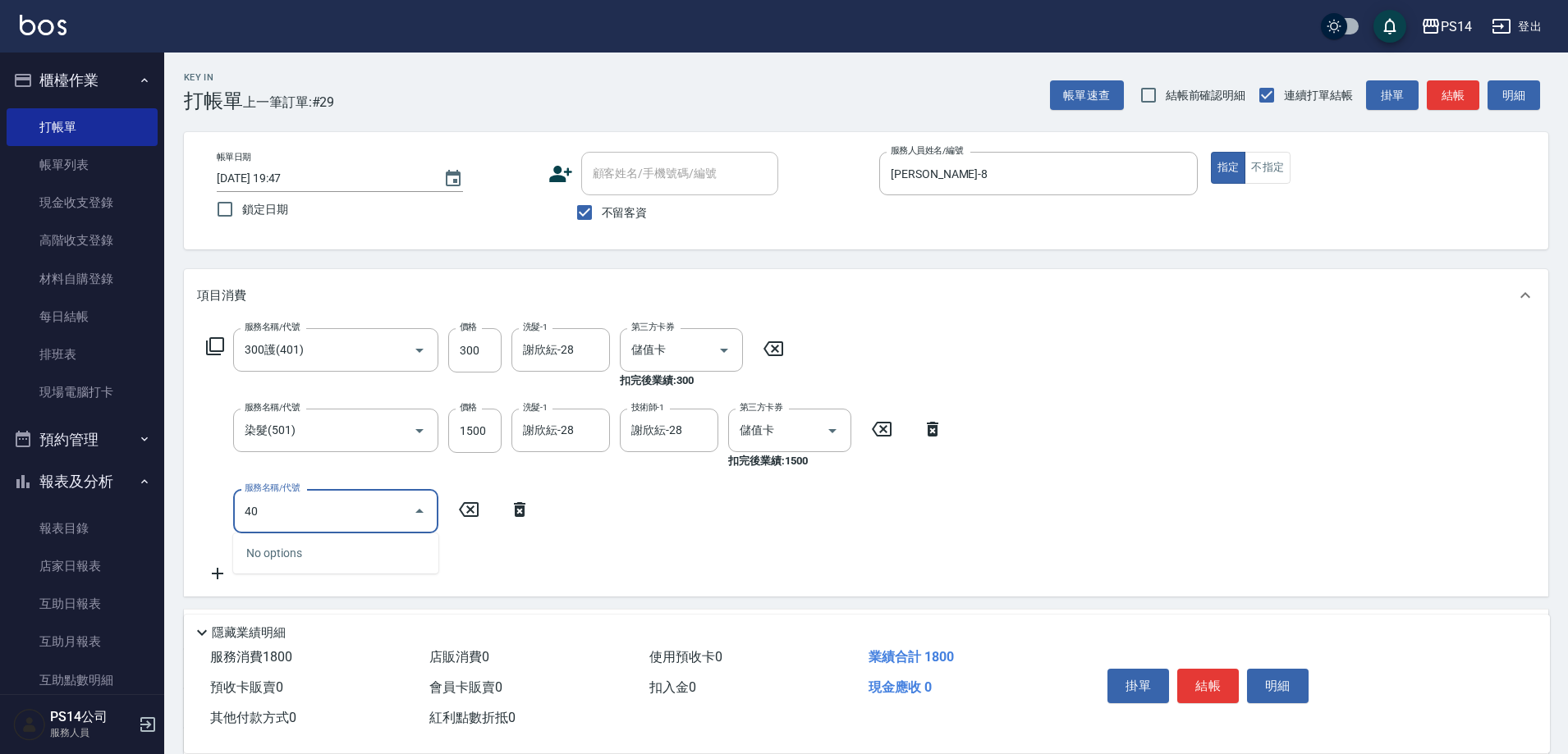
type input "405"
type input "鏡面二劑(406)"
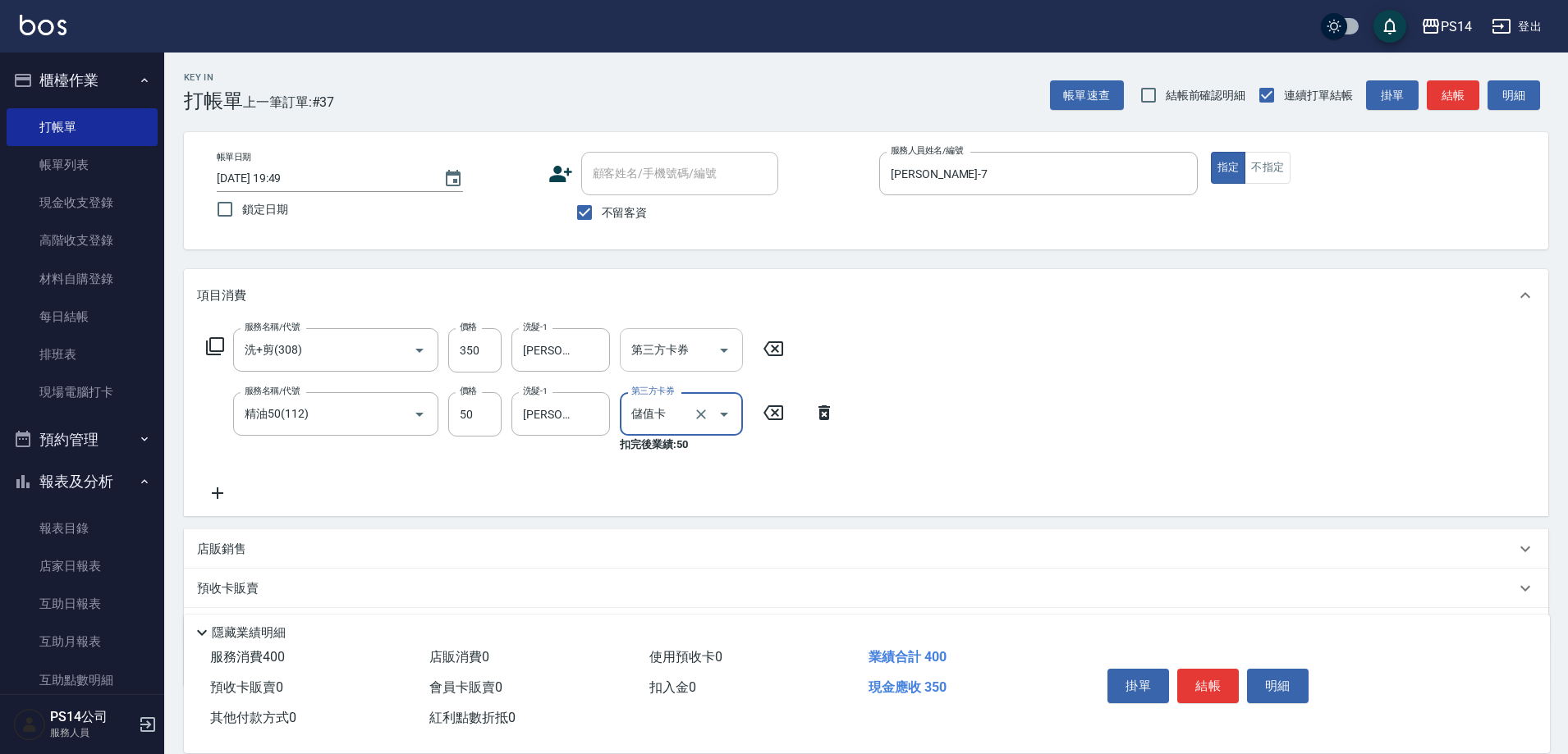
click at [733, 351] on icon "Open" at bounding box center [724, 350] width 19 height 19
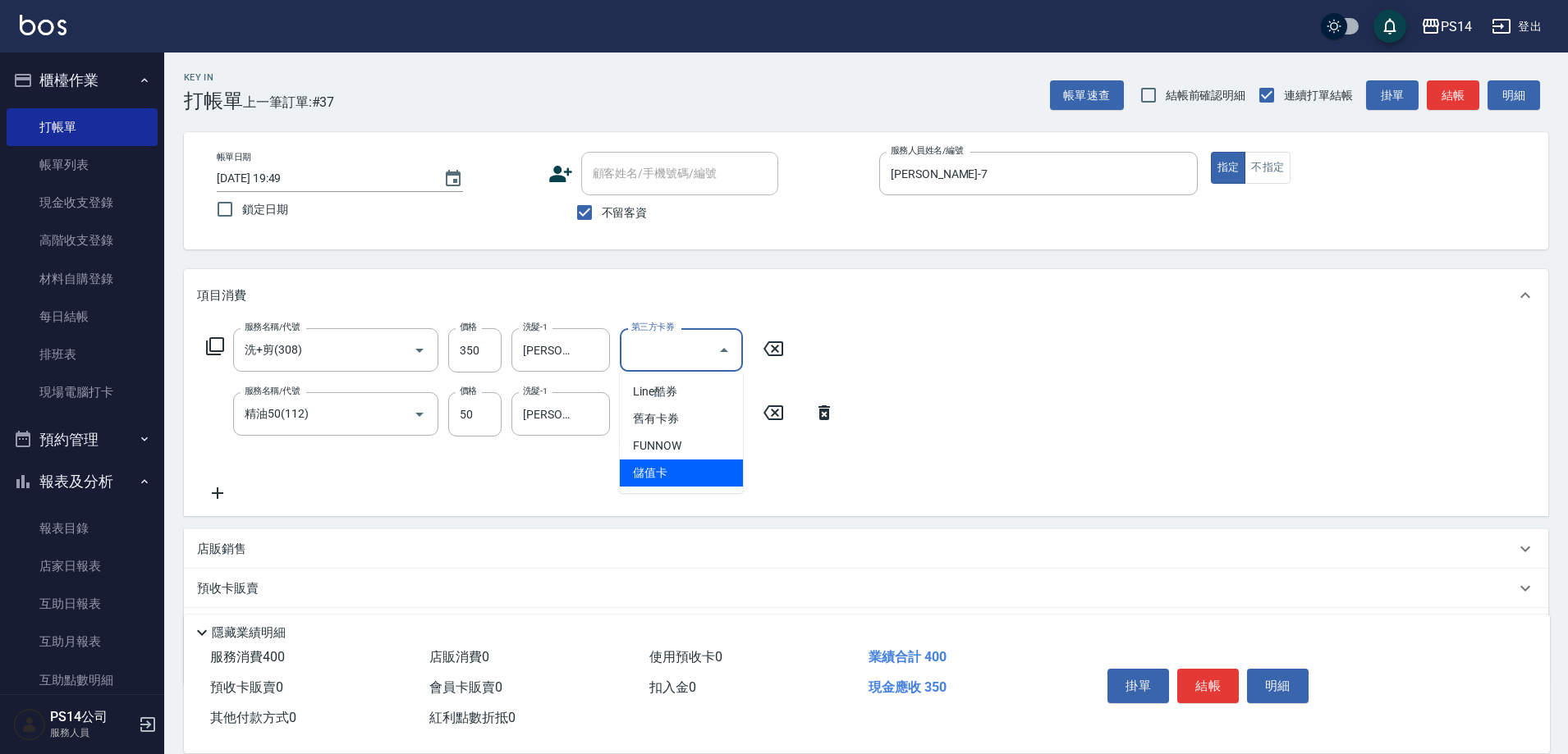
click at [703, 480] on span "儲值卡" at bounding box center [681, 473] width 123 height 27
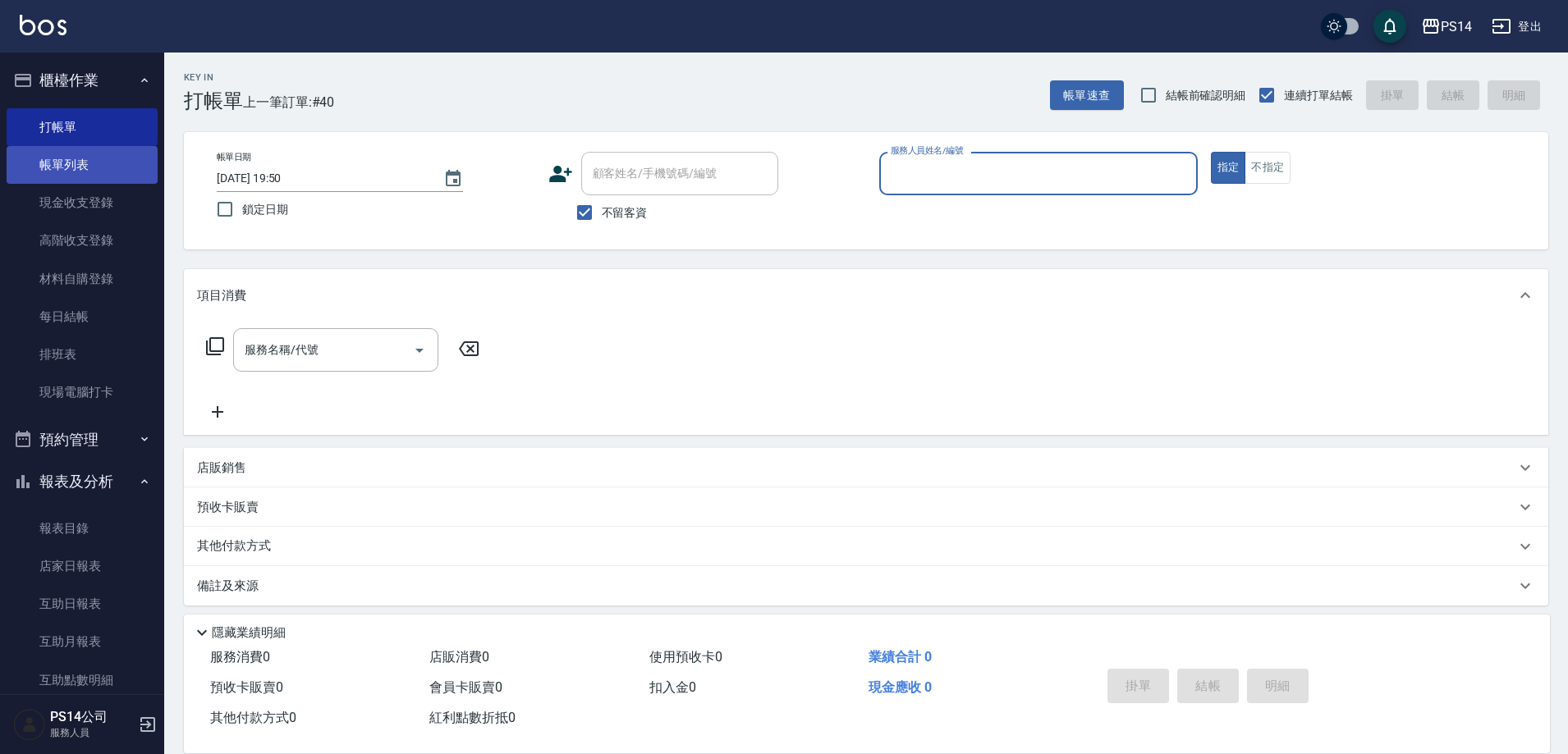
click at [21, 161] on link "帳單列表" at bounding box center [82, 165] width 151 height 38
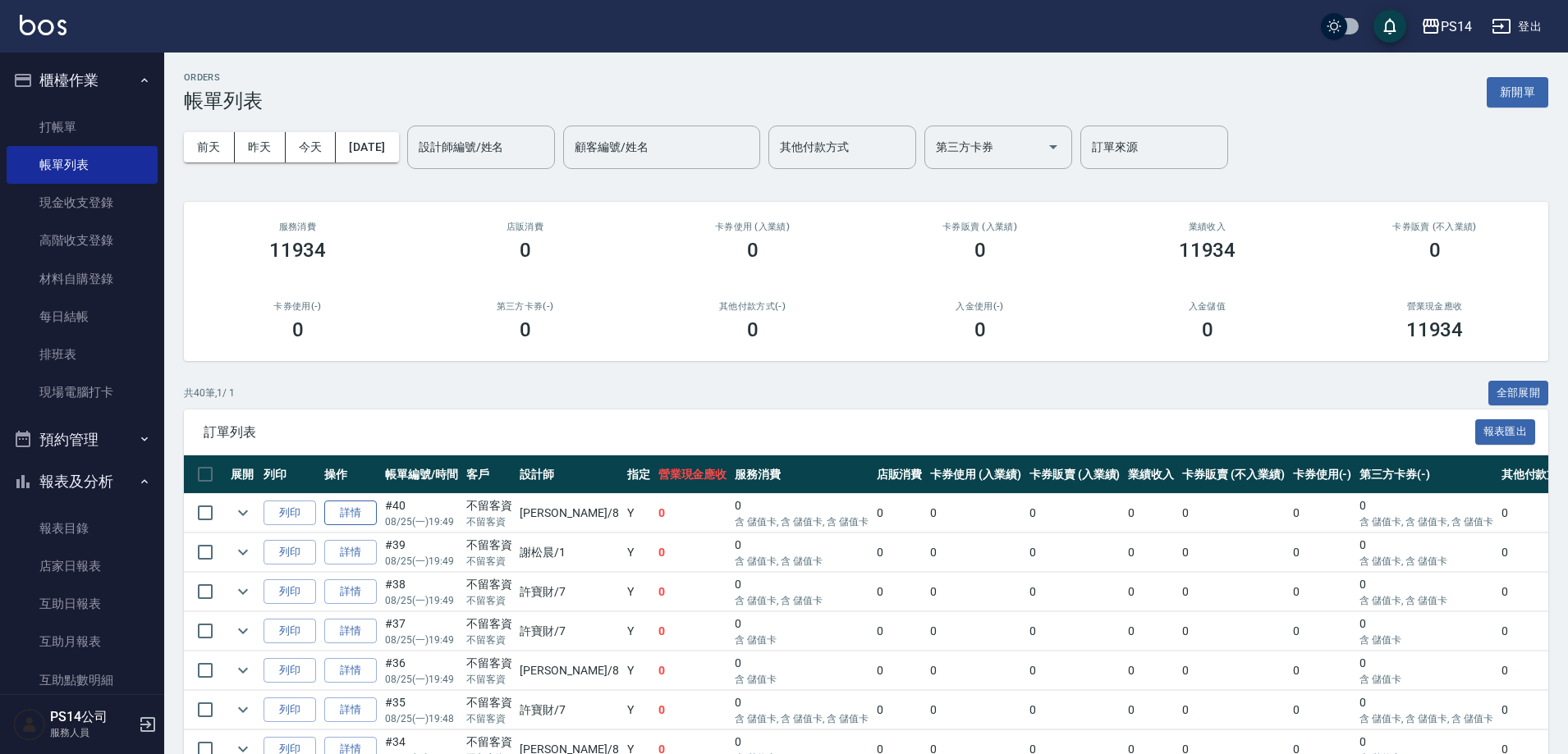
click at [339, 513] on link "詳情" at bounding box center [350, 513] width 52 height 25
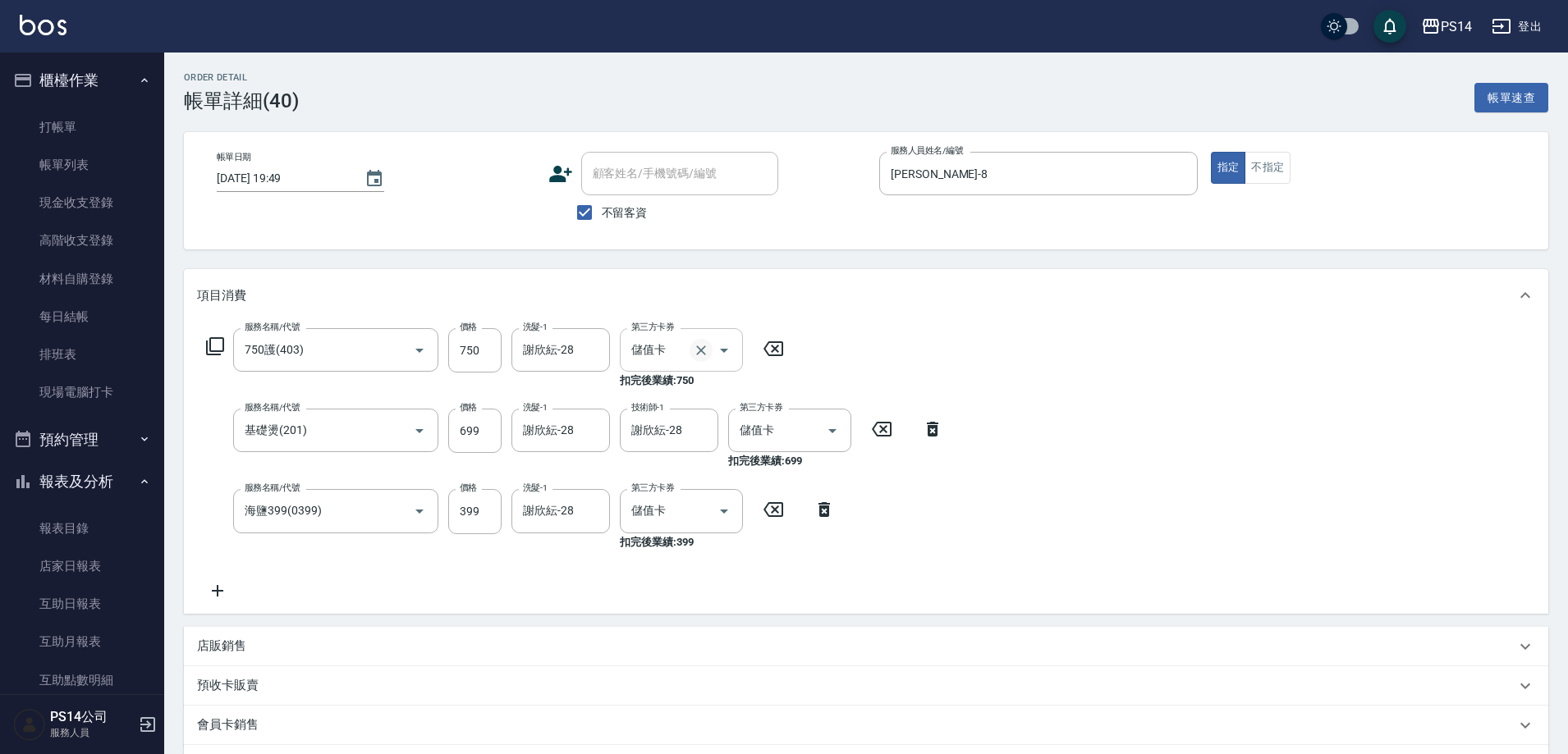
click at [699, 351] on icon "Clear" at bounding box center [701, 351] width 10 height 10
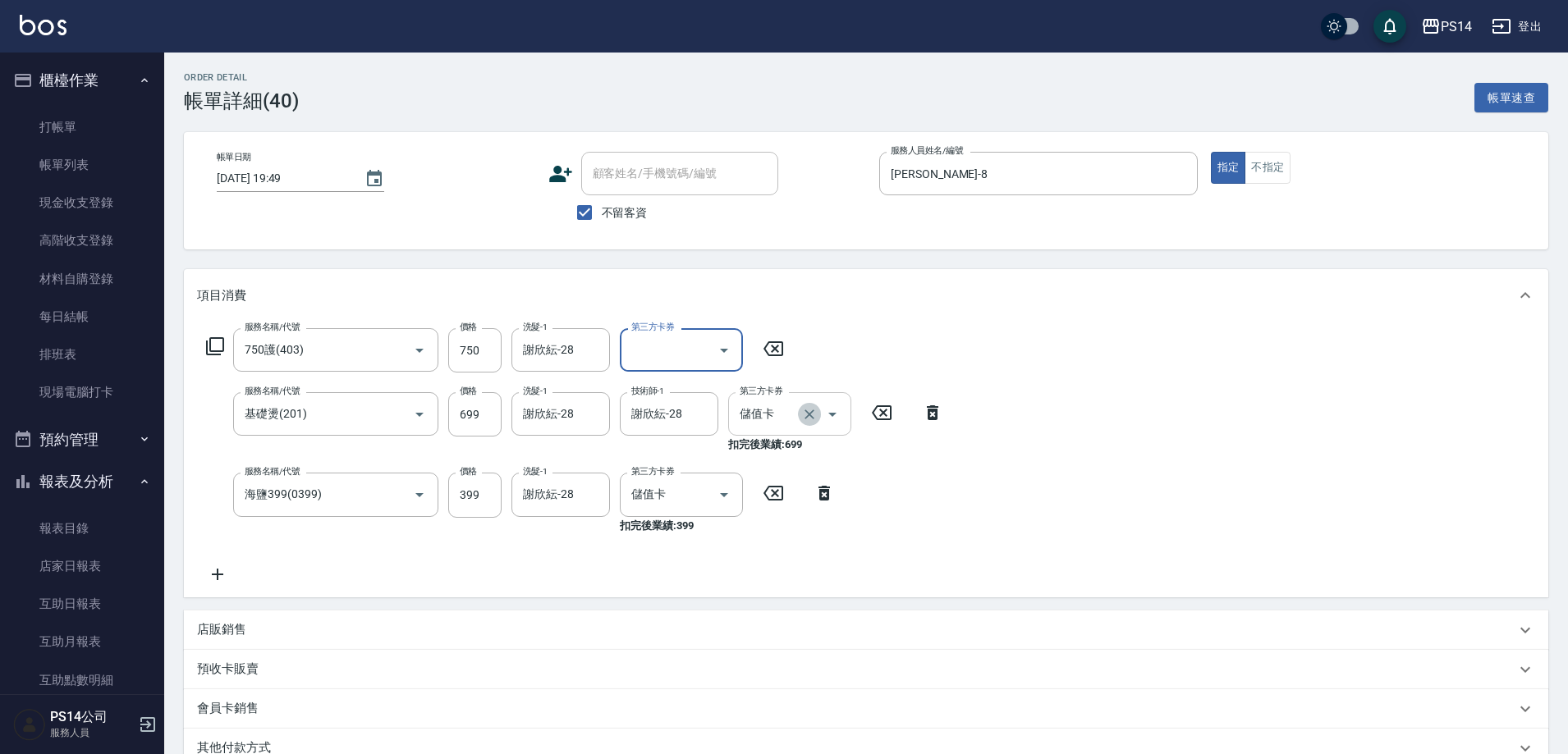
click at [806, 414] on icon "Clear" at bounding box center [810, 415] width 17 height 17
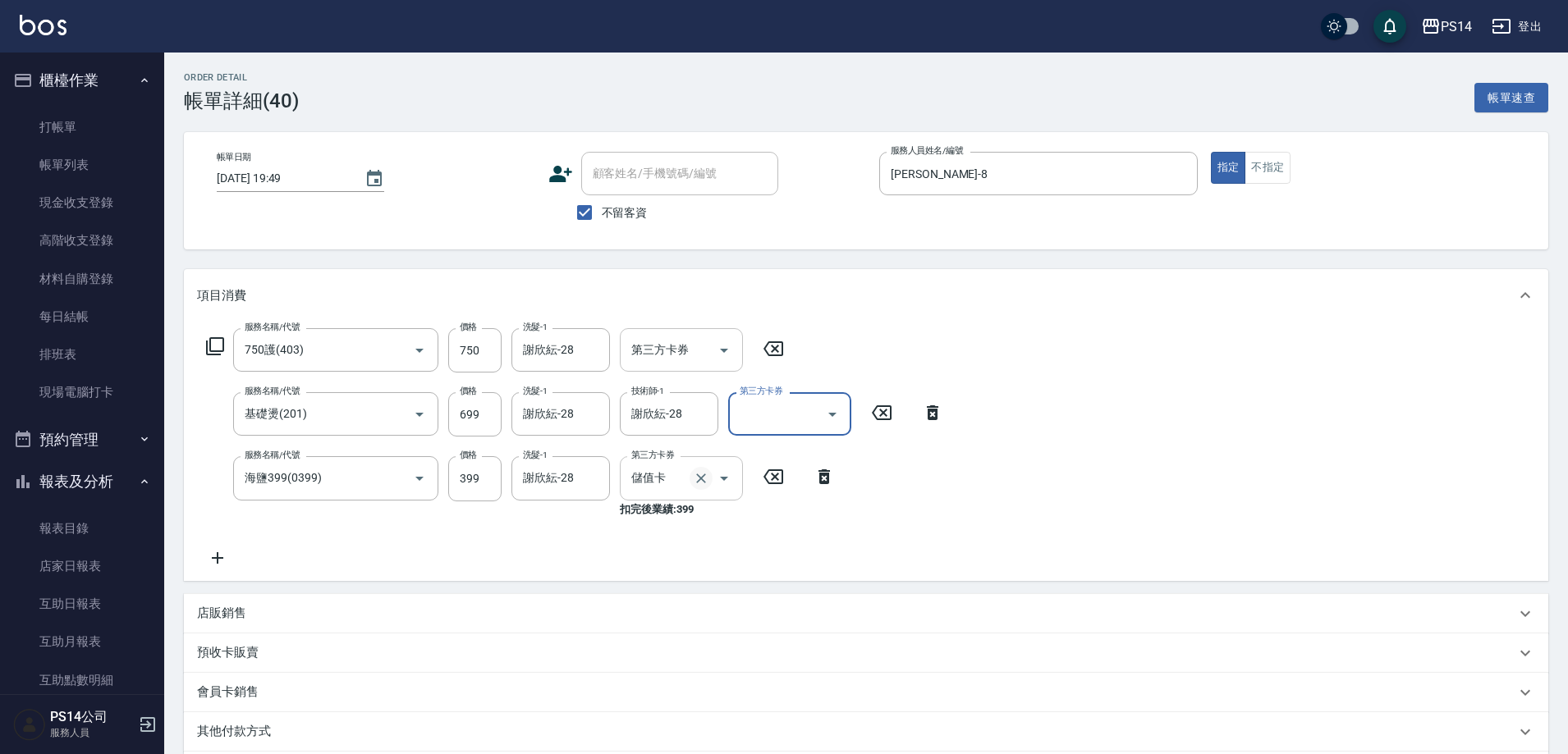
click at [699, 478] on icon "Clear" at bounding box center [701, 479] width 10 height 10
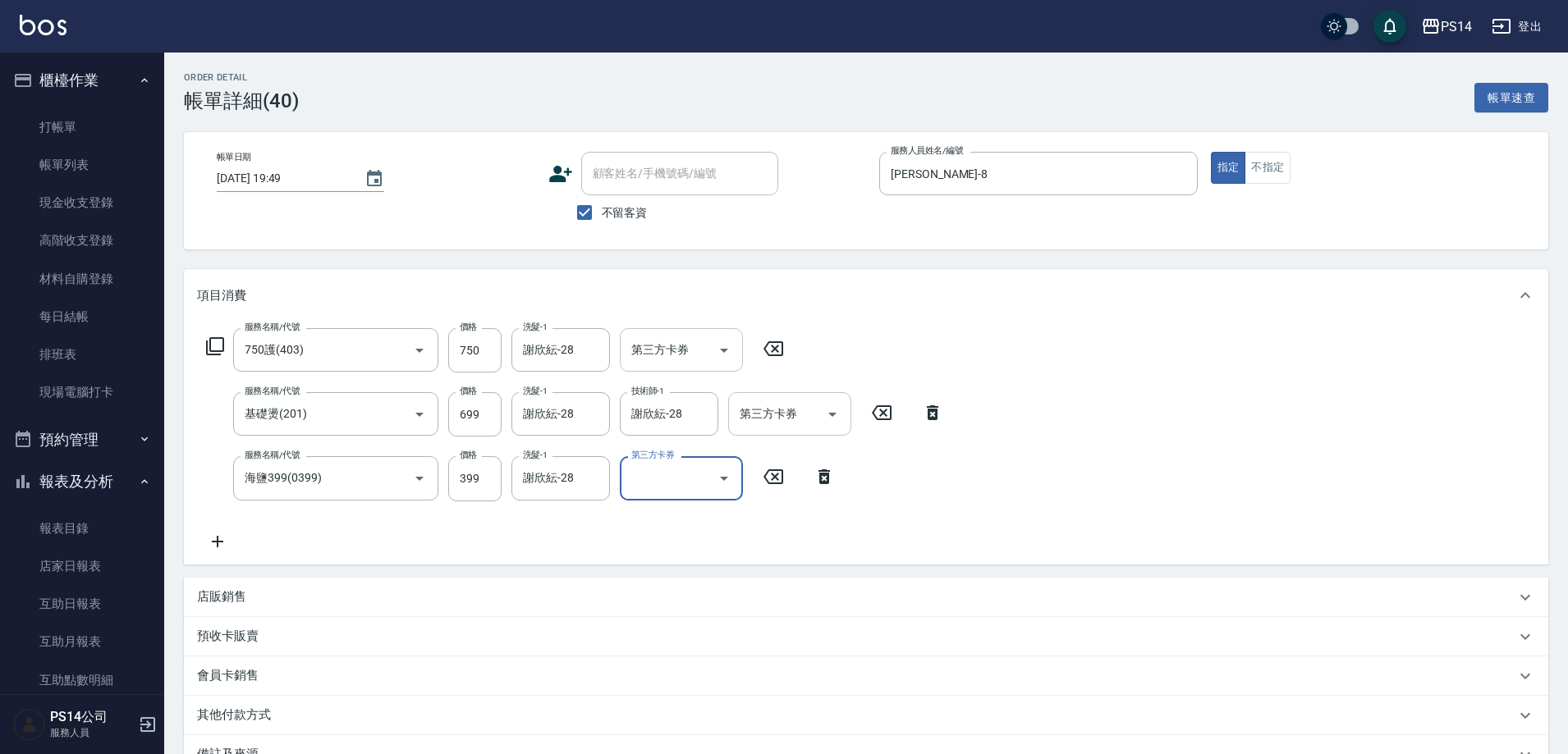
click at [1140, 437] on div "服務名稱/代號 750護(403) 服務名稱/代號 價格 750 價格 洗髮-1 [PERSON_NAME]-28 洗髮-1 第三方卡券 第三方卡券 服務名稱…" at bounding box center [865, 443] width 1364 height 242
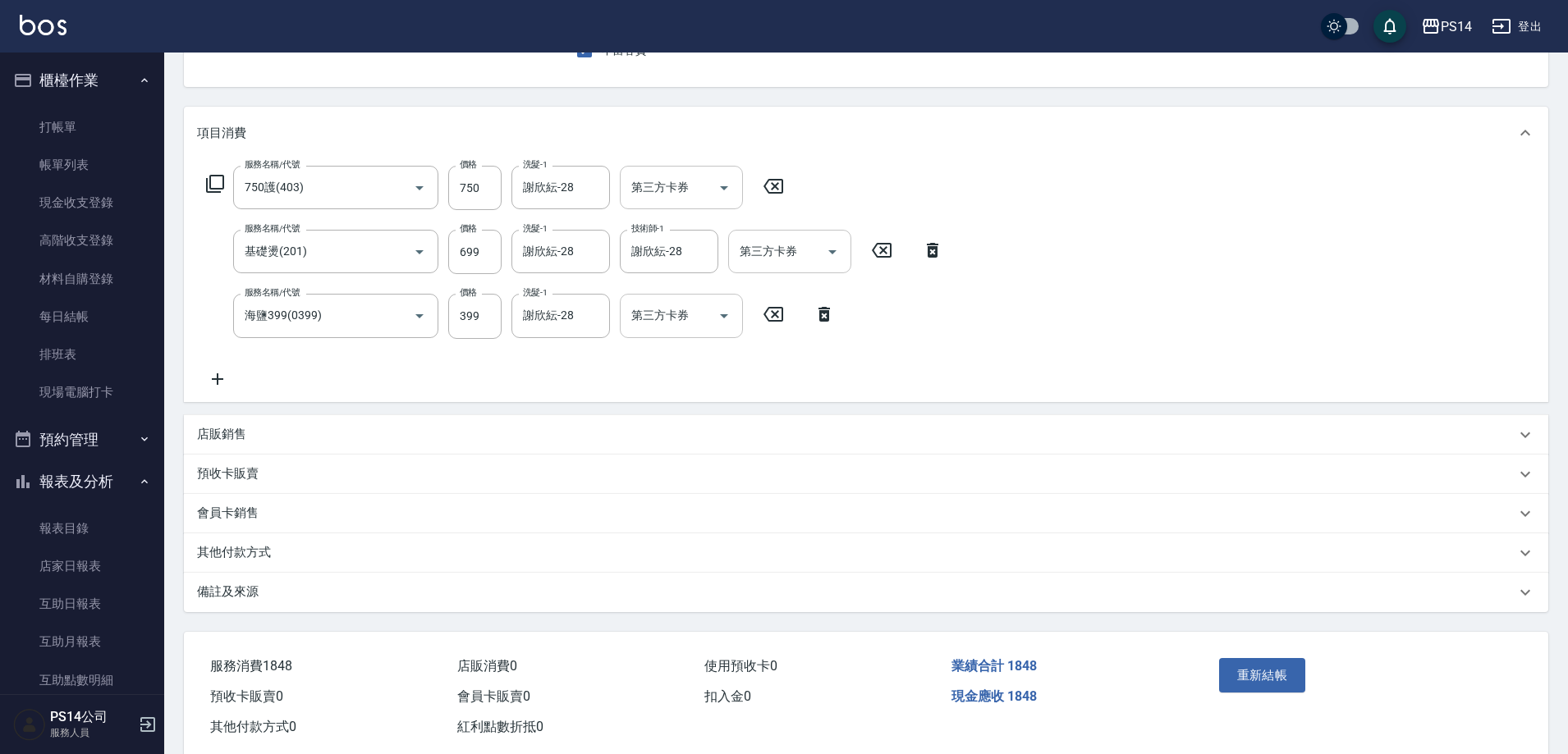
scroll to position [164, 0]
drag, startPoint x: 1246, startPoint y: 684, endPoint x: 1233, endPoint y: 670, distance: 19.1
click at [1246, 683] on button "重新結帳" at bounding box center [1262, 673] width 87 height 35
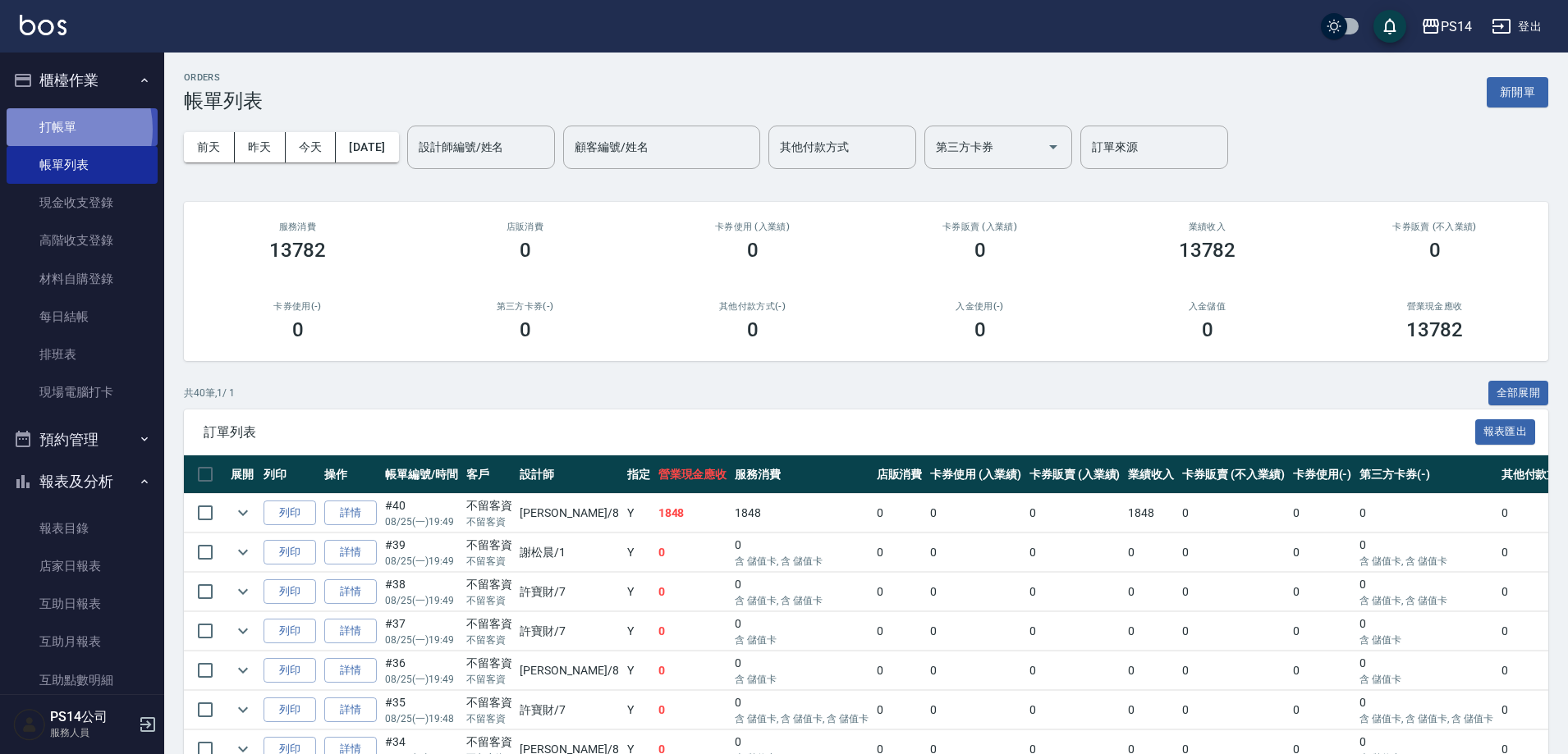
click at [52, 129] on link "打帳單" at bounding box center [82, 127] width 151 height 38
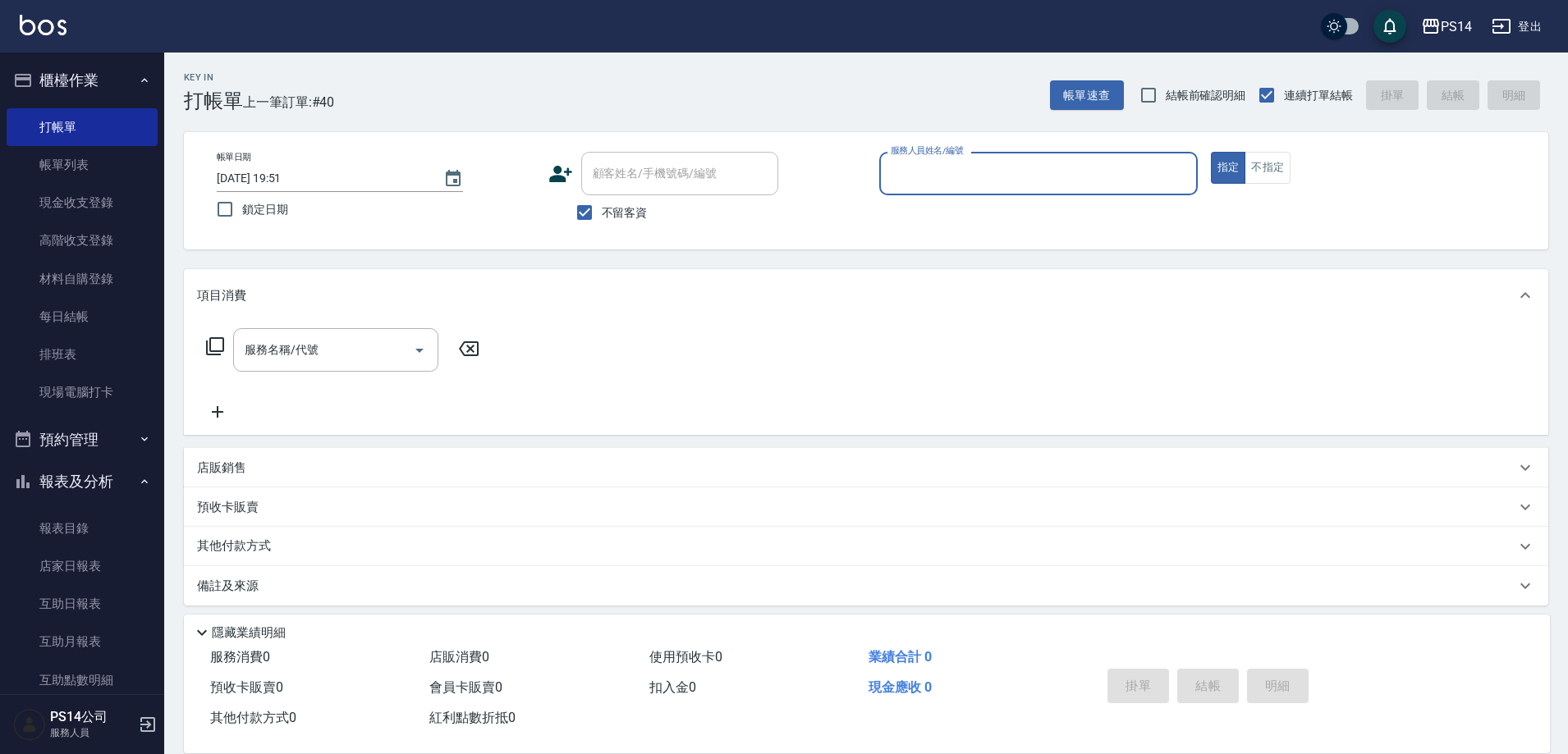
drag, startPoint x: 971, startPoint y: 180, endPoint x: 988, endPoint y: 152, distance: 32.8
click at [983, 167] on input "服務人員姓名/編號" at bounding box center [1038, 173] width 304 height 29
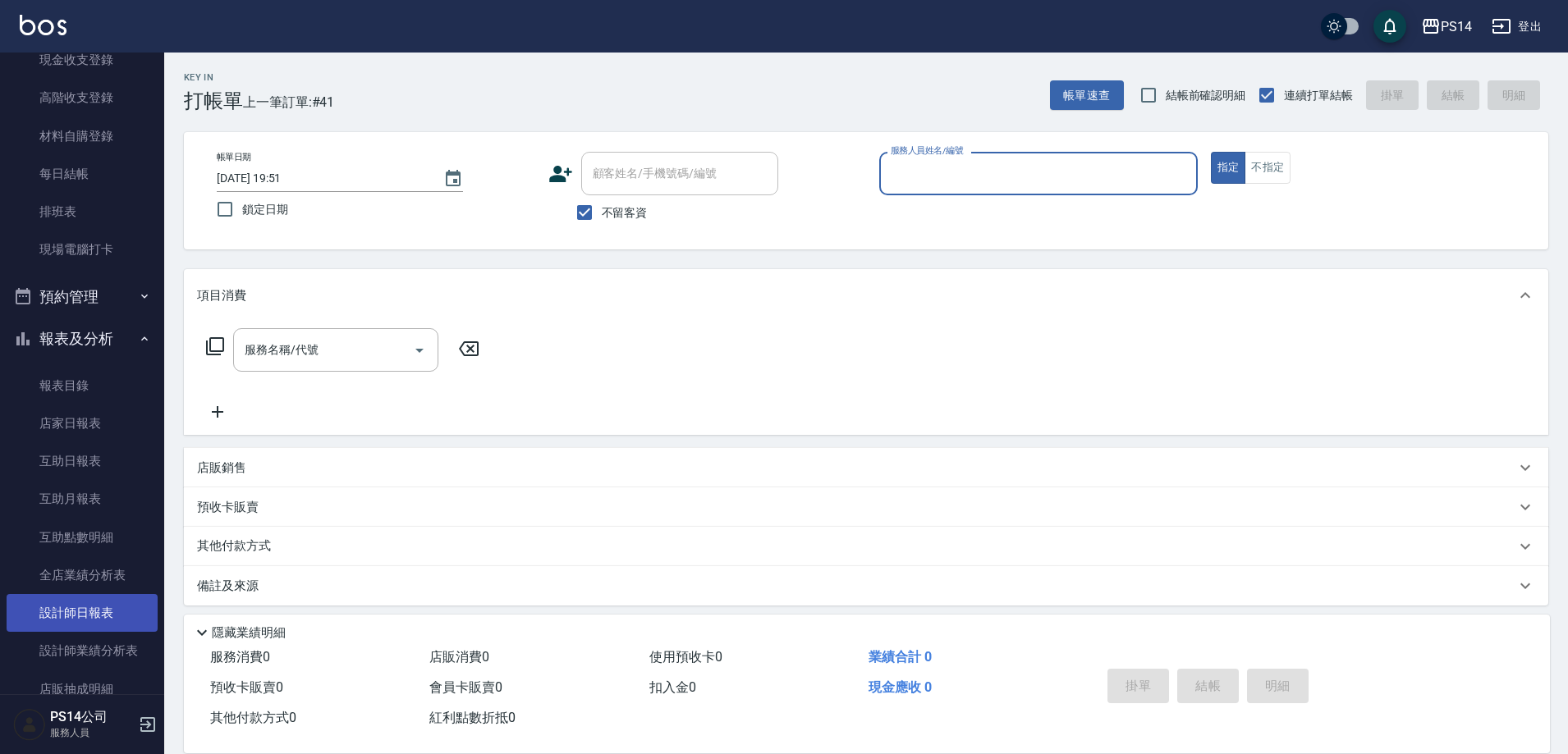
scroll to position [164, 0]
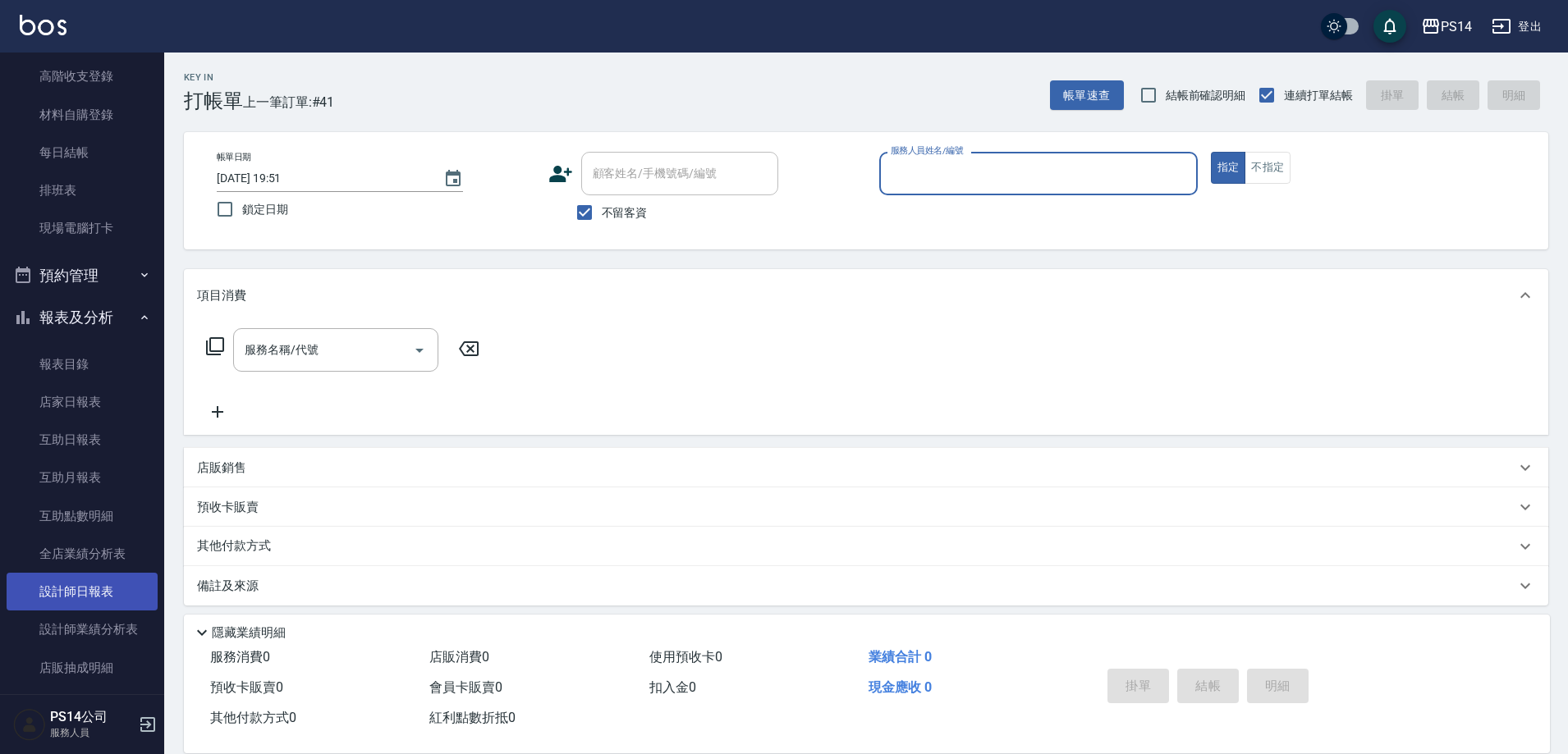
click at [89, 596] on link "設計師日報表" at bounding box center [82, 592] width 151 height 38
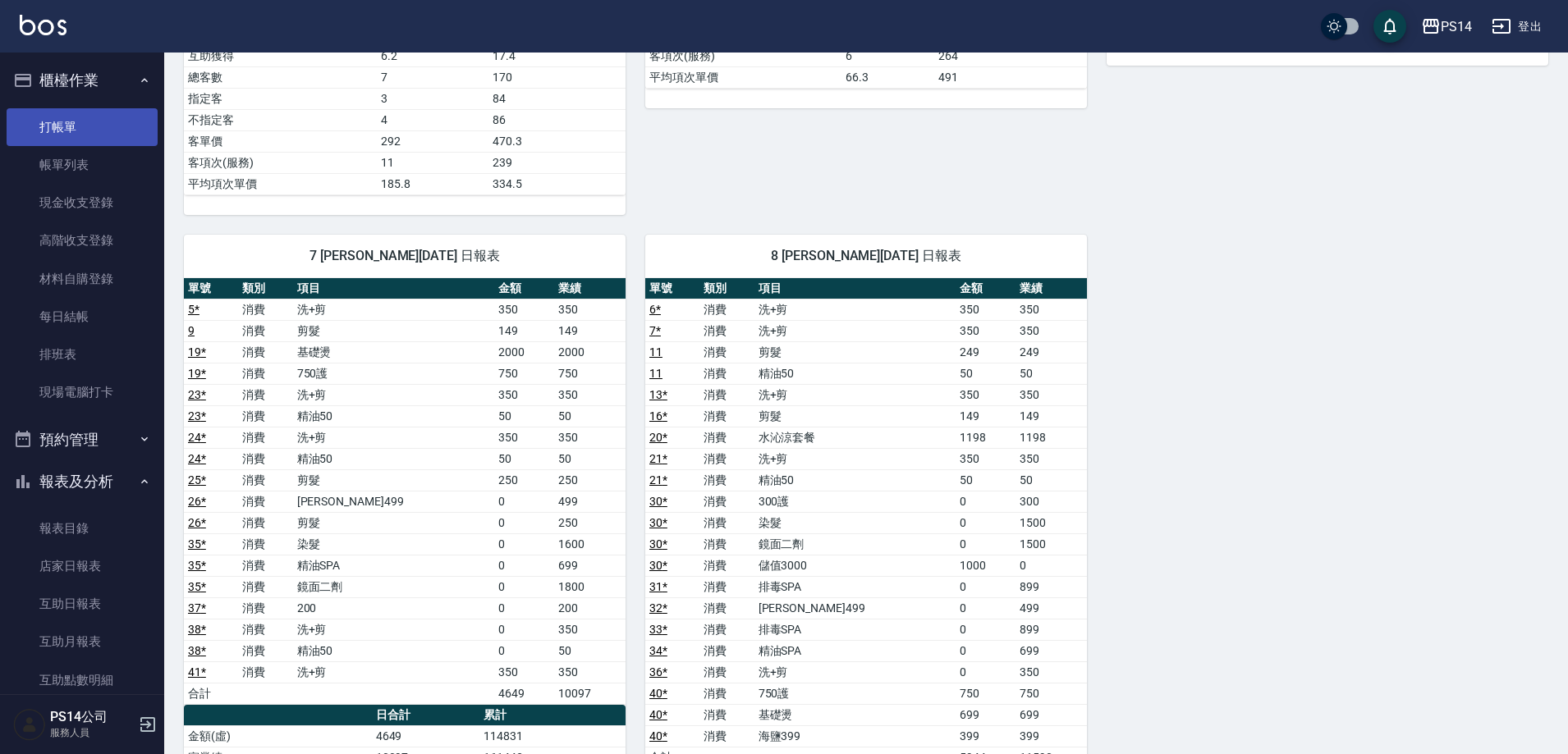
scroll to position [656, 0]
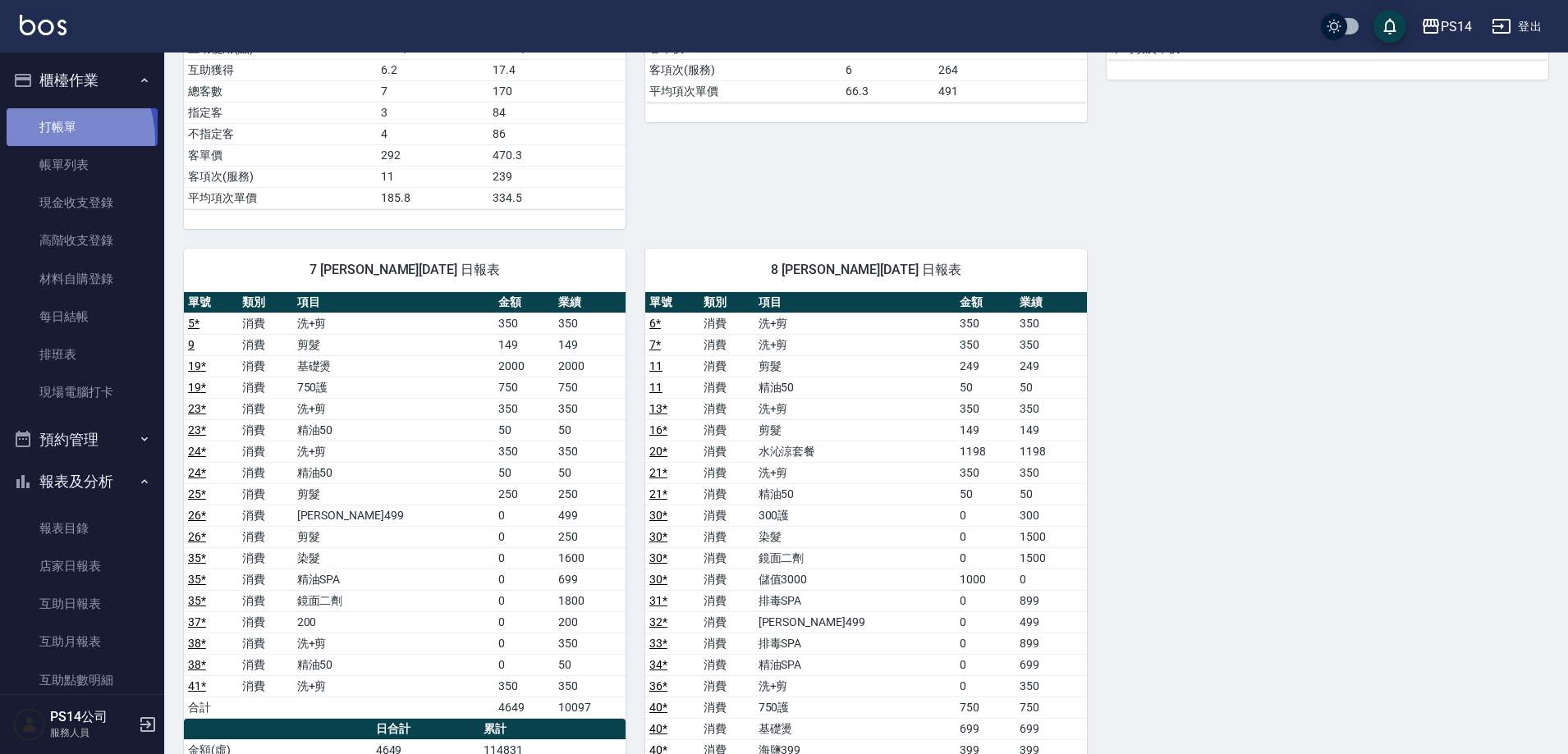
click at [48, 140] on link "打帳單" at bounding box center [82, 127] width 151 height 38
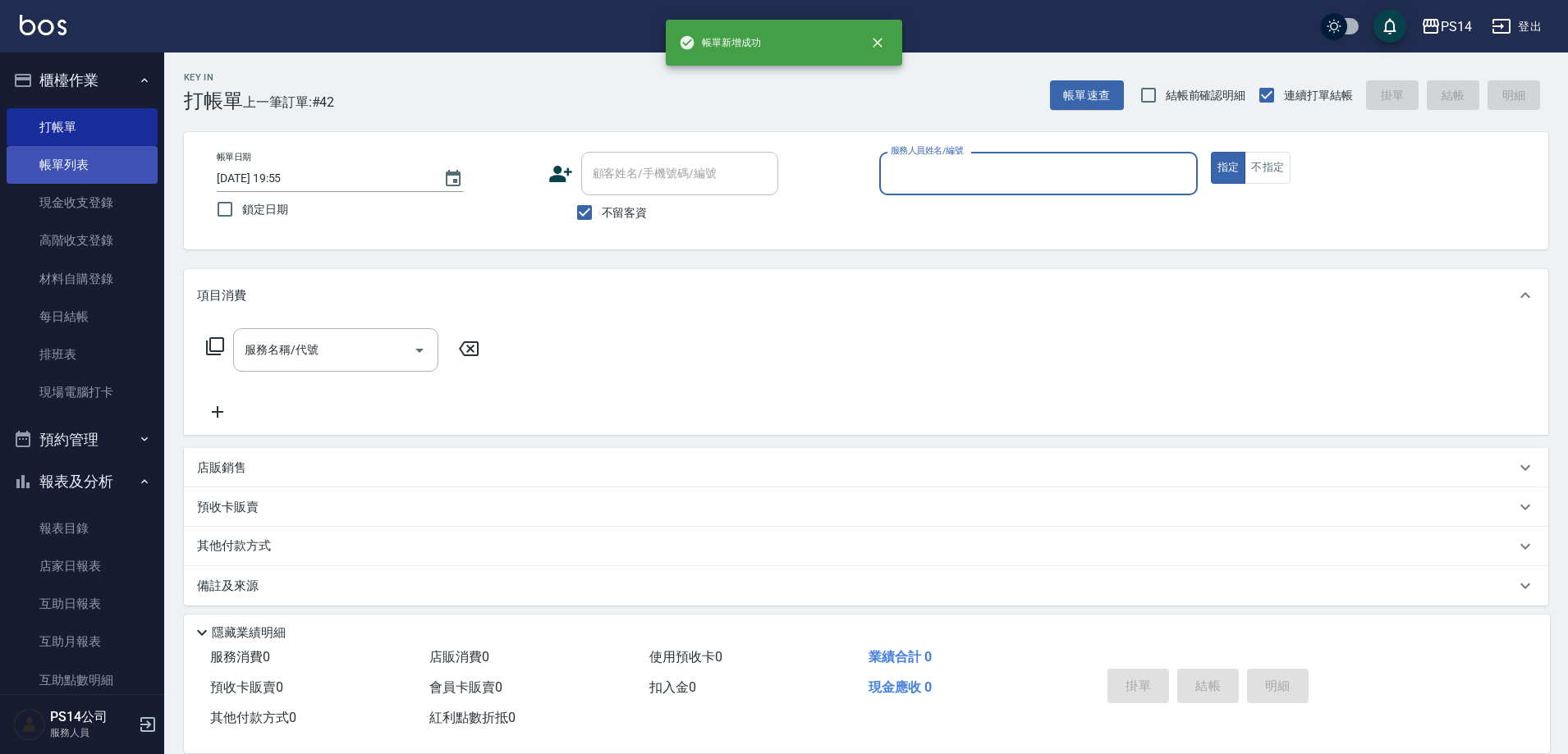
click at [69, 174] on link "帳單列表" at bounding box center [82, 165] width 151 height 38
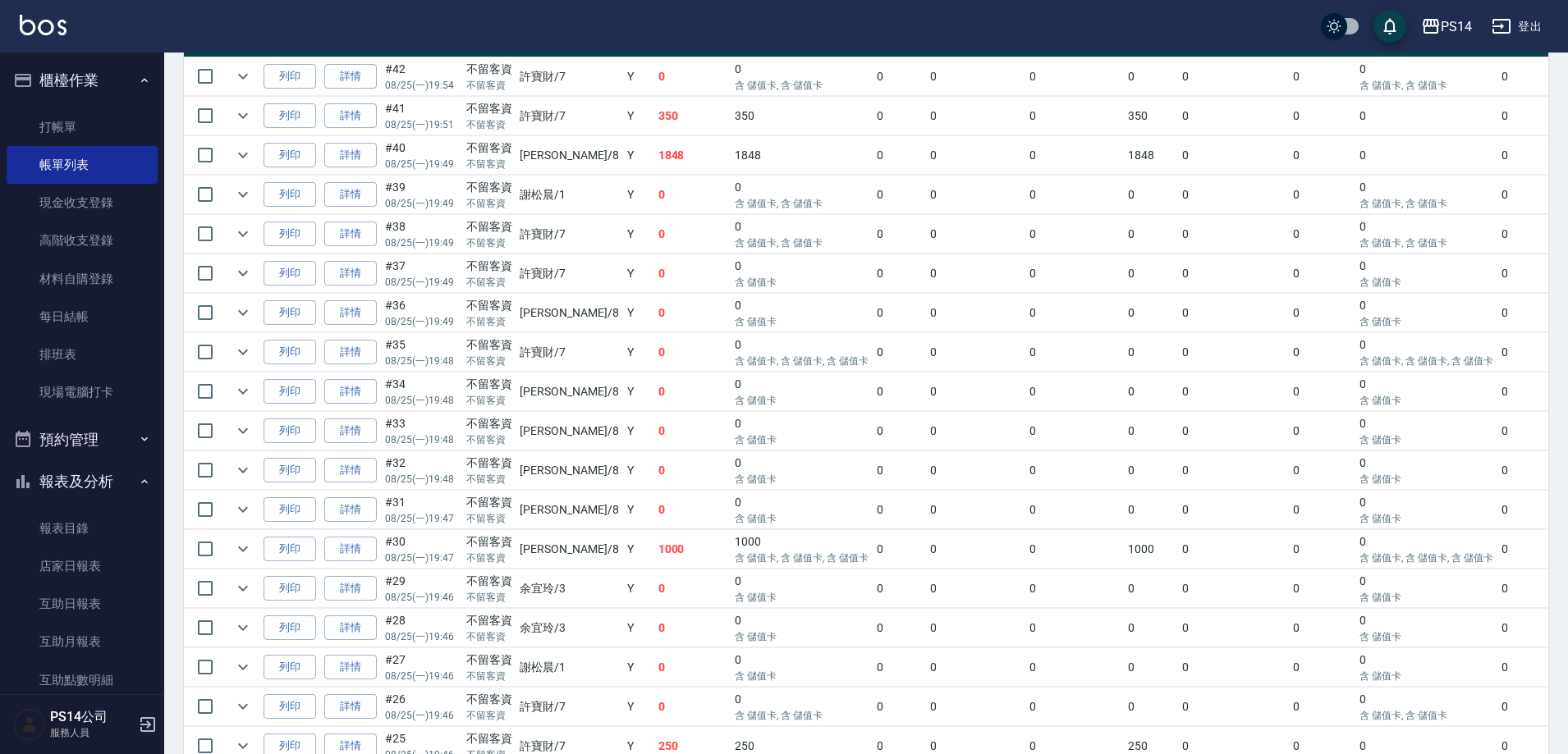
scroll to position [411, 0]
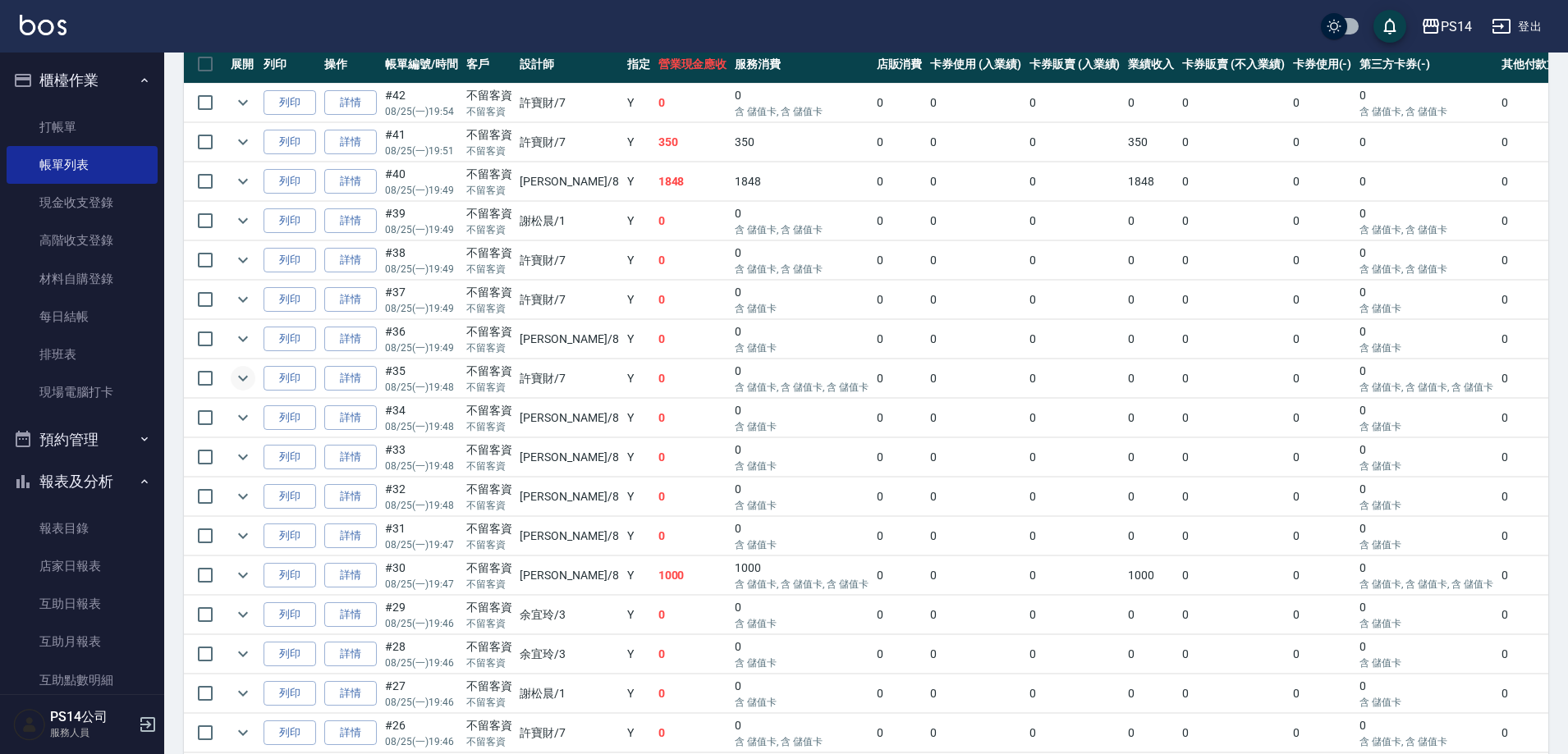
click at [241, 382] on icon "expand row" at bounding box center [242, 378] width 19 height 19
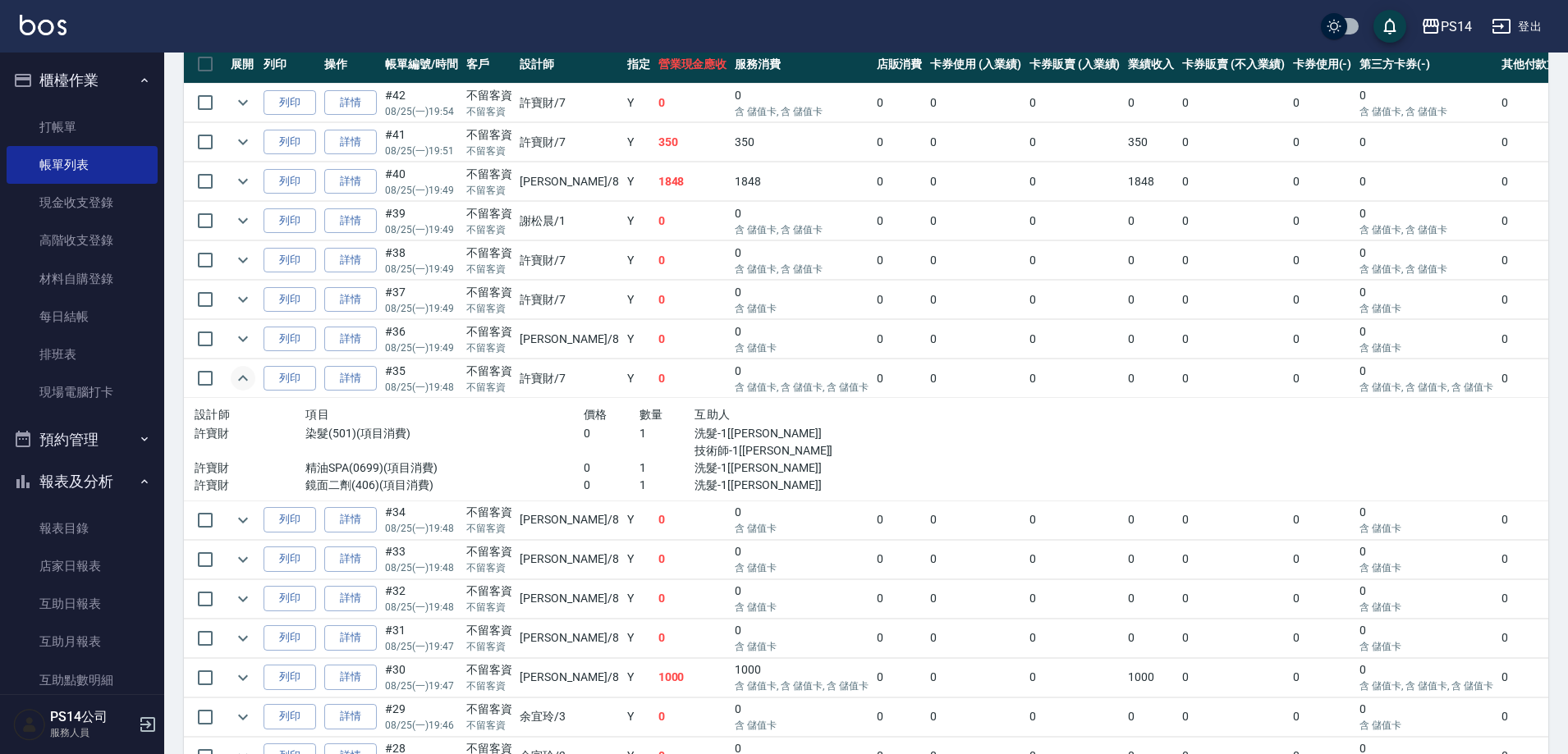
click at [238, 385] on icon "expand row" at bounding box center [242, 378] width 19 height 19
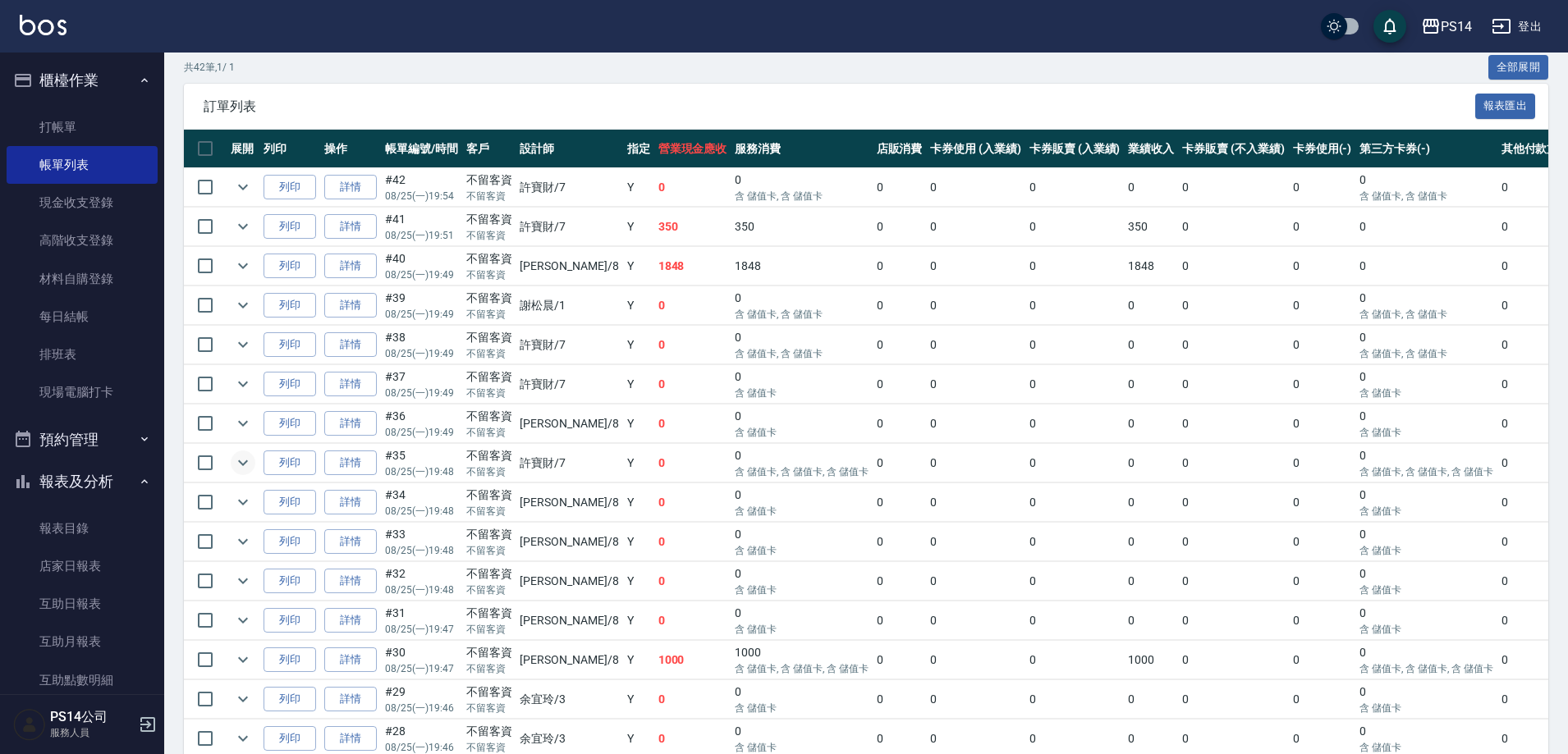
scroll to position [247, 0]
